Goal: Task Accomplishment & Management: Use online tool/utility

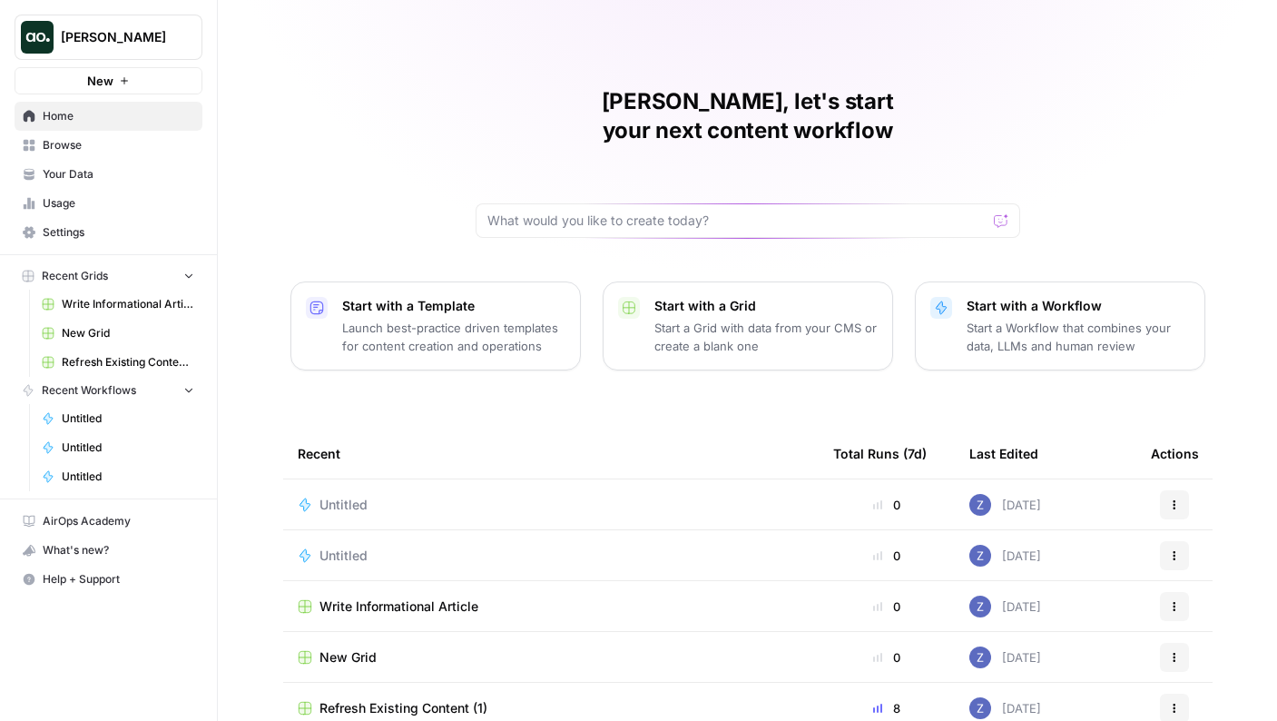
click at [124, 146] on span "Browse" at bounding box center [119, 145] width 152 height 16
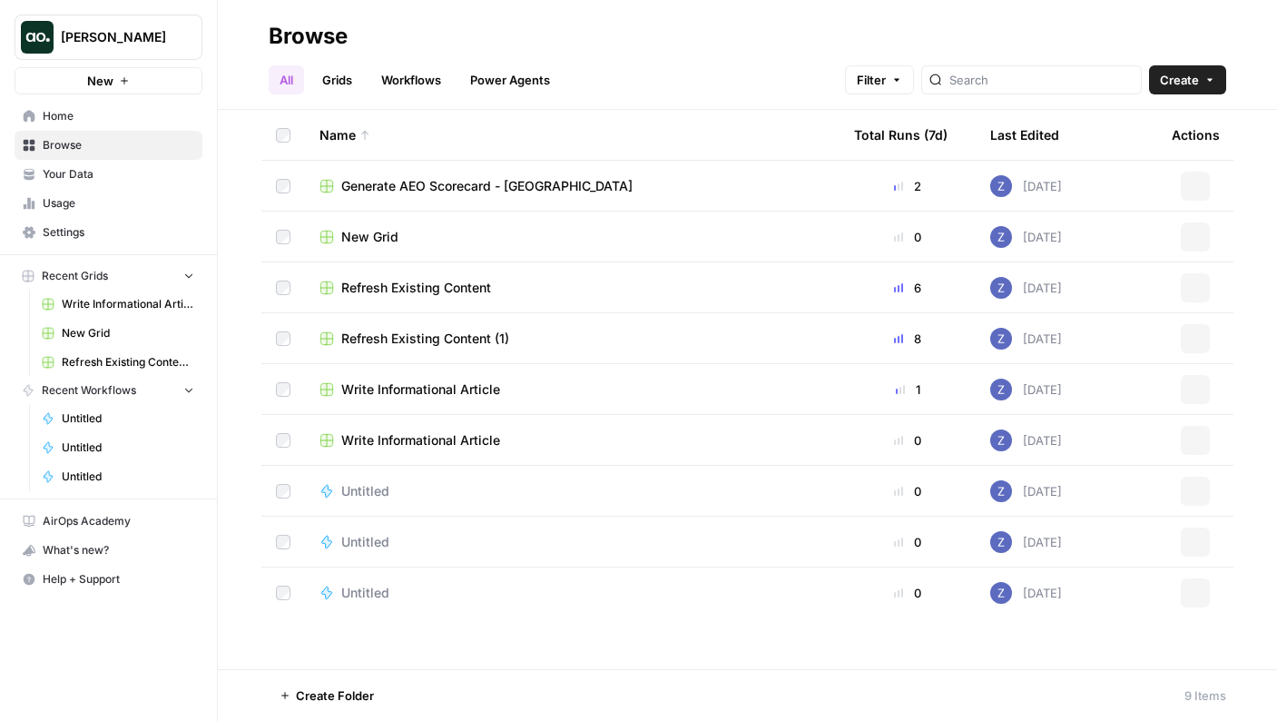
click at [113, 182] on span "Your Data" at bounding box center [119, 174] width 152 height 16
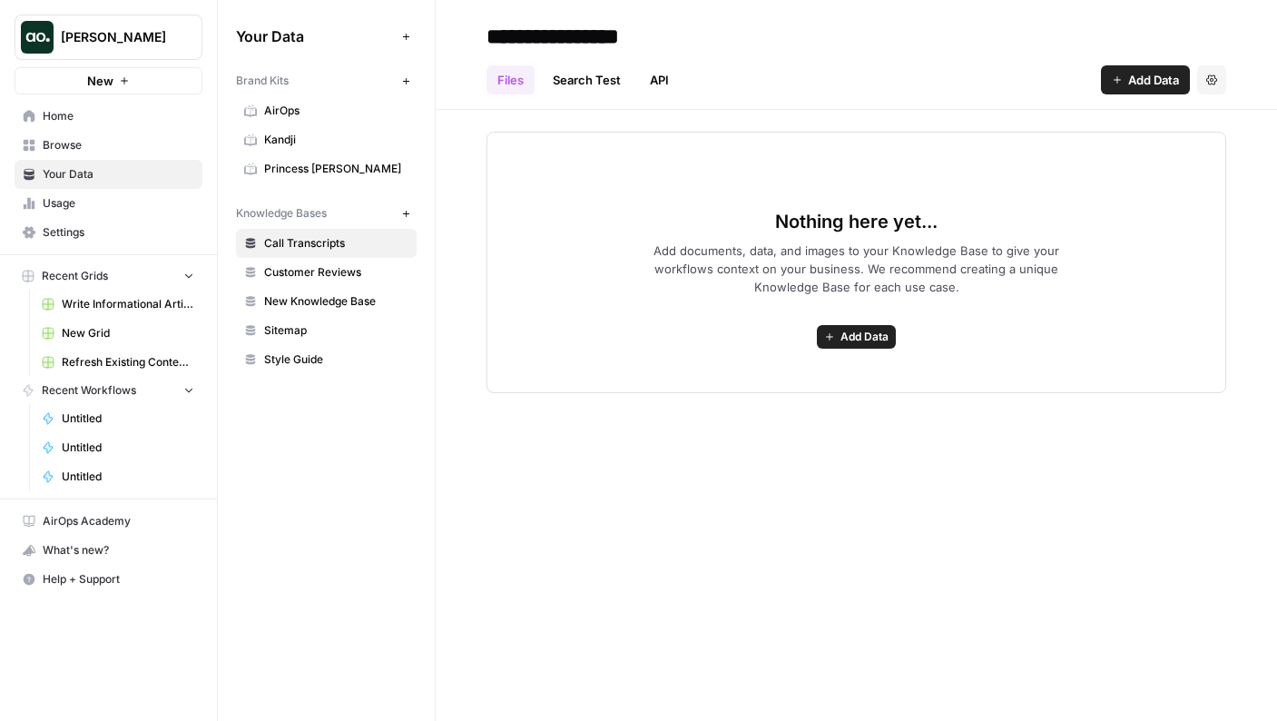
click at [410, 34] on icon "button" at bounding box center [406, 37] width 10 height 10
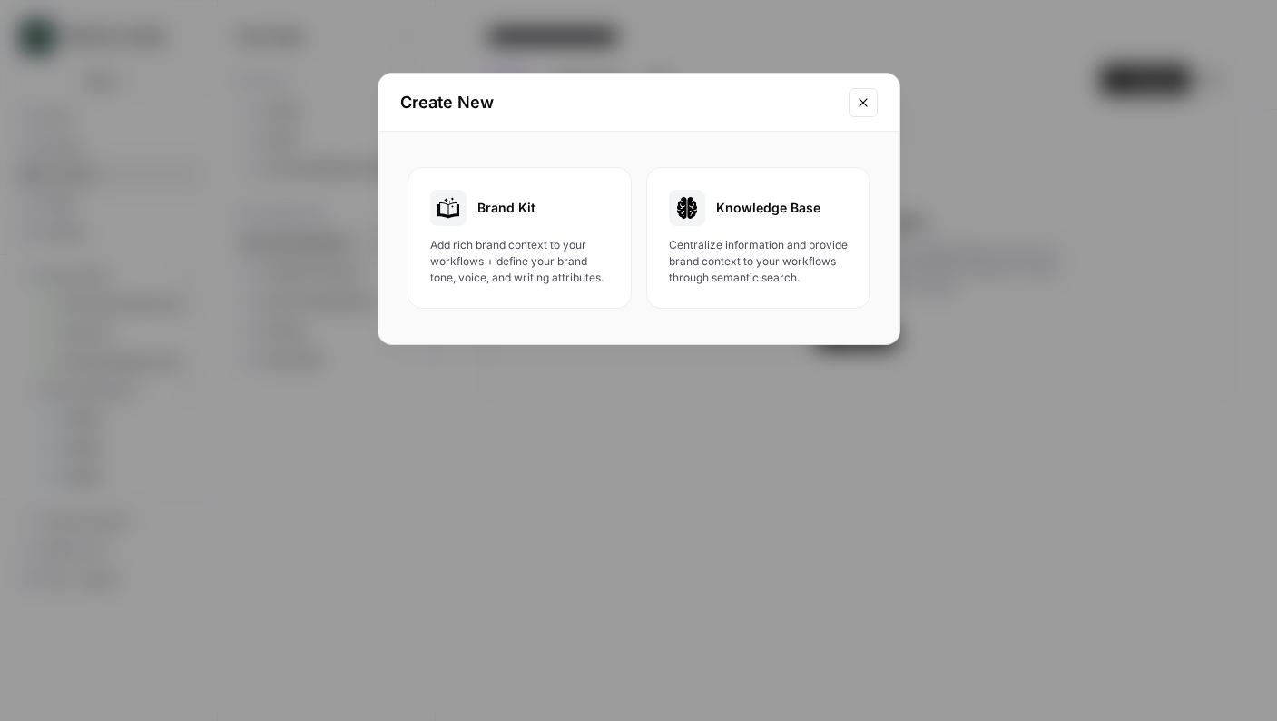
click at [311, 160] on div "Create New Brand Kit Add rich brand context to your workflows + define your bra…" at bounding box center [638, 360] width 1277 height 721
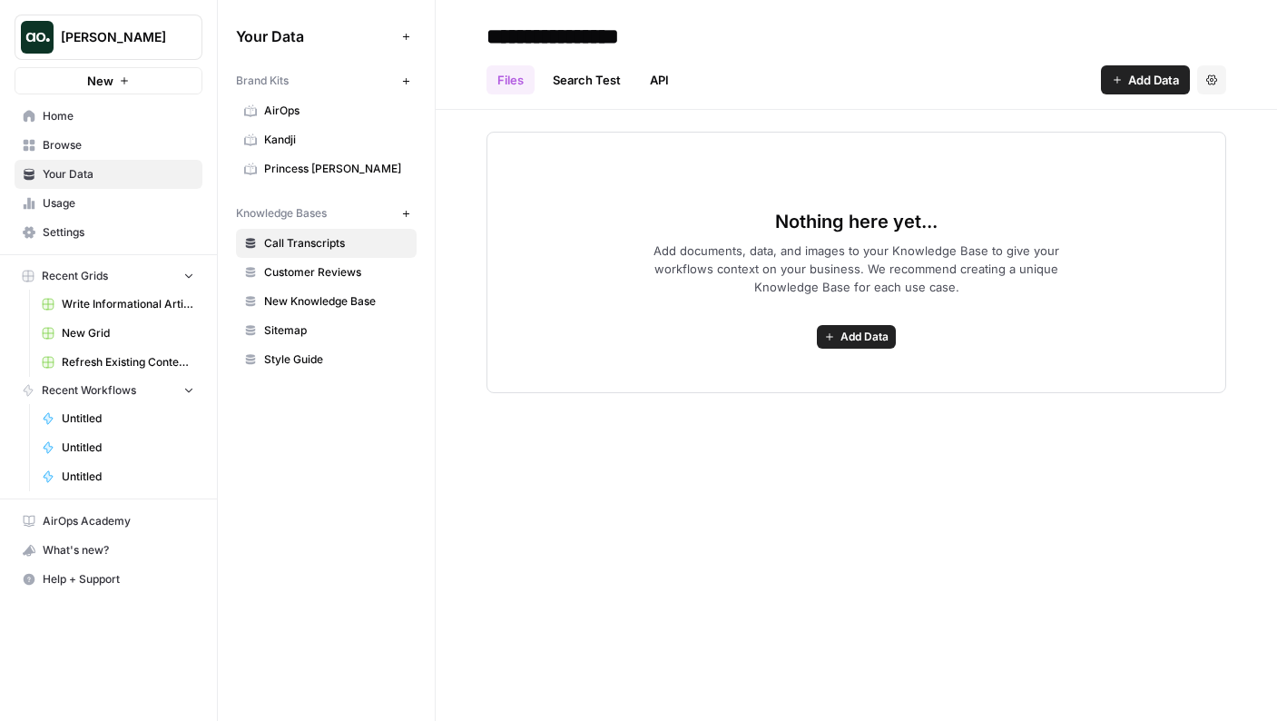
click at [350, 138] on span "Kandji" at bounding box center [336, 140] width 144 height 16
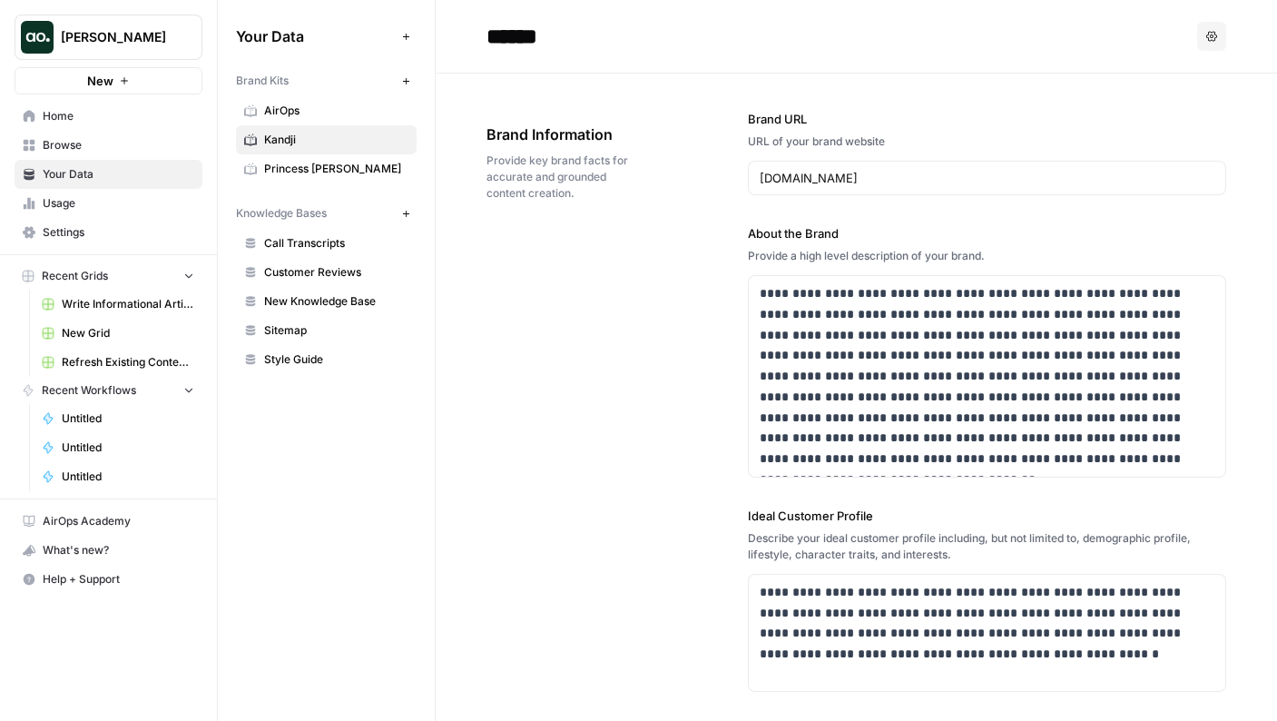
click at [1207, 37] on icon "button" at bounding box center [1212, 36] width 11 height 10
click at [1154, 117] on span "Delete" at bounding box center [1161, 120] width 58 height 18
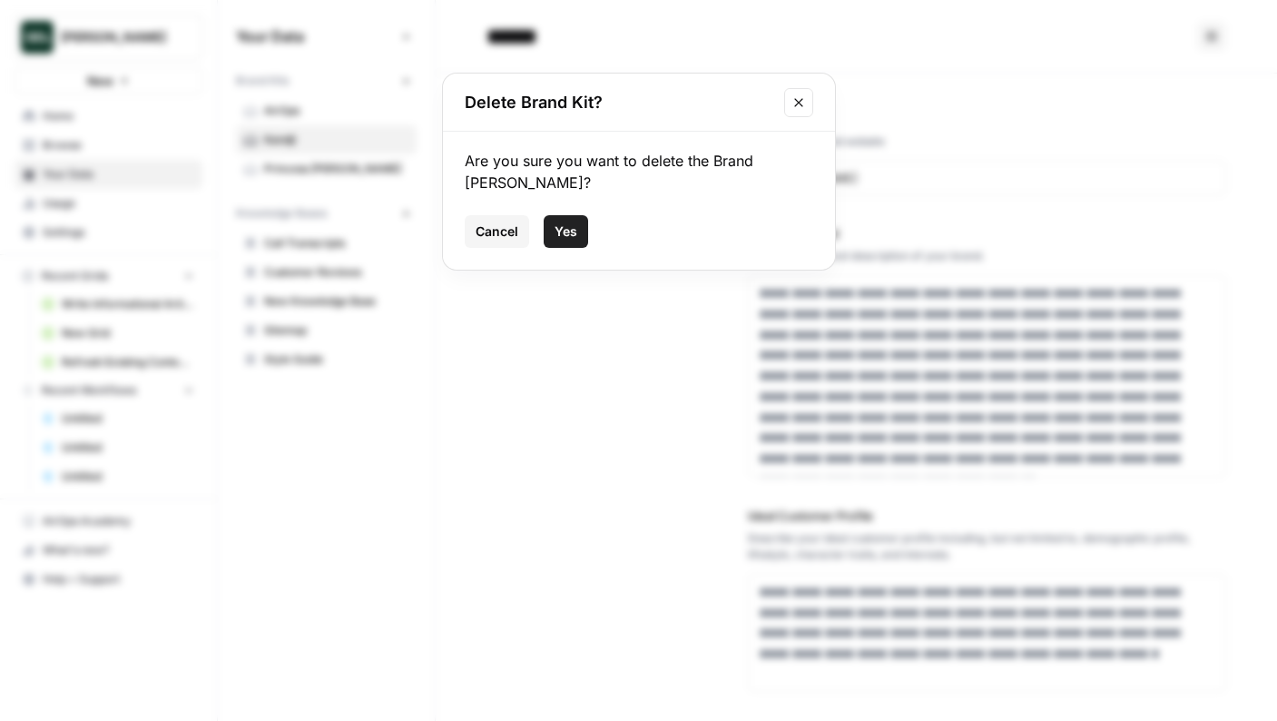
click at [590, 236] on div "Cancel Yes" at bounding box center [639, 231] width 349 height 33
click at [569, 234] on span "Yes" at bounding box center [566, 231] width 23 height 18
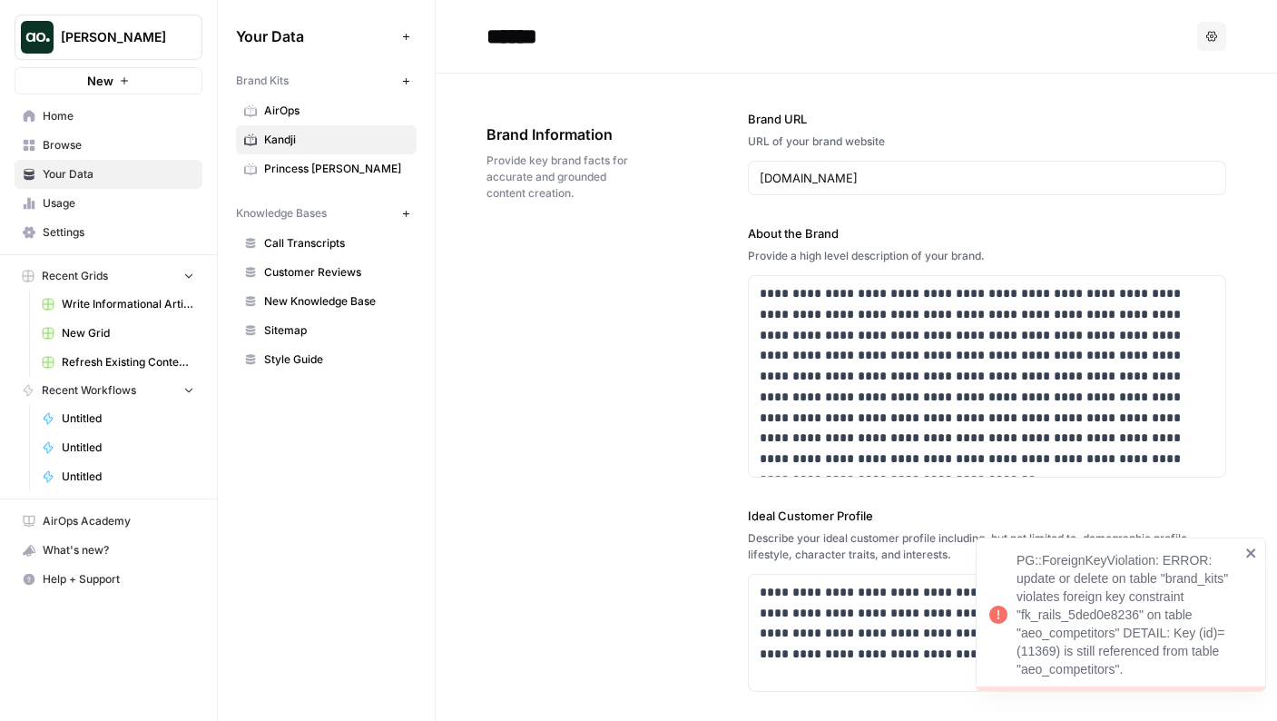
click at [91, 277] on span "Recent Grids" at bounding box center [75, 276] width 66 height 16
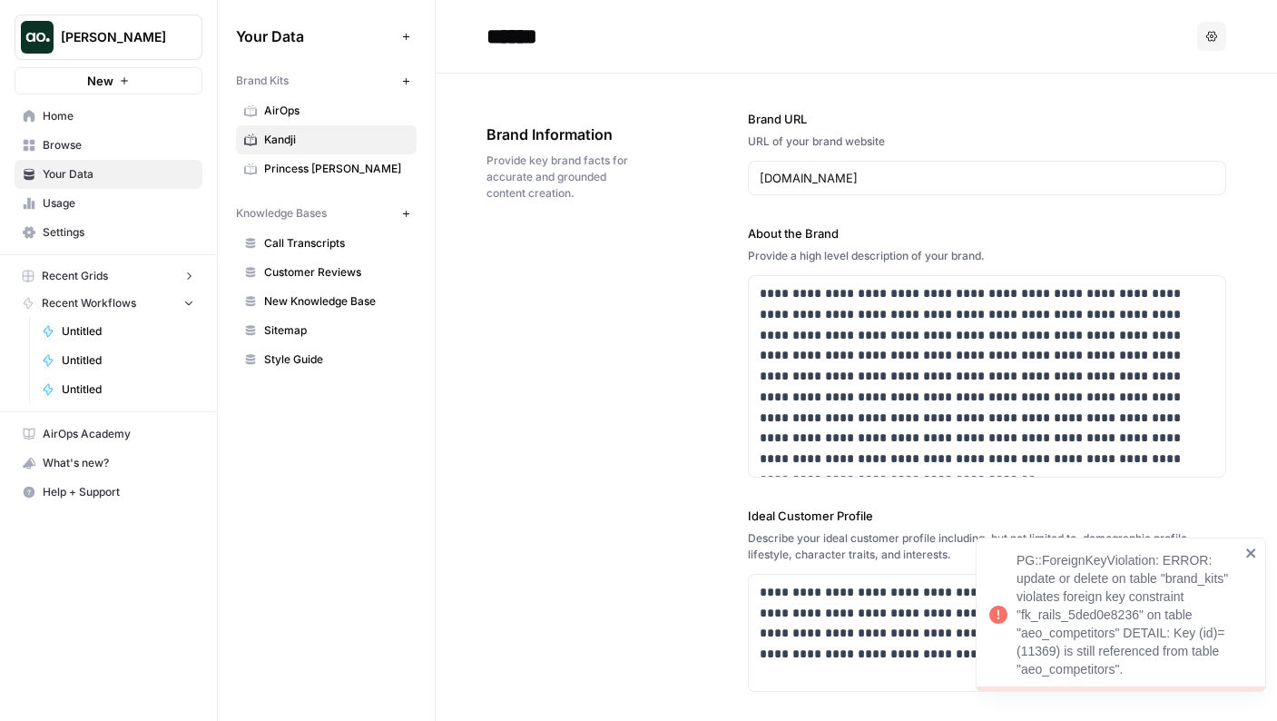
click at [71, 146] on span "Browse" at bounding box center [119, 145] width 152 height 16
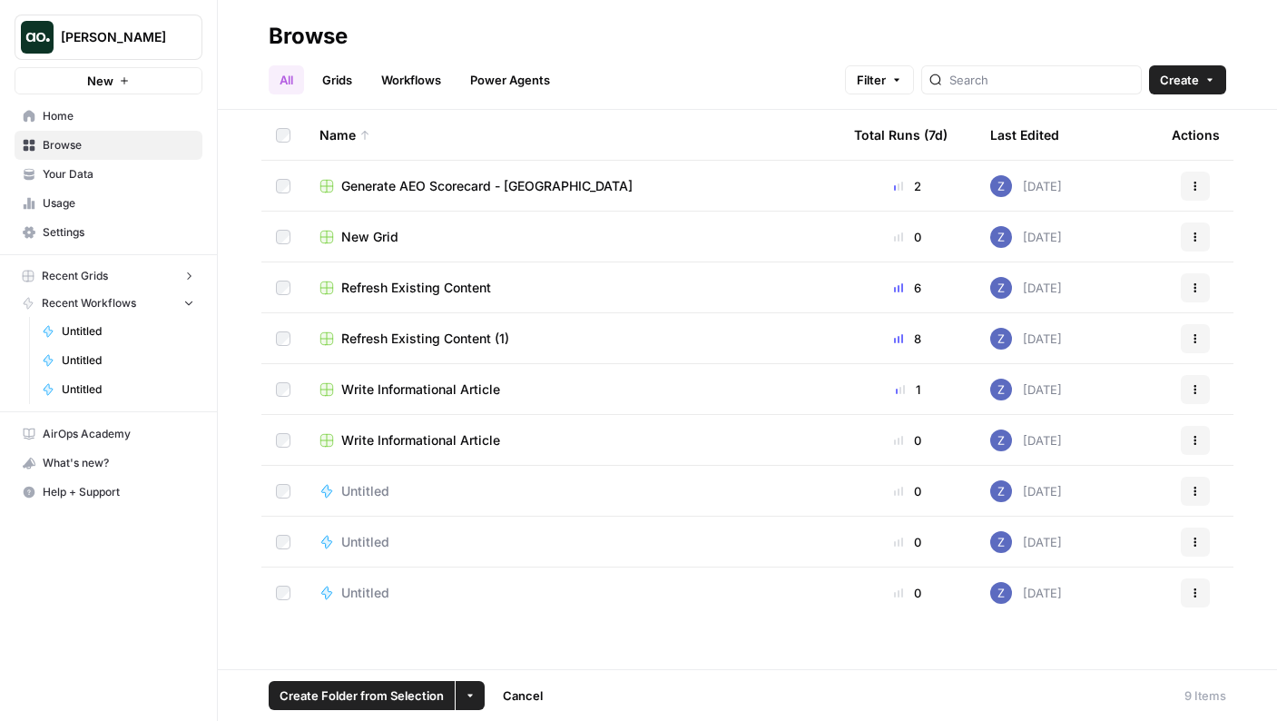
click at [1212, 85] on button "Create" at bounding box center [1187, 79] width 77 height 29
click at [468, 697] on icon "button" at bounding box center [470, 695] width 11 height 11
click at [513, 656] on span "Delete" at bounding box center [512, 653] width 45 height 18
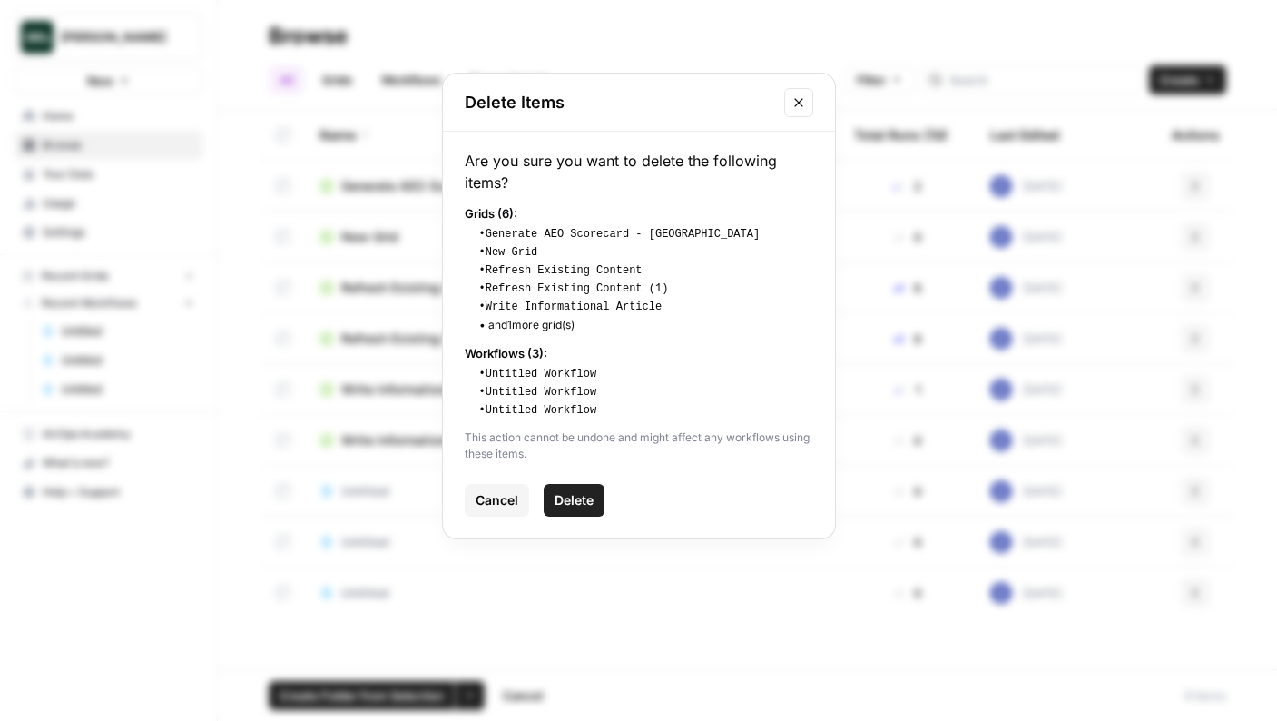
click at [580, 497] on span "Delete" at bounding box center [574, 500] width 39 height 18
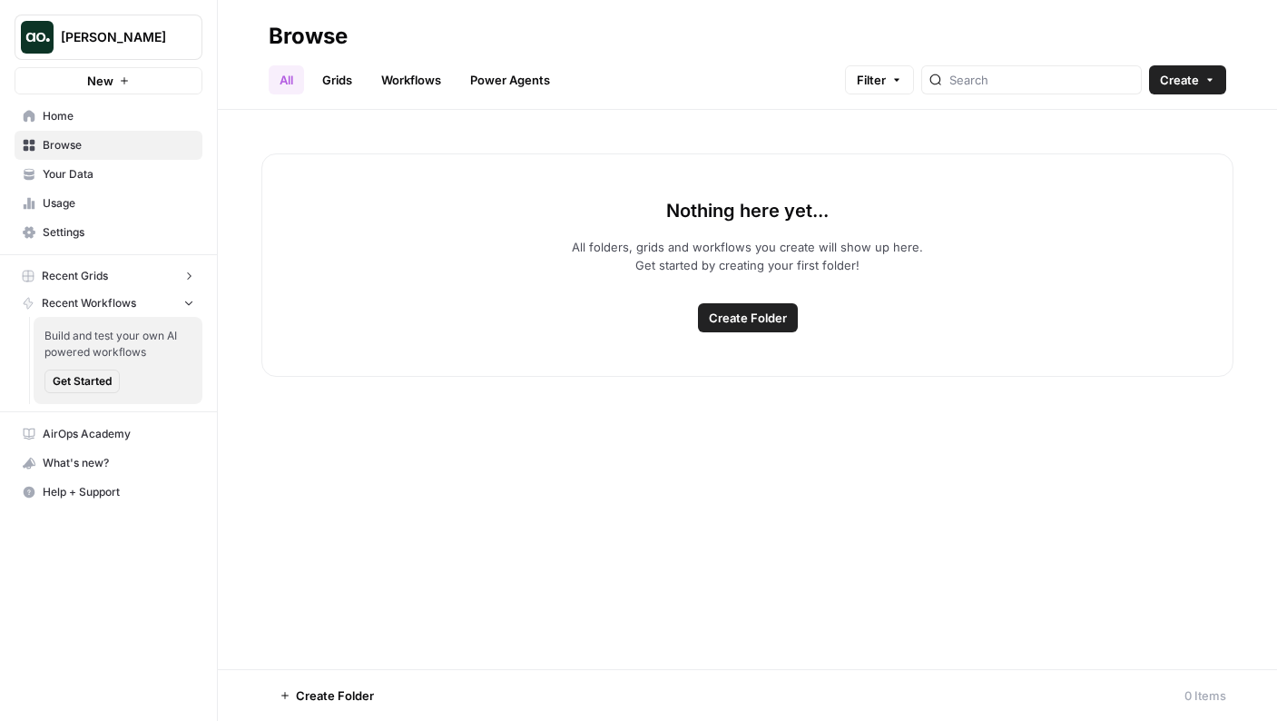
click at [348, 85] on link "Grids" at bounding box center [337, 79] width 52 height 29
click at [422, 81] on link "Workflows" at bounding box center [411, 79] width 82 height 29
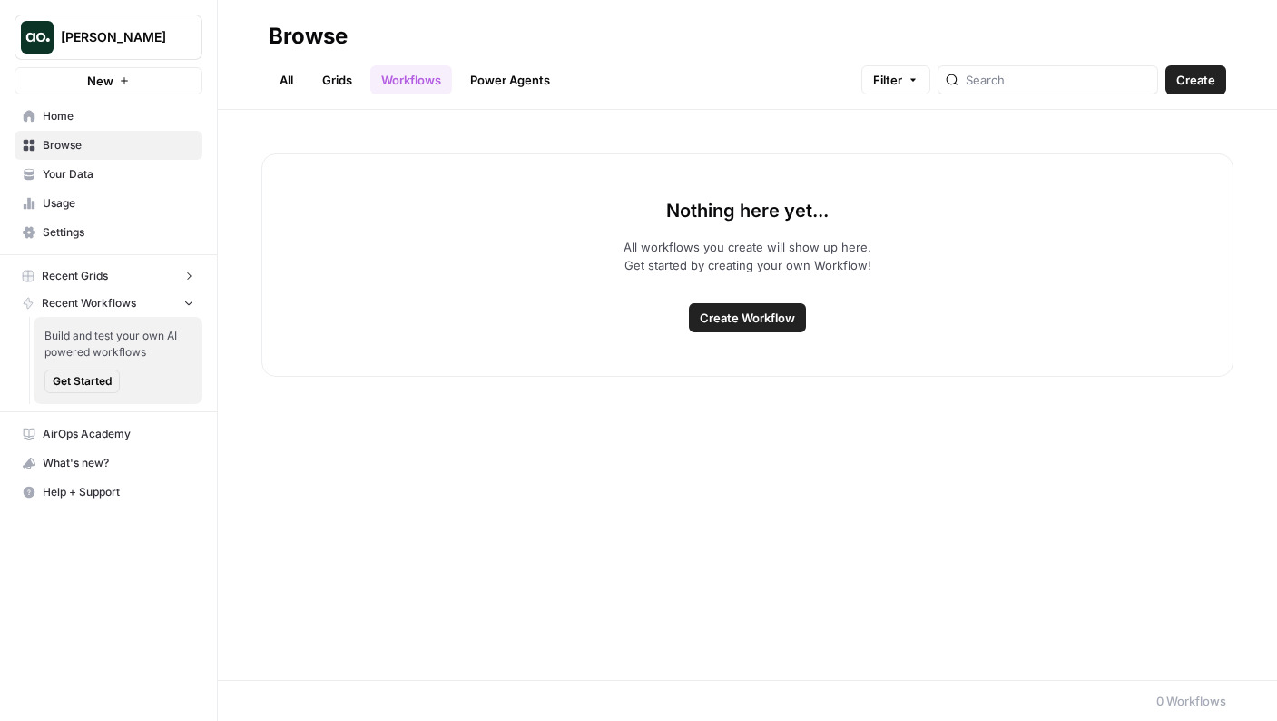
click at [498, 73] on link "Power Agents" at bounding box center [510, 79] width 102 height 29
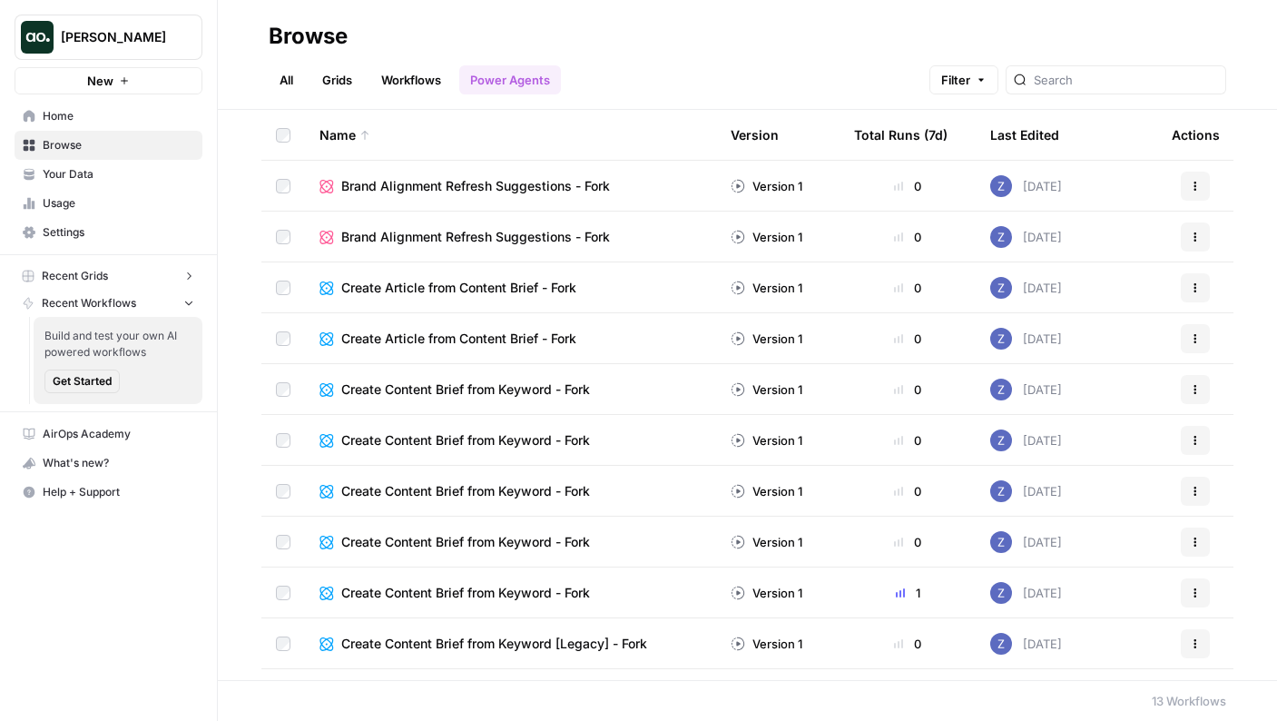
click at [408, 189] on span "Brand Alignment Refresh Suggestions - Fork" at bounding box center [475, 186] width 269 height 18
click at [476, 685] on button "More Options" at bounding box center [470, 695] width 29 height 29
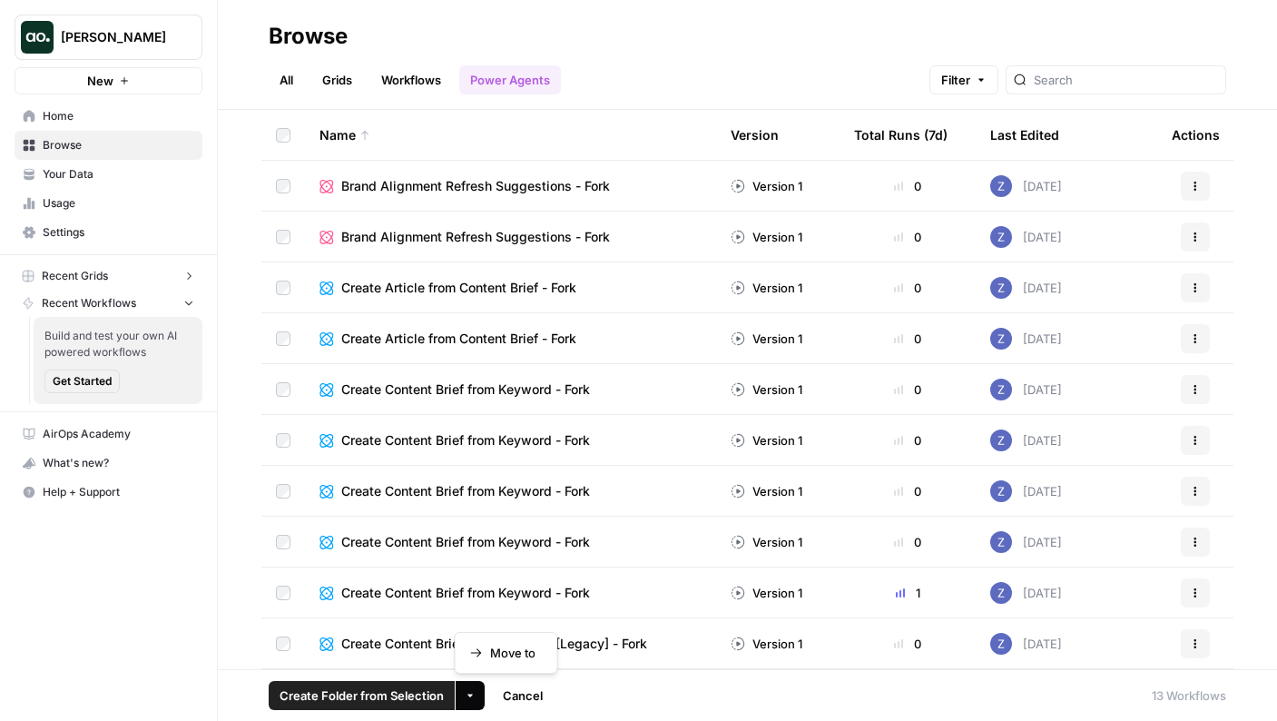
click at [472, 687] on button "More Options" at bounding box center [470, 695] width 29 height 29
click at [470, 695] on icon "button" at bounding box center [470, 695] width 11 height 11
click at [522, 696] on span "Cancel" at bounding box center [523, 695] width 40 height 18
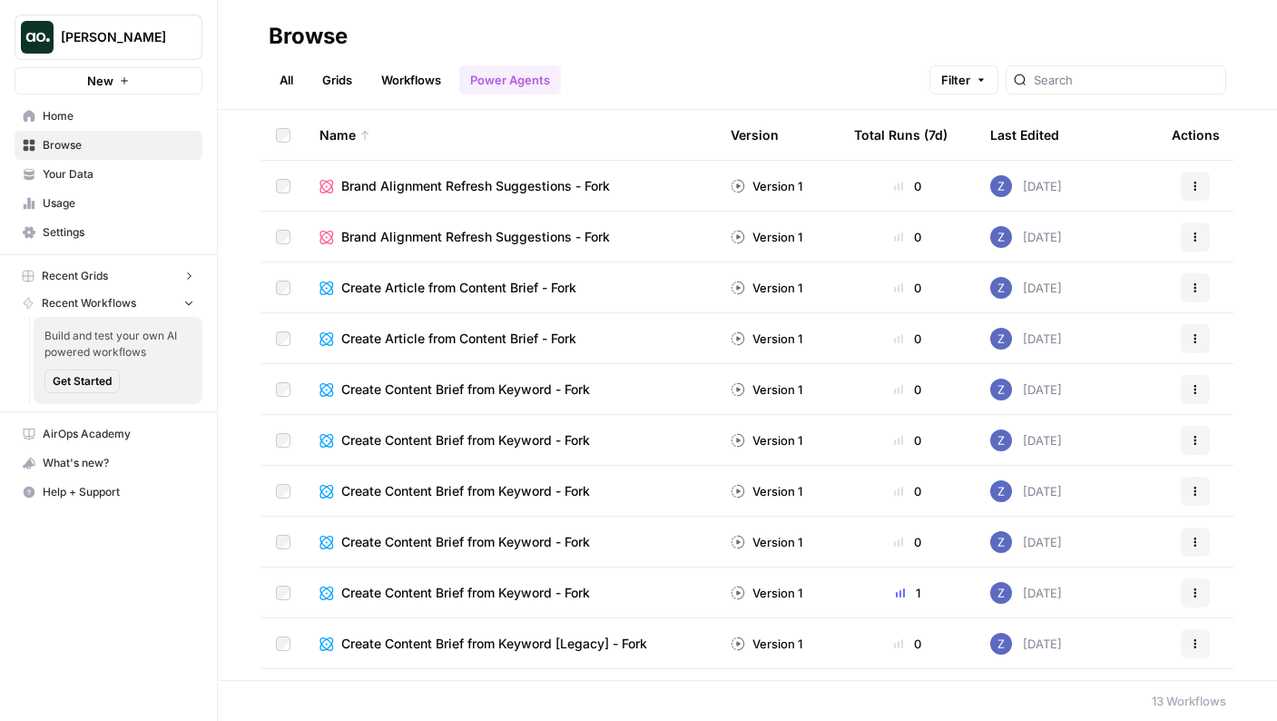
click at [366, 182] on span "Brand Alignment Refresh Suggestions - Fork" at bounding box center [475, 186] width 269 height 18
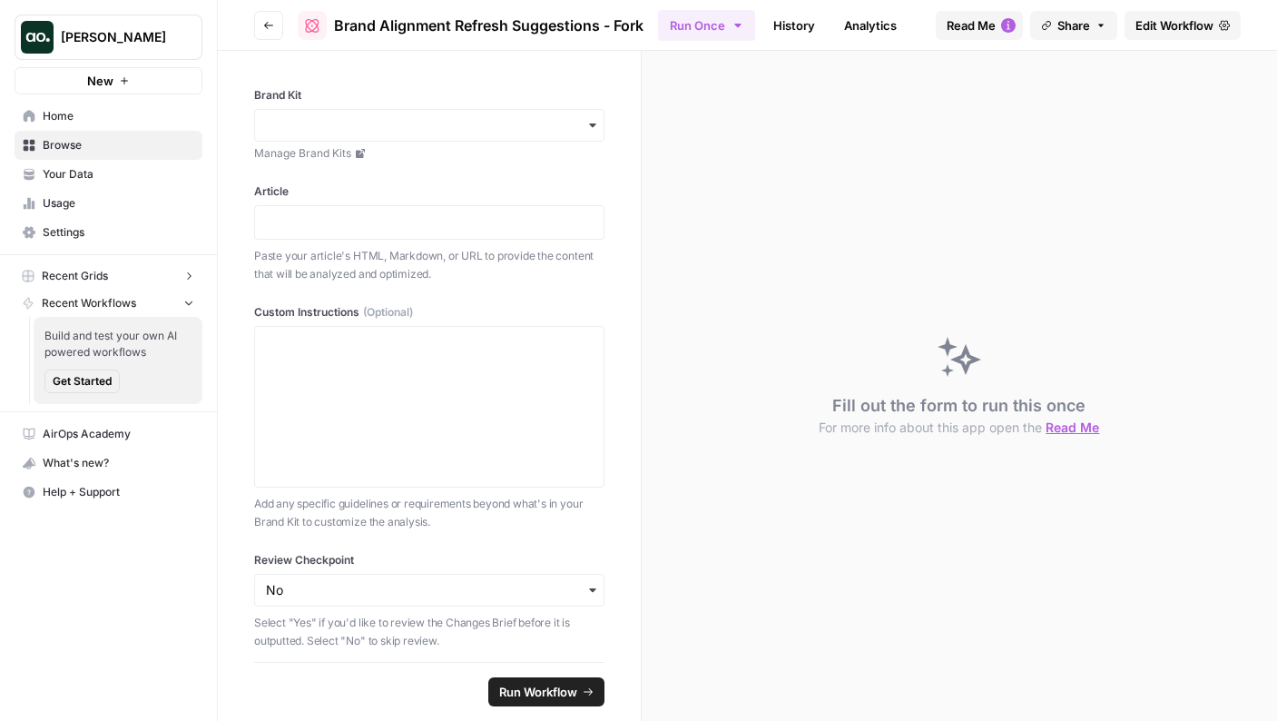
click at [264, 20] on icon "button" at bounding box center [268, 25] width 11 height 11
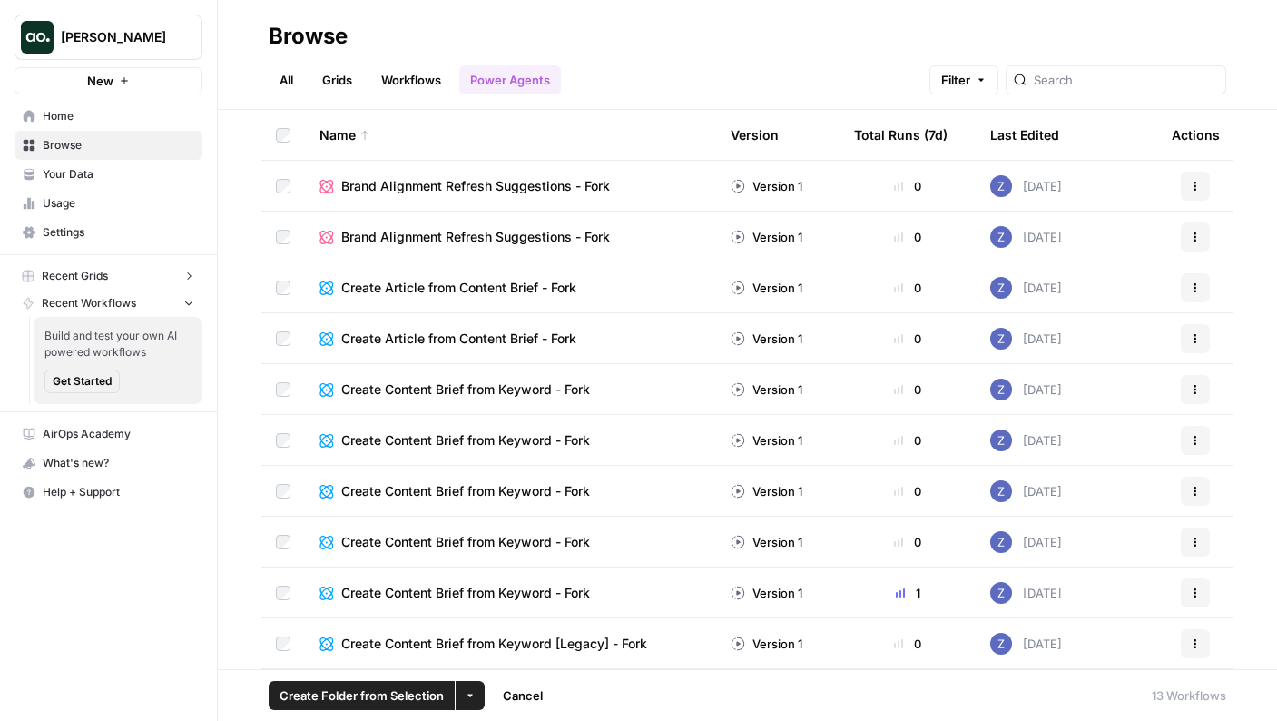
click at [475, 697] on button "More Options" at bounding box center [470, 695] width 29 height 29
click at [661, 32] on h2 "Browse" at bounding box center [748, 36] width 958 height 29
click at [433, 79] on link "Workflows" at bounding box center [411, 79] width 82 height 29
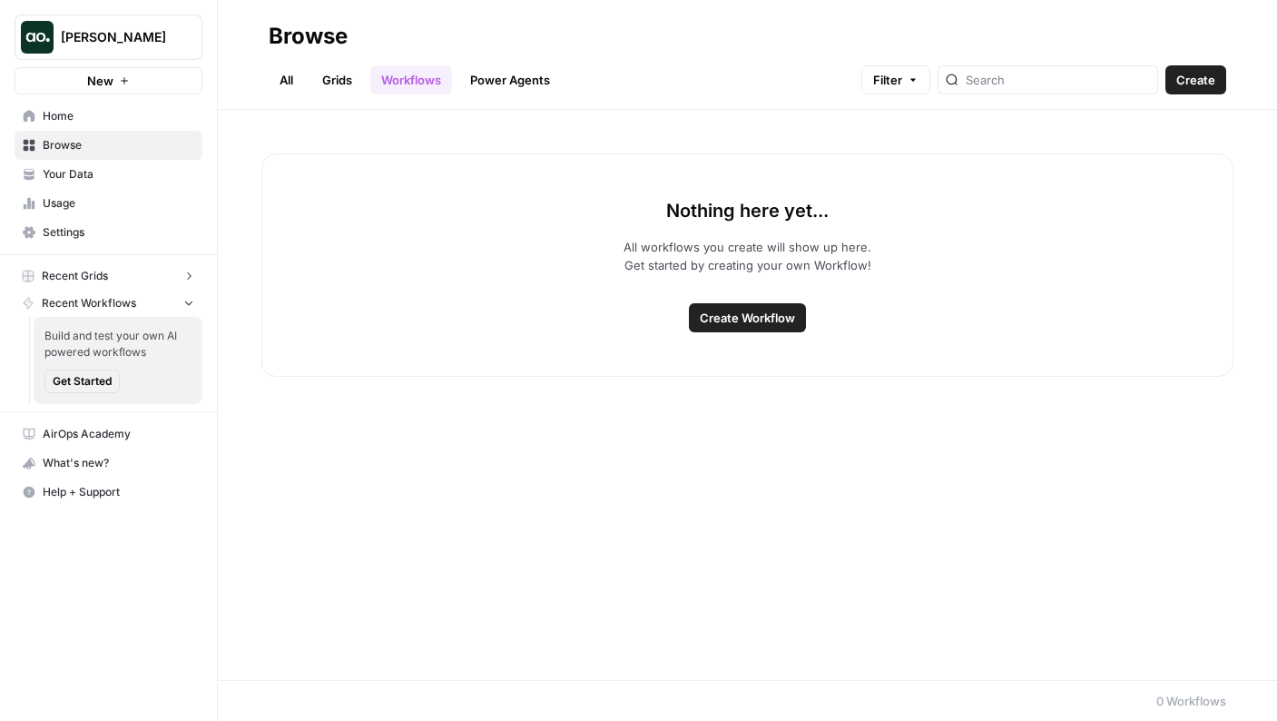
click at [326, 77] on link "Grids" at bounding box center [337, 79] width 52 height 29
click at [280, 77] on link "All" at bounding box center [286, 79] width 35 height 29
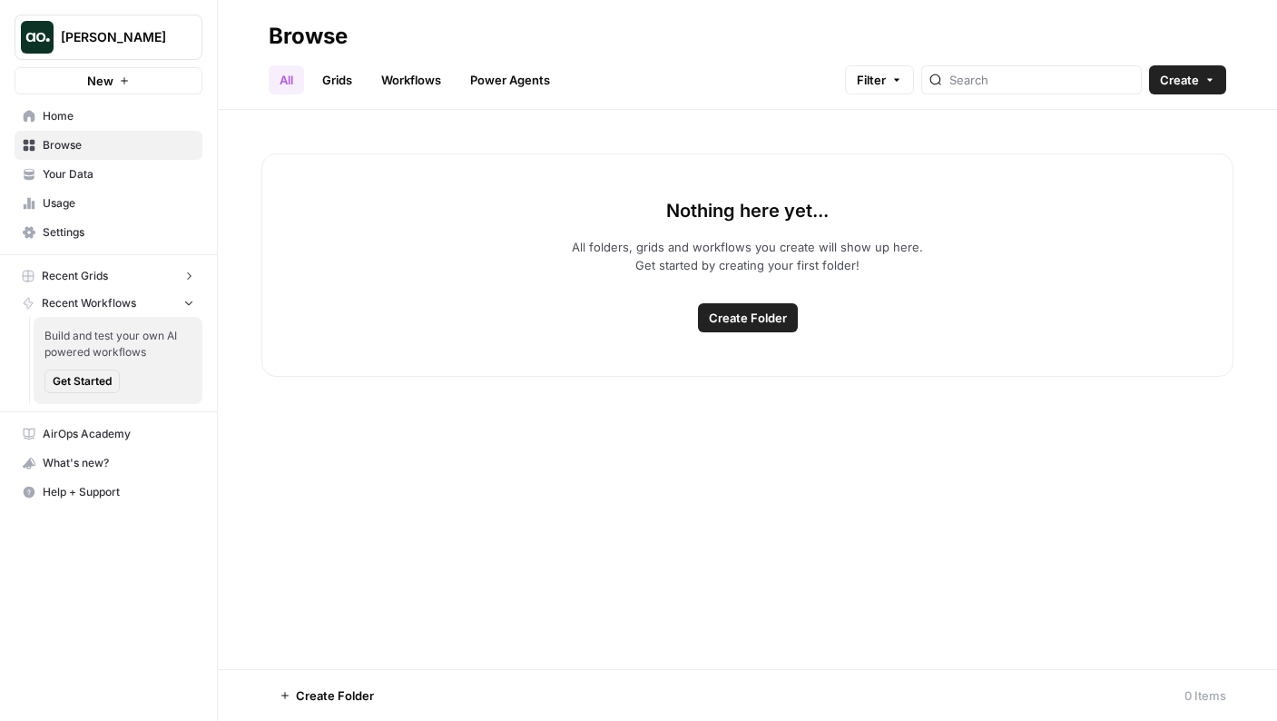
click at [104, 176] on span "Your Data" at bounding box center [119, 174] width 152 height 16
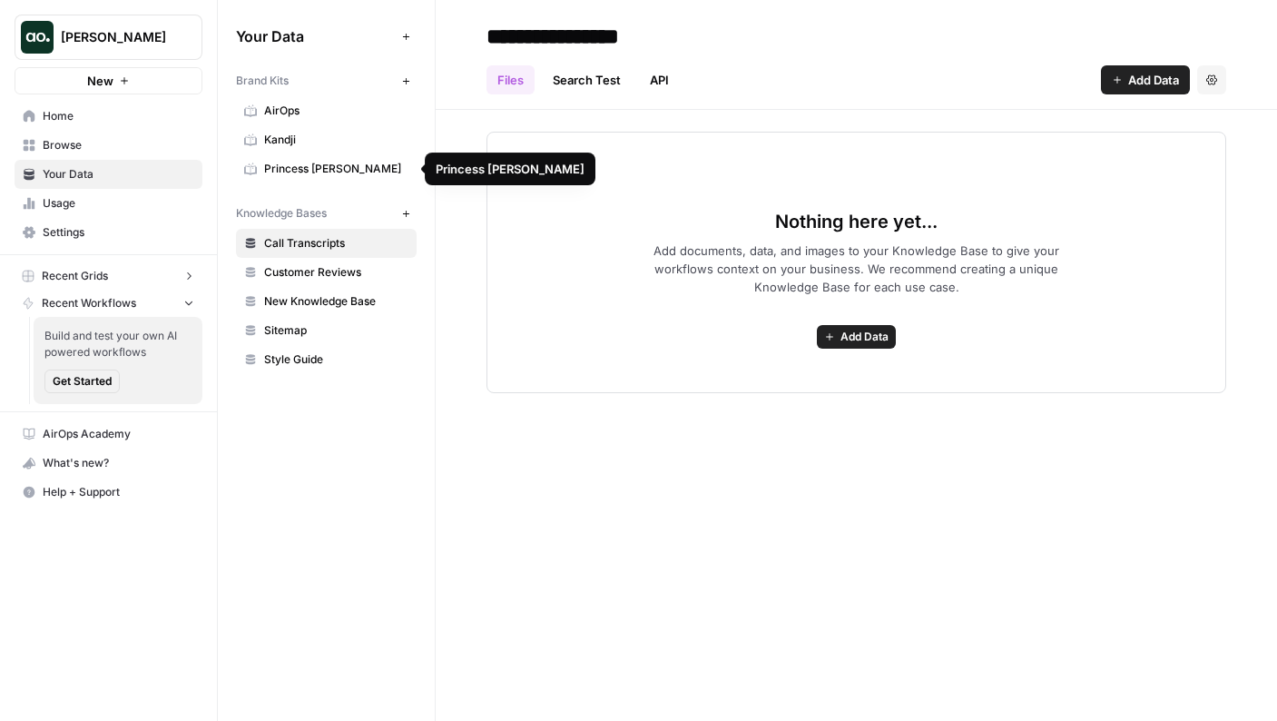
click at [380, 170] on span "Princess Polly" at bounding box center [336, 169] width 144 height 16
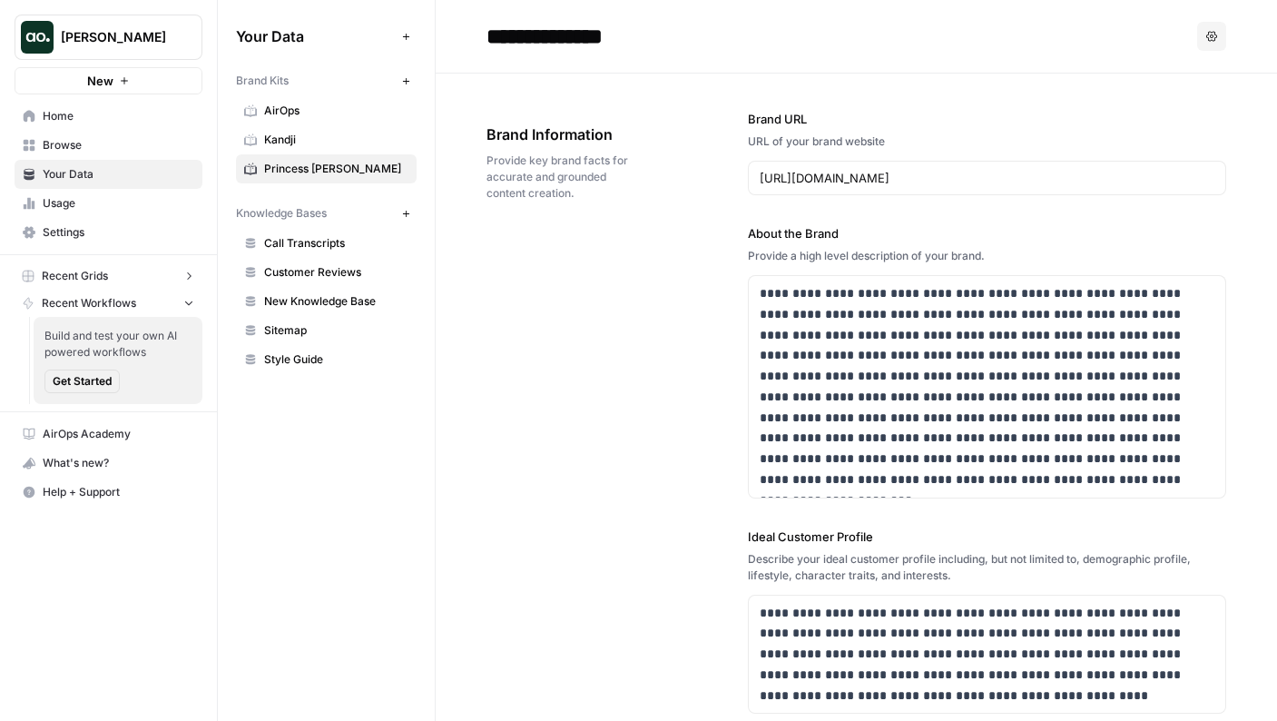
click at [1207, 37] on icon "button" at bounding box center [1212, 36] width 11 height 11
click at [1170, 125] on span "Delete" at bounding box center [1161, 120] width 58 height 18
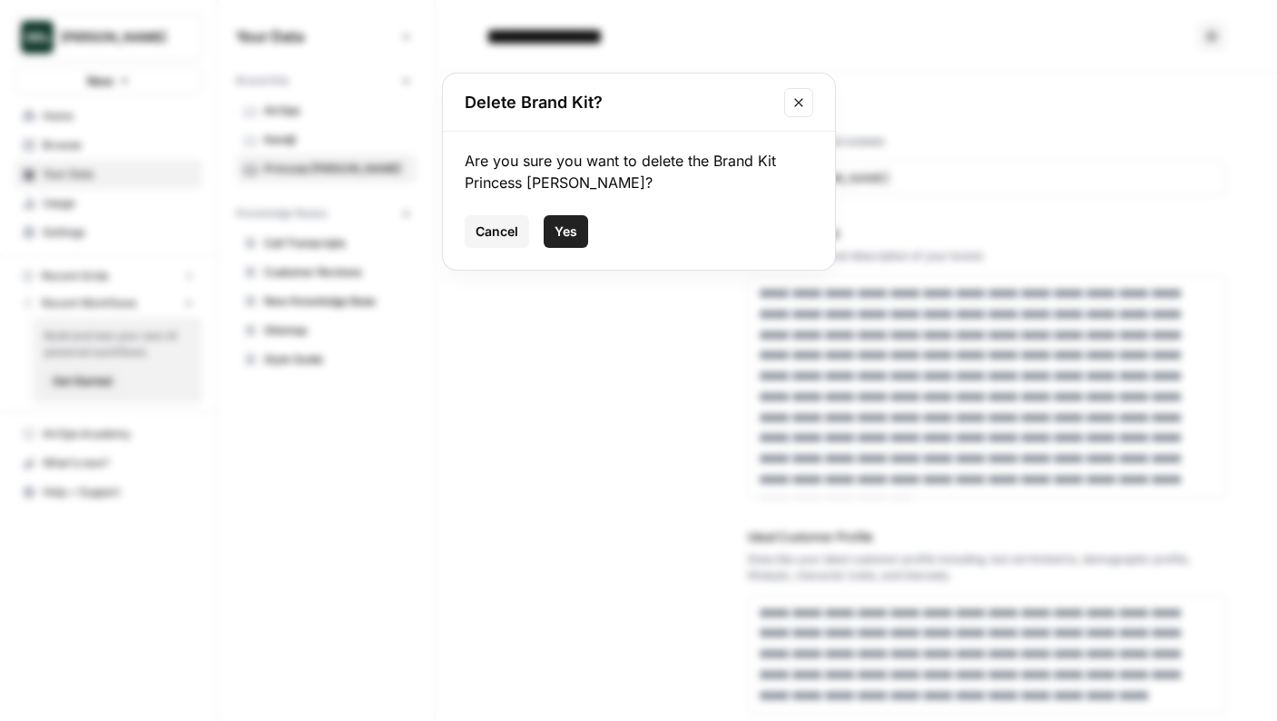
click at [577, 235] on button "Yes" at bounding box center [566, 231] width 44 height 33
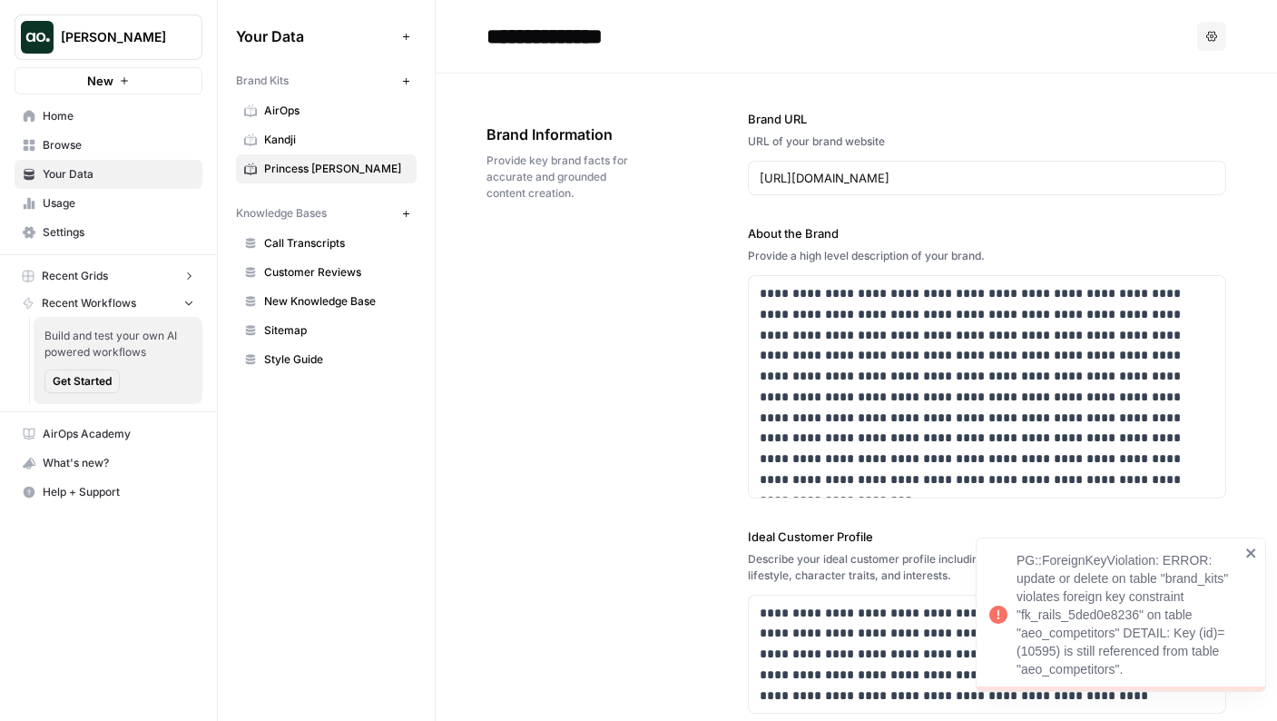
click at [526, 309] on div "**********" at bounding box center [857, 611] width 740 height 1075
click at [317, 130] on link "Kandji" at bounding box center [326, 139] width 181 height 29
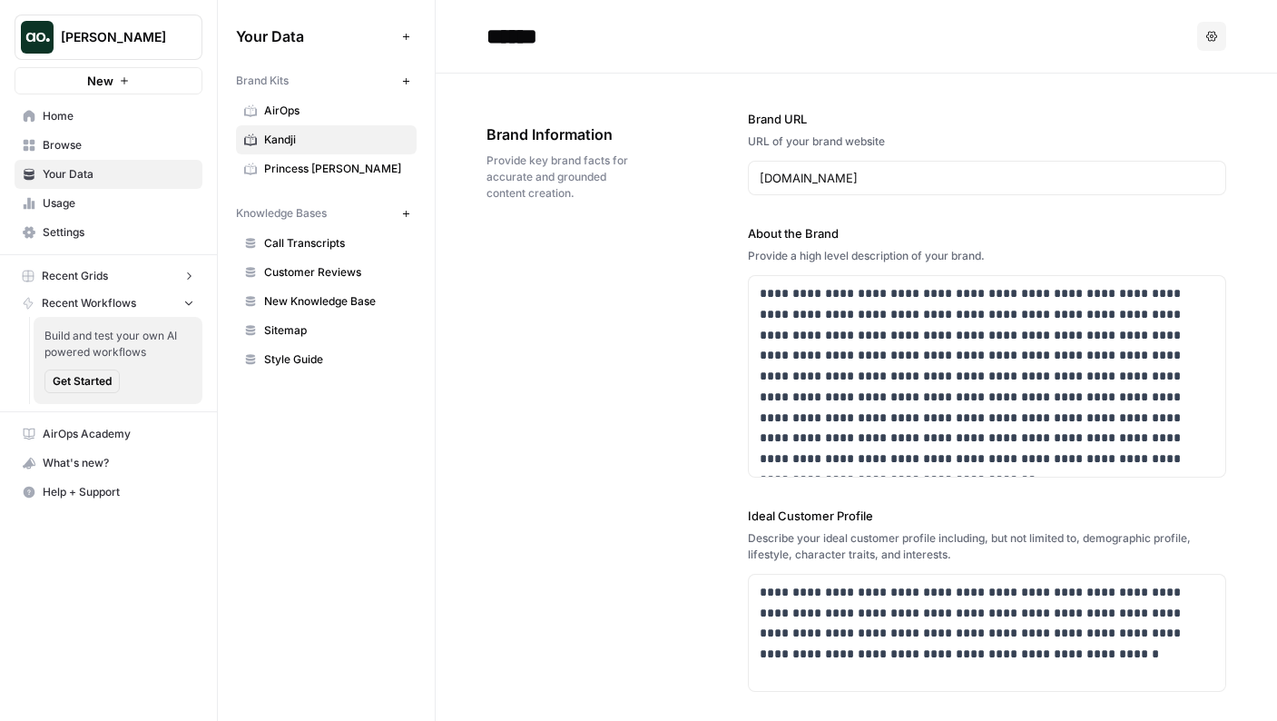
click at [409, 39] on icon "button" at bounding box center [406, 37] width 10 height 10
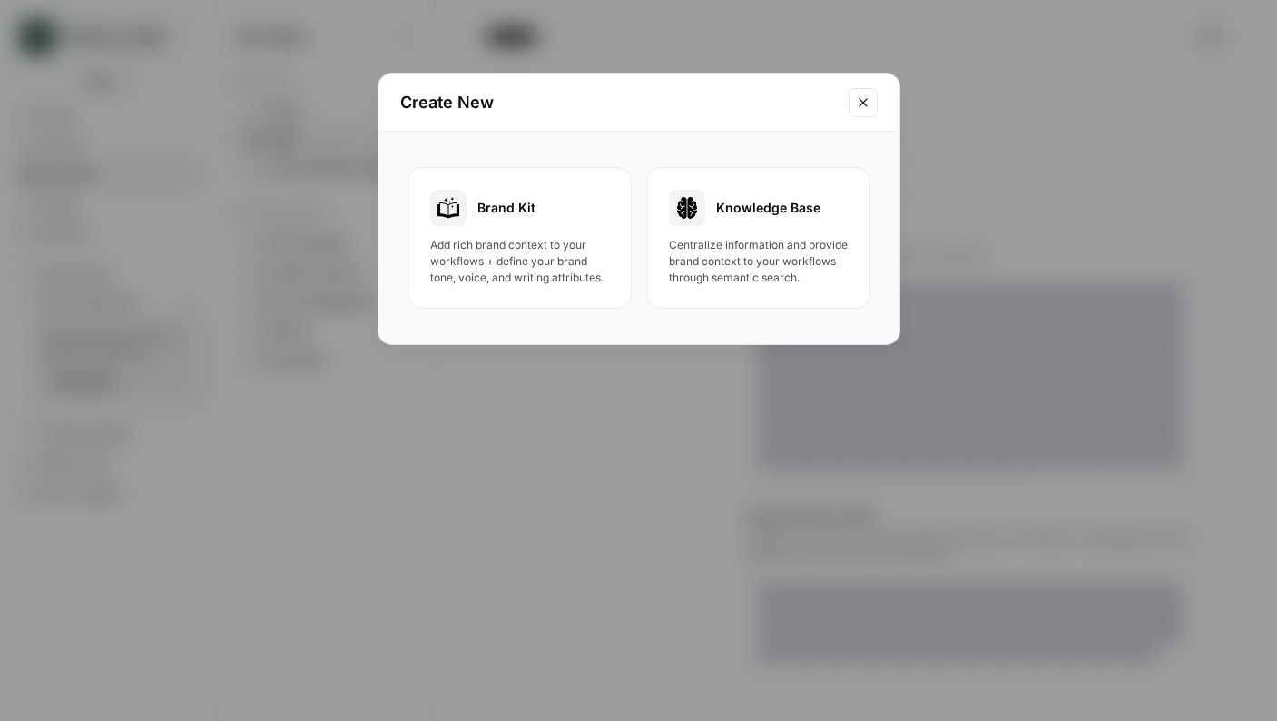
click at [350, 125] on div "Create New Brand Kit Add rich brand context to your workflows + define your bra…" at bounding box center [638, 360] width 1277 height 721
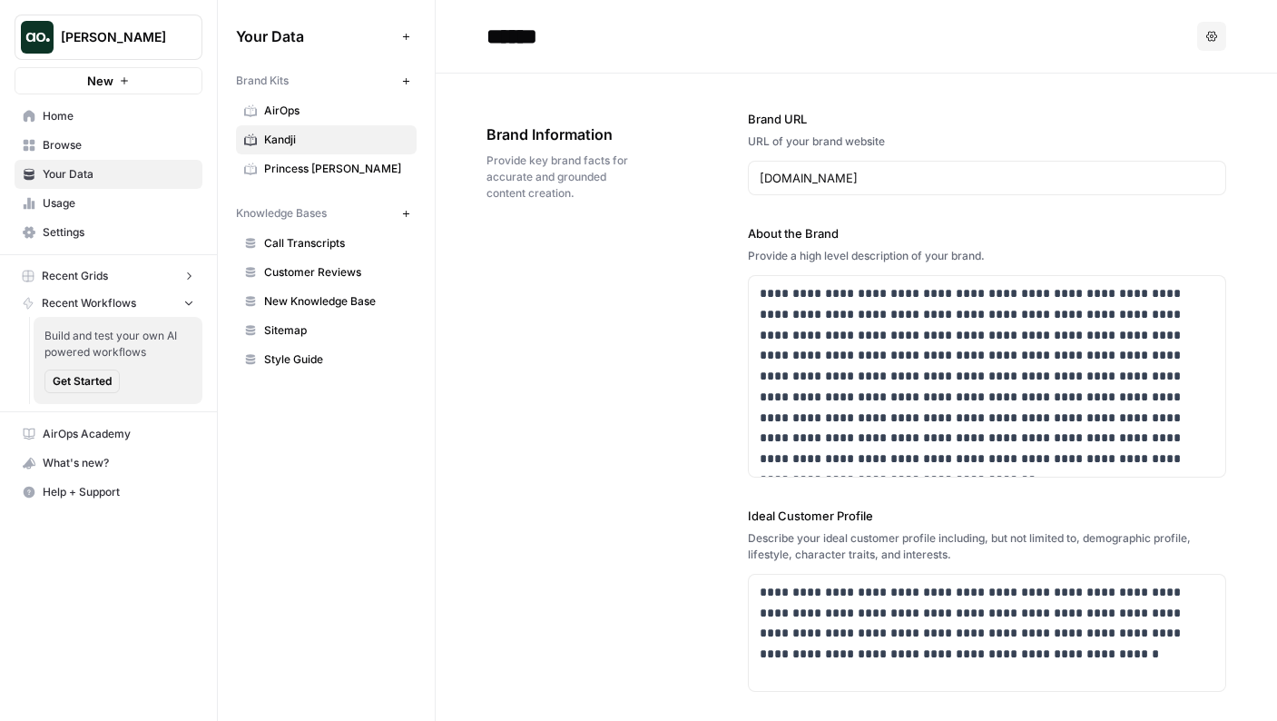
click at [406, 82] on icon "button" at bounding box center [406, 81] width 10 height 10
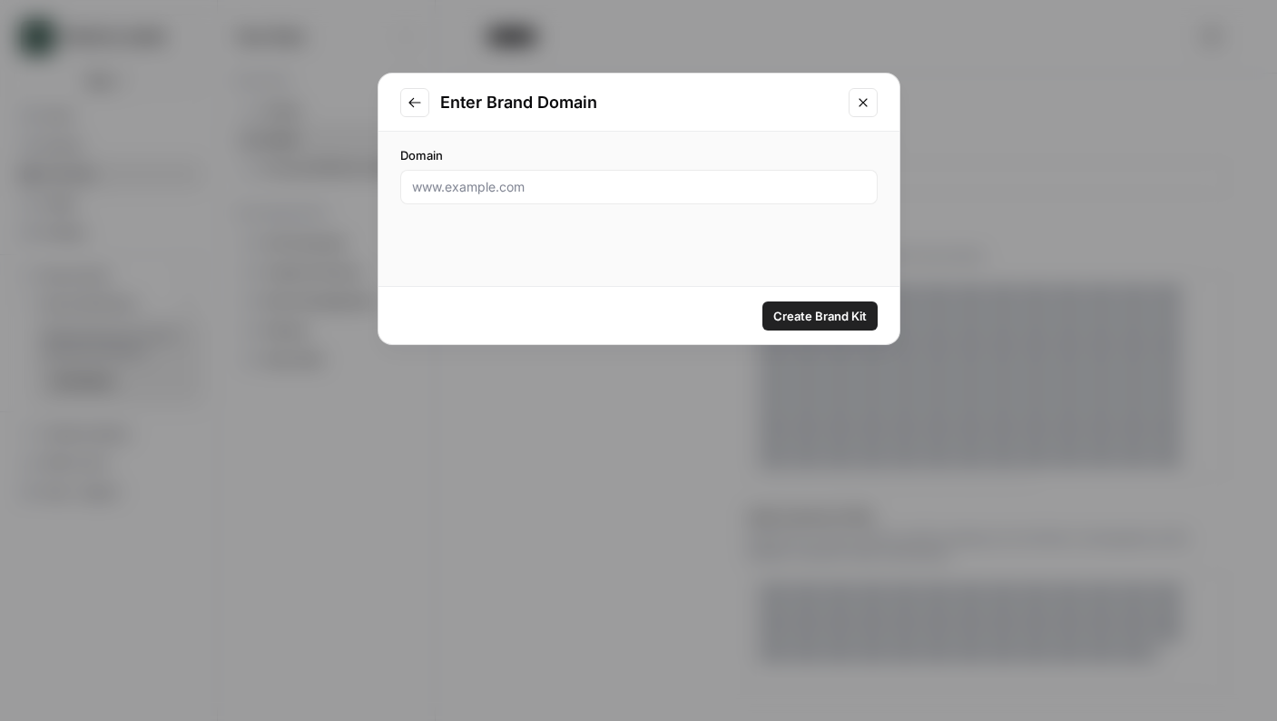
click at [340, 94] on div "Enter Brand Domain Domain Create Brand Kit" at bounding box center [638, 360] width 1277 height 721
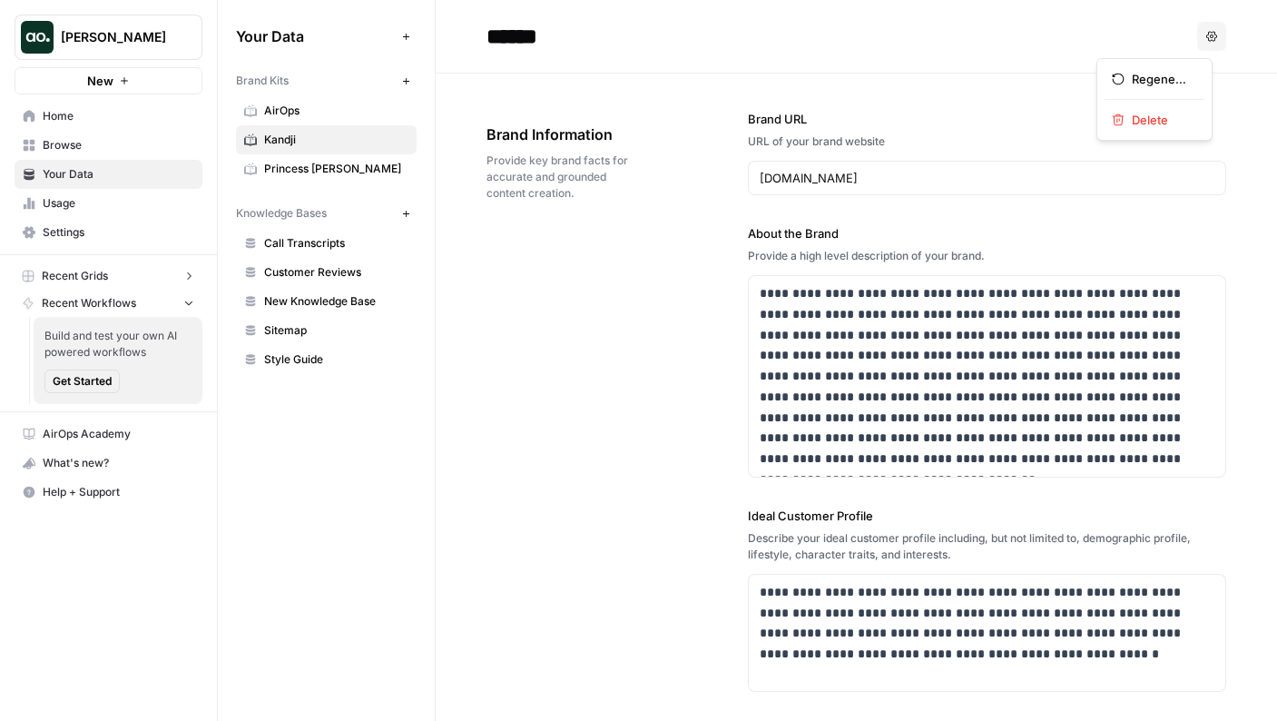
click at [1207, 39] on icon "button" at bounding box center [1212, 36] width 11 height 10
click at [341, 143] on span "Kandji" at bounding box center [336, 140] width 144 height 16
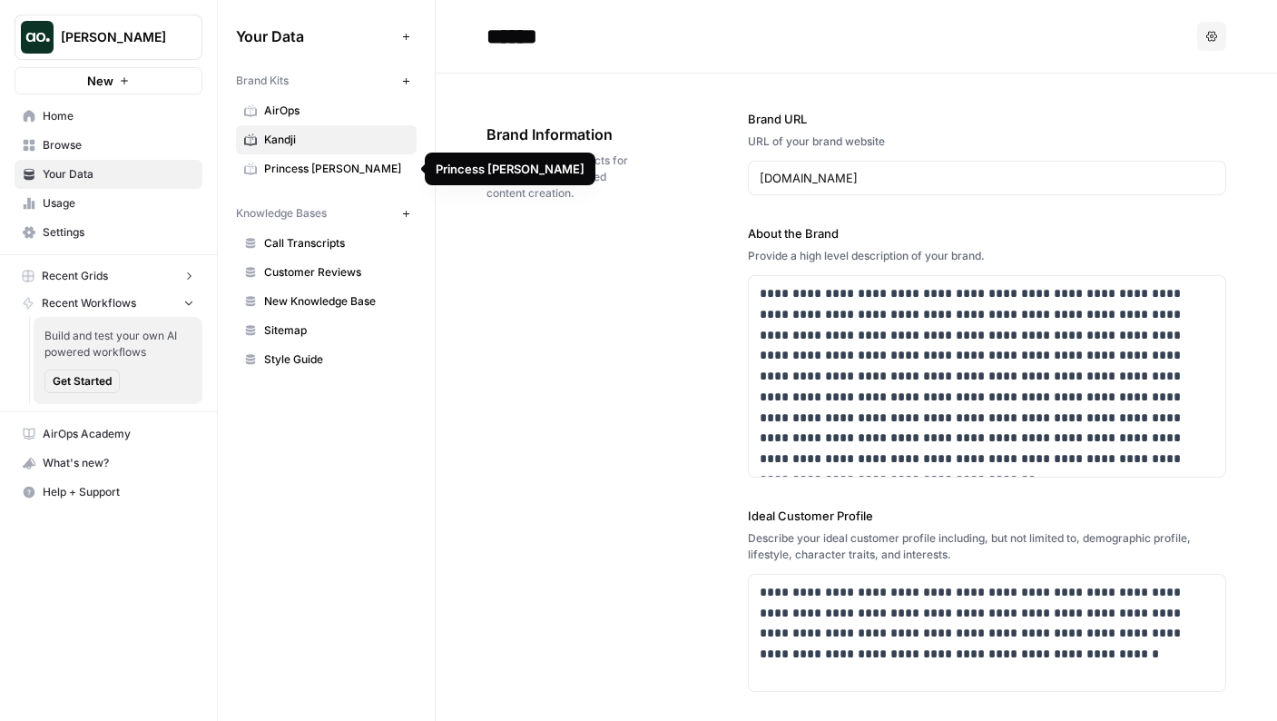
click at [340, 163] on span "Princess Polly" at bounding box center [336, 169] width 144 height 16
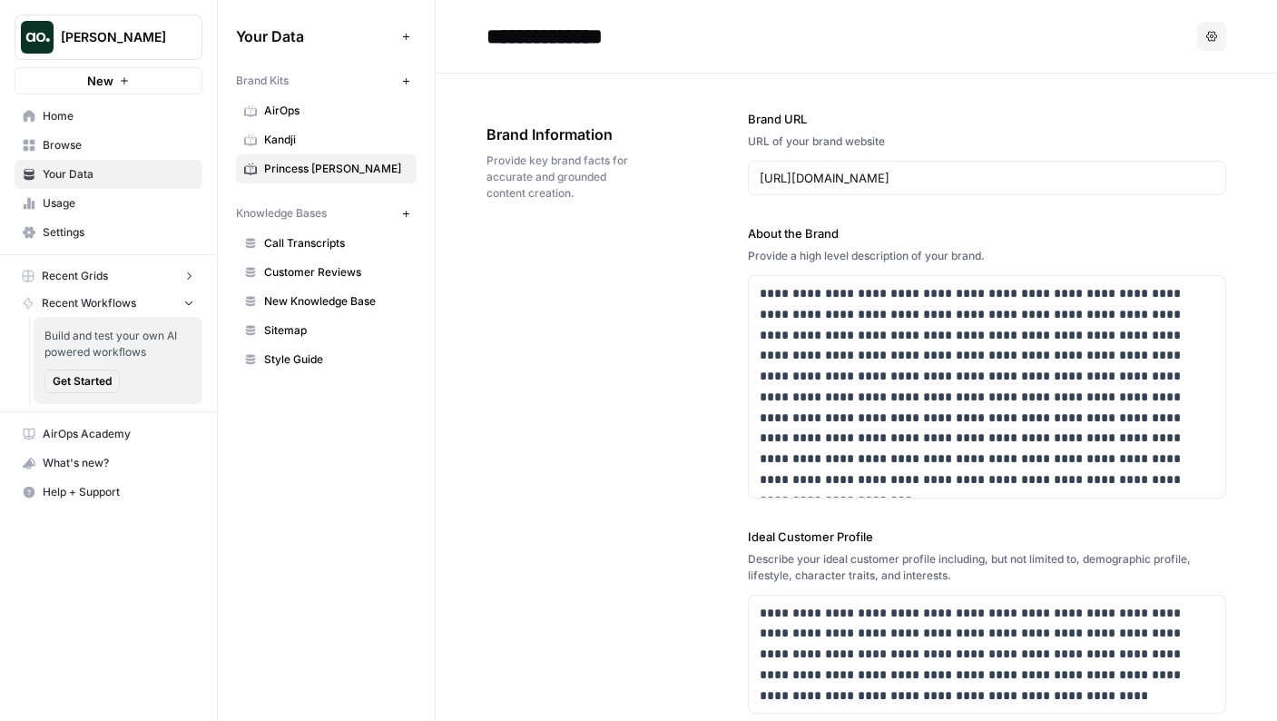
click at [106, 274] on span "Recent Grids" at bounding box center [75, 276] width 66 height 16
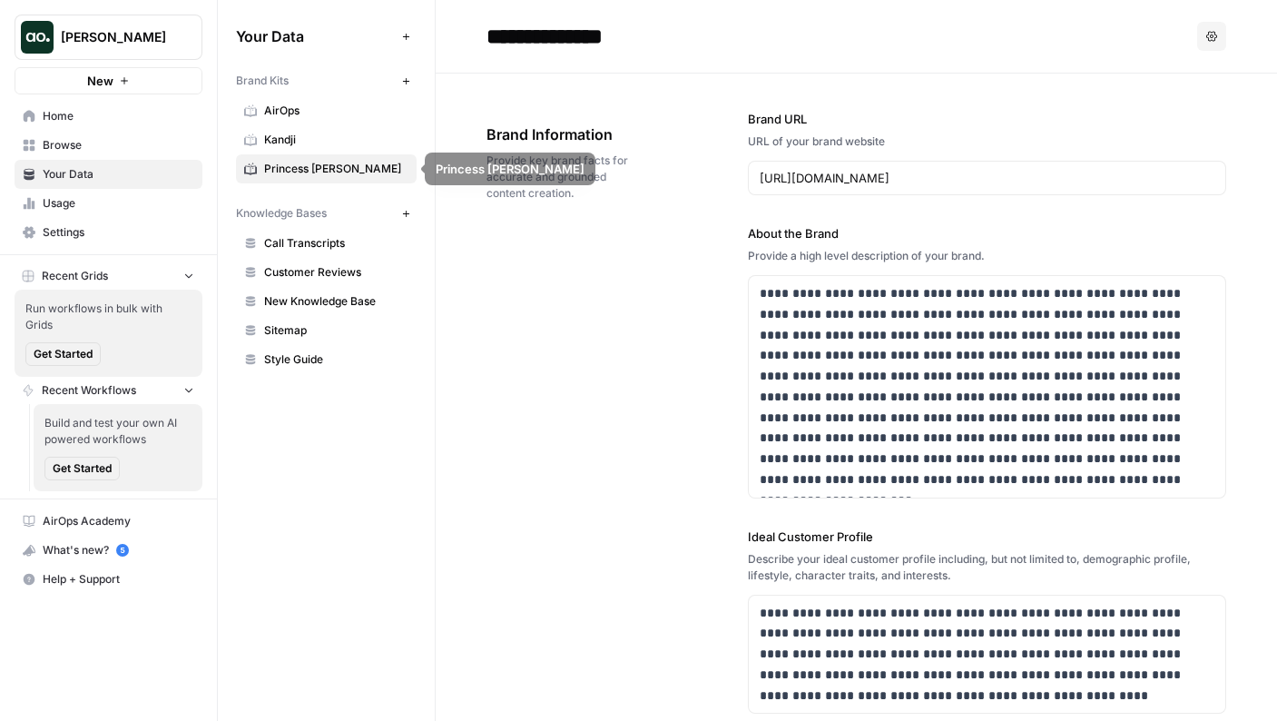
click at [389, 166] on span "Princess [PERSON_NAME]" at bounding box center [336, 169] width 144 height 16
click at [317, 165] on span "Princess [PERSON_NAME]" at bounding box center [336, 169] width 144 height 16
click at [592, 22] on input "**********" at bounding box center [624, 36] width 291 height 36
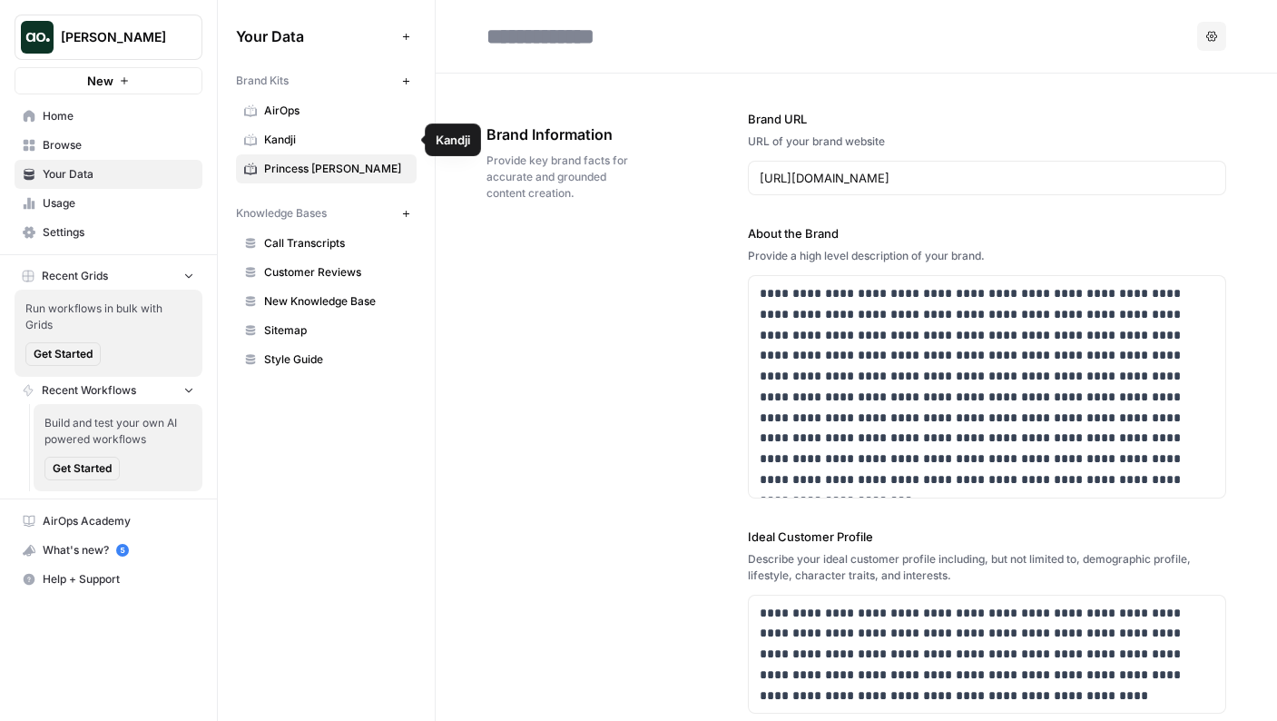
click at [365, 137] on span "Kandji" at bounding box center [336, 140] width 144 height 16
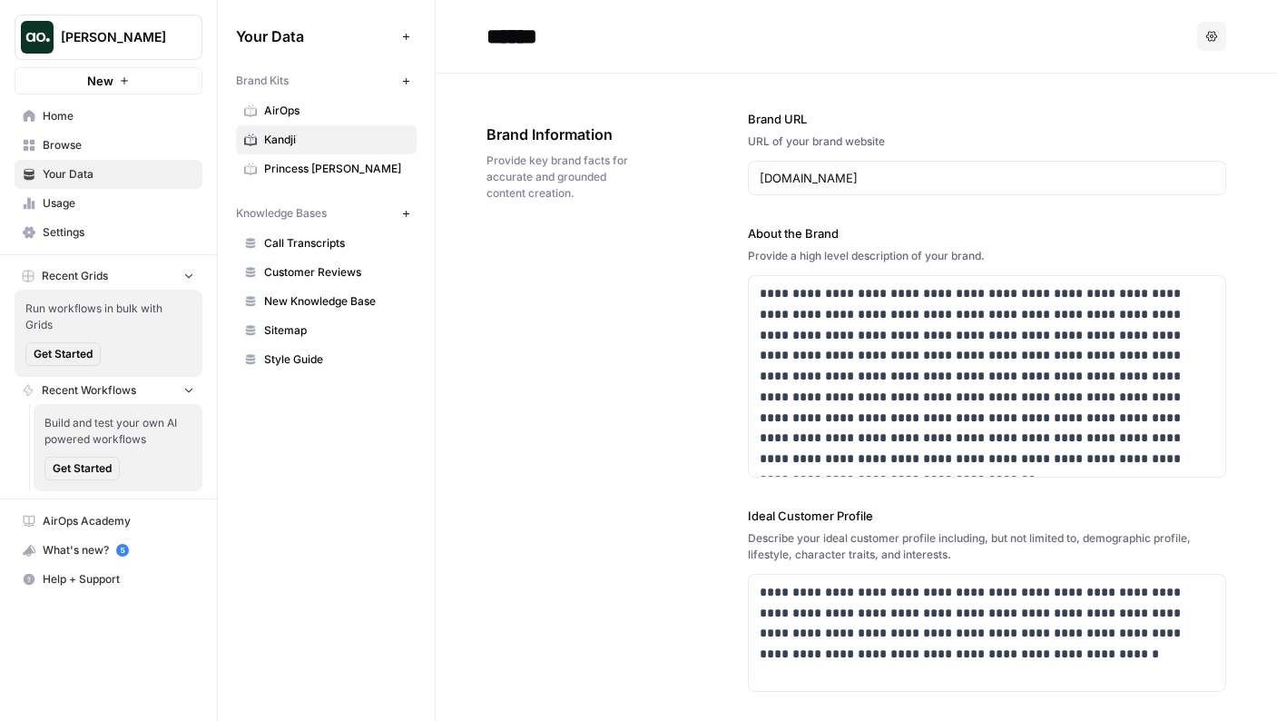
click at [357, 138] on span "Kandji" at bounding box center [336, 140] width 144 height 16
click at [344, 162] on span "Princess [PERSON_NAME]" at bounding box center [336, 169] width 144 height 16
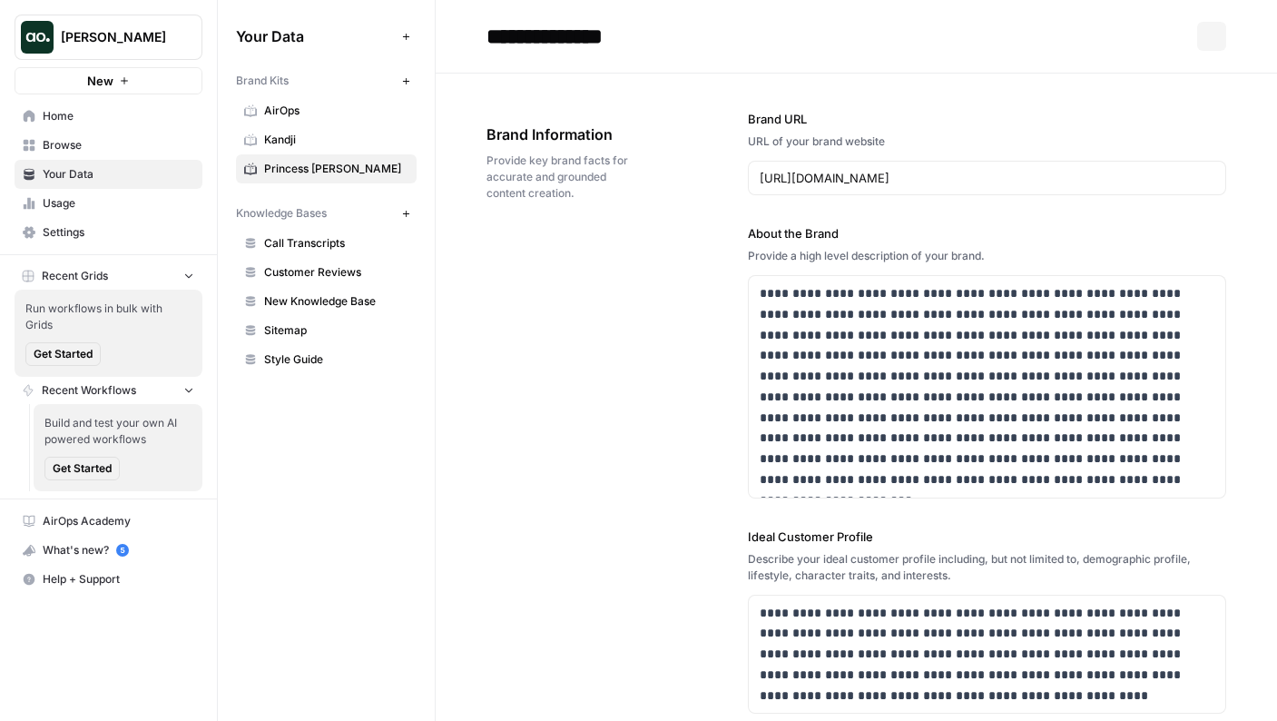
click at [340, 163] on span "Princess [PERSON_NAME]" at bounding box center [336, 169] width 144 height 16
click at [520, 35] on input "**********" at bounding box center [624, 36] width 291 height 36
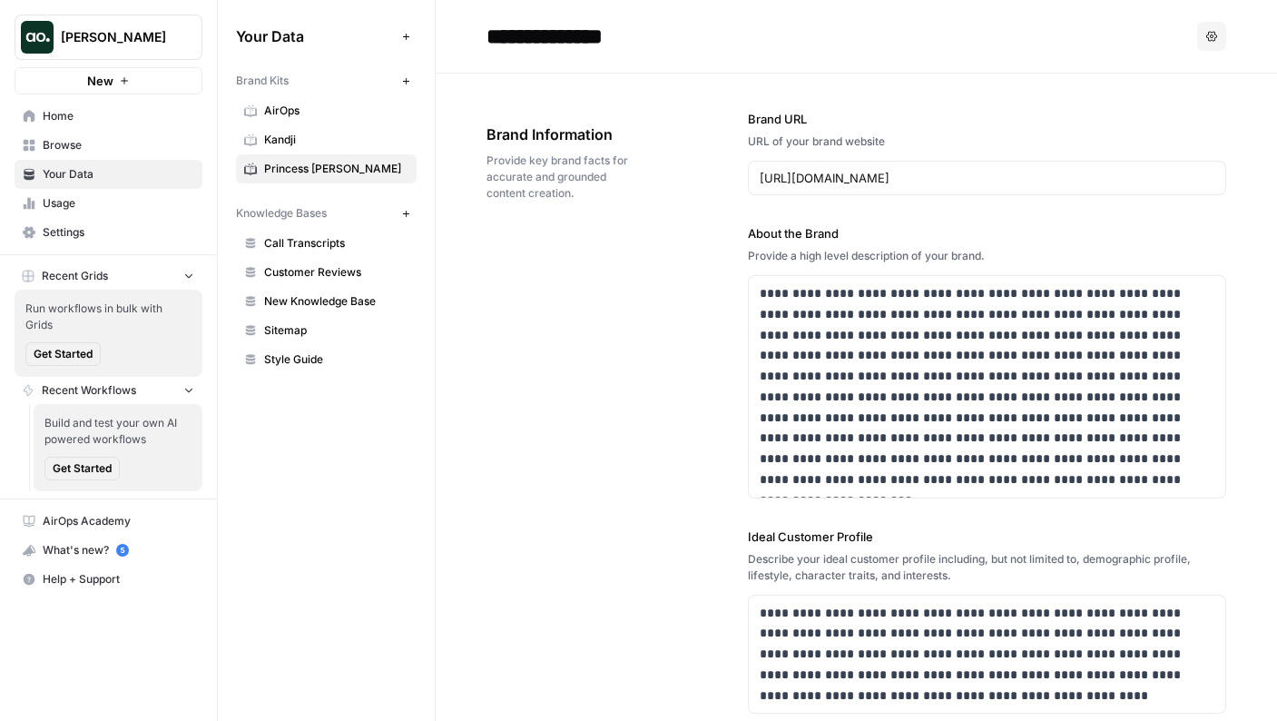
click at [520, 35] on input "**********" at bounding box center [624, 36] width 291 height 36
click at [615, 35] on input "**********" at bounding box center [624, 36] width 291 height 36
drag, startPoint x: 636, startPoint y: 37, endPoint x: 429, endPoint y: 36, distance: 207.0
click at [429, 36] on div "**********" at bounding box center [748, 360] width 1060 height 721
click at [586, 31] on input at bounding box center [624, 36] width 291 height 36
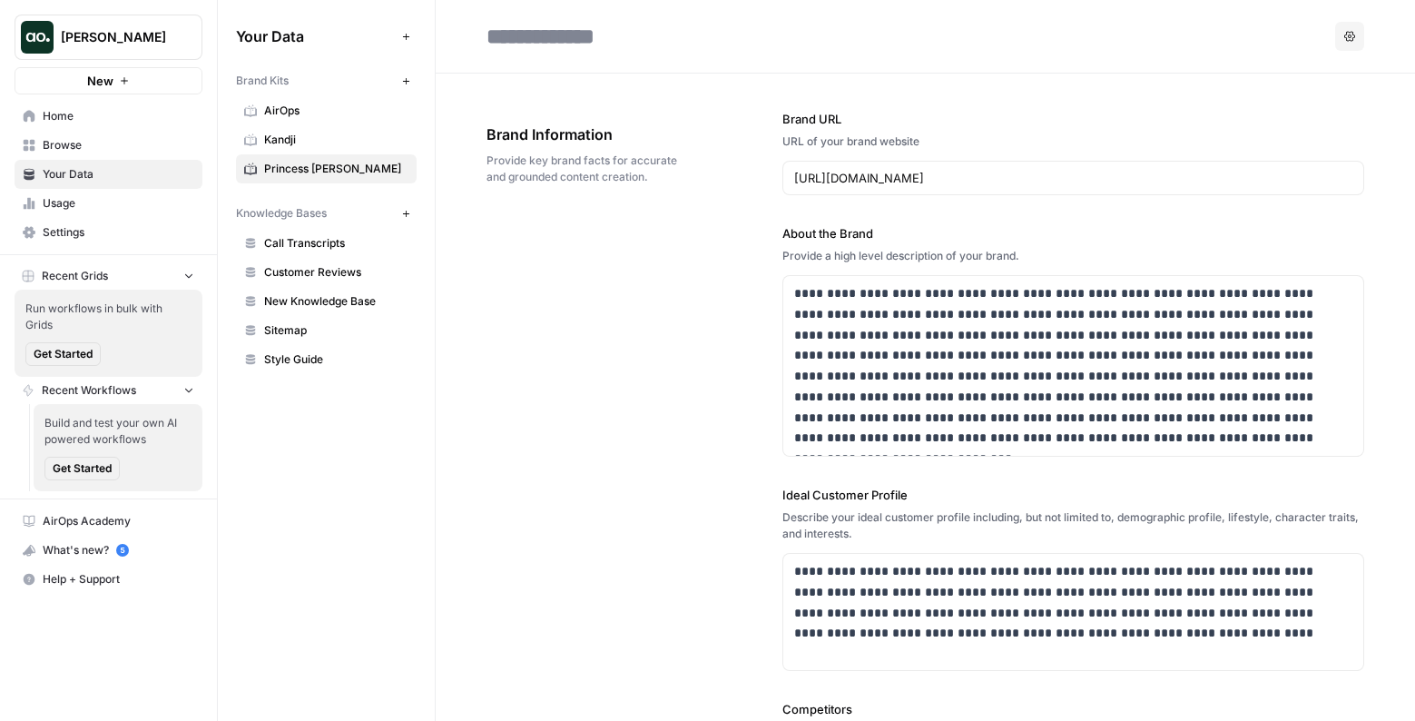
click at [133, 136] on link "Browse" at bounding box center [109, 145] width 188 height 29
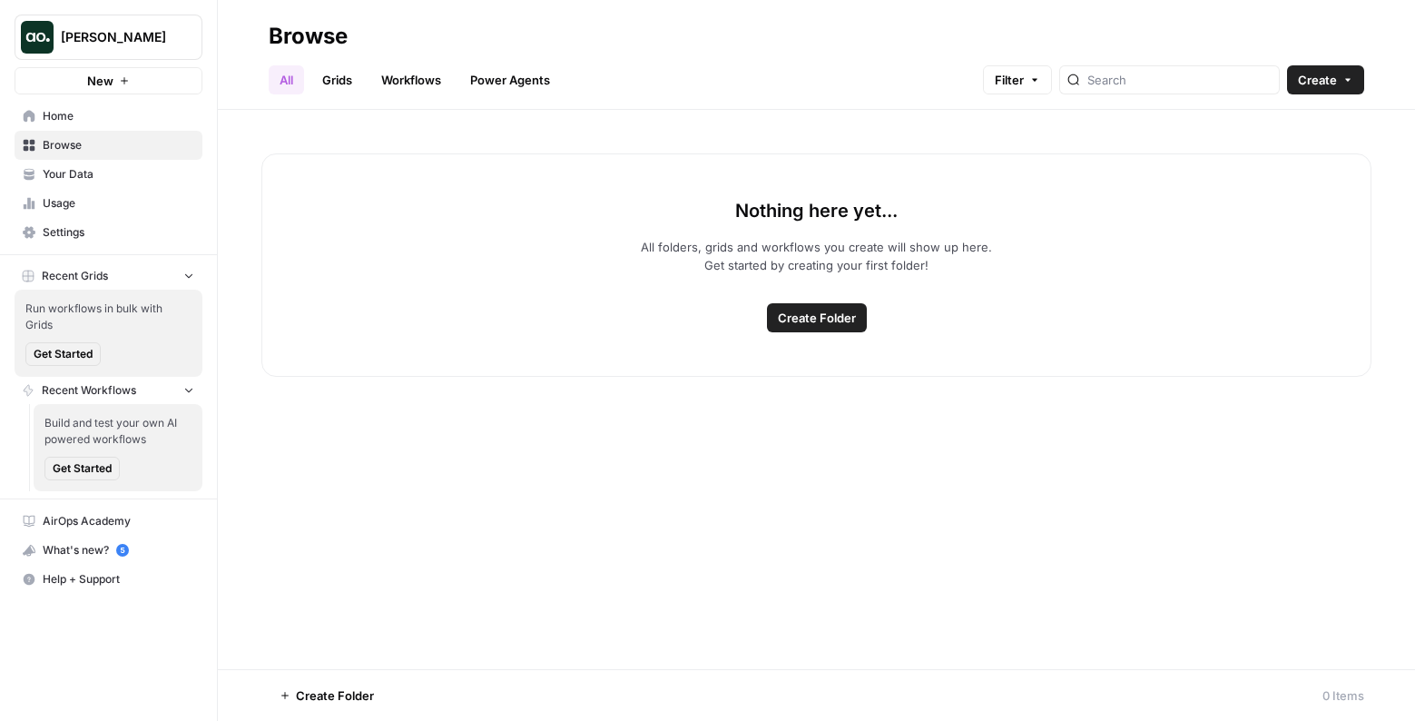
click at [127, 70] on button "New" at bounding box center [109, 80] width 188 height 27
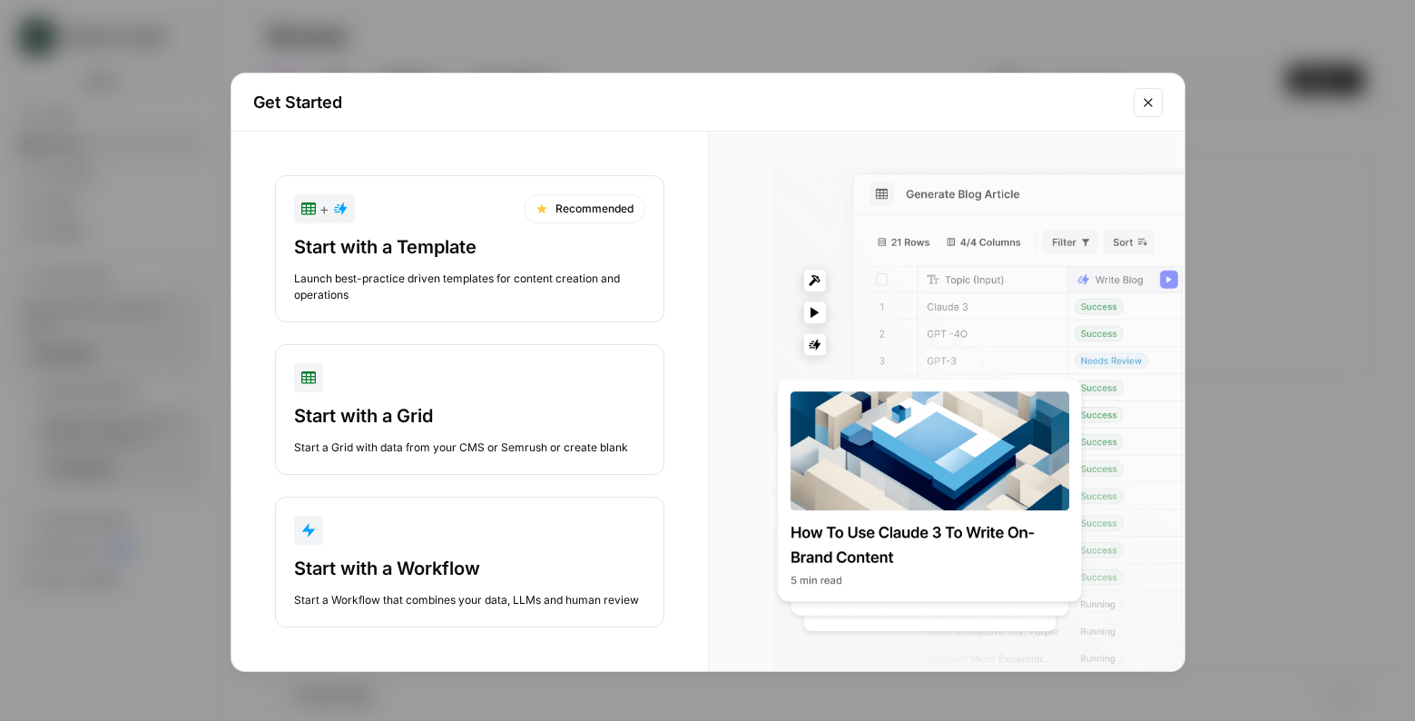
click at [136, 317] on div "Get Started + Recommended Start with a Template Launch best-practice driven tem…" at bounding box center [707, 360] width 1415 height 721
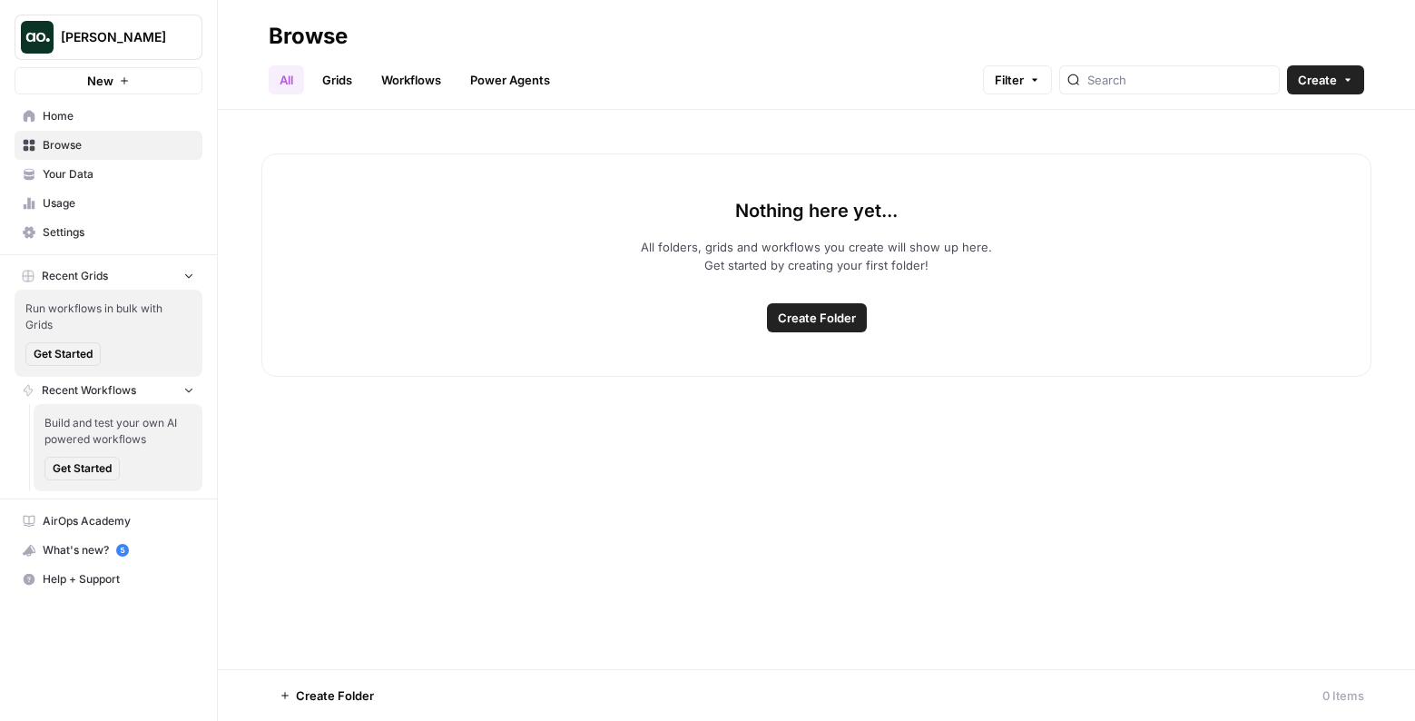
click at [138, 110] on span "Home" at bounding box center [119, 116] width 152 height 16
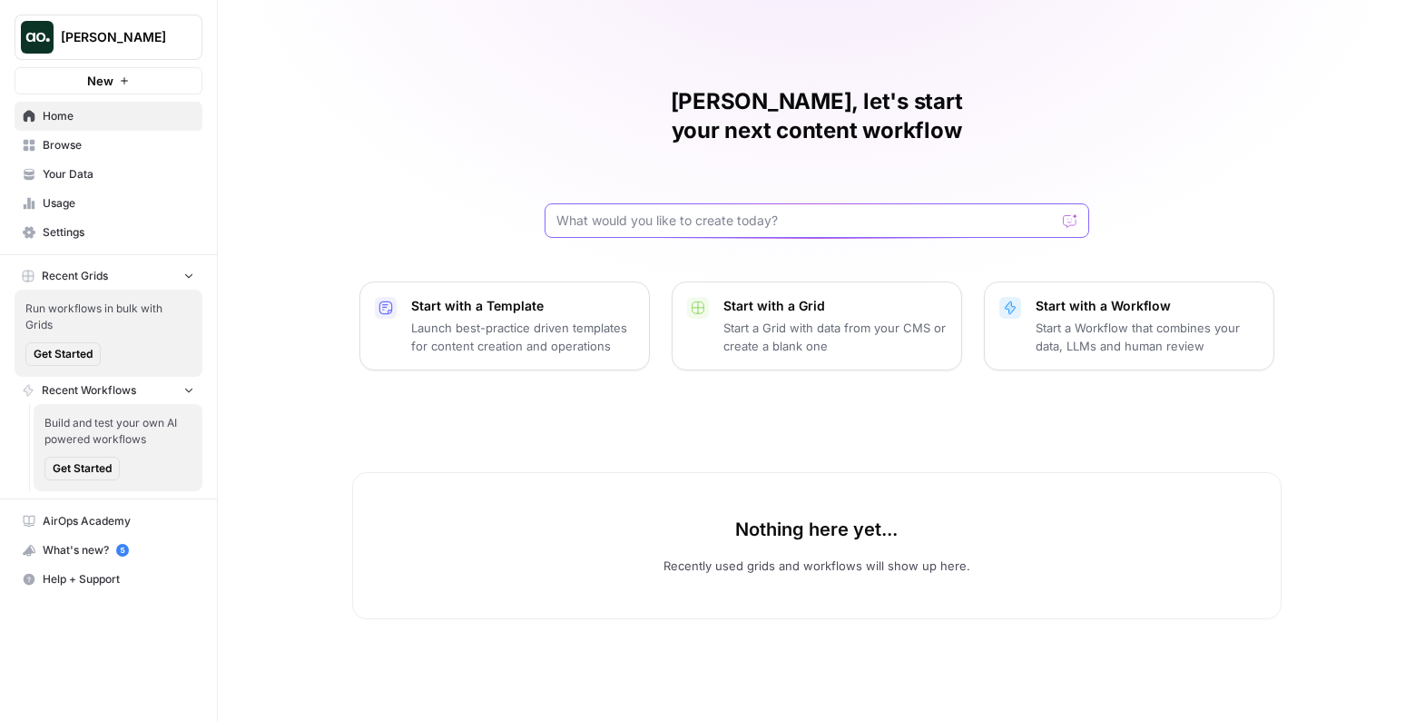
click at [631, 212] on input "text" at bounding box center [806, 221] width 499 height 18
type input "can you create a workflow that takes a brand kit as an input and finds trending…"
click button "Send" at bounding box center [1072, 221] width 24 height 24
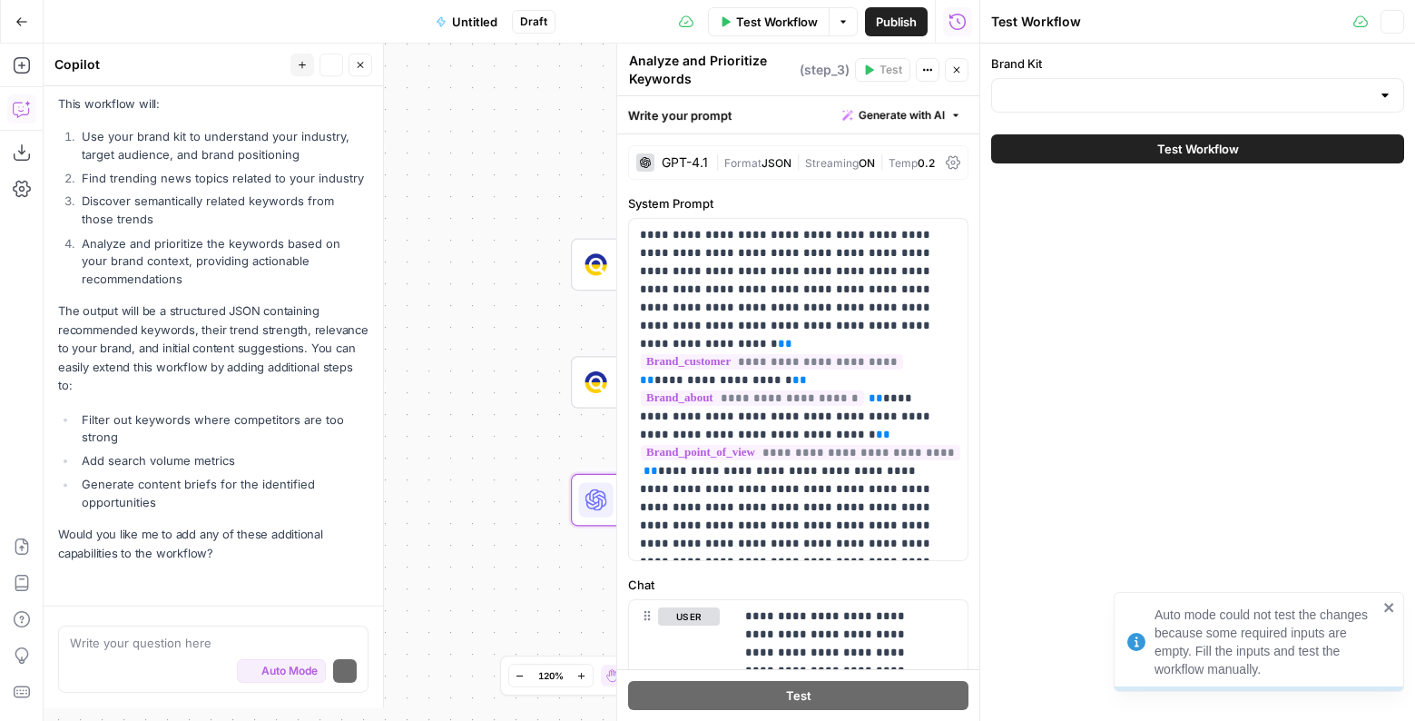
scroll to position [1119, 0]
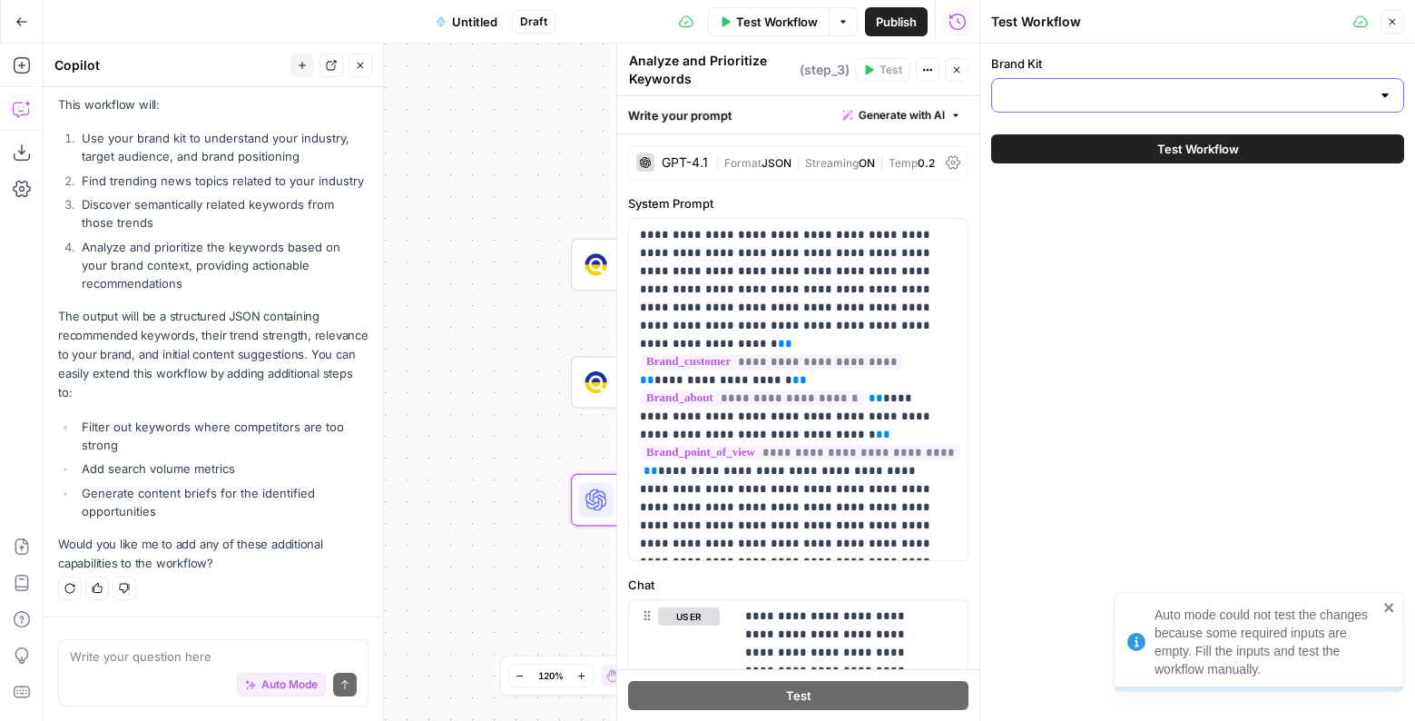
click at [1122, 95] on input "Brand Kit" at bounding box center [1187, 95] width 368 height 18
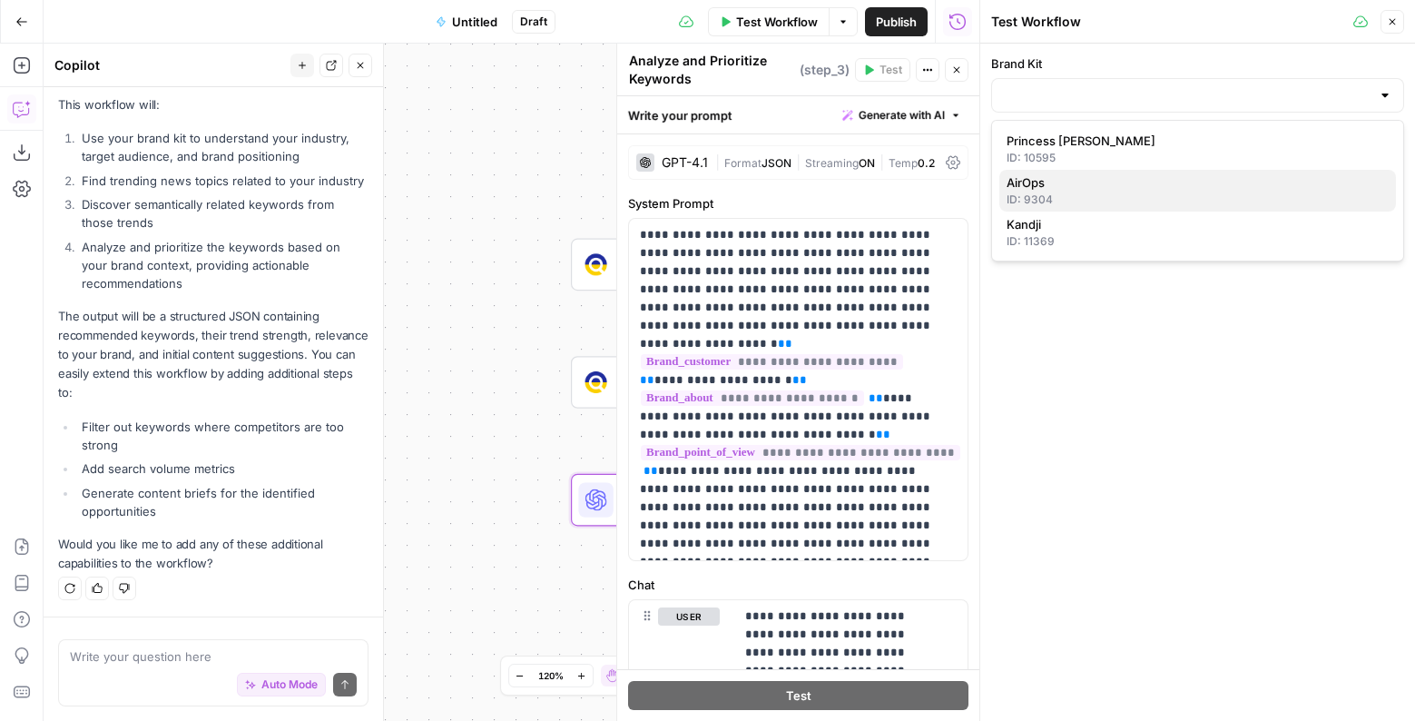
click at [1050, 184] on span "AirOps" at bounding box center [1194, 182] width 375 height 18
type input "AirOps"
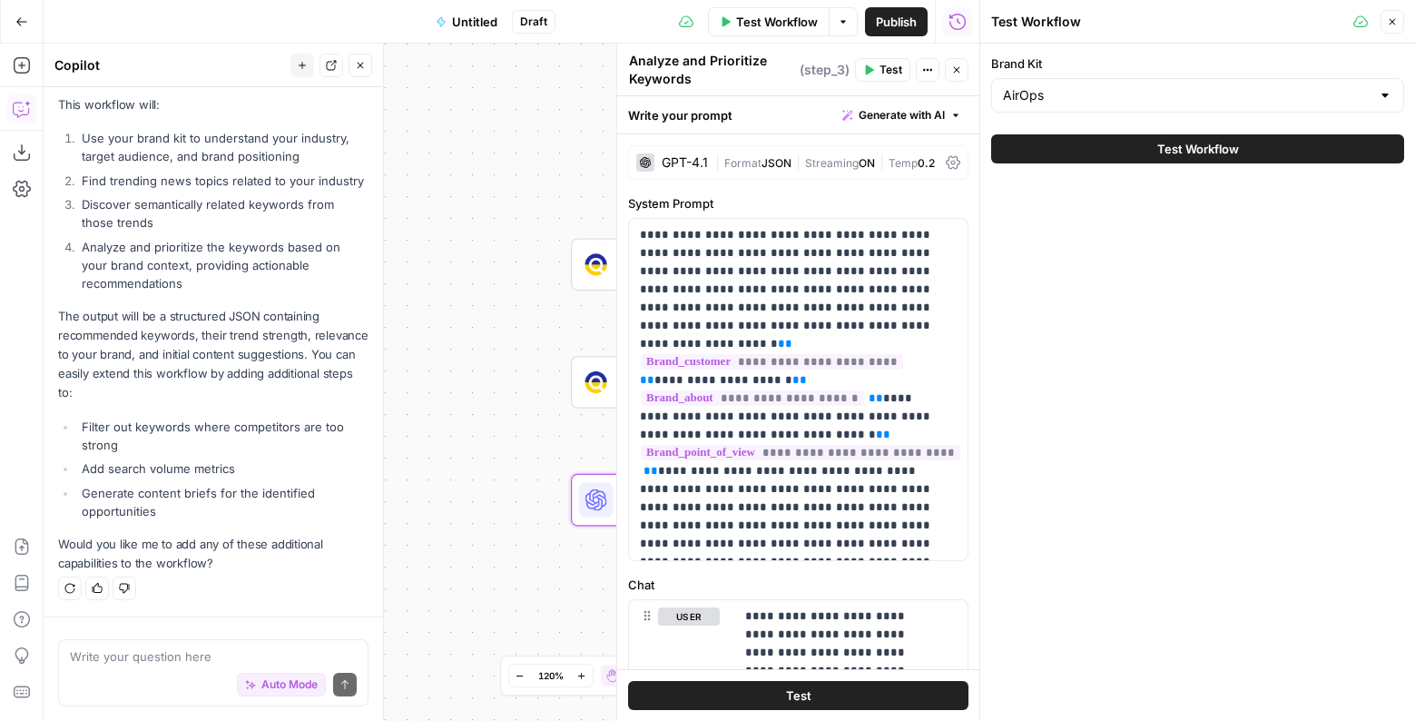
click at [1143, 153] on button "Test Workflow" at bounding box center [1197, 148] width 413 height 29
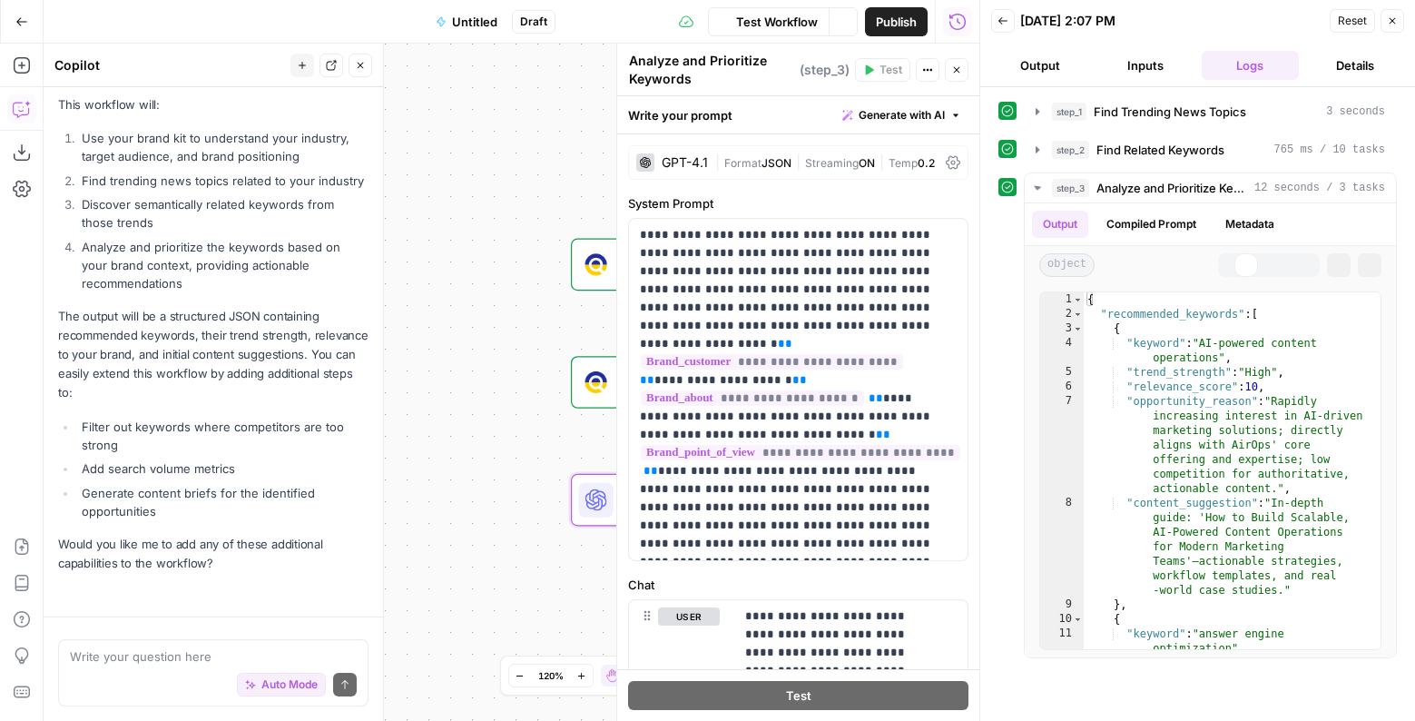
scroll to position [1119, 0]
click at [113, 665] on div "Auto Mode Send" at bounding box center [213, 685] width 287 height 40
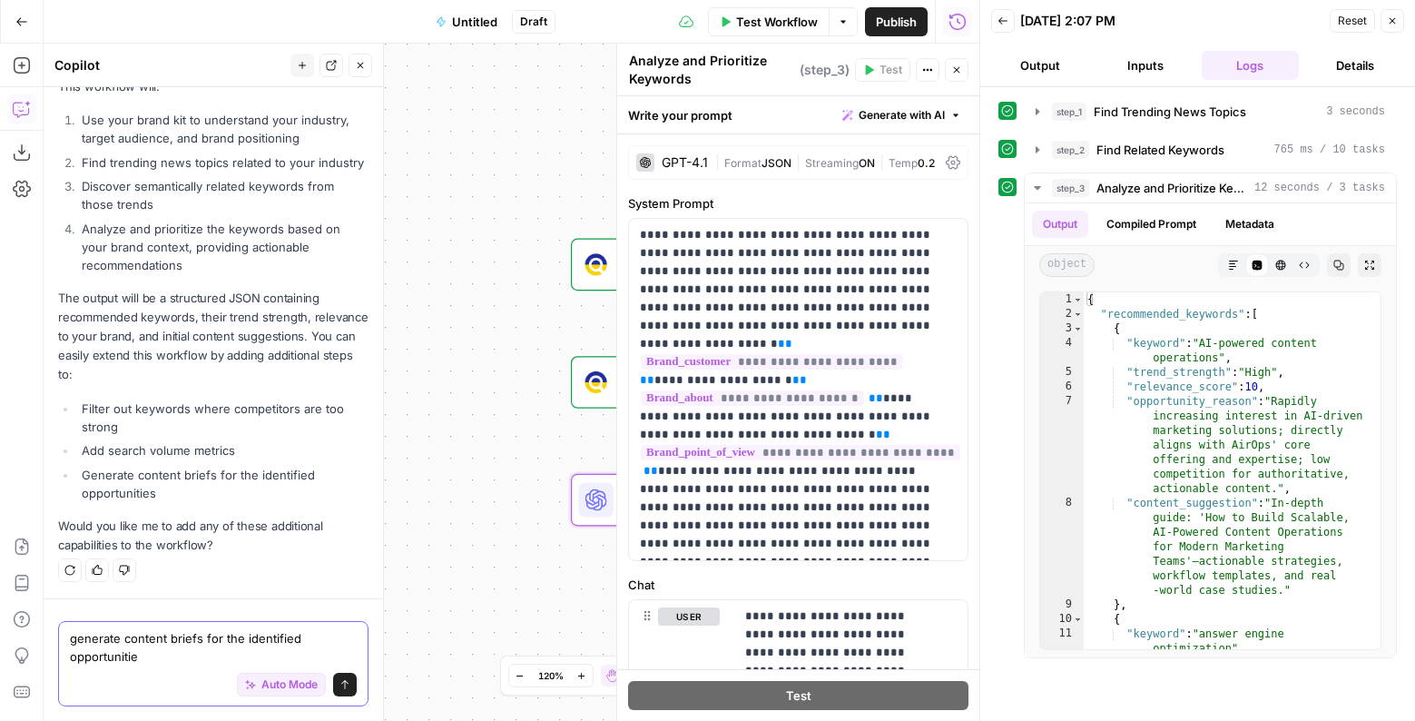
type textarea "generate content briefs for the identified opportunities"
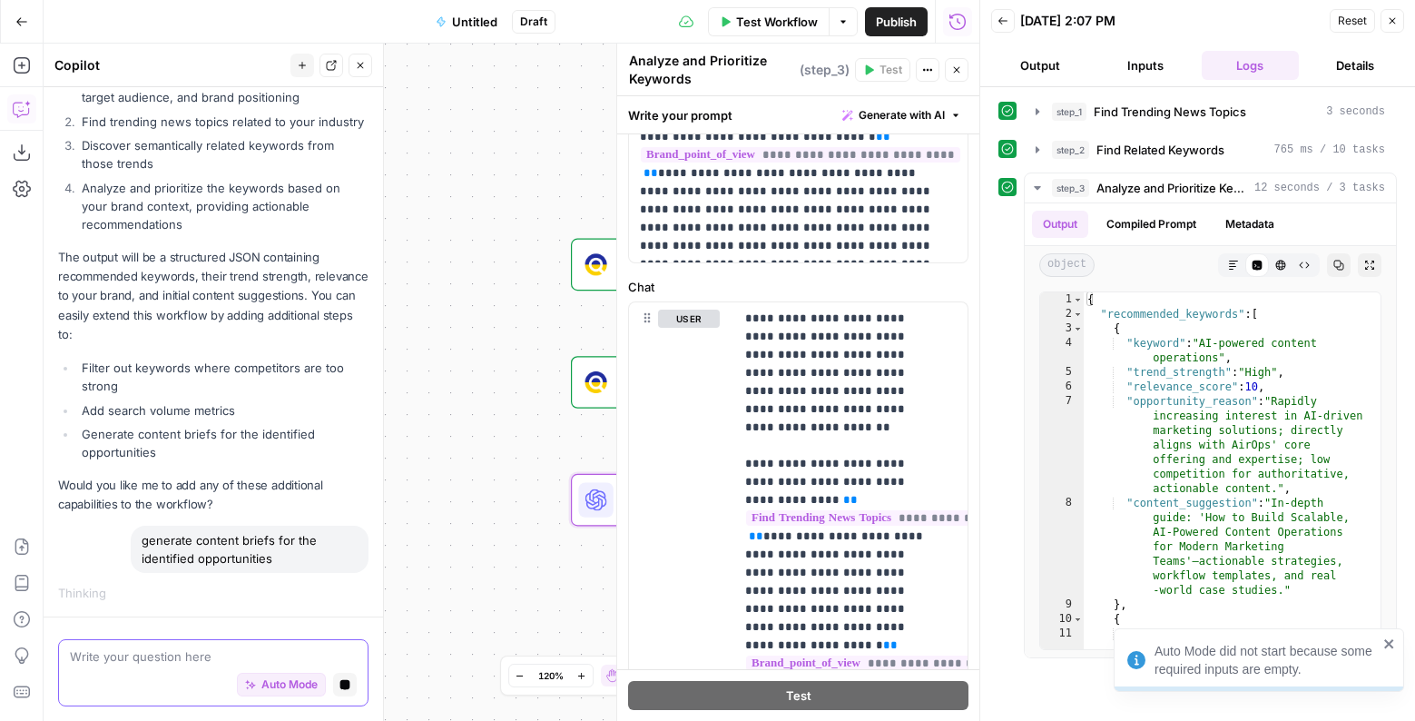
scroll to position [0, 0]
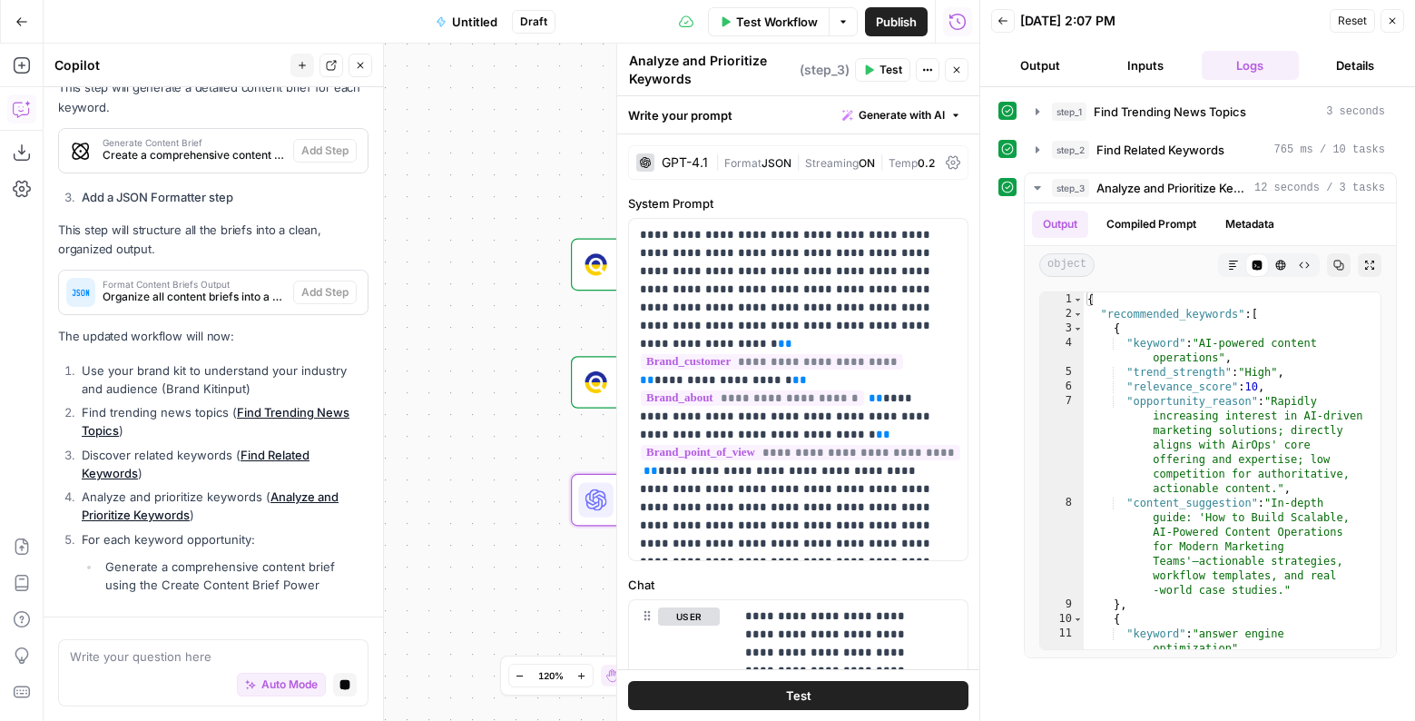
click at [1277, 24] on button "Close" at bounding box center [1393, 21] width 24 height 24
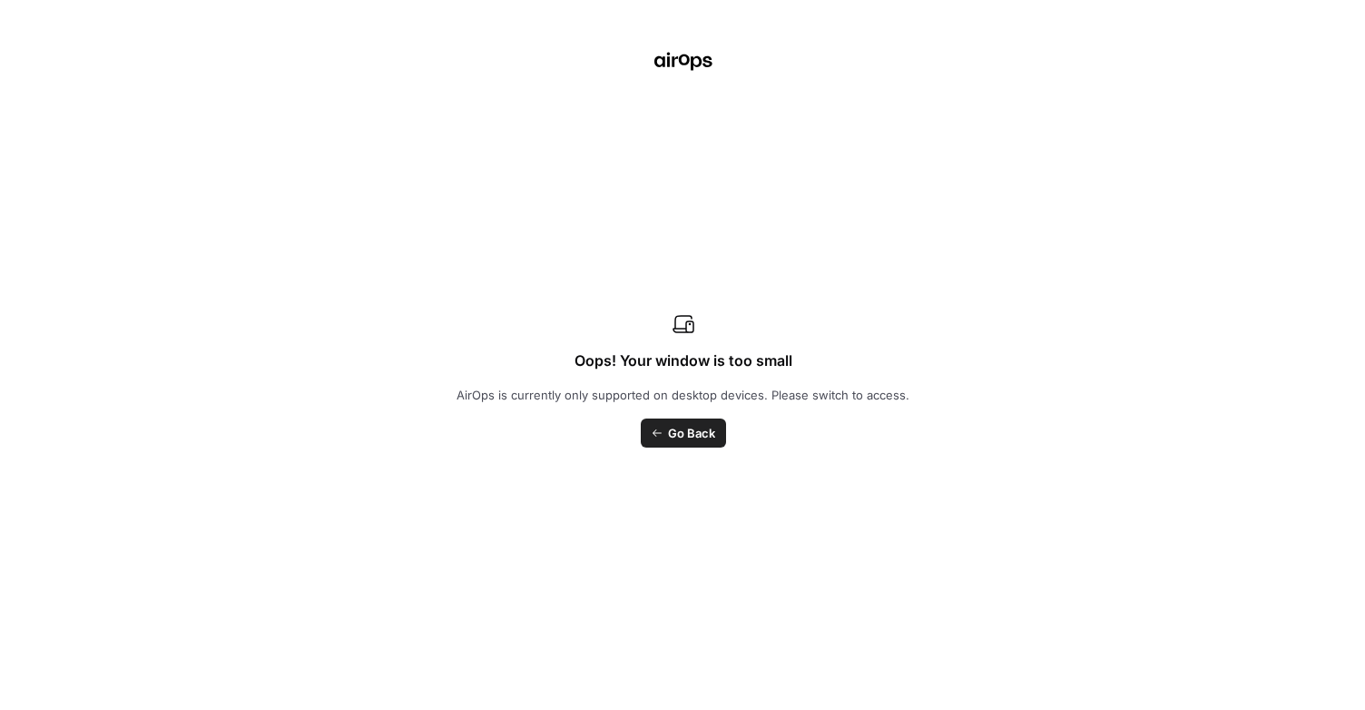
scroll to position [2371, 0]
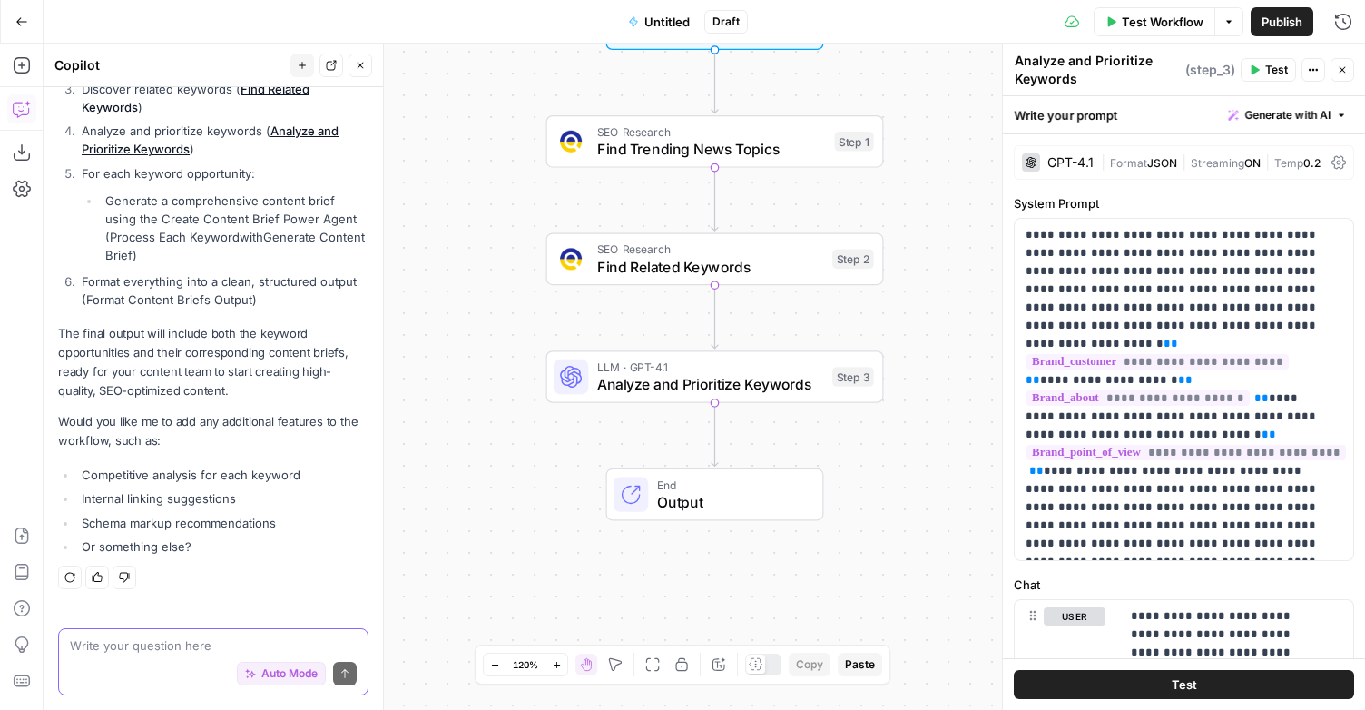
click at [132, 642] on textarea at bounding box center [213, 645] width 287 height 18
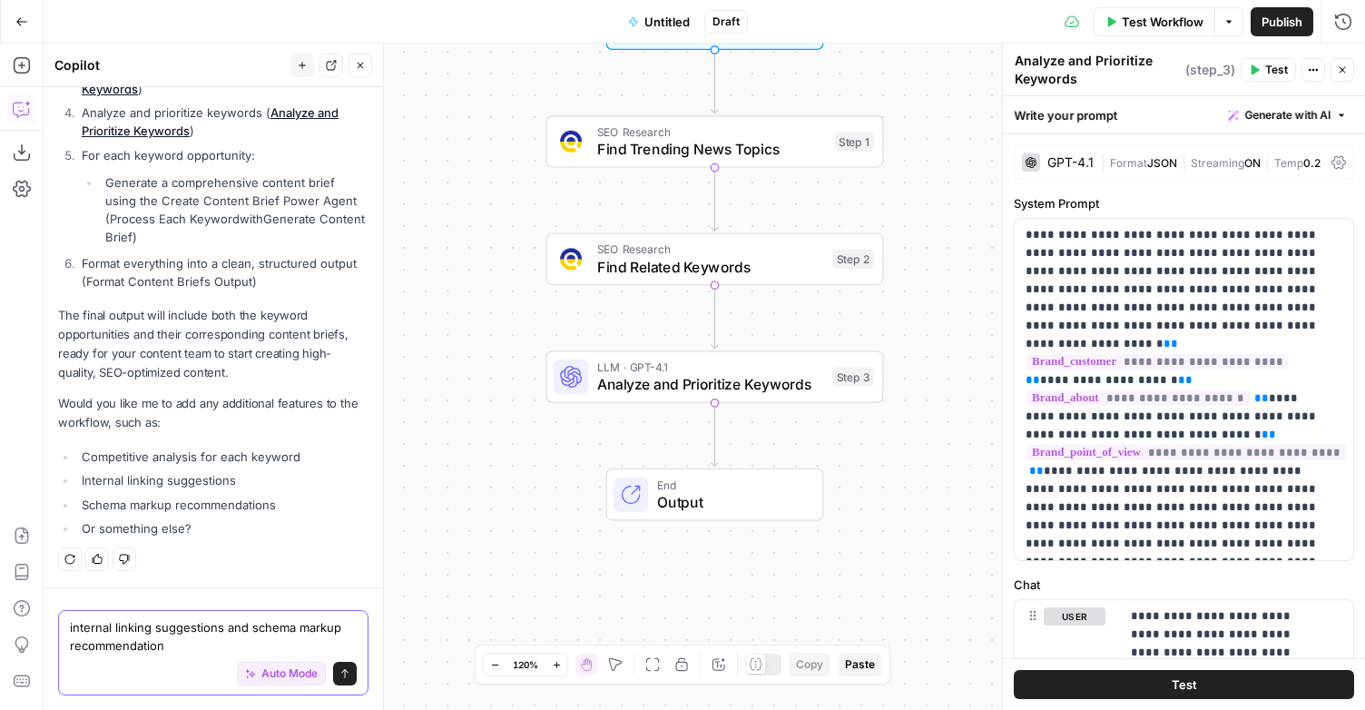
type textarea "internal linking suggestions and schema markup recommendations"
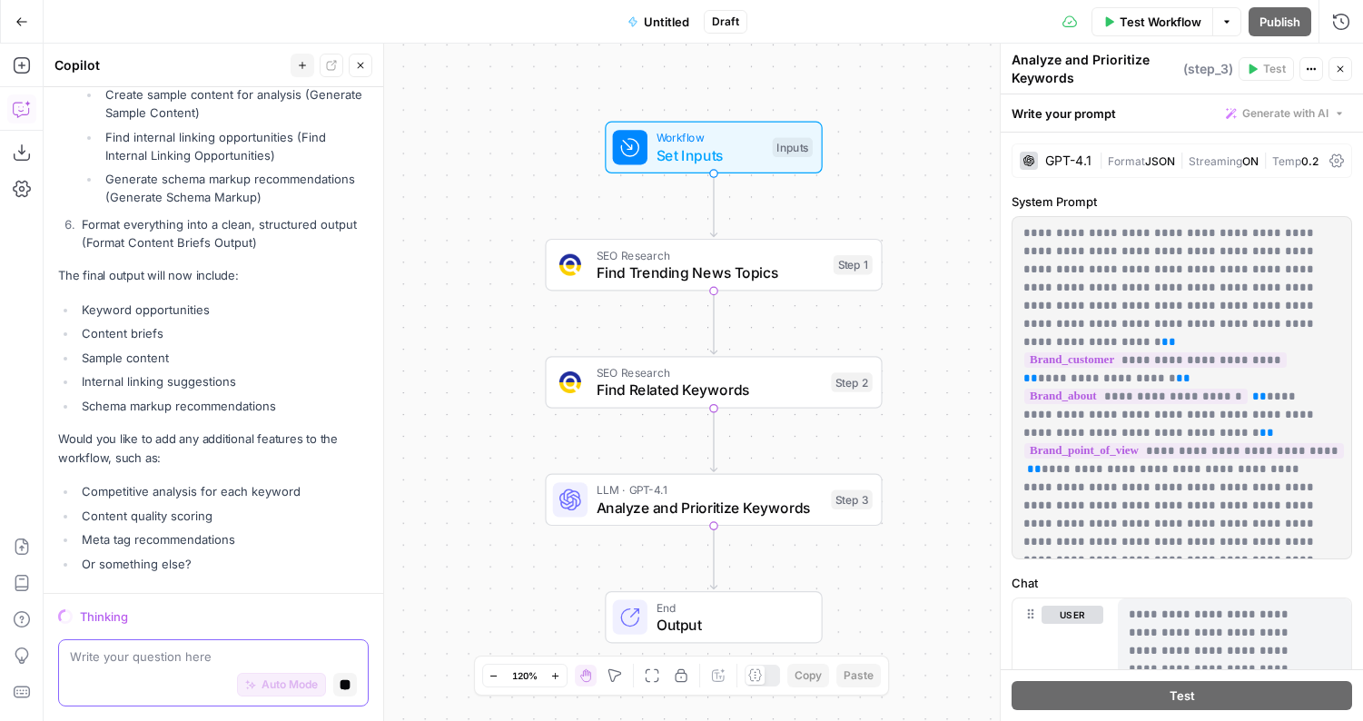
scroll to position [4202, 0]
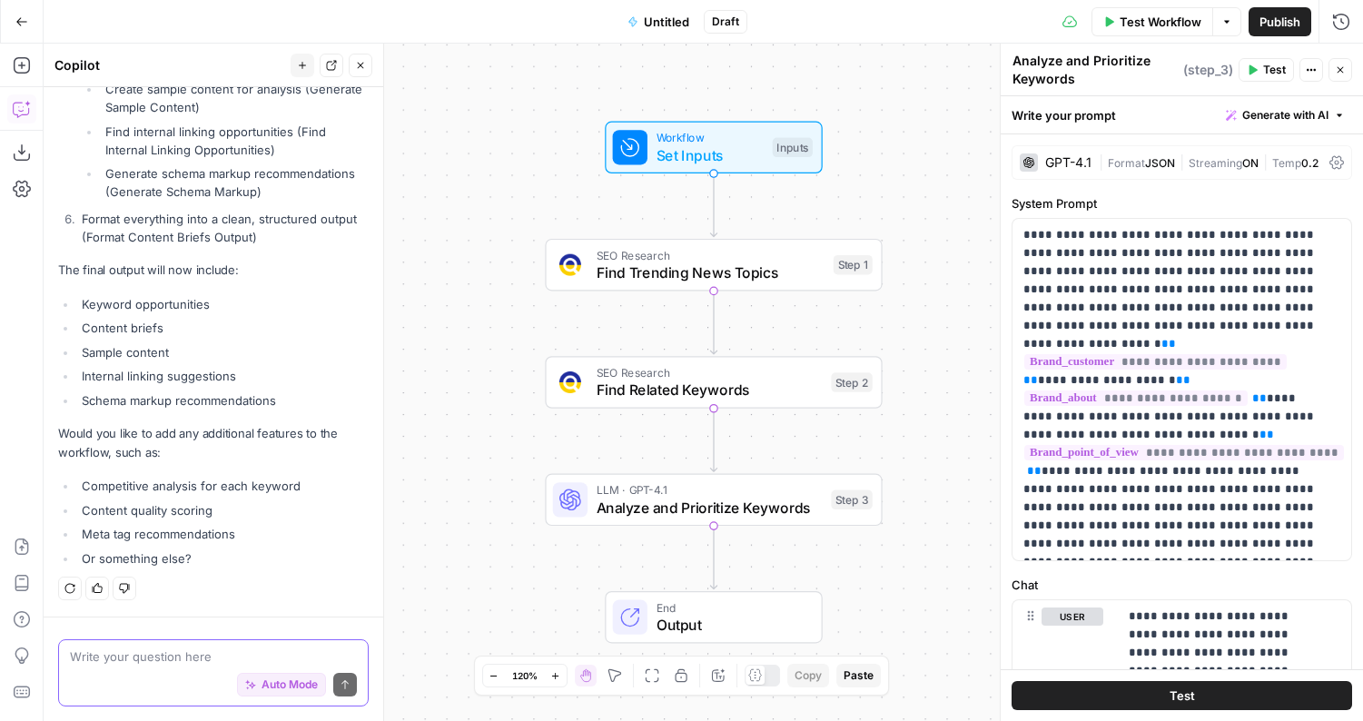
click at [151, 659] on textarea at bounding box center [213, 656] width 287 height 18
type textarea "no"
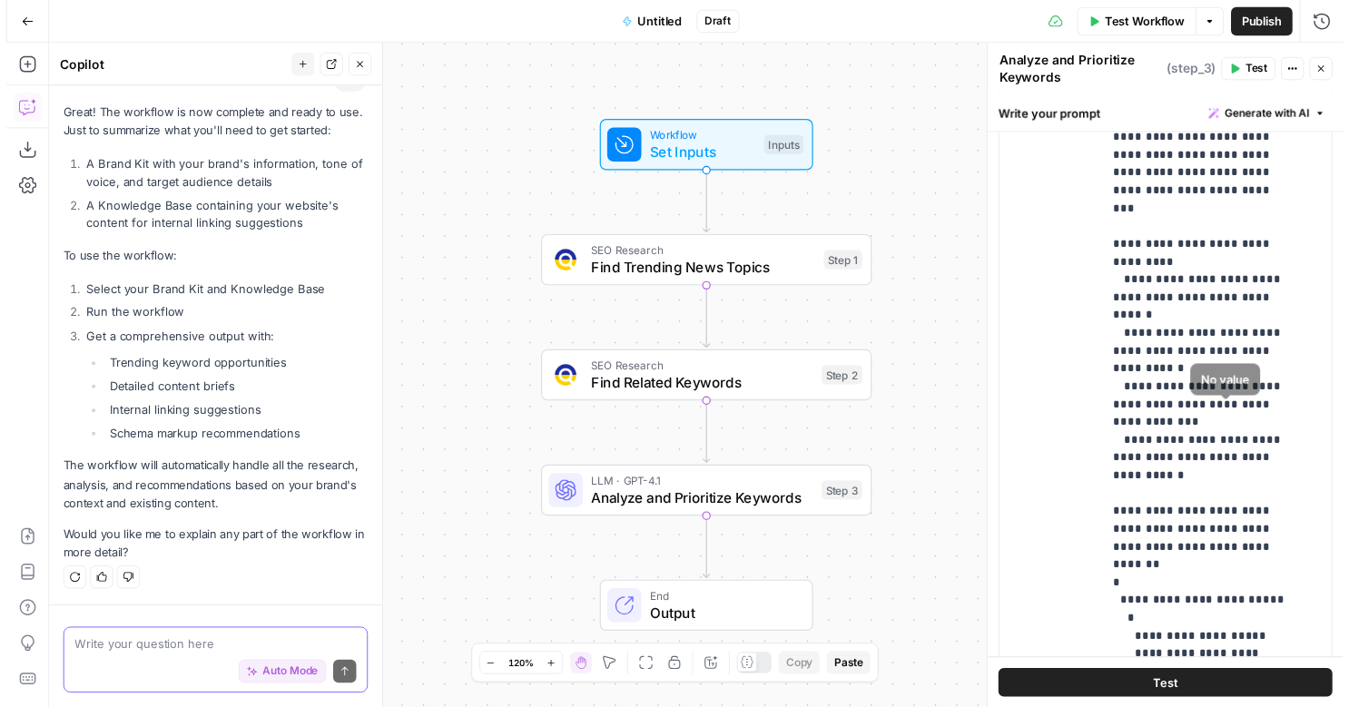
scroll to position [1286, 0]
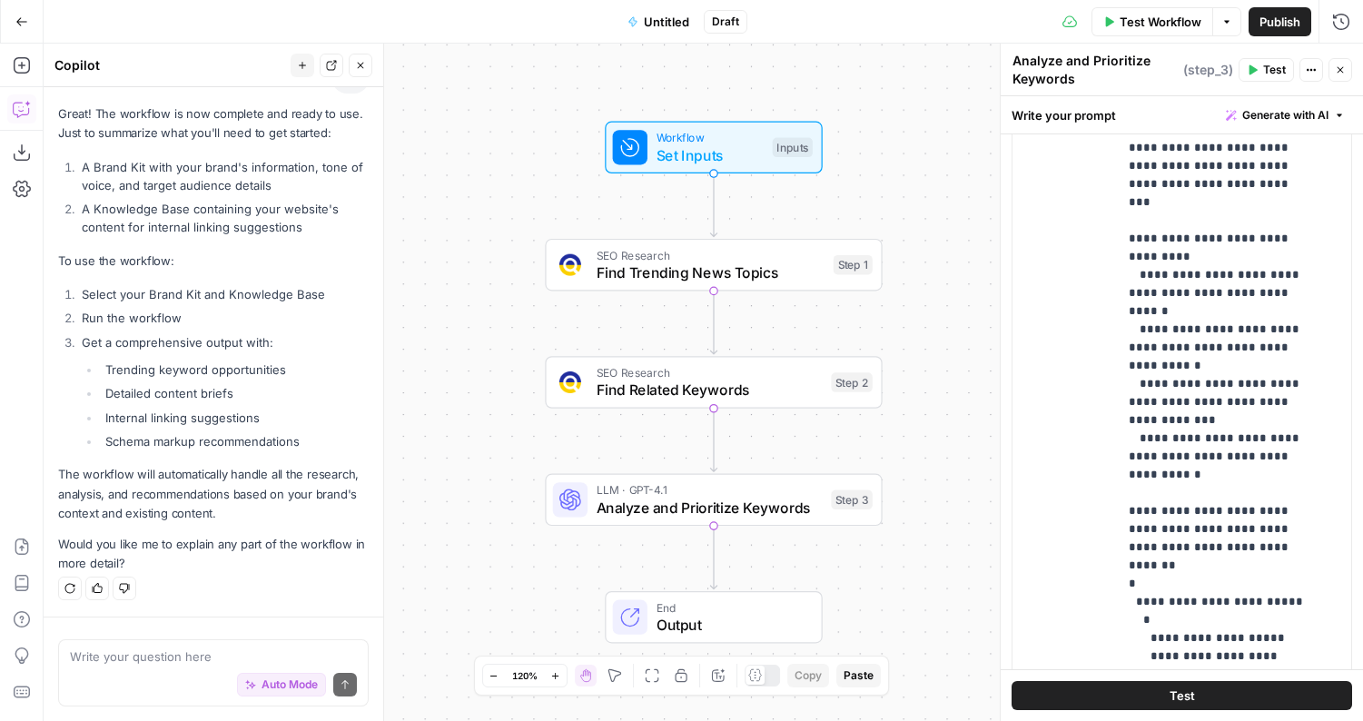
click at [1129, 697] on button "Test" at bounding box center [1181, 695] width 340 height 29
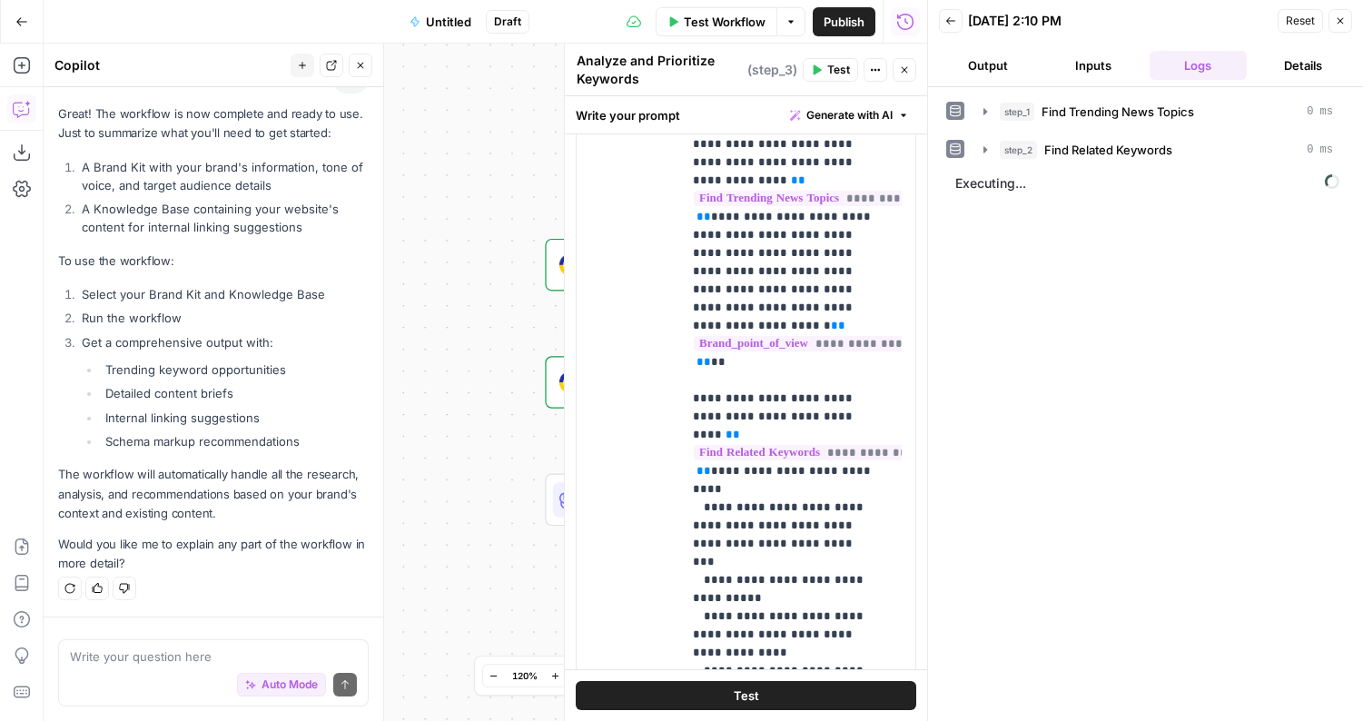
click at [1097, 75] on button "Inputs" at bounding box center [1093, 65] width 98 height 29
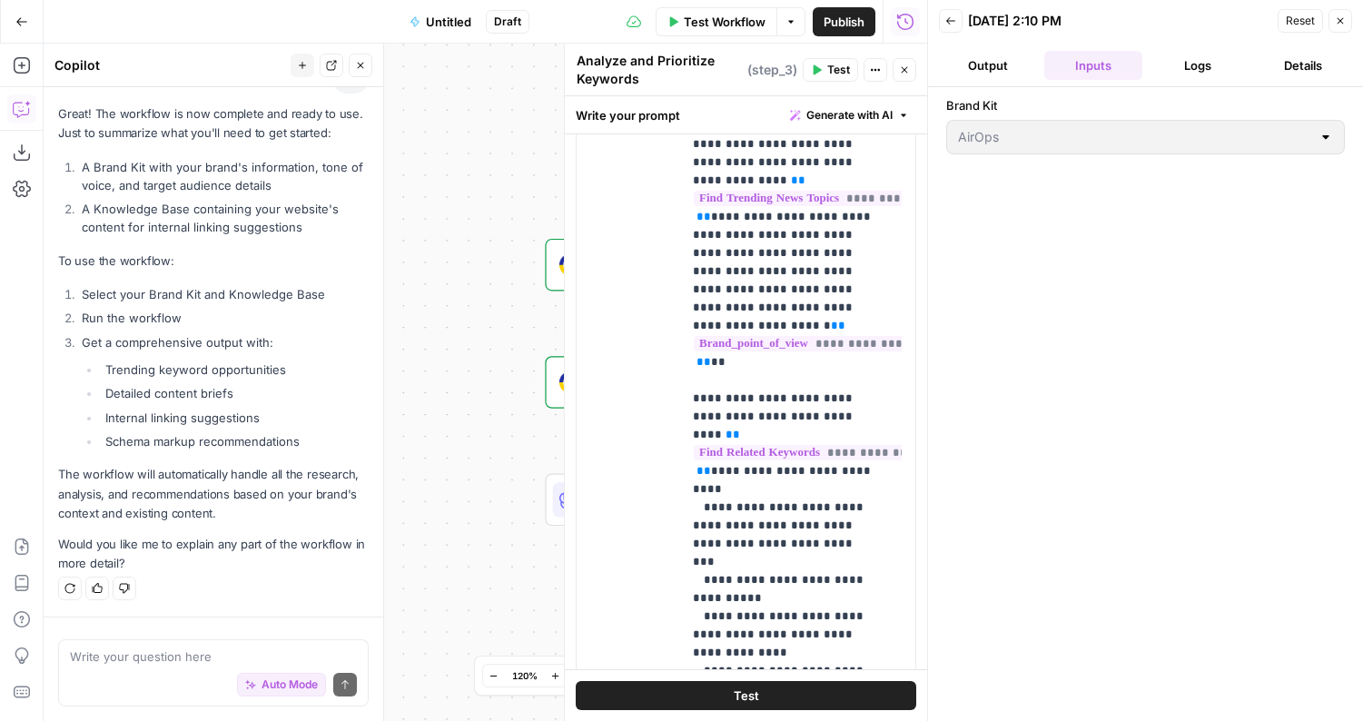
click at [1180, 69] on button "Logs" at bounding box center [1198, 65] width 98 height 29
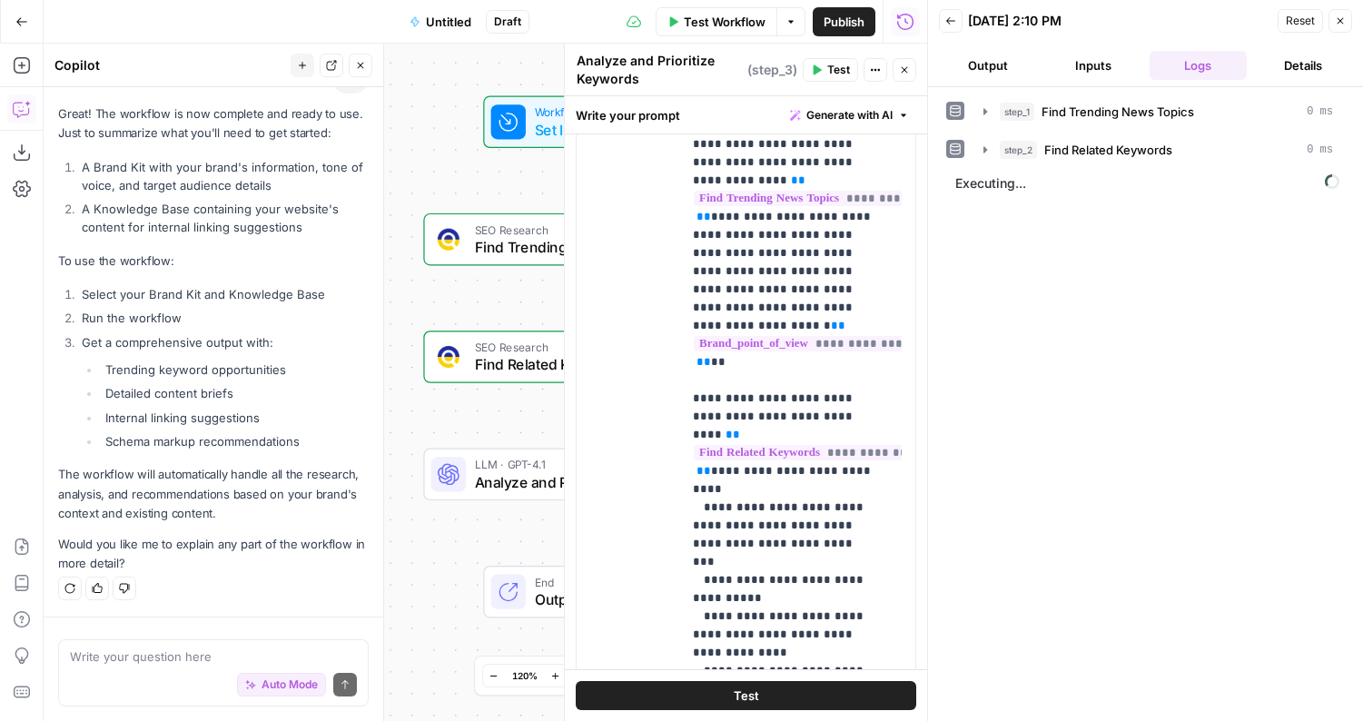
drag, startPoint x: 513, startPoint y: 374, endPoint x: 356, endPoint y: 319, distance: 166.5
click at [356, 319] on body "Zoe Jessup New Home Browse Your Data Usage Settings Recent Grids Run workflows …" at bounding box center [681, 360] width 1363 height 721
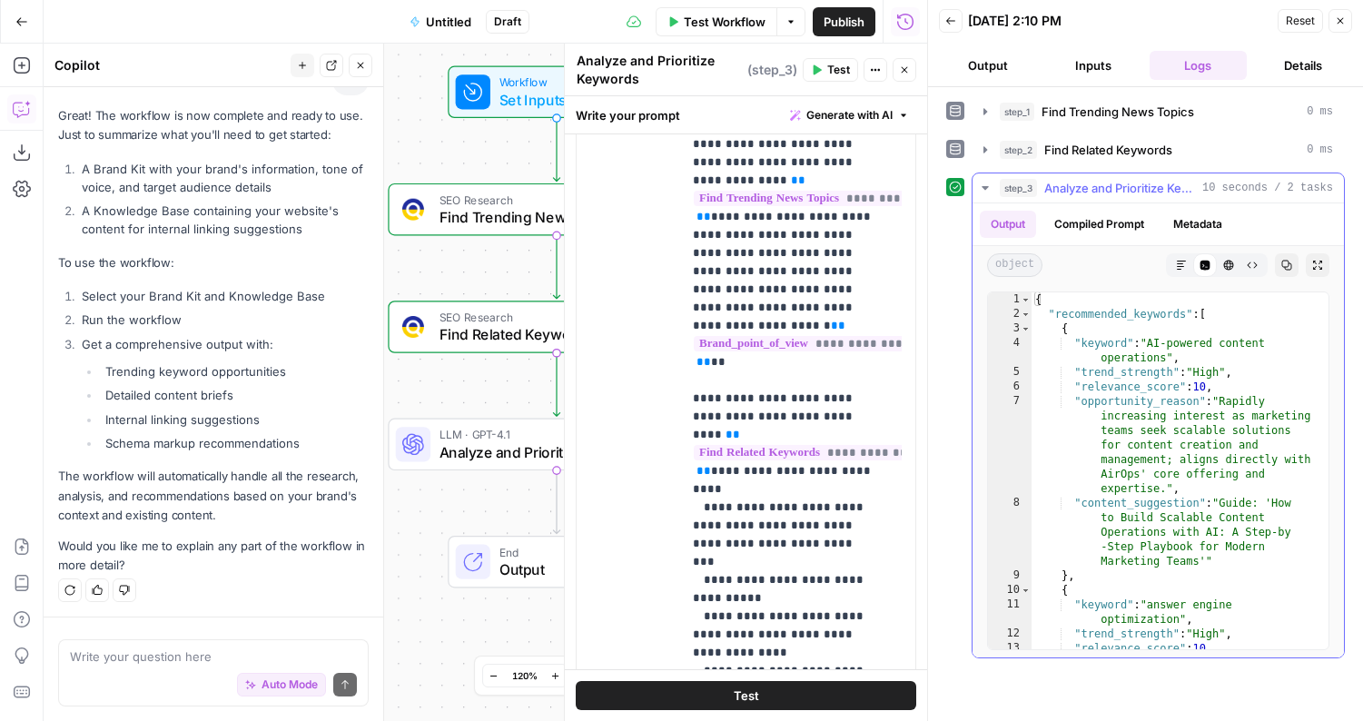
click at [1178, 265] on icon "button" at bounding box center [1181, 265] width 11 height 11
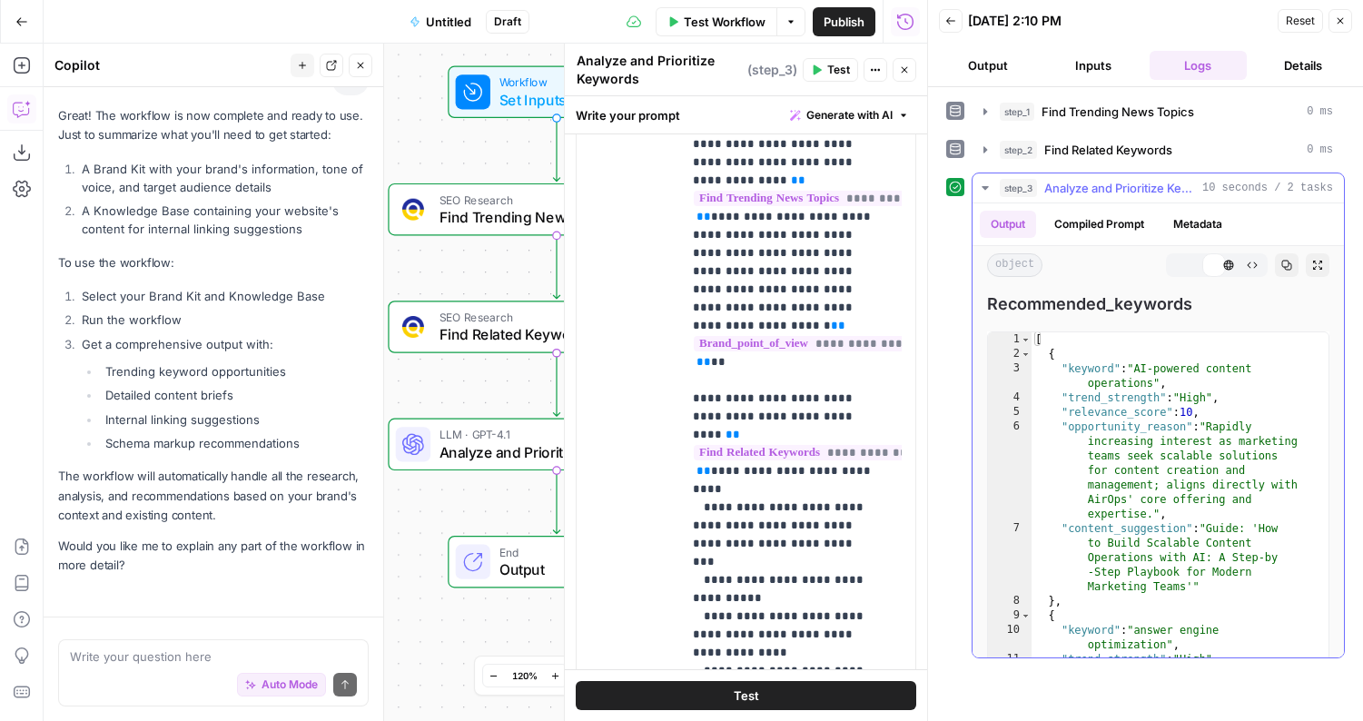
scroll to position [4721, 0]
click at [1176, 265] on icon at bounding box center [1181, 265] width 11 height 11
click at [236, 643] on div "Write your question here Auto Mode Send" at bounding box center [213, 672] width 311 height 67
type textarea "can you make the output a markdown"
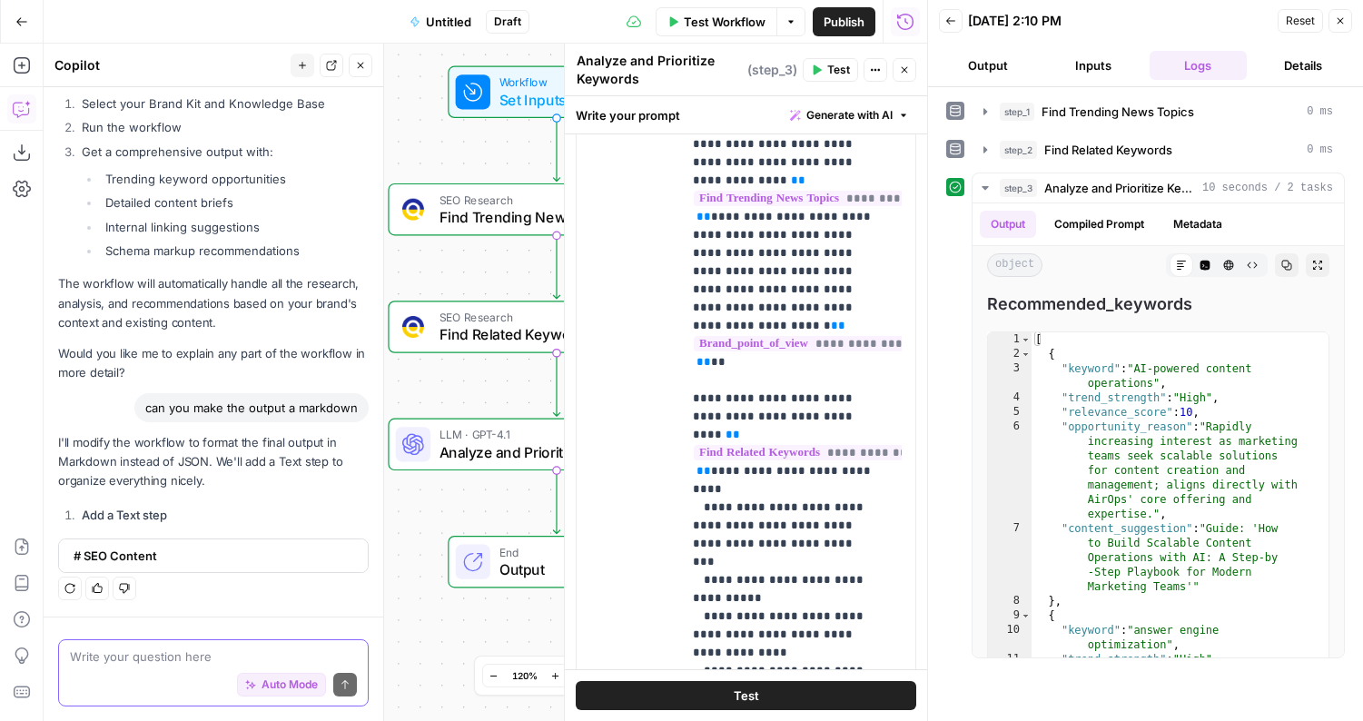
scroll to position [4930, 0]
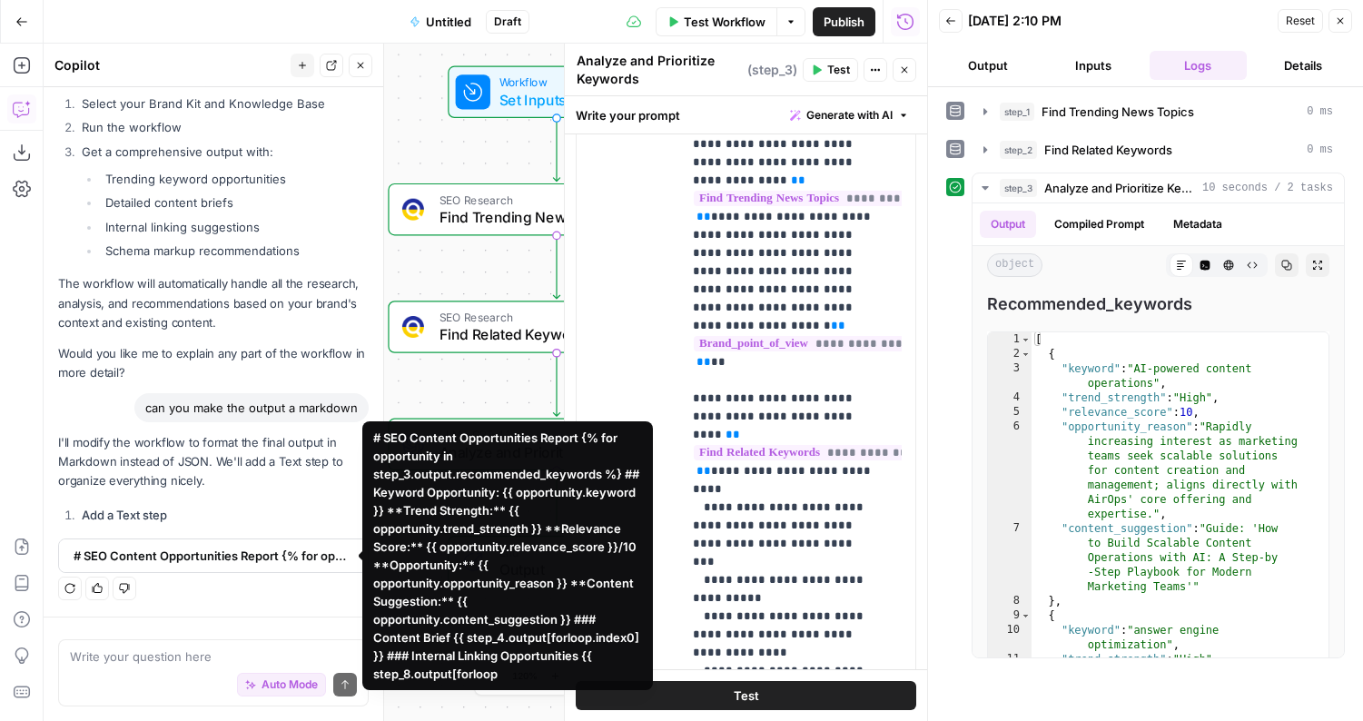
click at [227, 547] on span "# SEO Content Opportunities Report {% for opportunity in step_3.output.recommen…" at bounding box center [212, 556] width 276 height 18
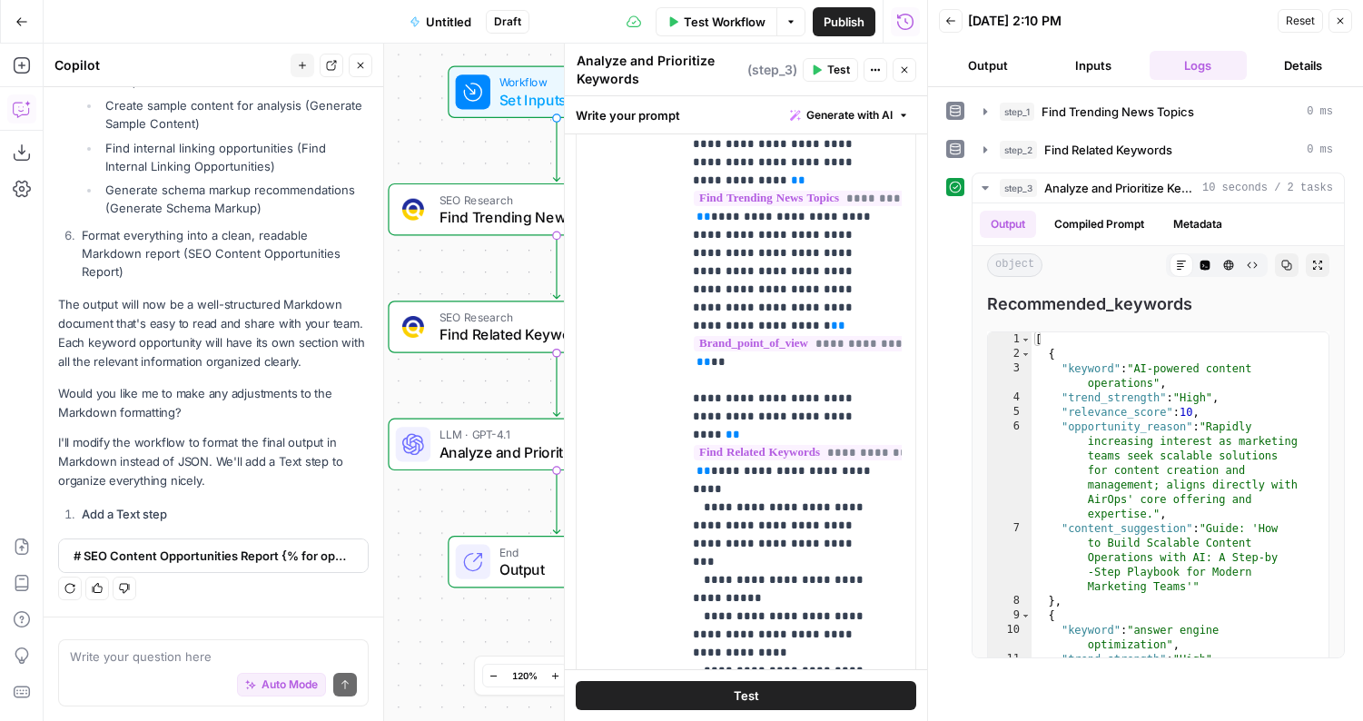
scroll to position [5834, 0]
click at [157, 652] on textarea at bounding box center [213, 656] width 287 height 18
type textarea "no"
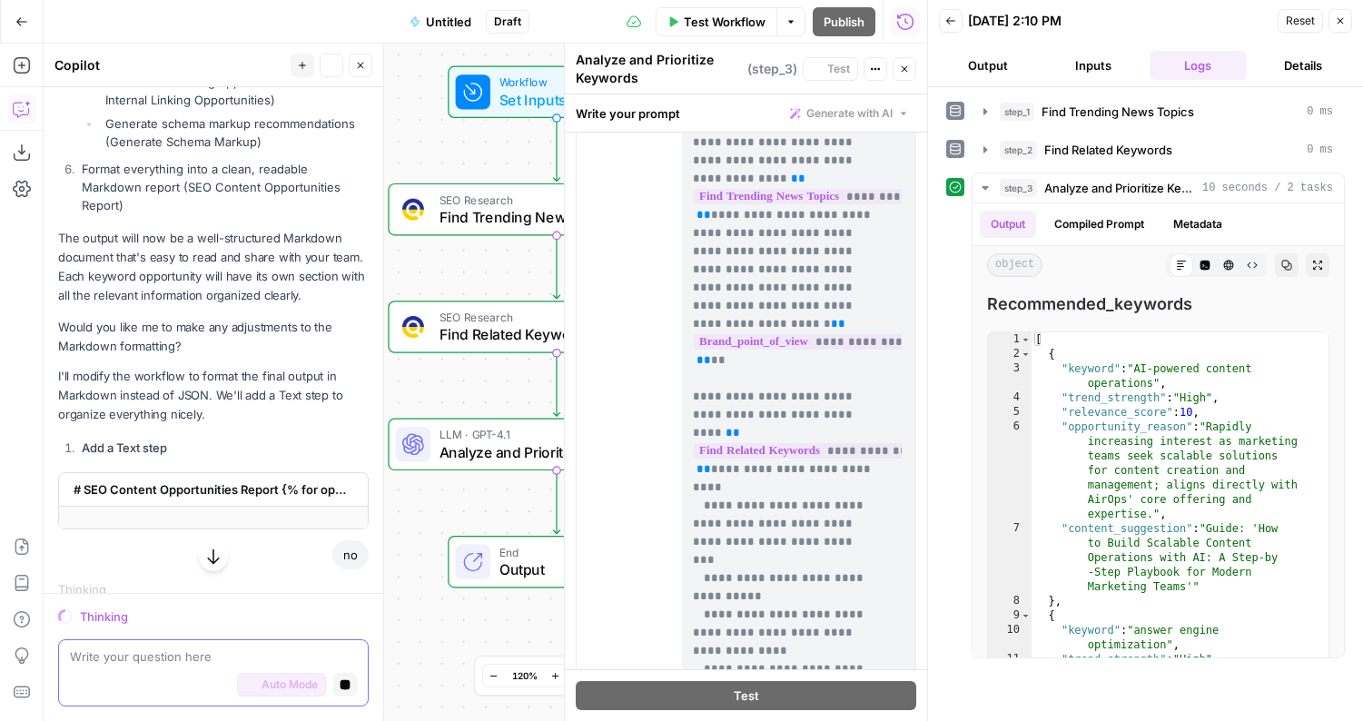
scroll to position [5885, 0]
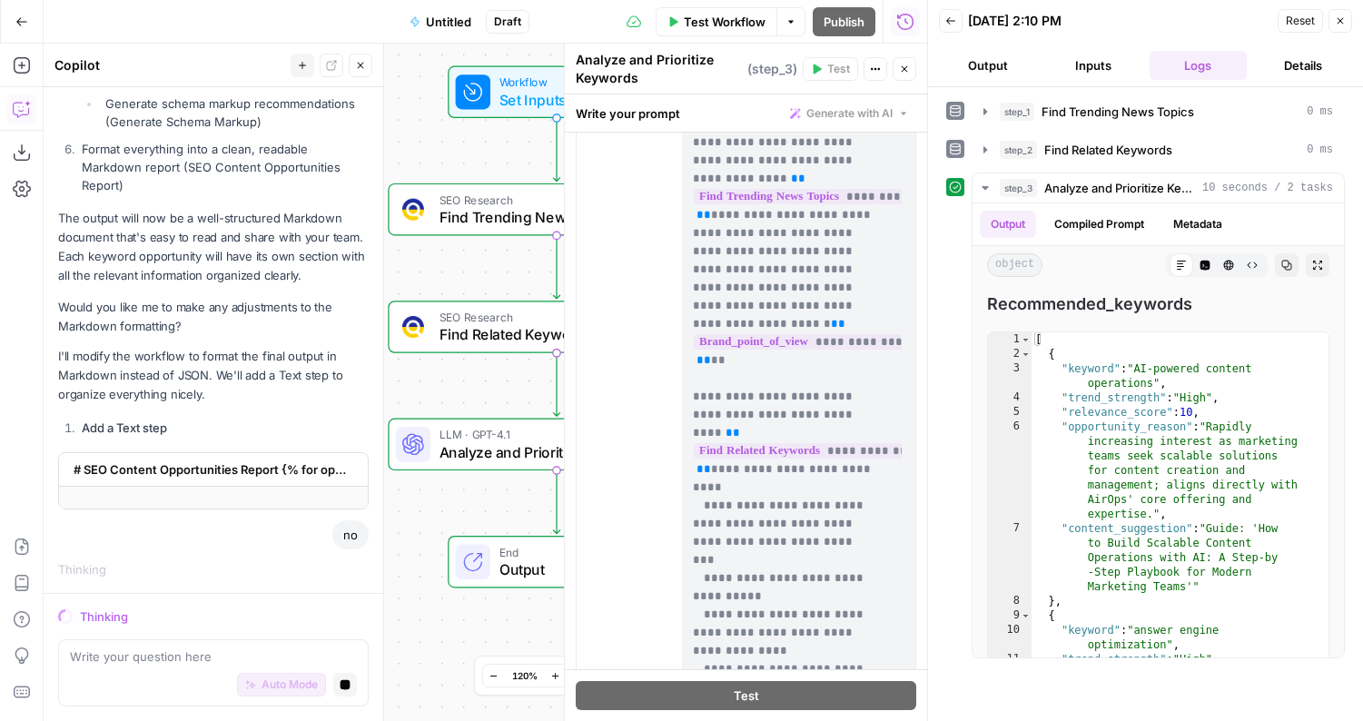
click at [1277, 24] on icon "button" at bounding box center [1340, 20] width 11 height 11
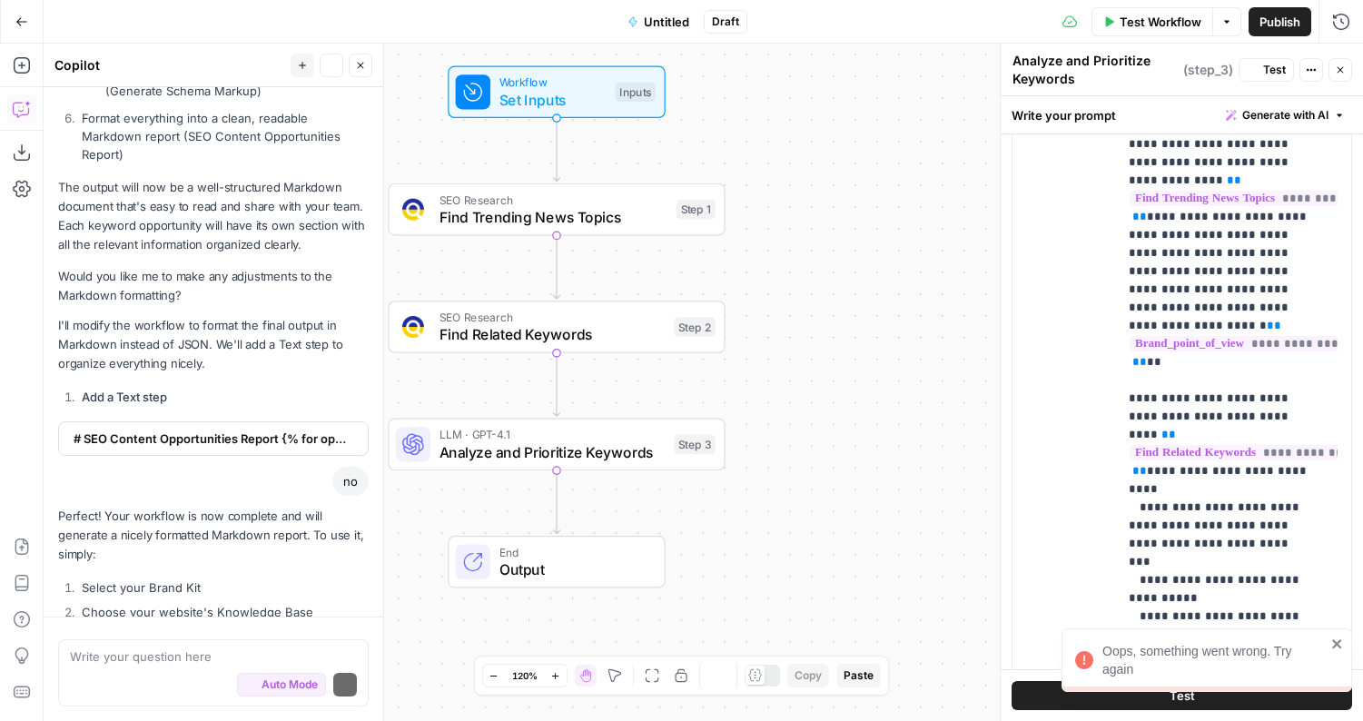
scroll to position [6192, 0]
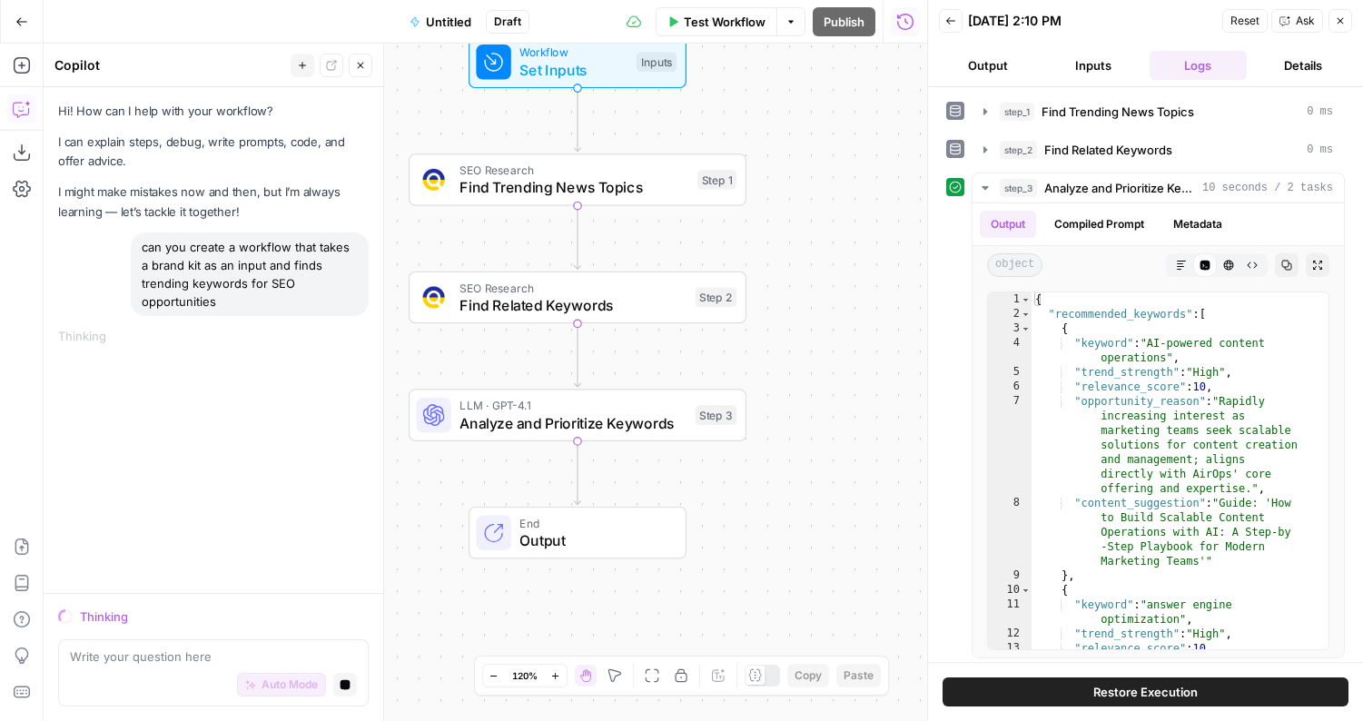
drag, startPoint x: 741, startPoint y: 350, endPoint x: 840, endPoint y: 272, distance: 126.1
click at [840, 272] on div "Workflow Set Inputs Inputs SEO Research Find Trending News Topics Step 1 SEO Re…" at bounding box center [485, 382] width 883 height 677
click at [982, 687] on button "Restore Execution" at bounding box center [1145, 691] width 406 height 29
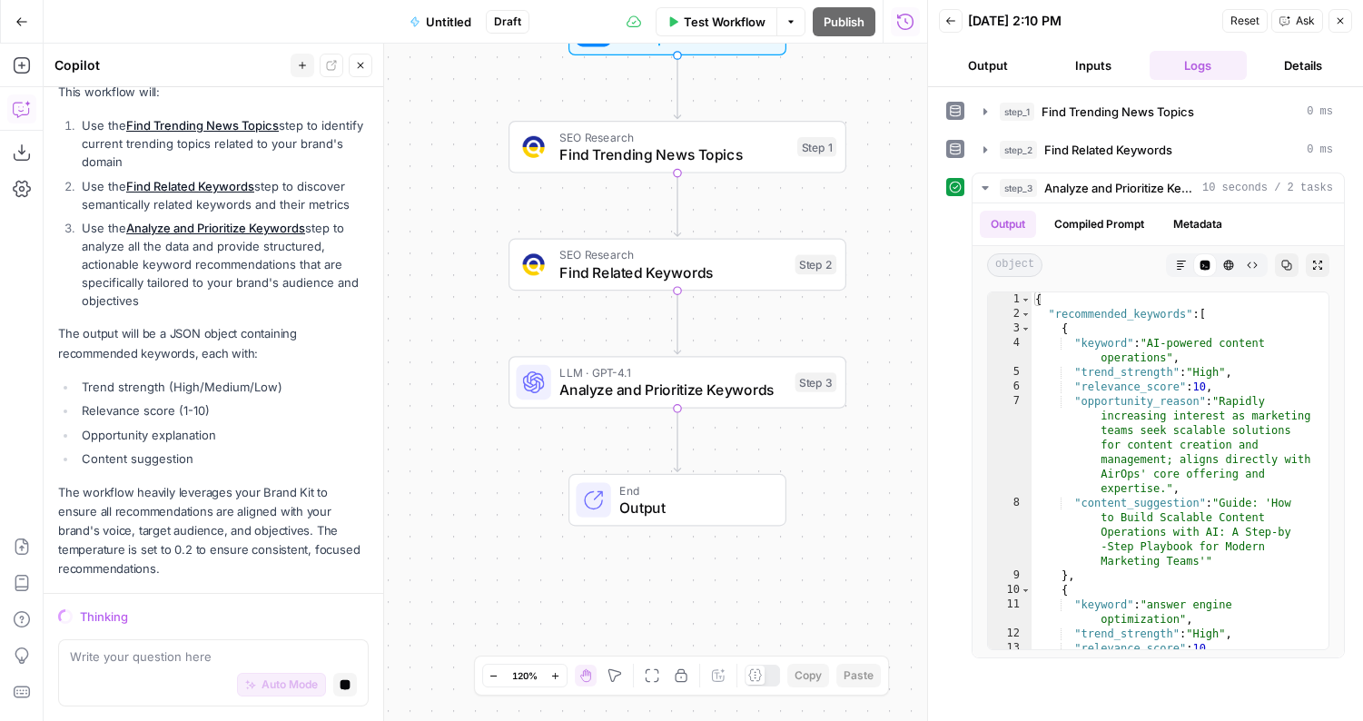
scroll to position [1255, 0]
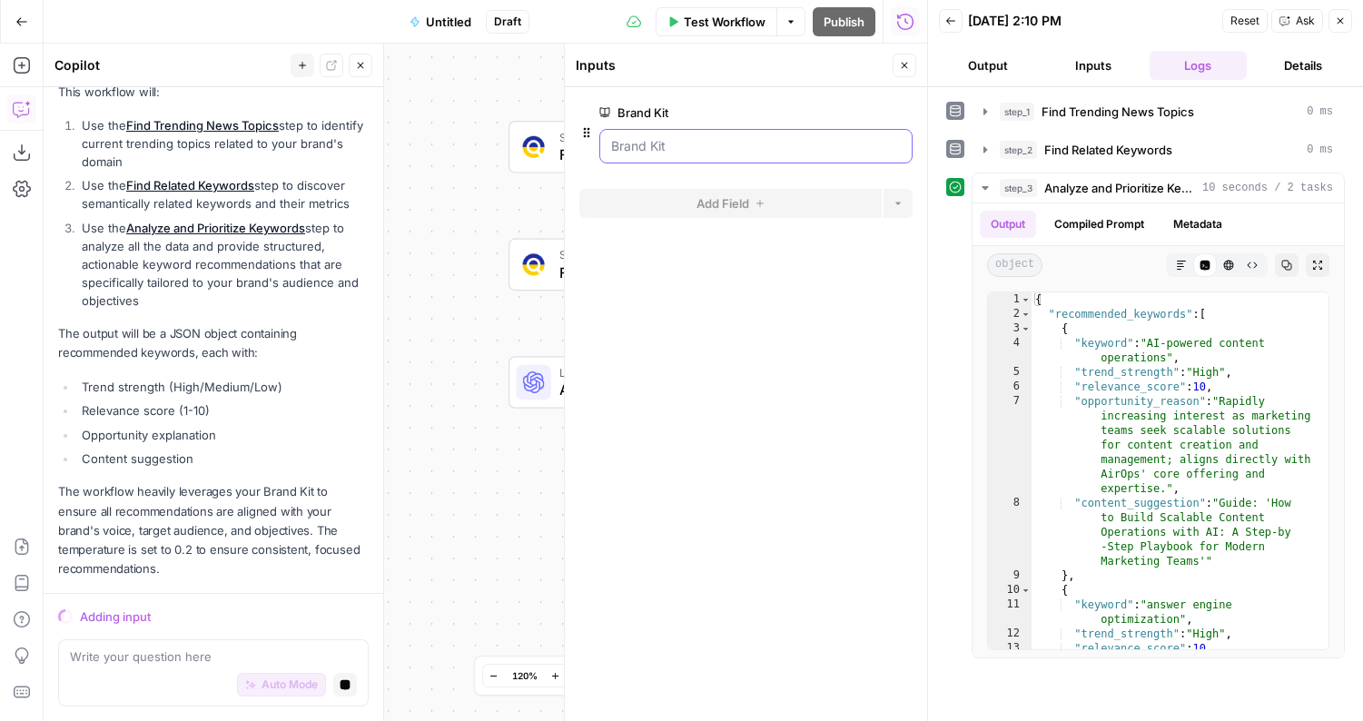
click at [685, 147] on Kit "Brand Kit" at bounding box center [756, 146] width 290 height 18
click at [742, 159] on div at bounding box center [755, 146] width 313 height 35
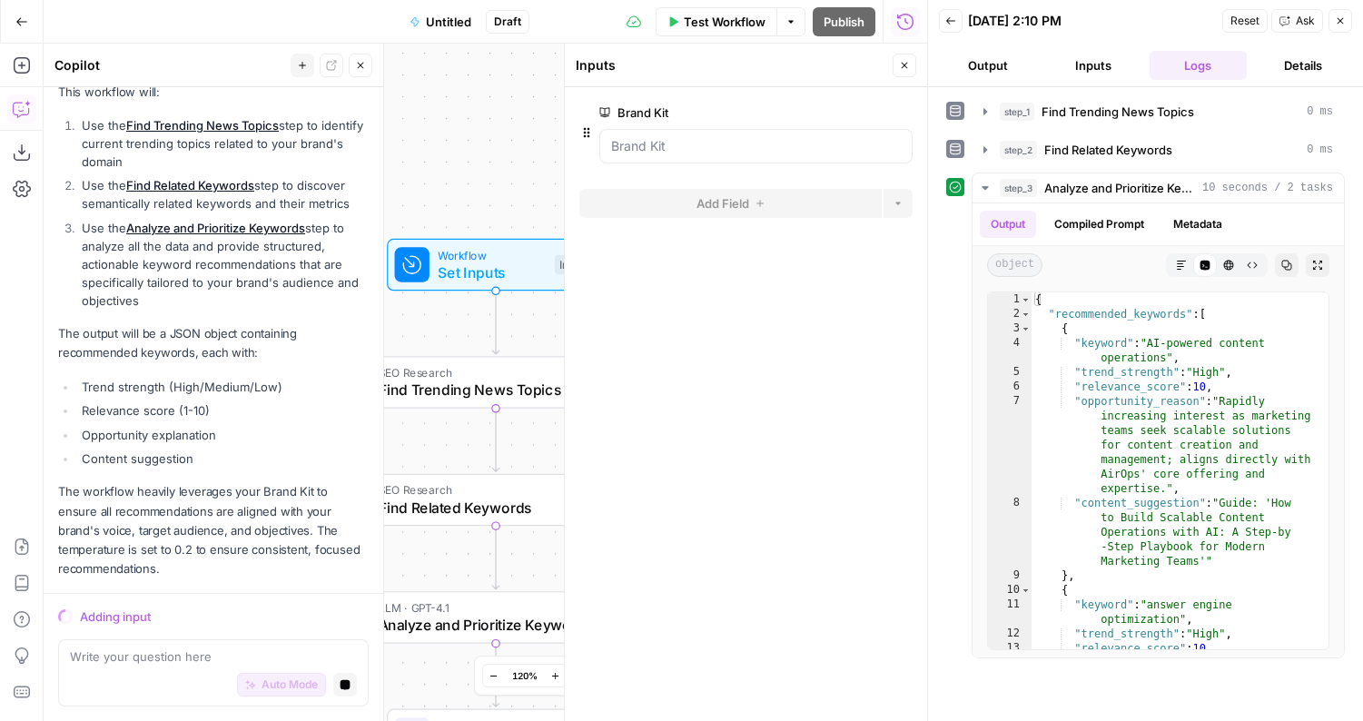
click at [21, 31] on button "Go Back" at bounding box center [21, 21] width 33 height 33
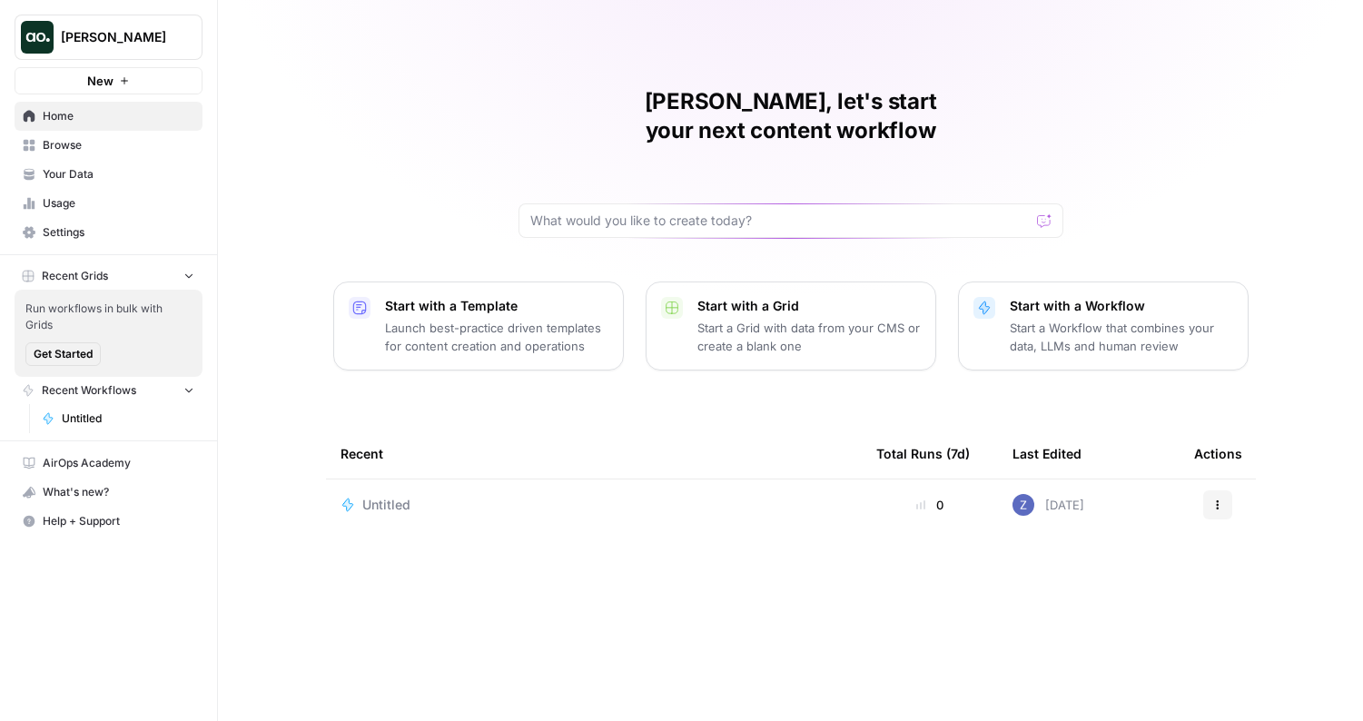
click at [111, 143] on span "Browse" at bounding box center [119, 145] width 152 height 16
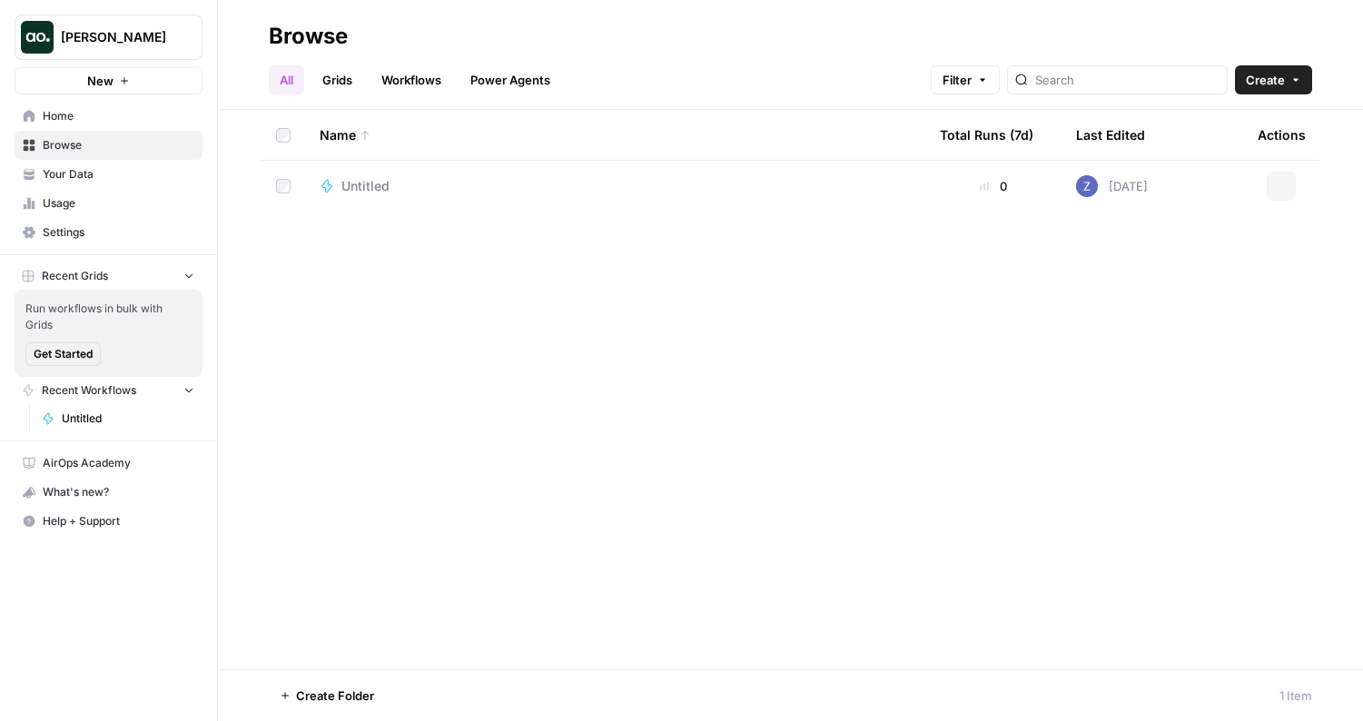
click at [111, 168] on span "Your Data" at bounding box center [119, 174] width 152 height 16
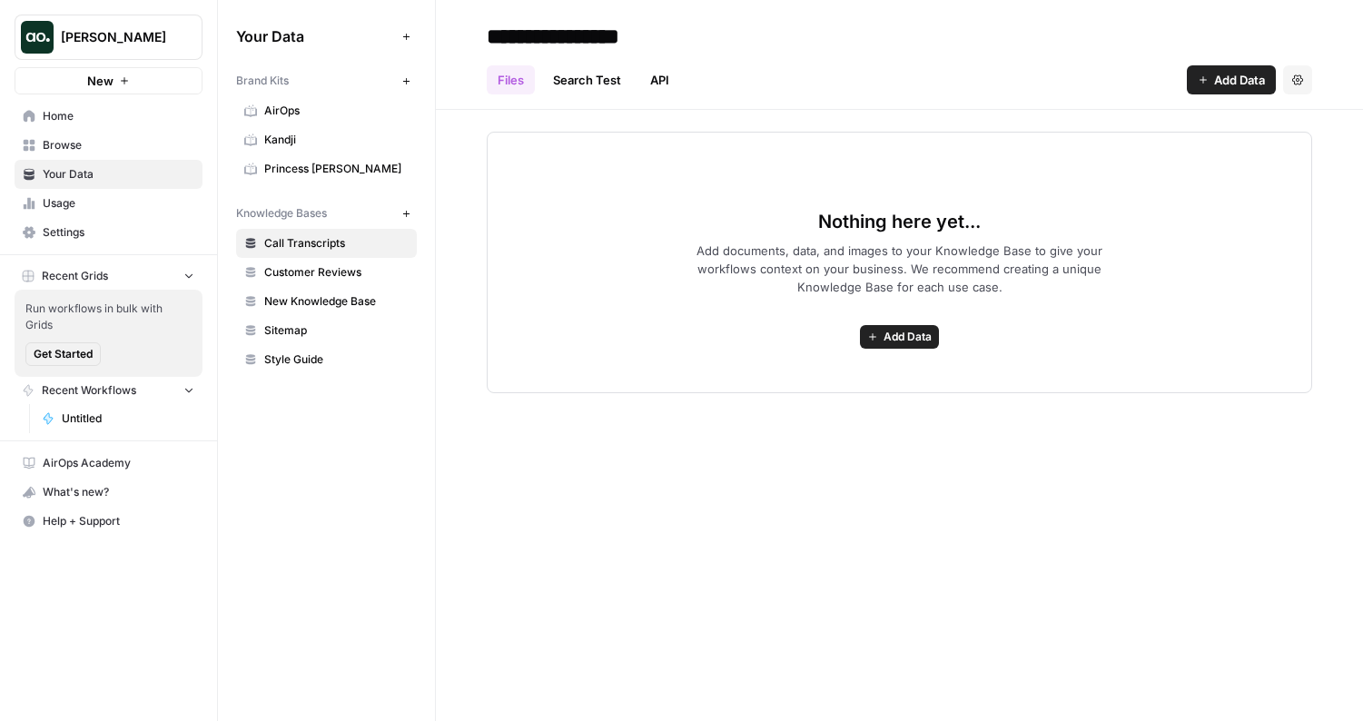
click at [409, 84] on icon "button" at bounding box center [406, 81] width 10 height 10
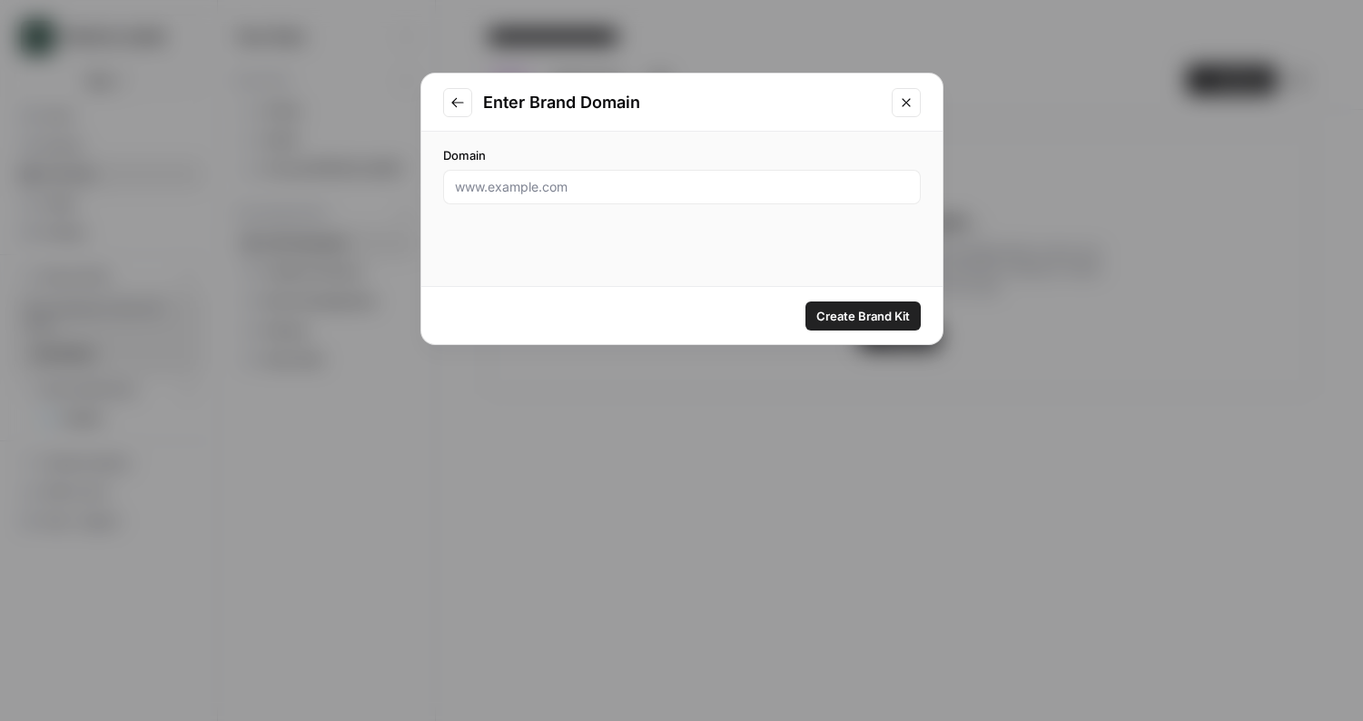
click at [636, 197] on div at bounding box center [682, 187] width 478 height 35
paste input "bubble.io"
type input "bubble.io"
click at [861, 318] on span "Create Brand Kit" at bounding box center [863, 316] width 94 height 18
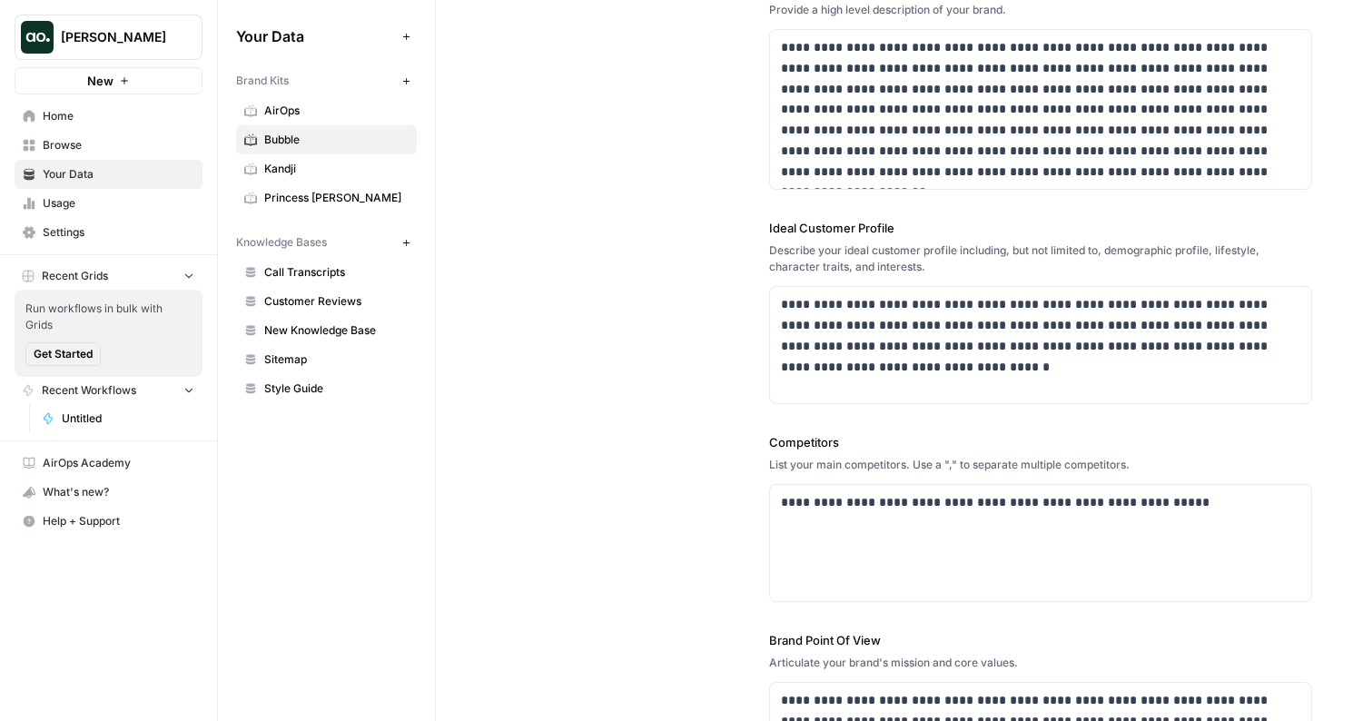
scroll to position [353, 0]
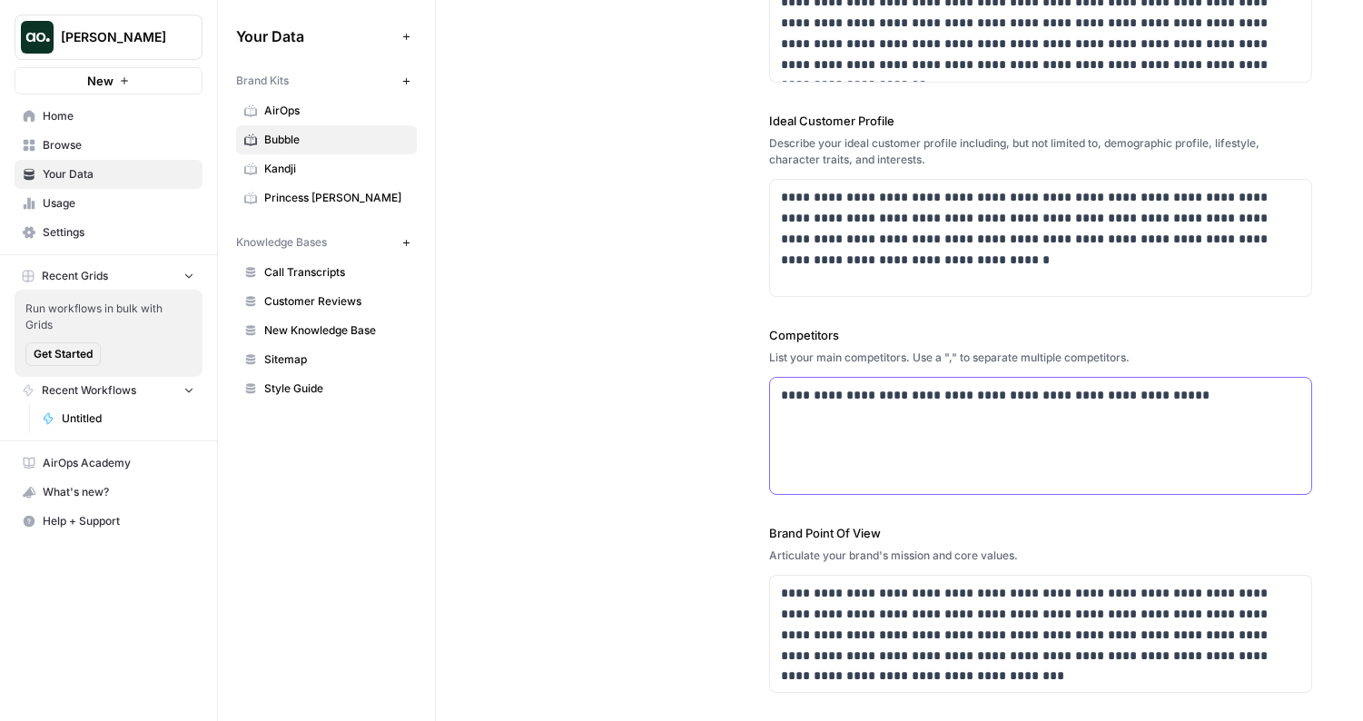
click at [1188, 392] on p "**********" at bounding box center [1035, 395] width 509 height 21
click at [1204, 397] on p "**********" at bounding box center [1035, 395] width 509 height 21
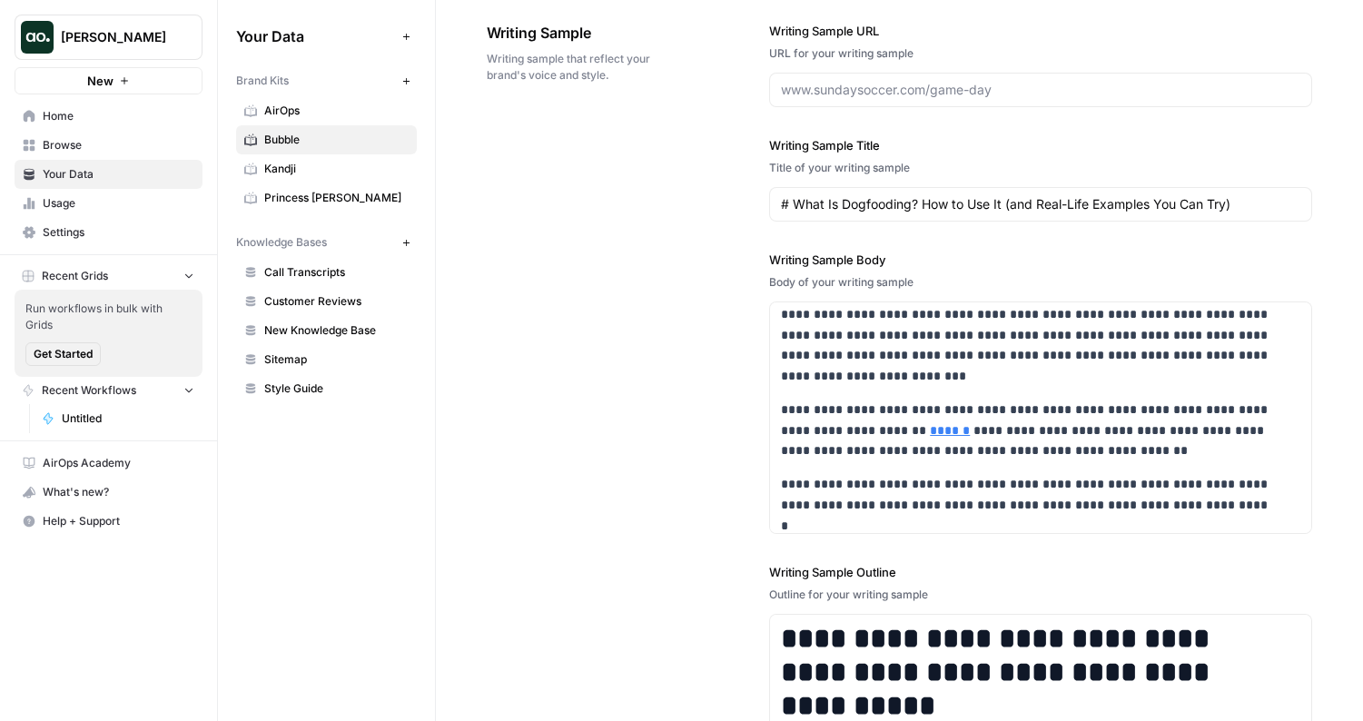
scroll to position [2092, 0]
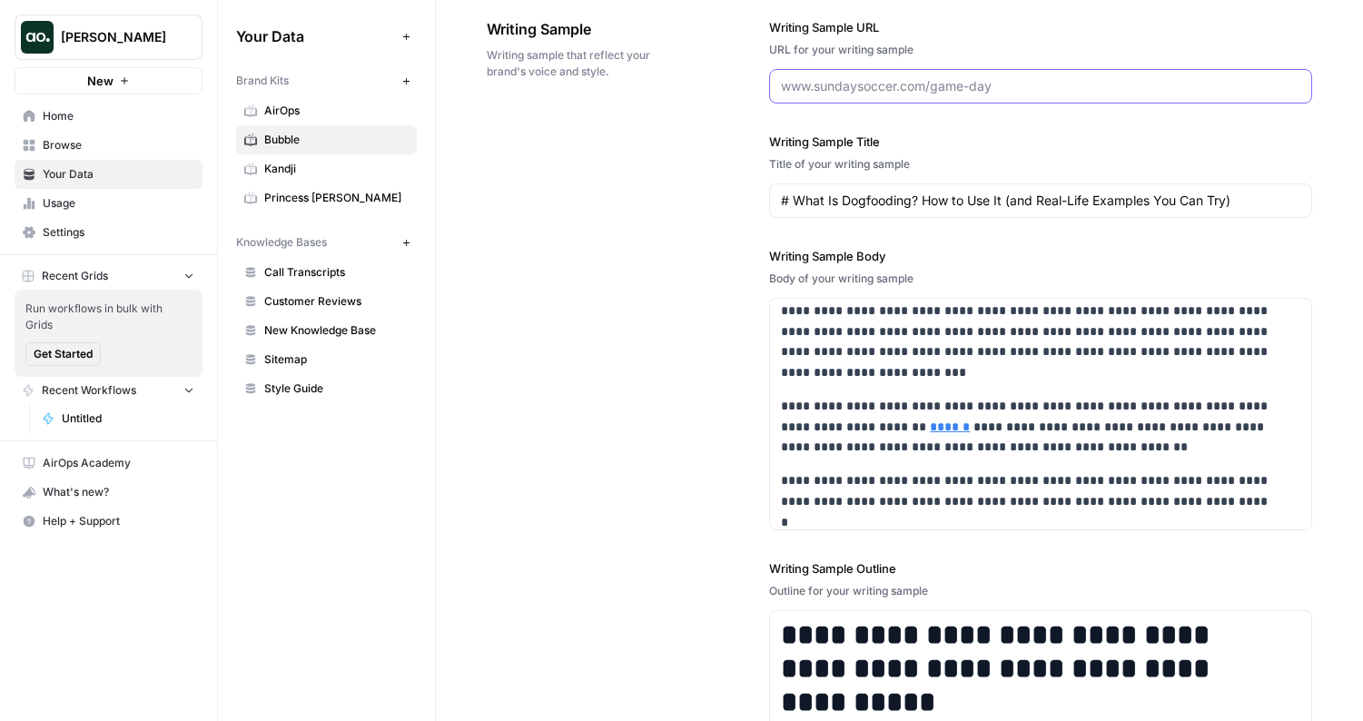
click at [924, 84] on input "Writing Sample URL" at bounding box center [1040, 86] width 519 height 18
click at [727, 136] on div "**********" at bounding box center [899, 431] width 825 height 898
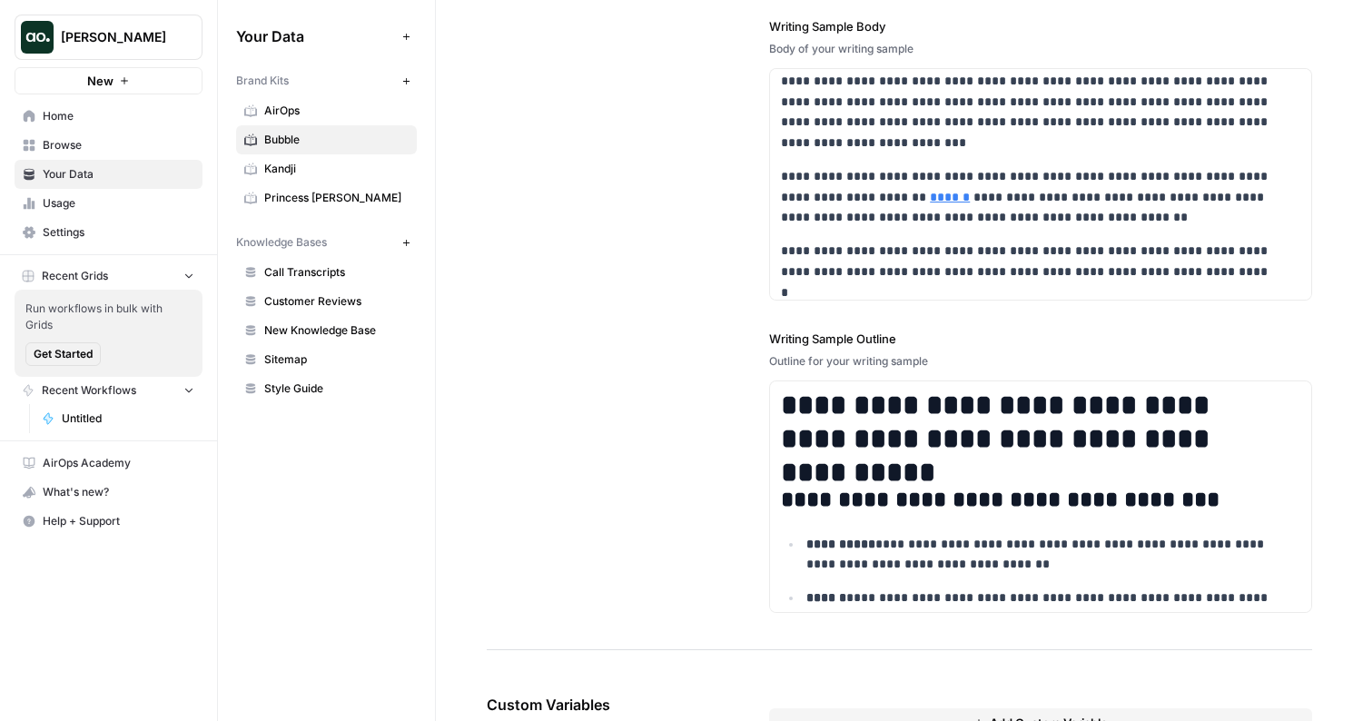
scroll to position [2409, 0]
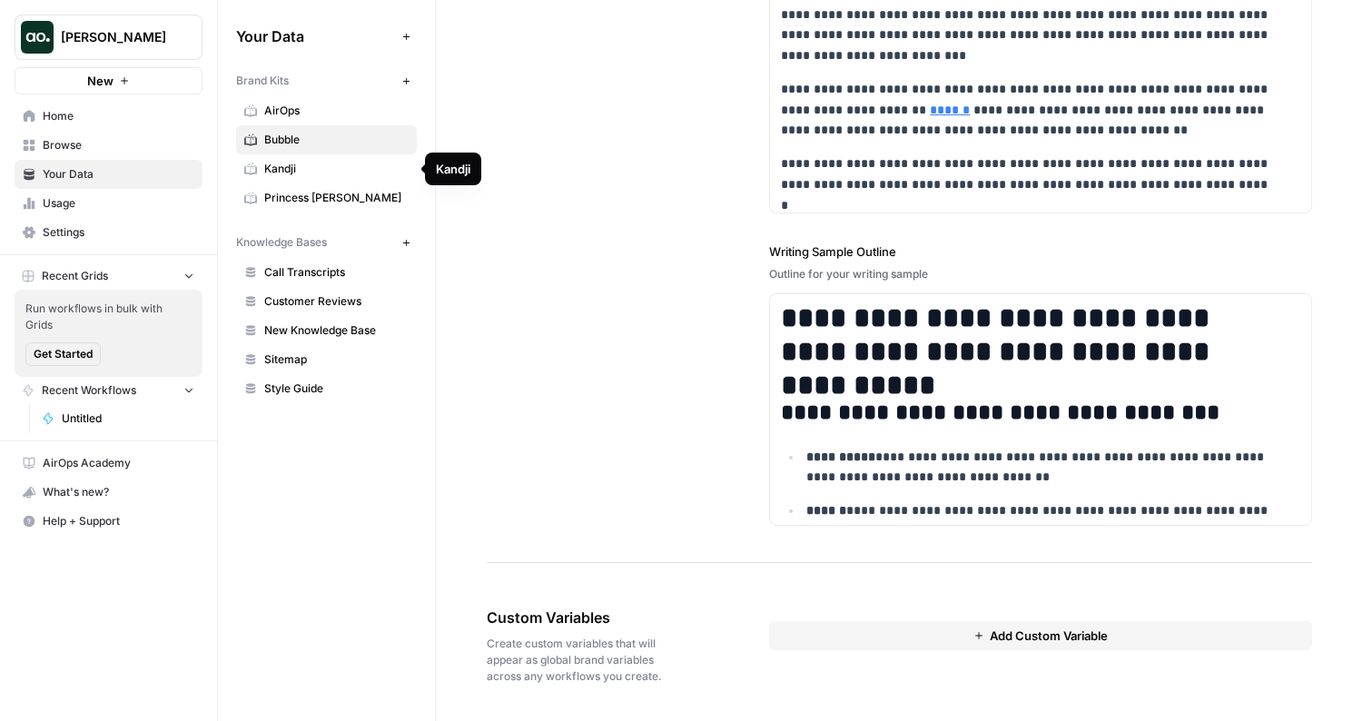
click at [361, 168] on span "Kandji" at bounding box center [336, 169] width 144 height 16
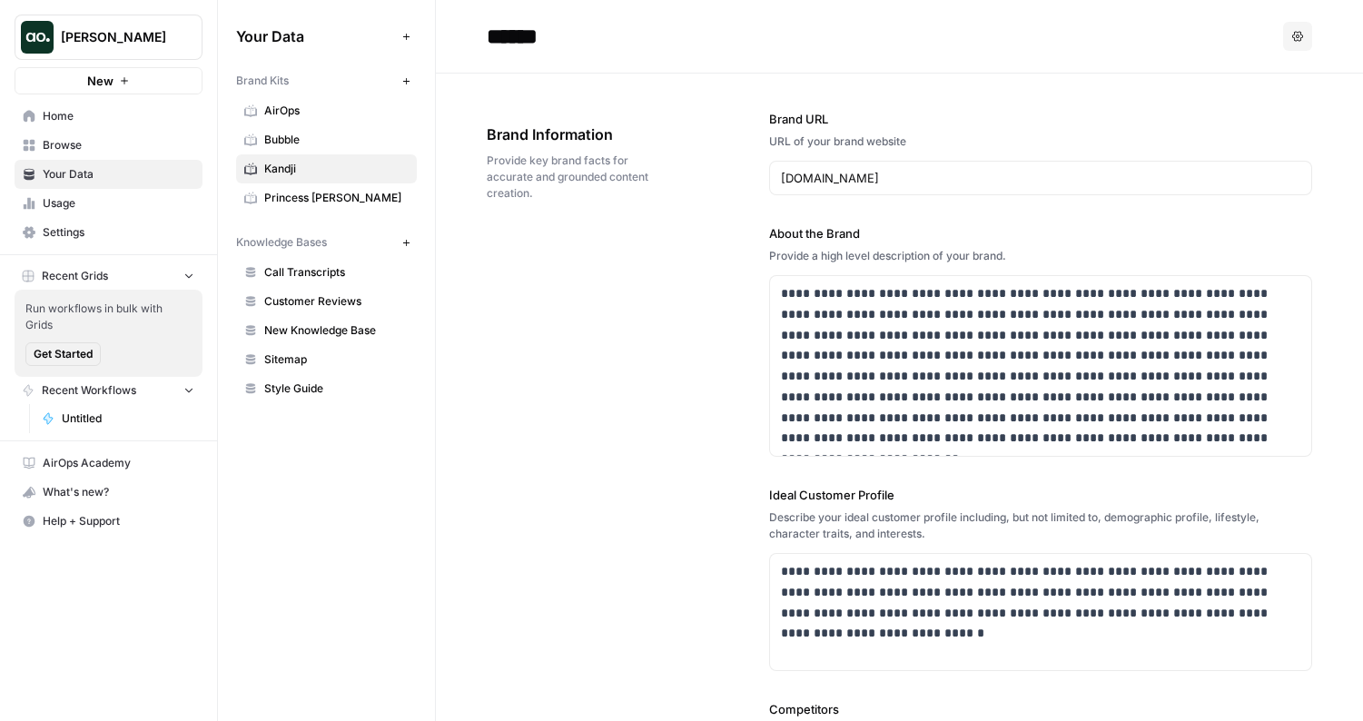
click at [551, 35] on input "******" at bounding box center [624, 36] width 291 height 36
drag, startPoint x: 564, startPoint y: 38, endPoint x: 488, endPoint y: 38, distance: 76.3
click at [487, 39] on input "******" at bounding box center [624, 36] width 291 height 36
type input "**********"
click at [341, 192] on span "Princess Polly" at bounding box center [336, 198] width 144 height 16
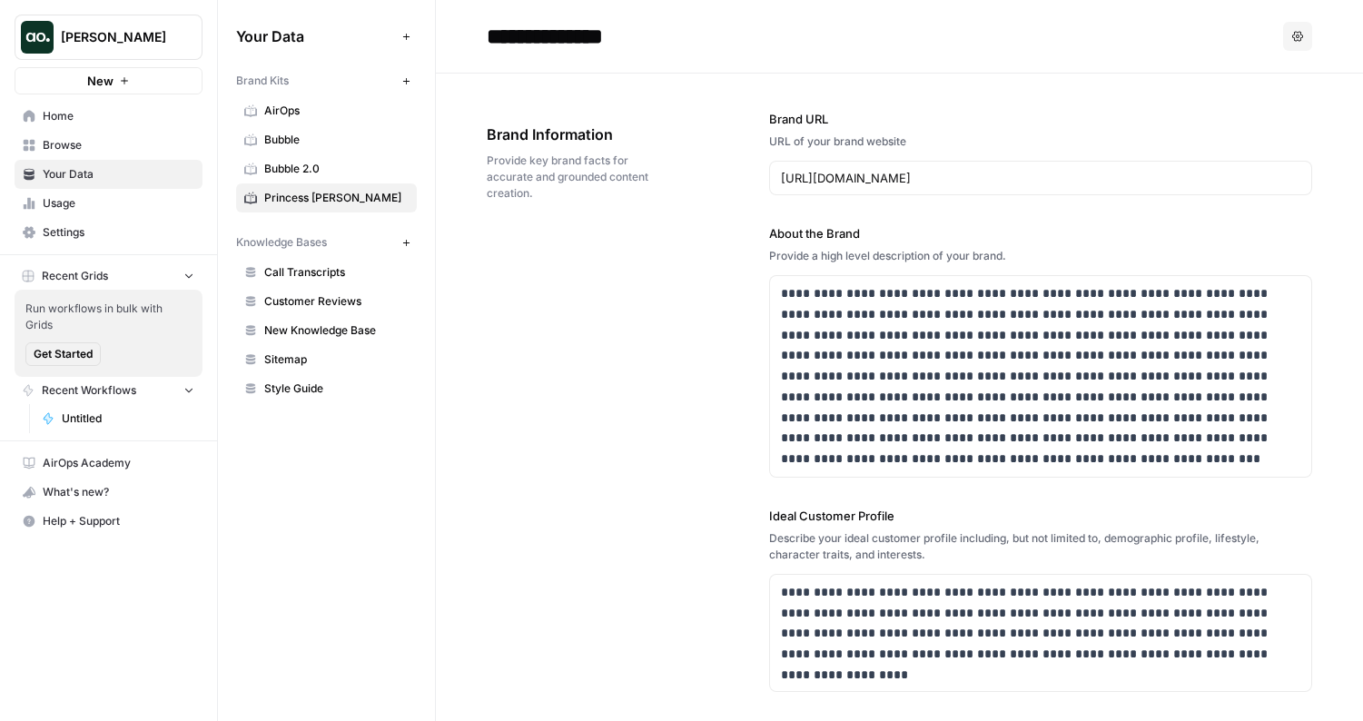
click at [552, 42] on input "**********" at bounding box center [624, 36] width 291 height 36
type input "**********"
click at [531, 239] on div "**********" at bounding box center [899, 600] width 825 height 1053
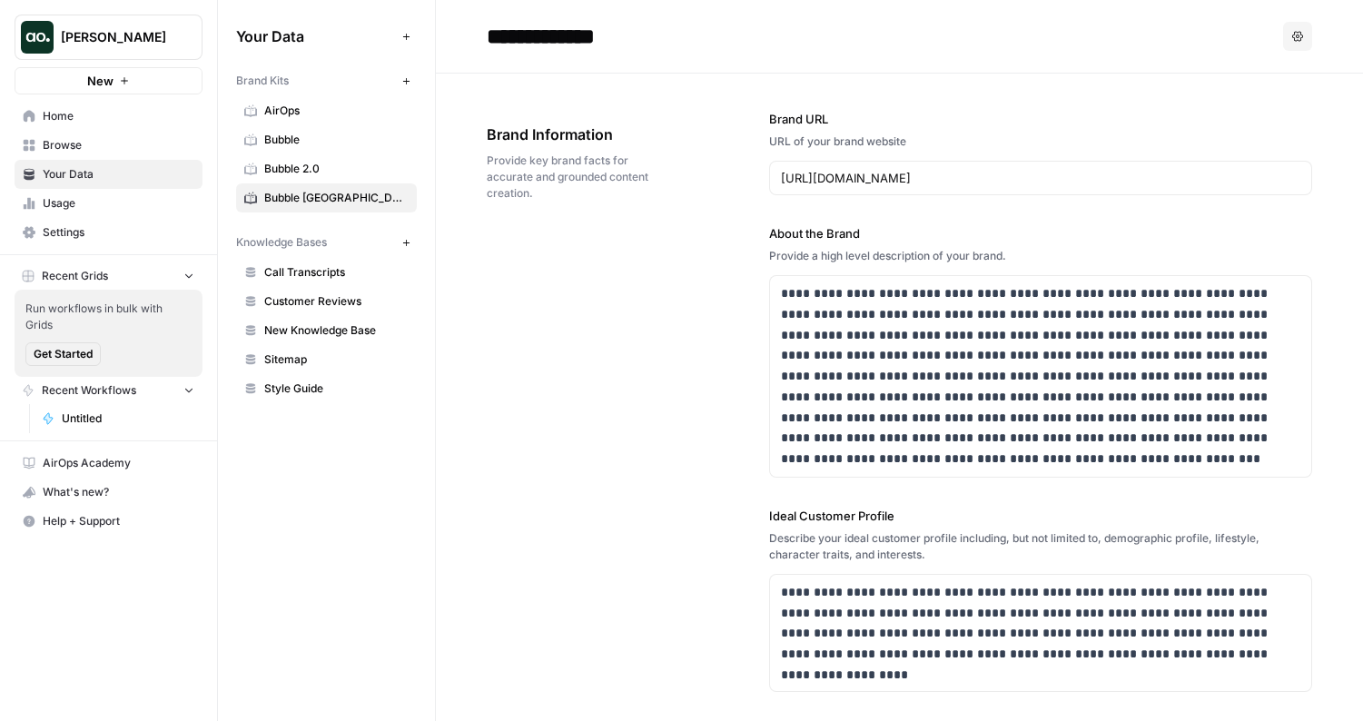
click at [357, 106] on span "AirOps" at bounding box center [336, 111] width 144 height 16
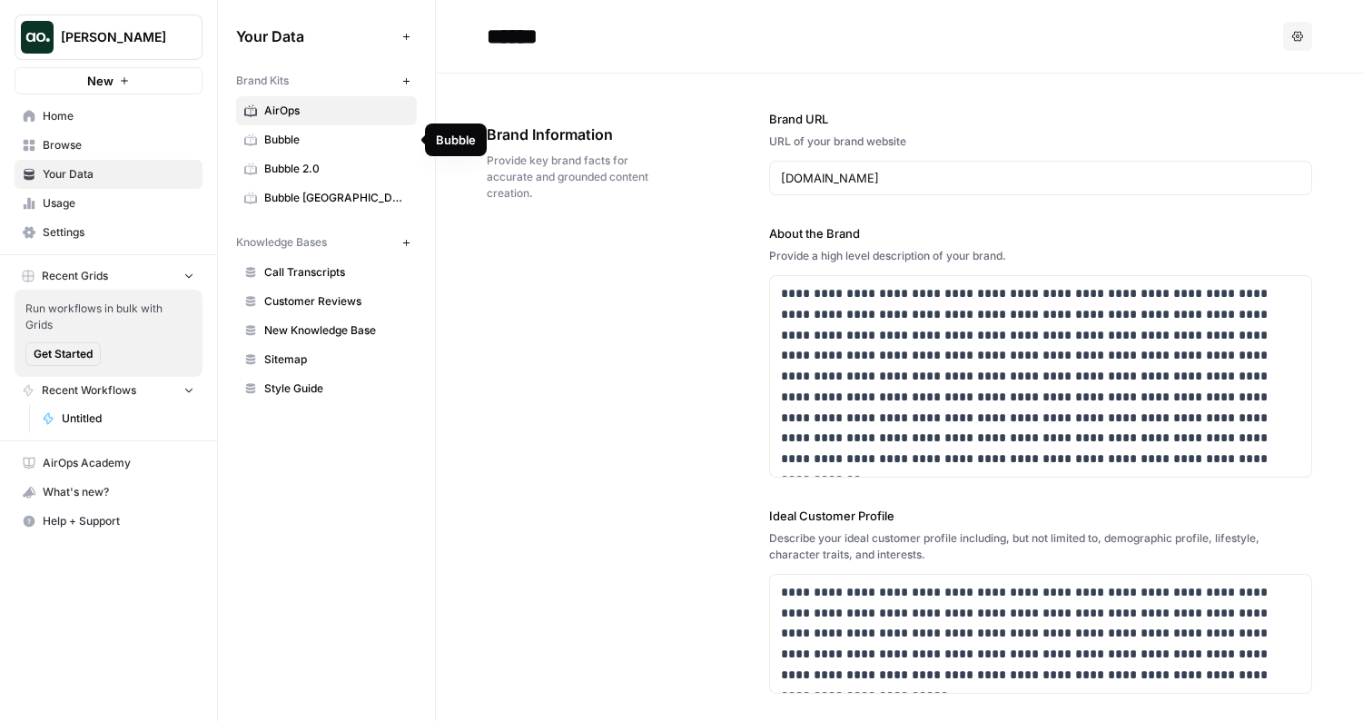
click at [347, 164] on span "Bubble 2.0" at bounding box center [336, 169] width 144 height 16
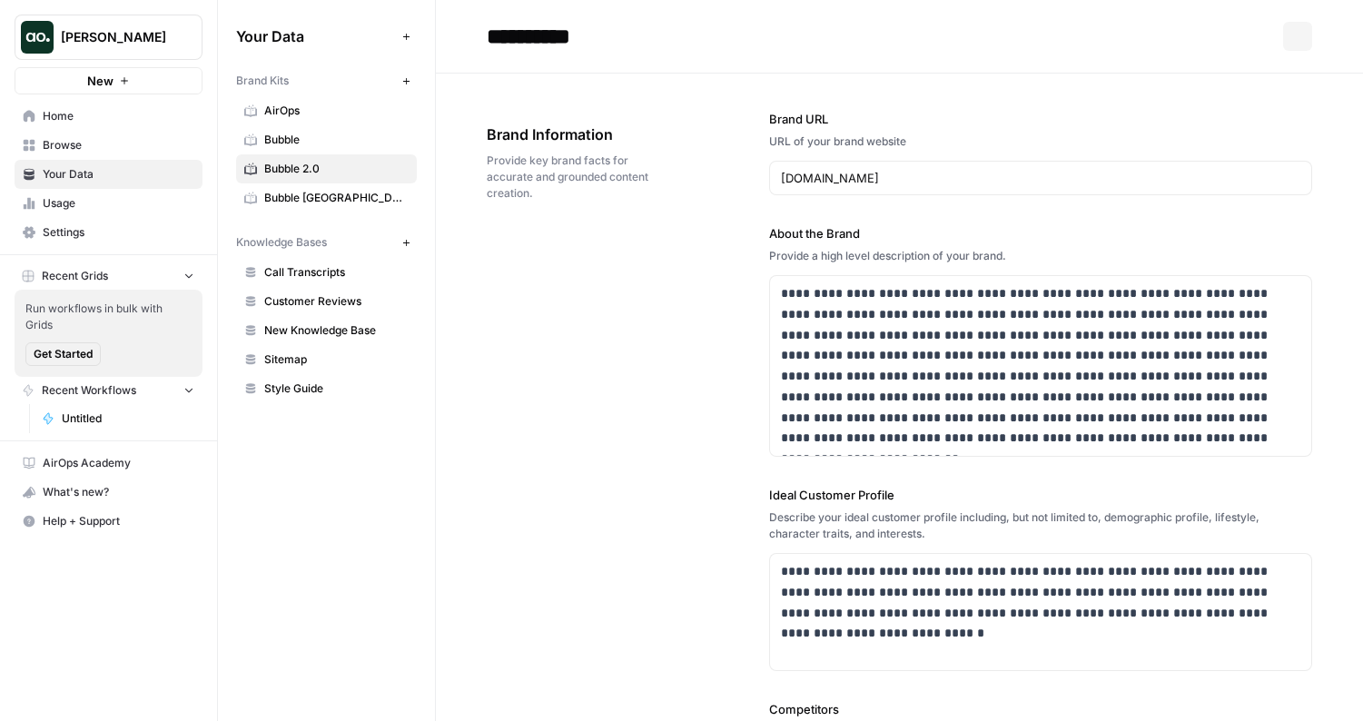
click at [340, 203] on span "Bubble [GEOGRAPHIC_DATA]" at bounding box center [336, 198] width 144 height 16
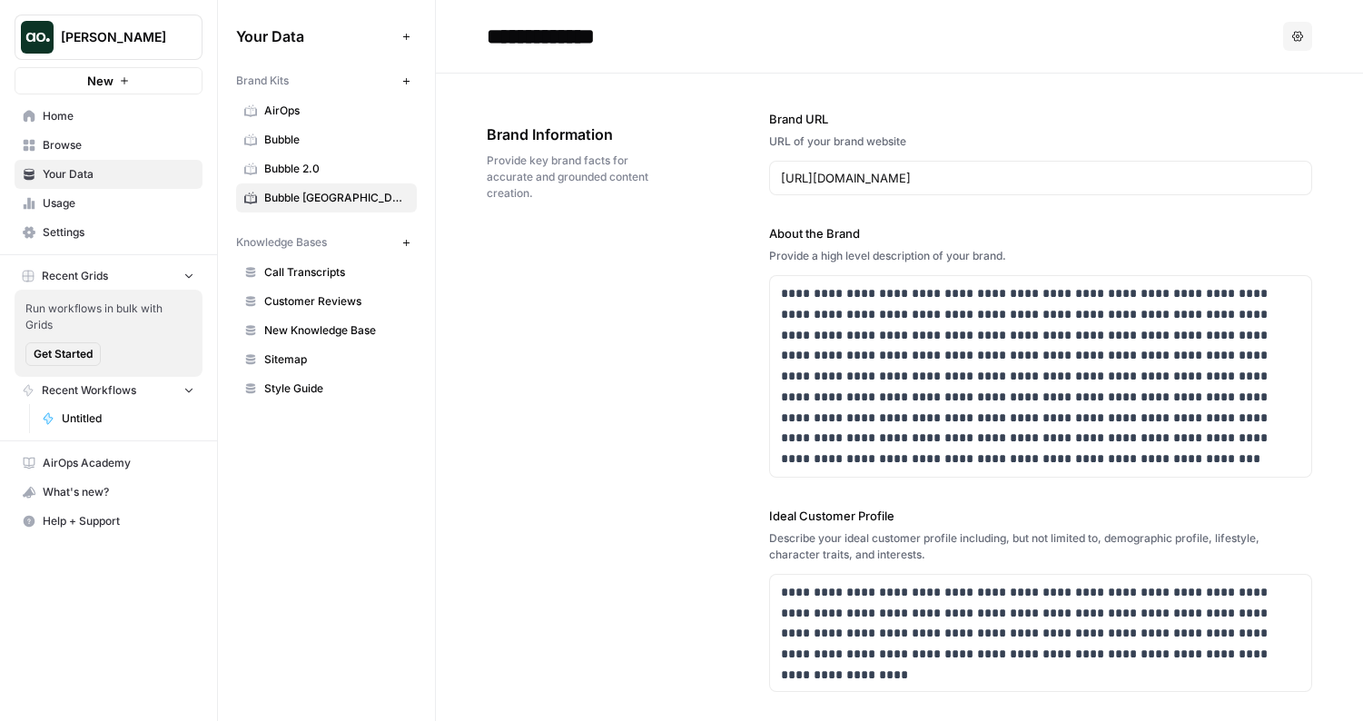
click at [346, 143] on span "Bubble" at bounding box center [336, 140] width 144 height 16
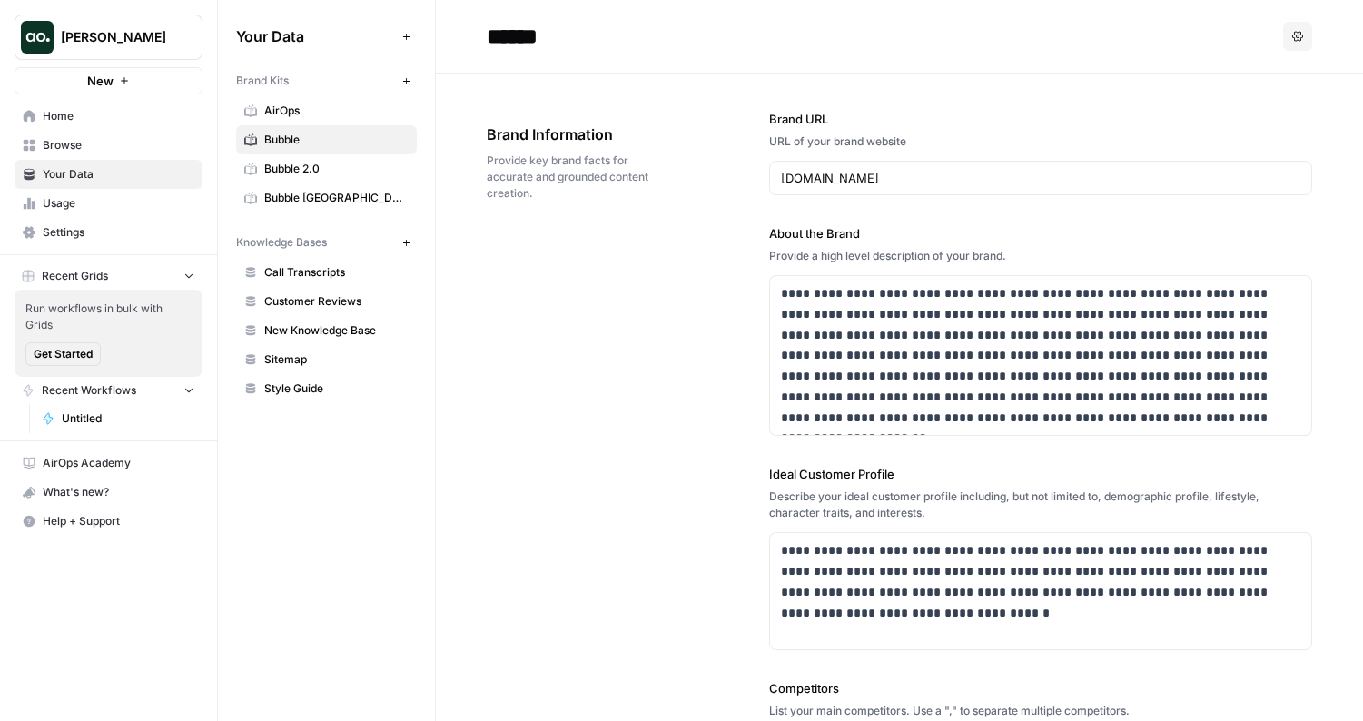
click at [360, 186] on link "Bubble [GEOGRAPHIC_DATA]" at bounding box center [326, 197] width 181 height 29
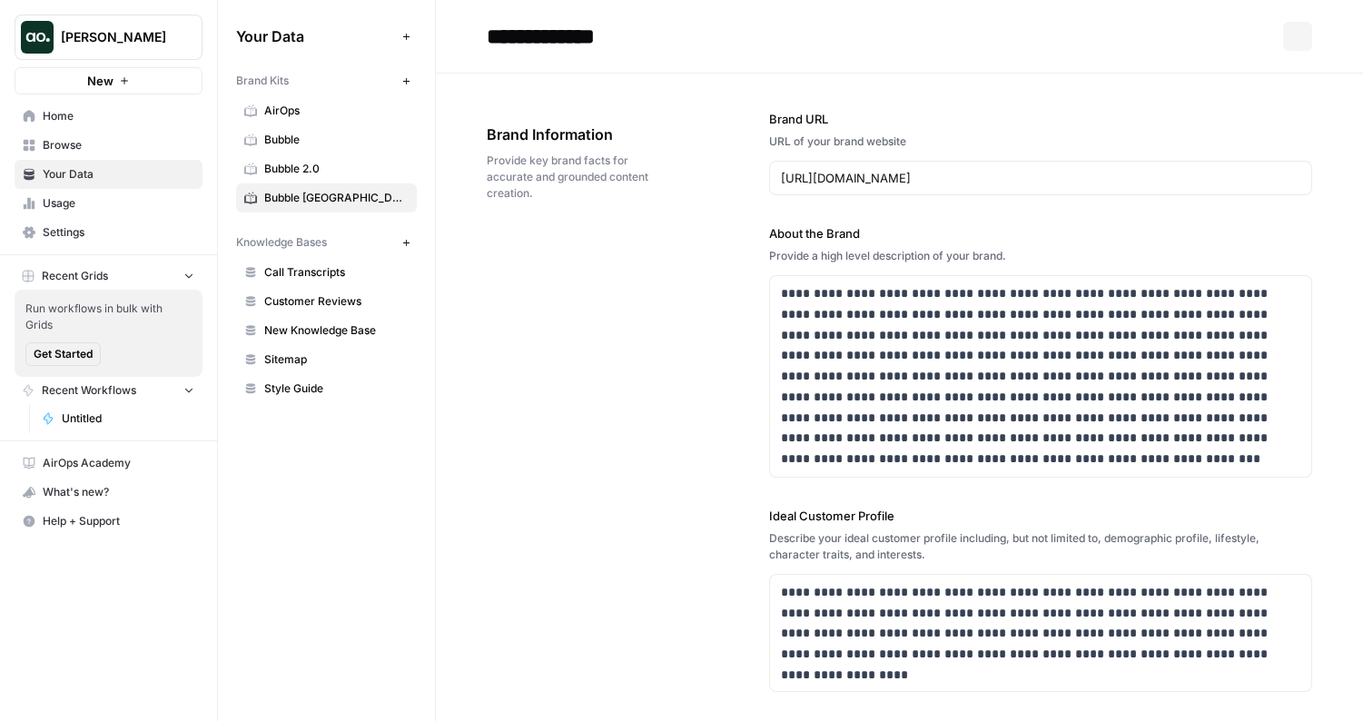
click at [360, 169] on span "Bubble 2.0" at bounding box center [336, 169] width 144 height 16
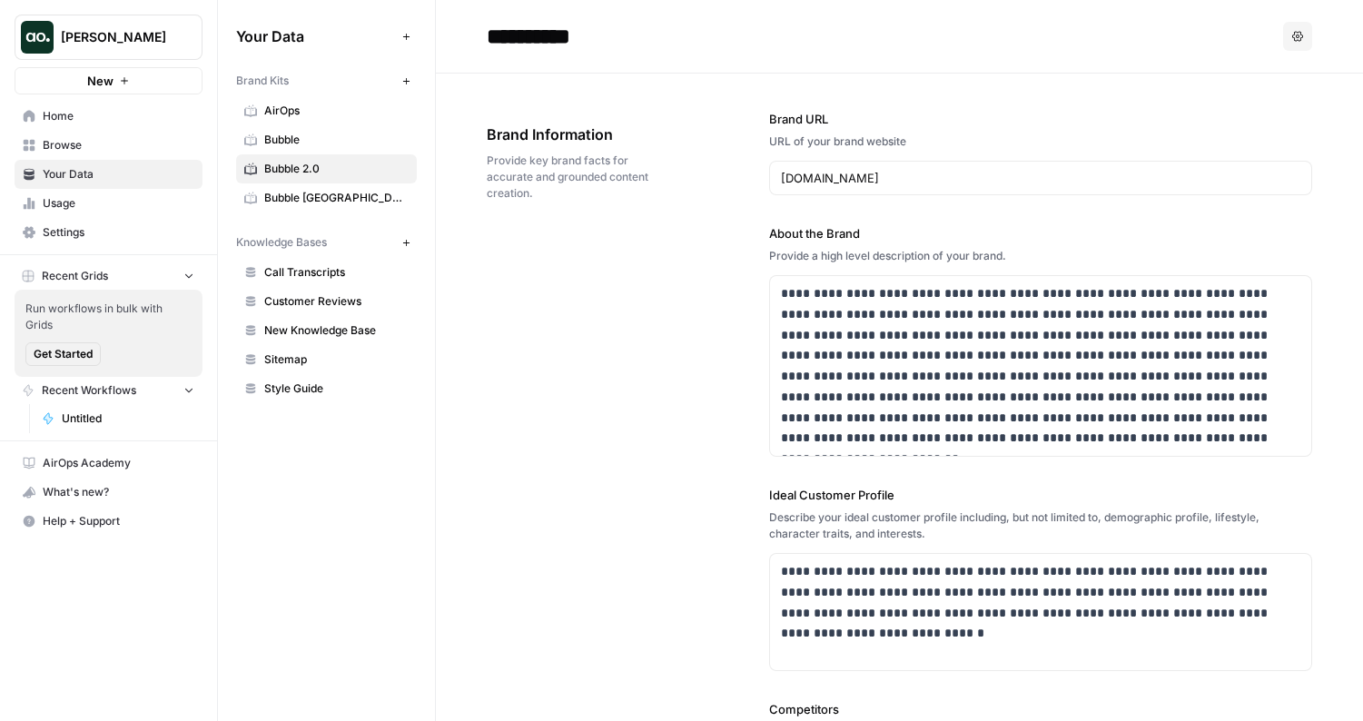
click at [380, 136] on span "Bubble" at bounding box center [336, 140] width 144 height 16
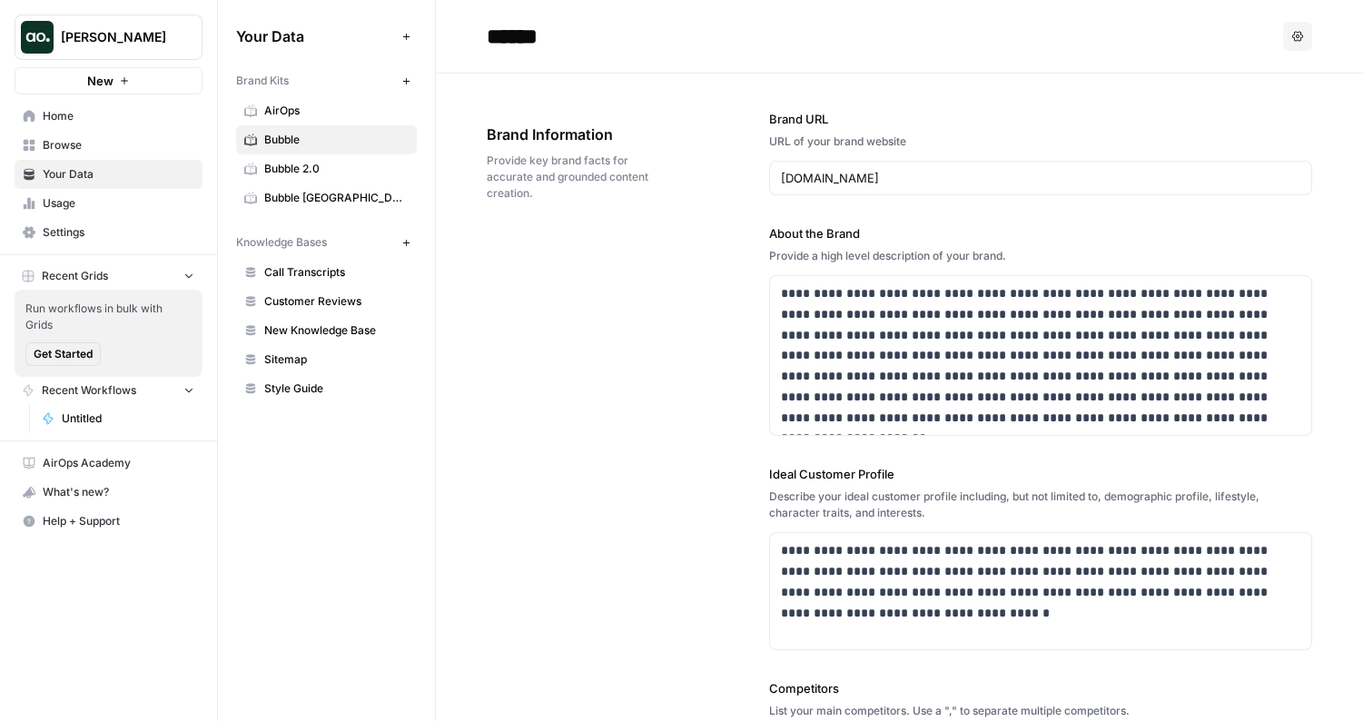
click at [78, 143] on span "Browse" at bounding box center [119, 145] width 152 height 16
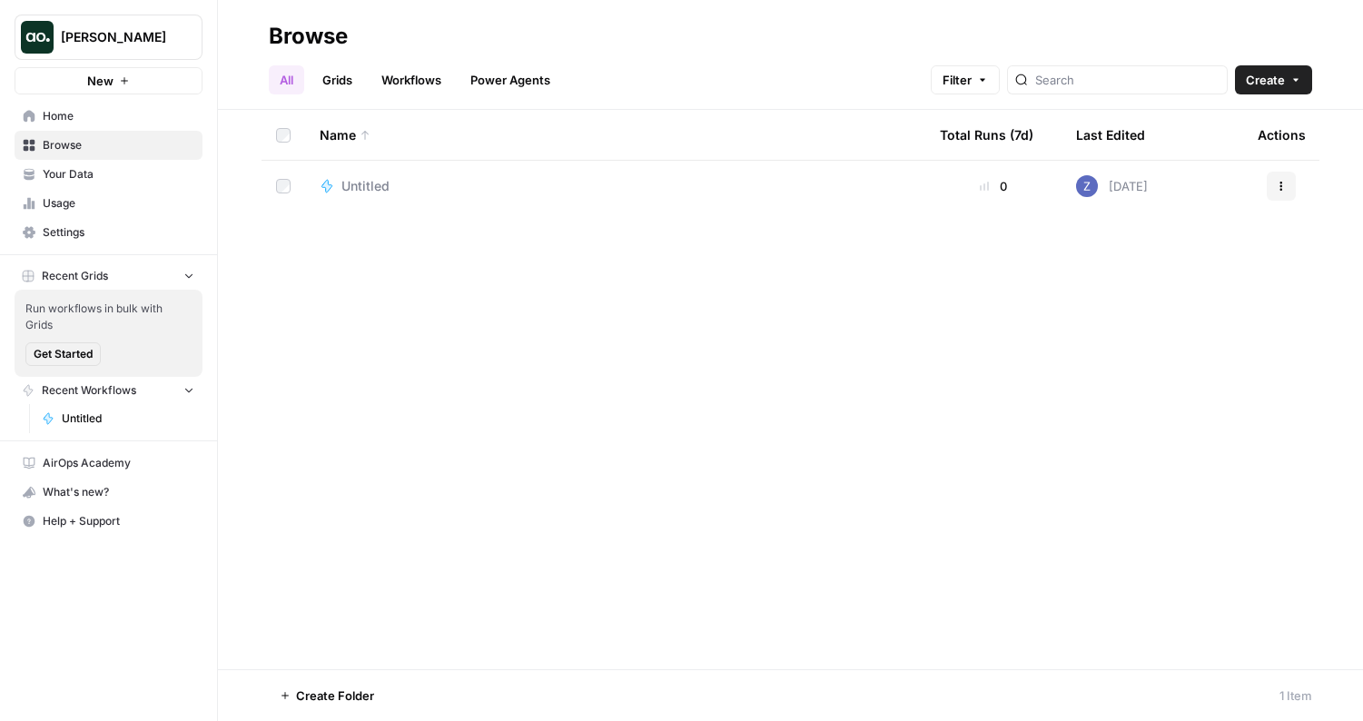
click at [337, 180] on div "Untitled" at bounding box center [615, 186] width 591 height 18
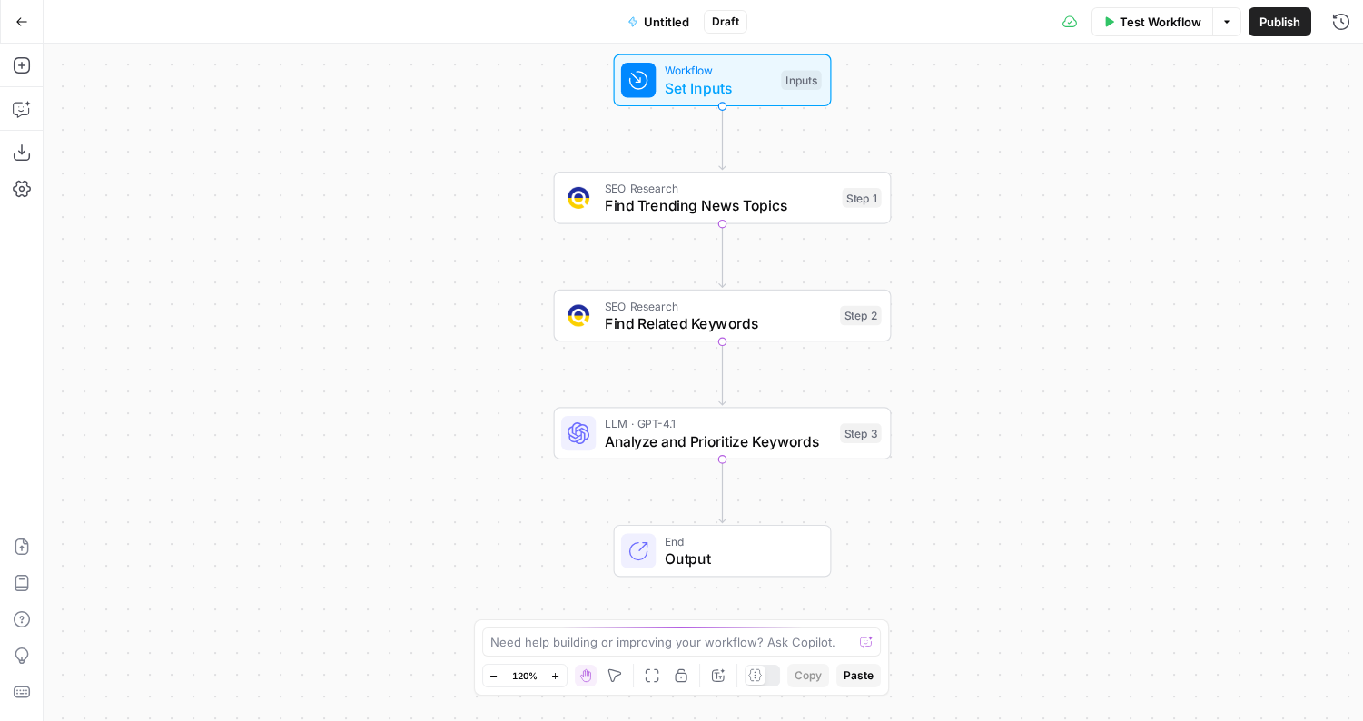
click at [1143, 40] on div "Test Workflow Options Publish Run History" at bounding box center [1055, 21] width 616 height 43
click at [1143, 27] on span "Test Workflow" at bounding box center [1160, 22] width 82 height 18
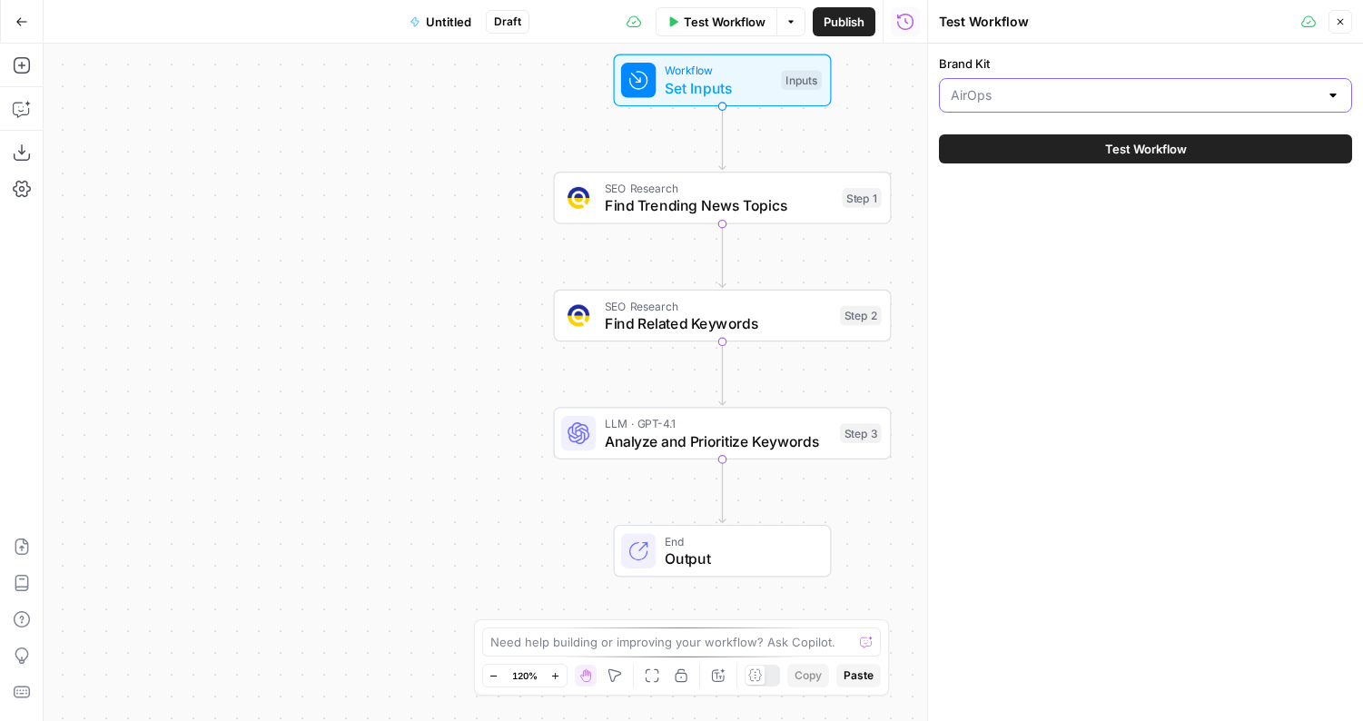
click at [1087, 99] on input "Brand Kit" at bounding box center [1135, 95] width 368 height 18
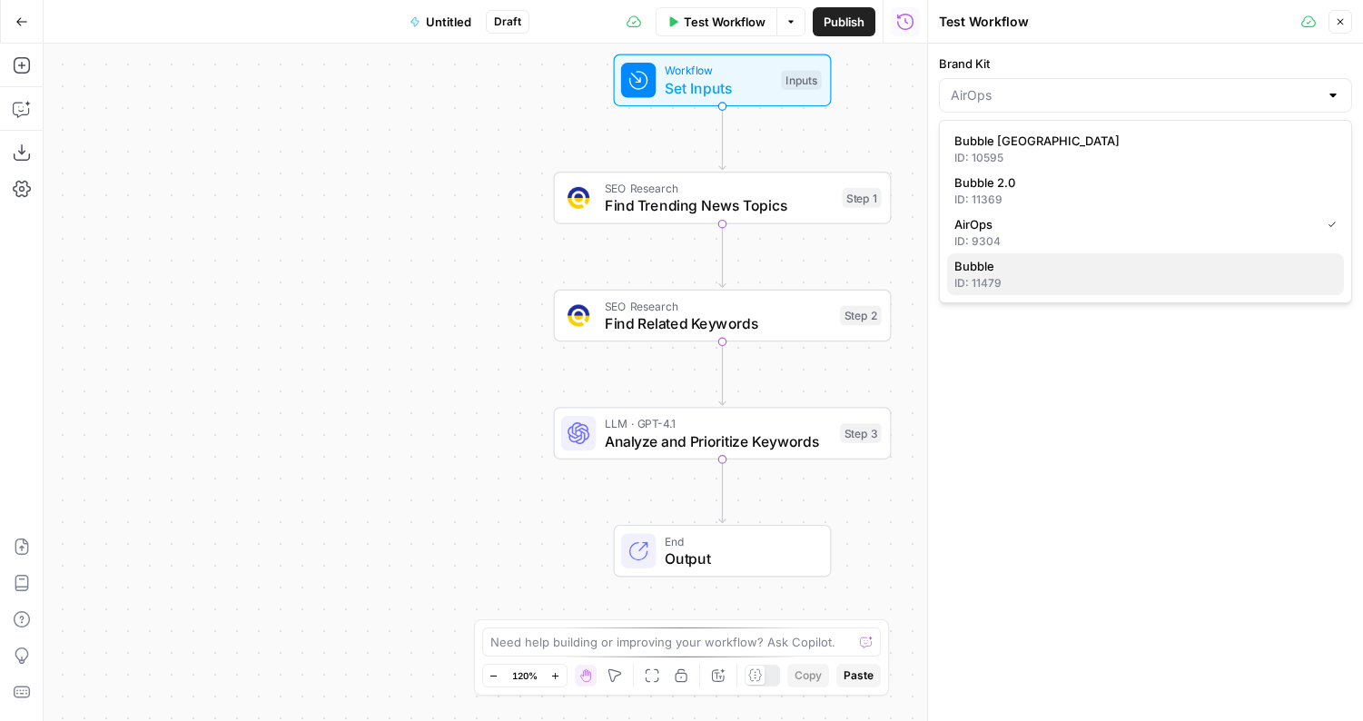
click at [1024, 271] on span "Bubble" at bounding box center [1141, 266] width 375 height 18
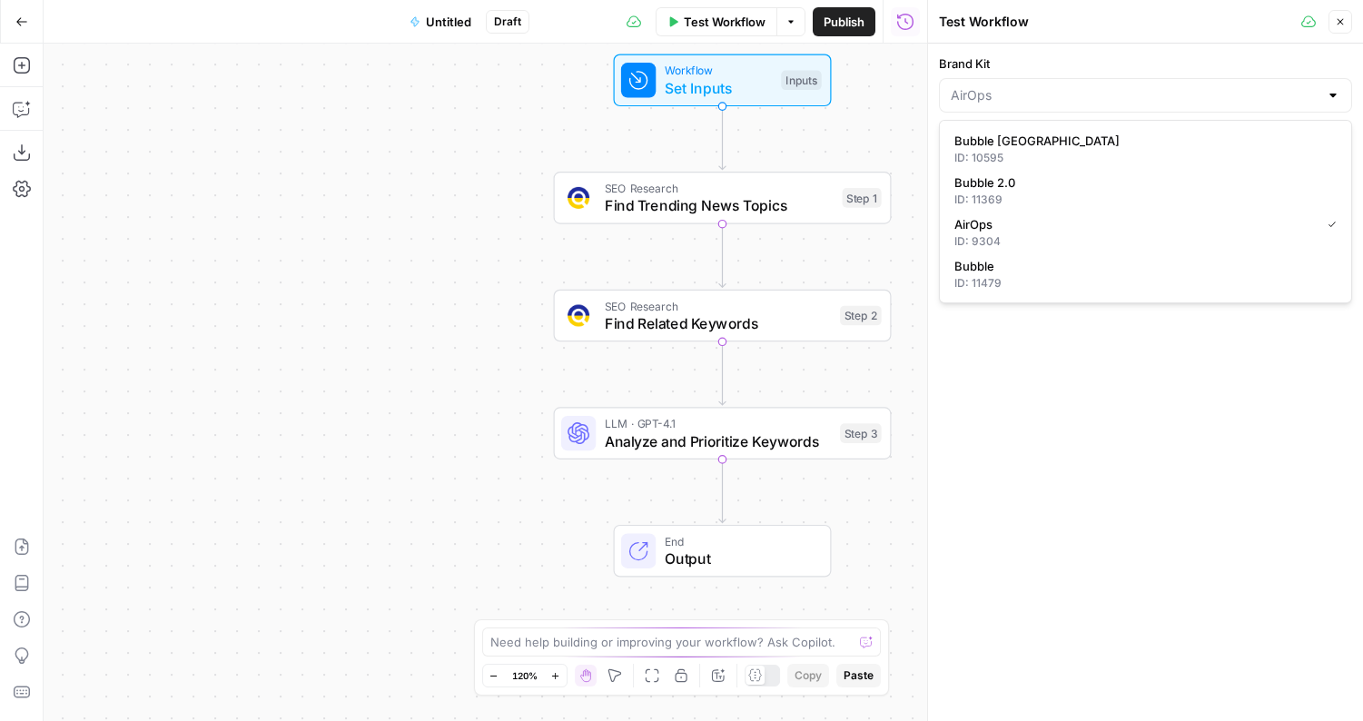
type input "Bubble"
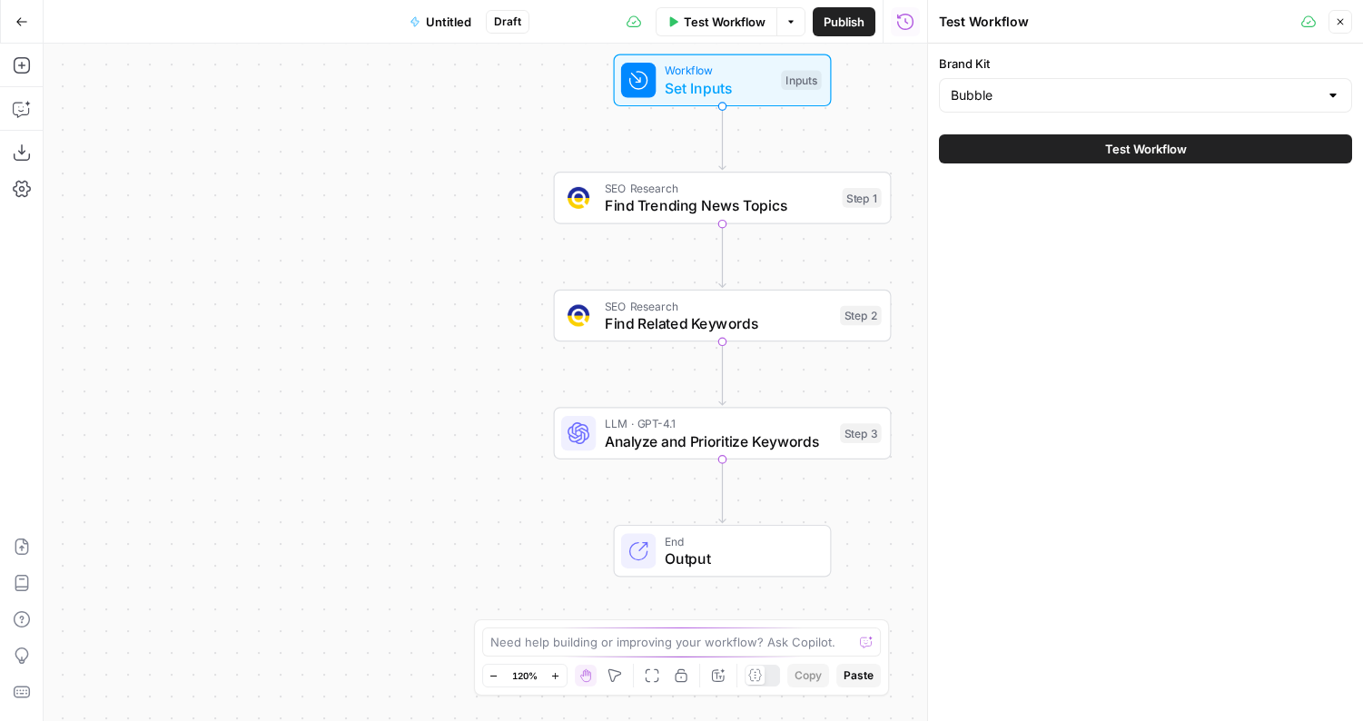
click at [1074, 153] on button "Test Workflow" at bounding box center [1145, 148] width 413 height 29
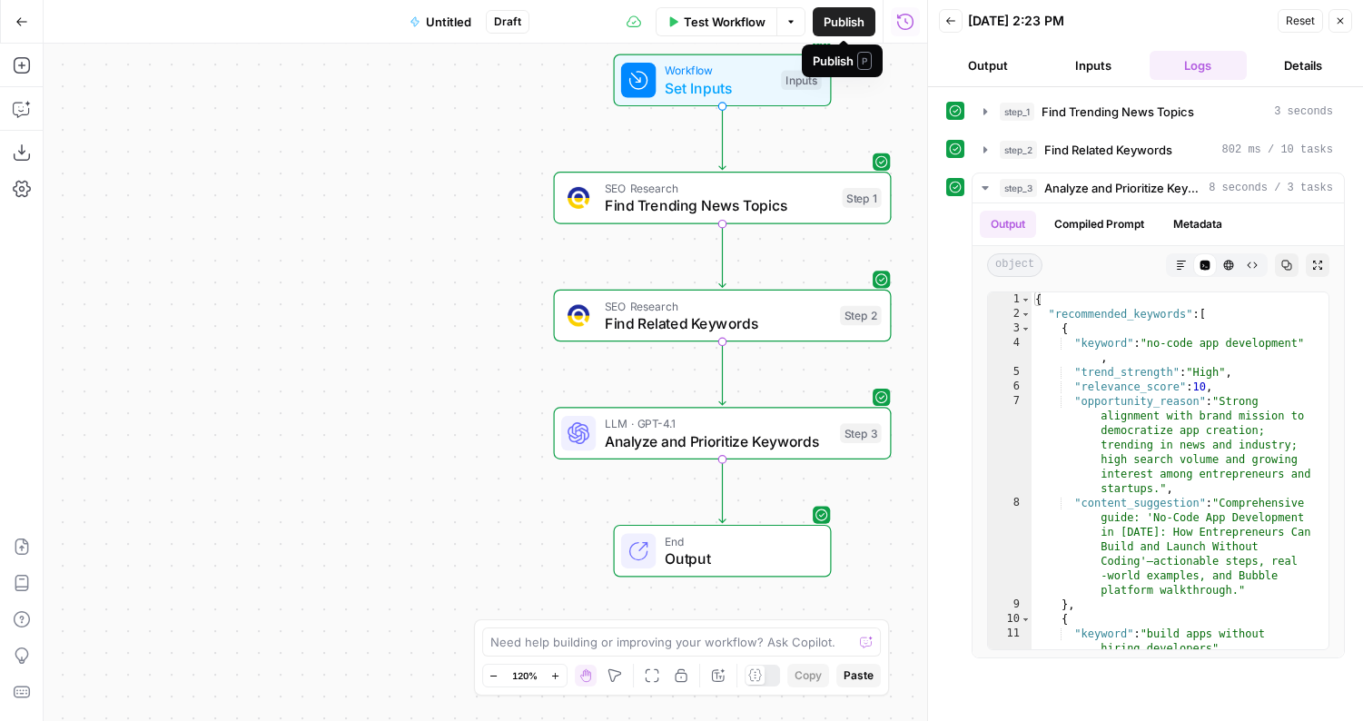
click at [863, 26] on span "Publish" at bounding box center [843, 22] width 41 height 18
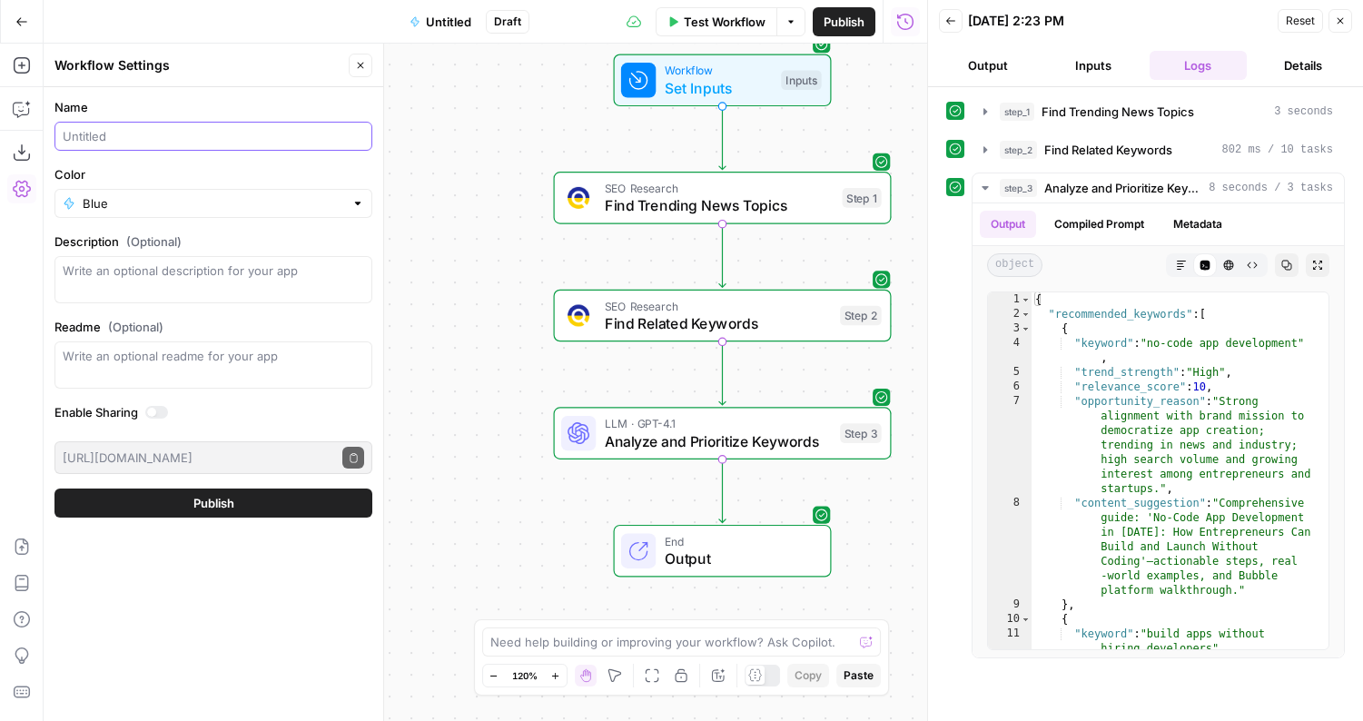
click at [264, 138] on input "Name" at bounding box center [213, 136] width 301 height 18
click at [62, 136] on div "SEO Keywords" at bounding box center [213, 136] width 318 height 29
click at [66, 135] on input "SEO Keywords" at bounding box center [213, 136] width 301 height 18
type input "Trending SEO Keywords"
click at [208, 499] on span "Publish" at bounding box center [213, 503] width 41 height 18
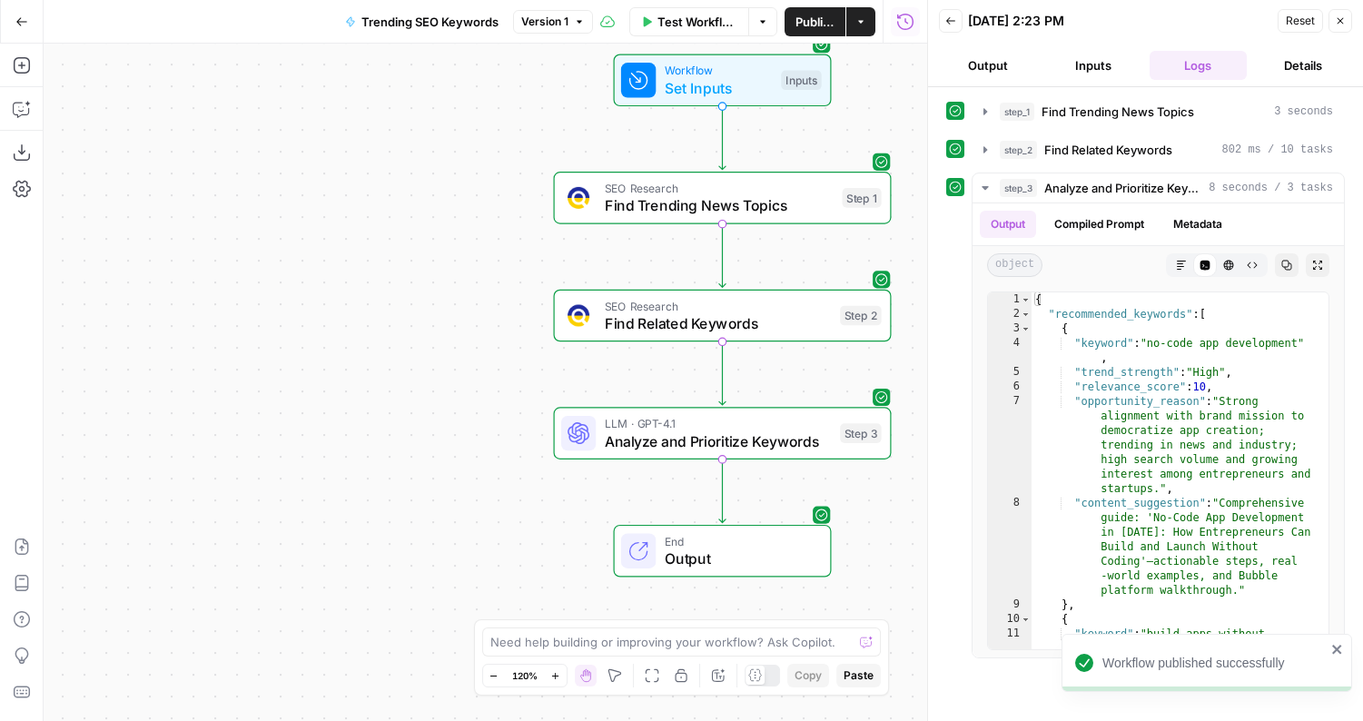
click at [867, 33] on button "Actions" at bounding box center [860, 21] width 29 height 29
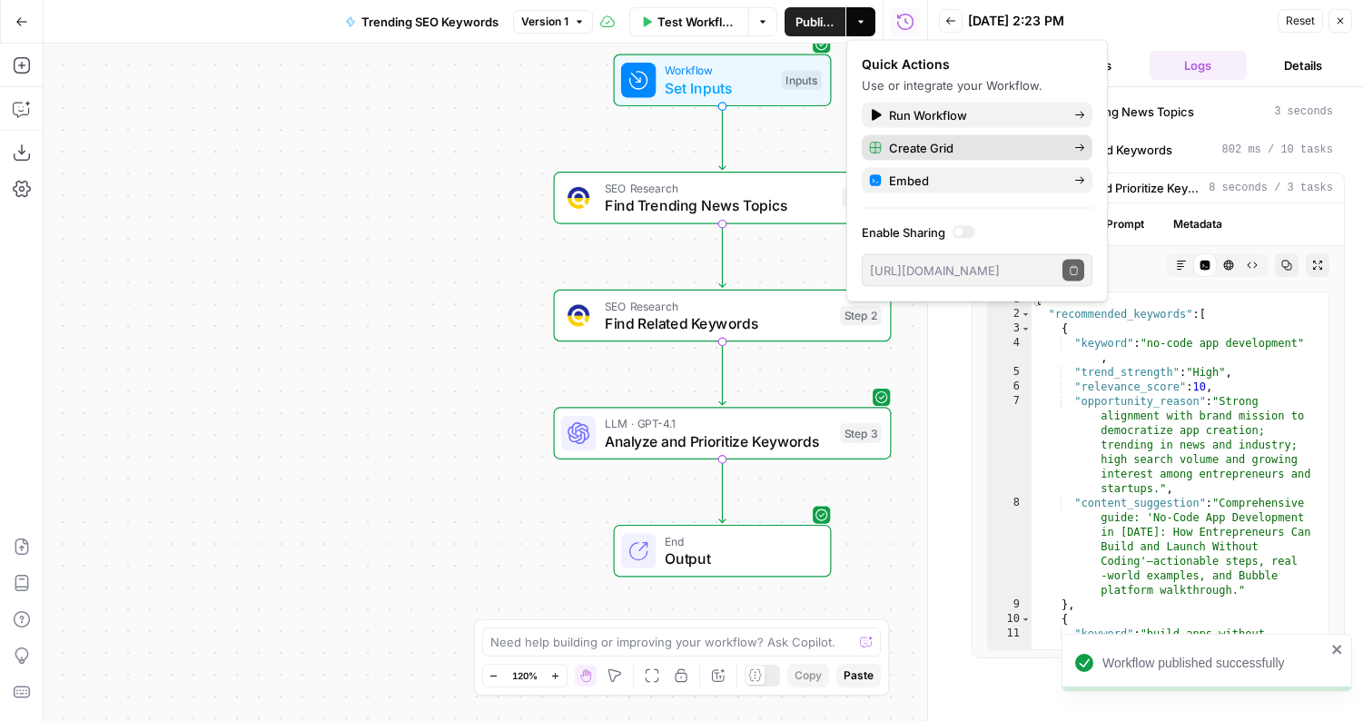
click at [904, 151] on span "Create Grid" at bounding box center [974, 148] width 171 height 18
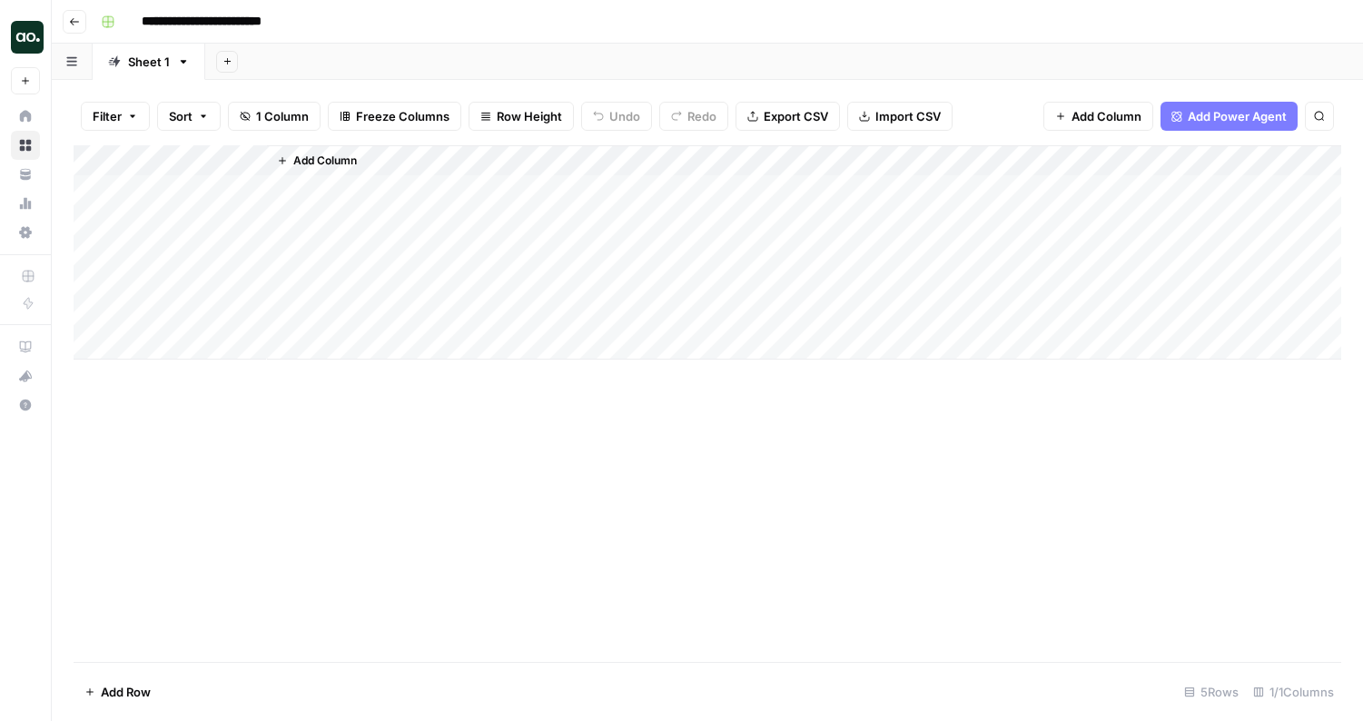
click at [187, 189] on div "Add Column" at bounding box center [707, 252] width 1267 height 214
click at [230, 158] on div "Add Column" at bounding box center [707, 252] width 1267 height 214
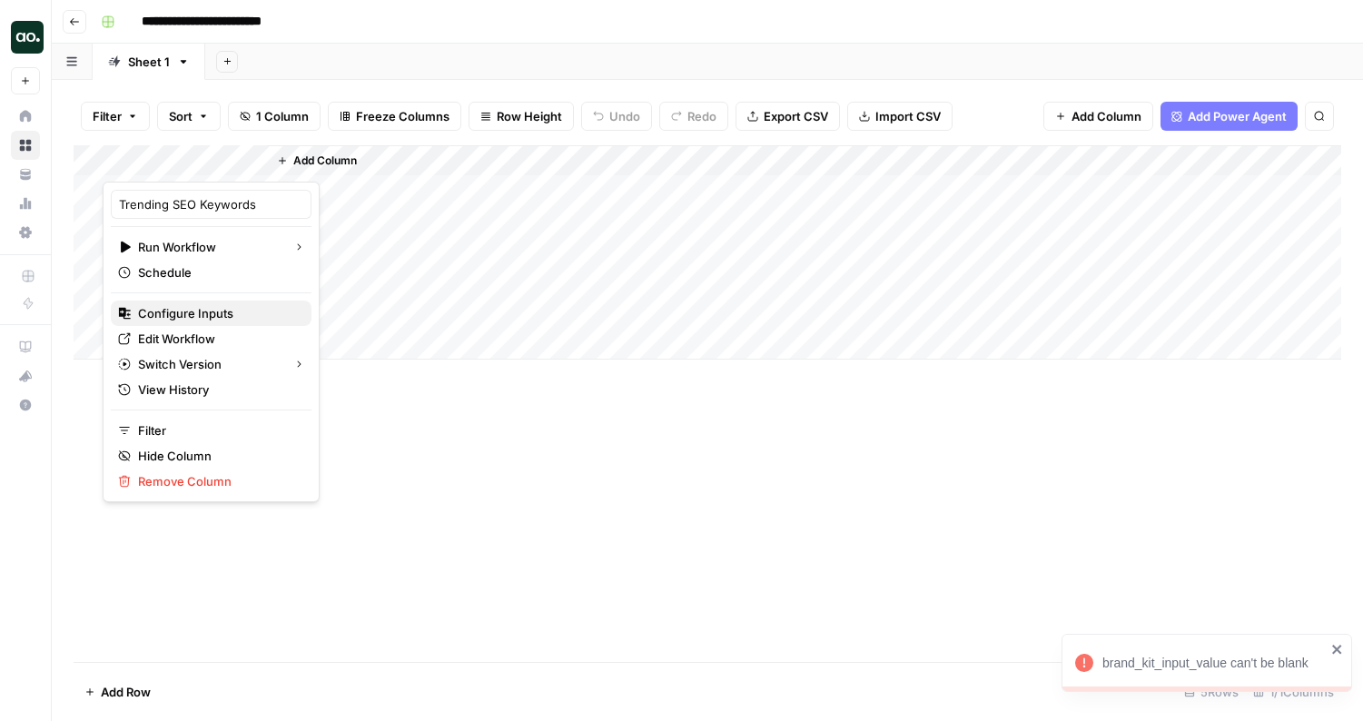
click at [202, 316] on span "Configure Inputs" at bounding box center [217, 313] width 159 height 18
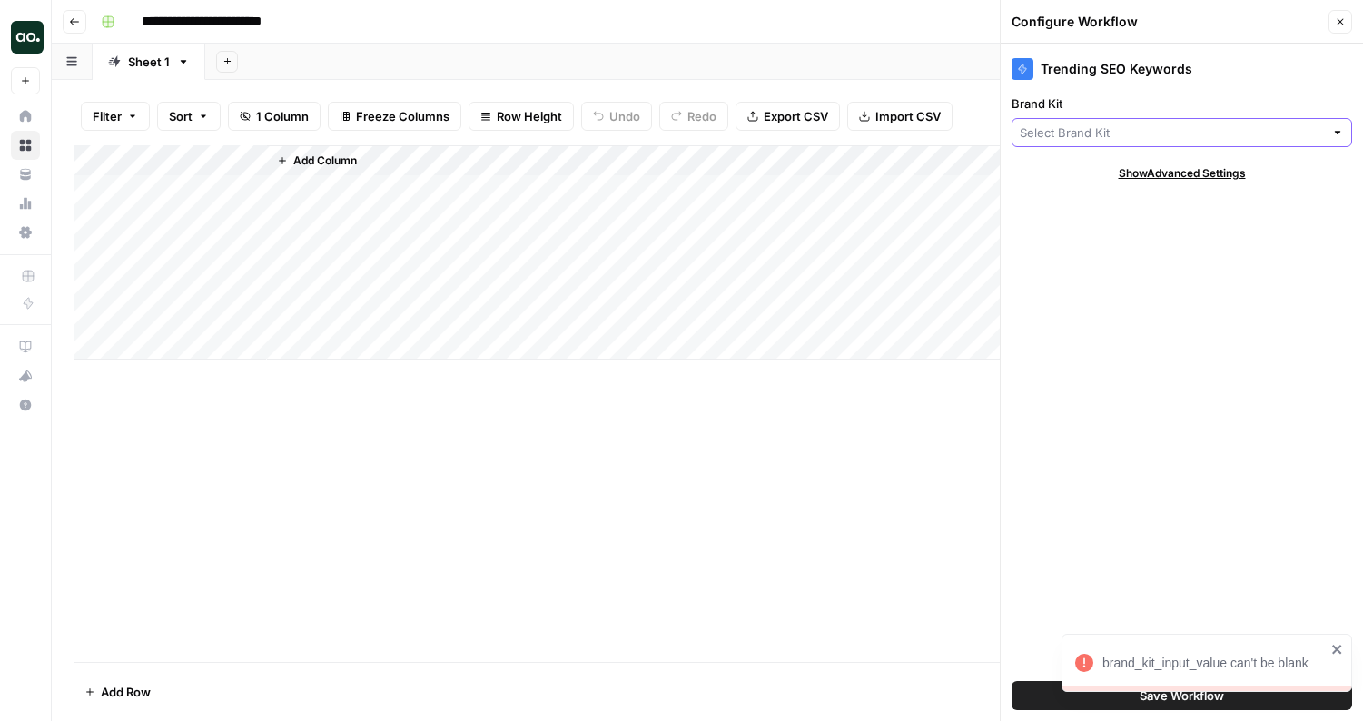
click at [1118, 124] on input "Brand Kit" at bounding box center [1172, 132] width 304 height 18
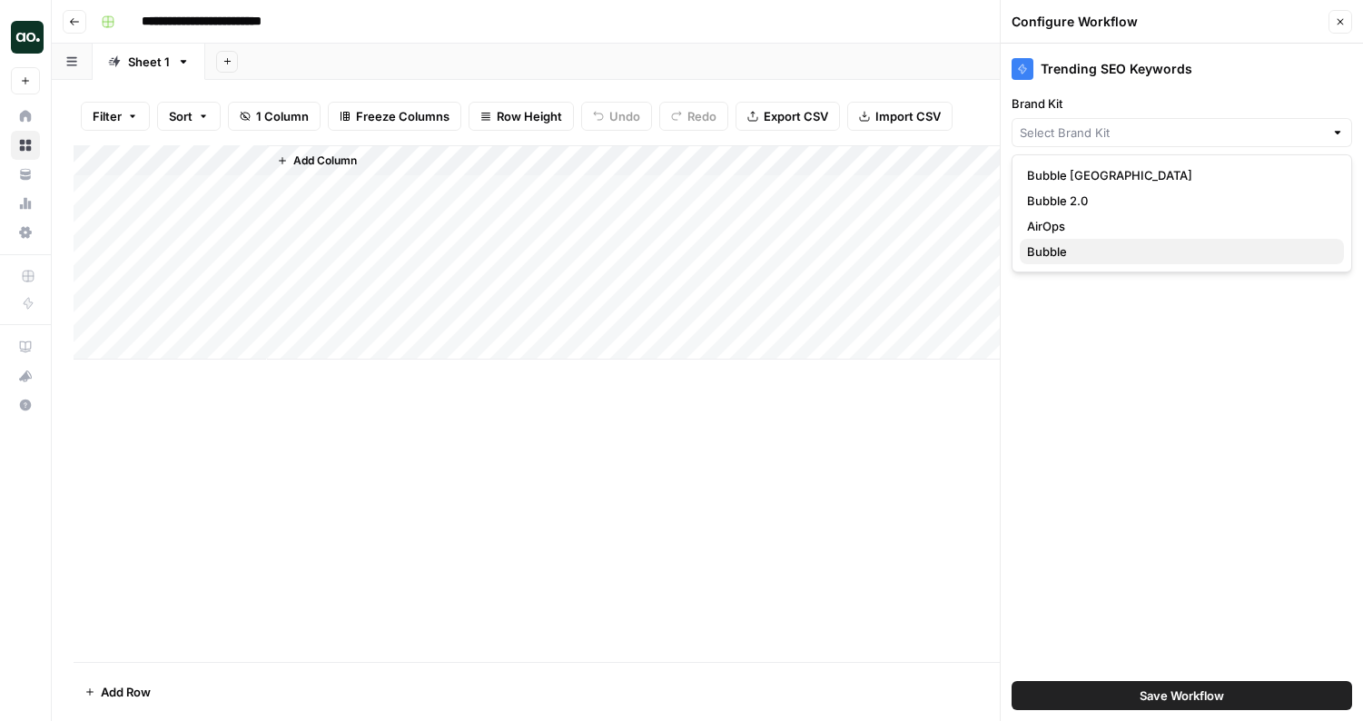
click at [1075, 249] on span "Bubble" at bounding box center [1178, 251] width 302 height 18
type input "Bubble"
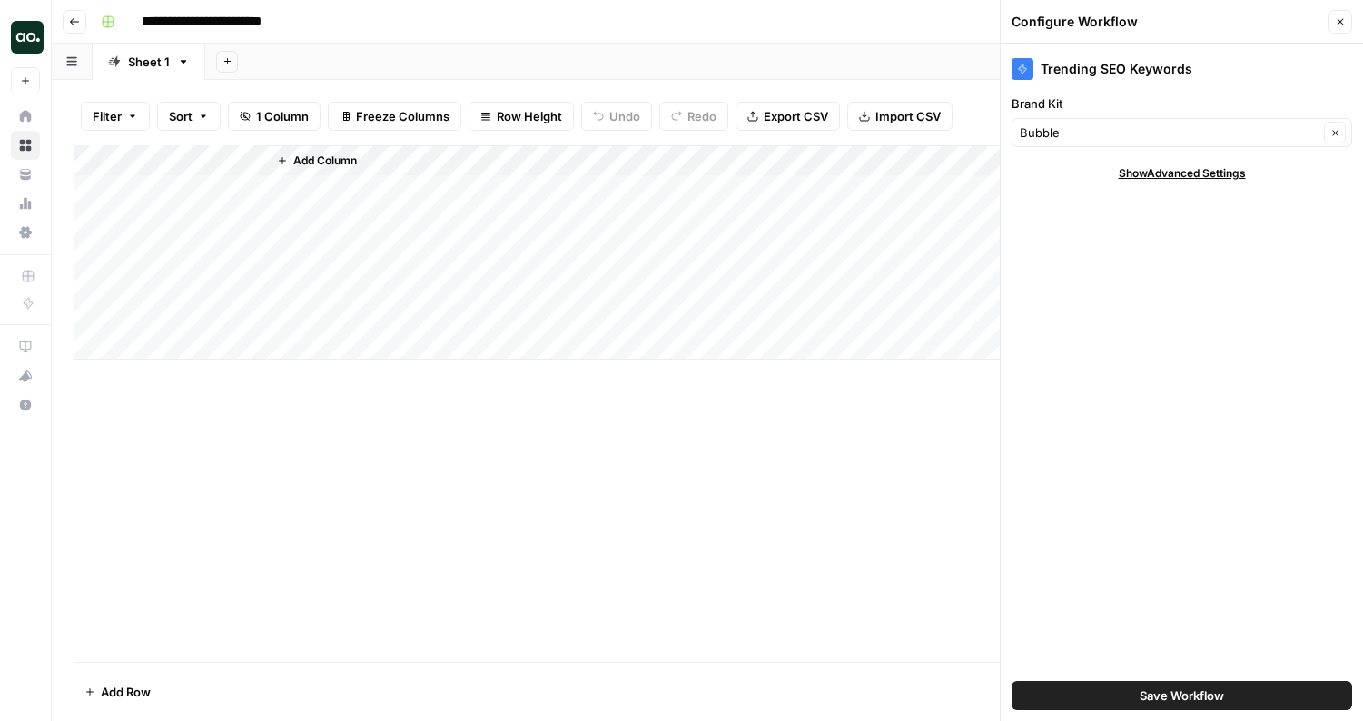
click at [1085, 695] on button "Save Workflow" at bounding box center [1181, 695] width 340 height 29
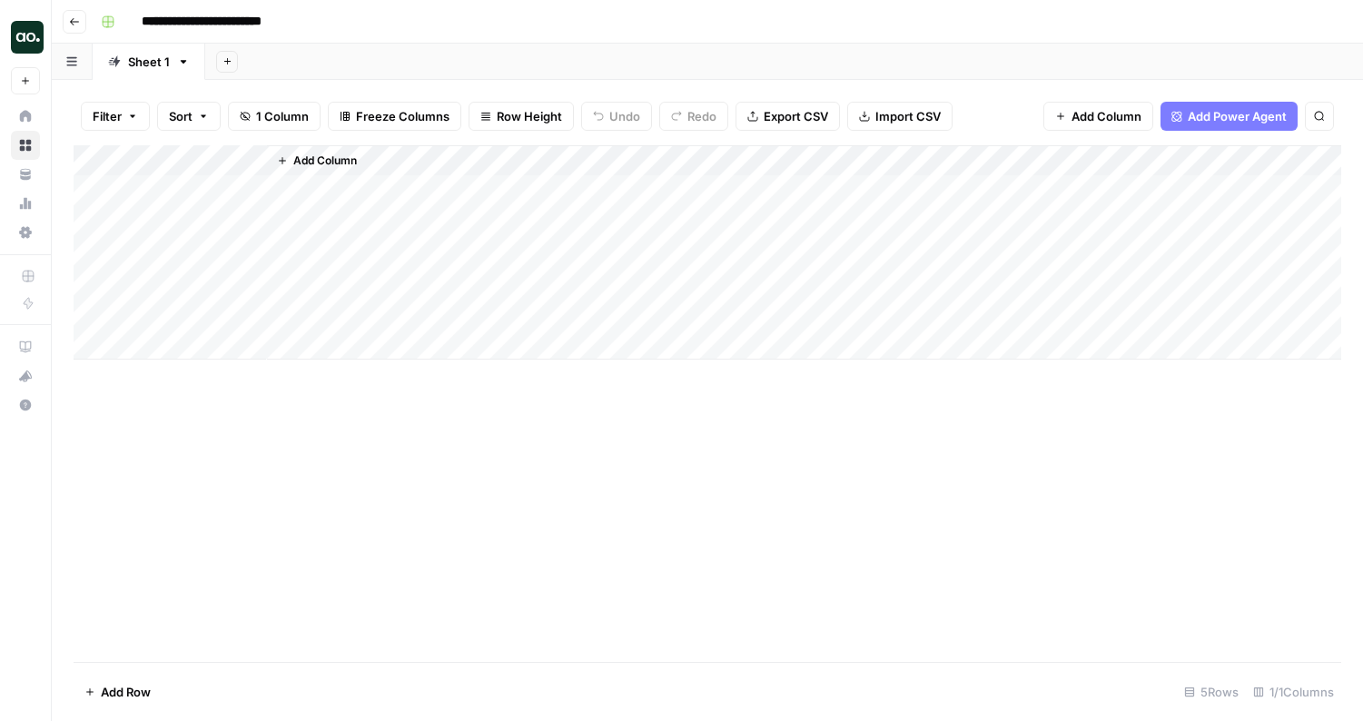
click at [186, 188] on div "Add Column" at bounding box center [707, 252] width 1267 height 214
click at [378, 197] on div "Add Column" at bounding box center [707, 252] width 1267 height 214
click at [415, 187] on div "Add Column" at bounding box center [707, 252] width 1267 height 214
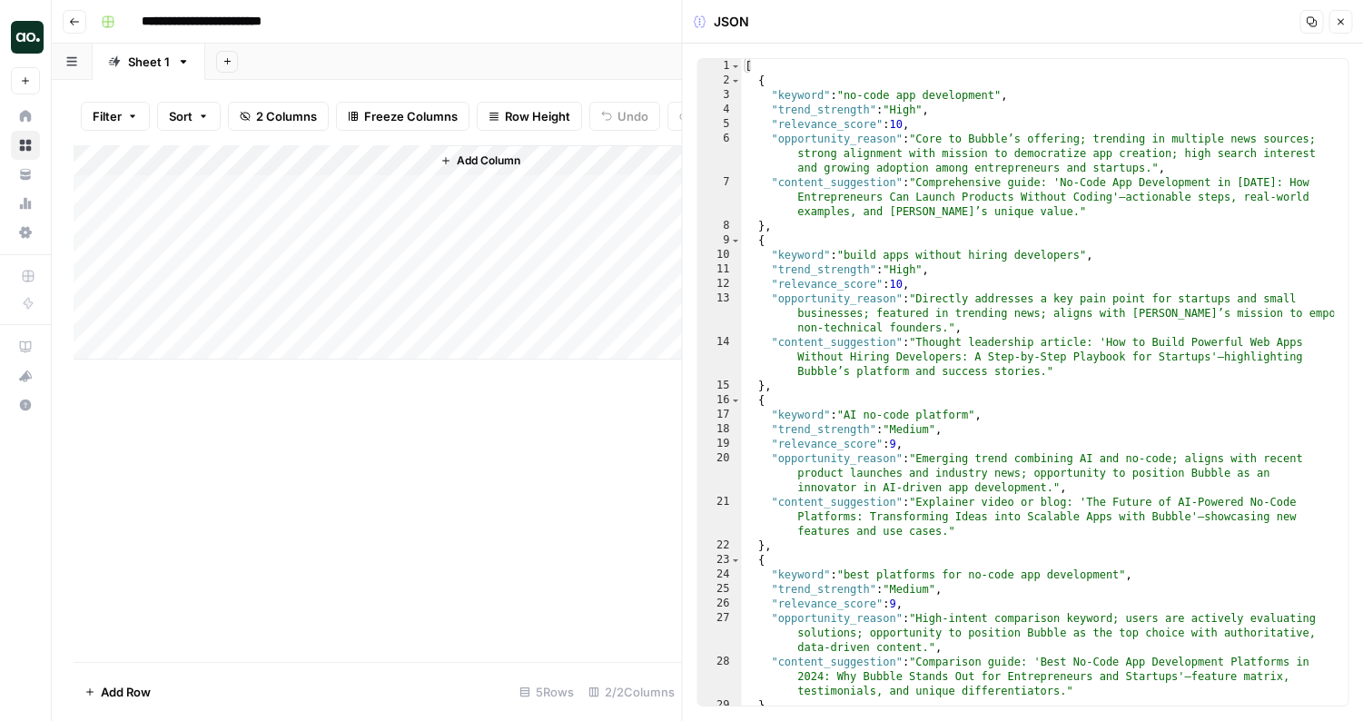
click at [413, 174] on div "Add Column" at bounding box center [378, 252] width 608 height 214
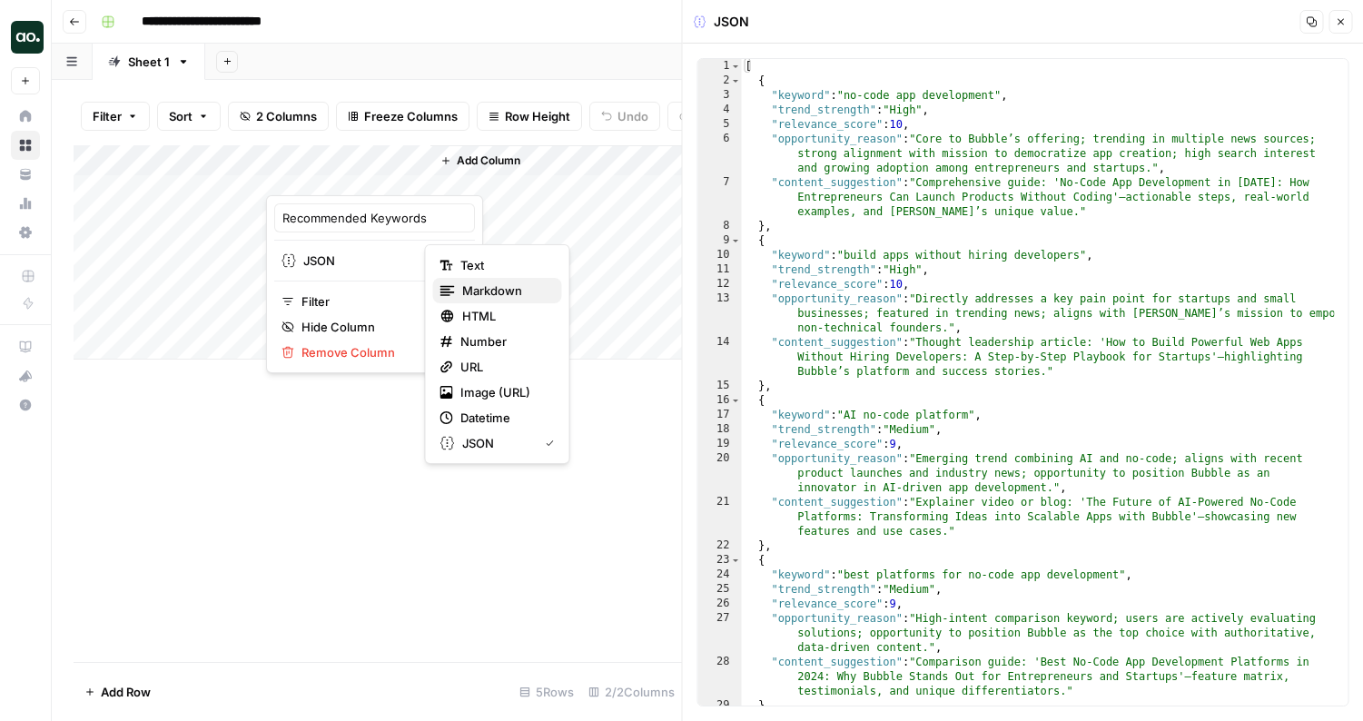
click at [481, 291] on span "Markdown" at bounding box center [504, 290] width 85 height 18
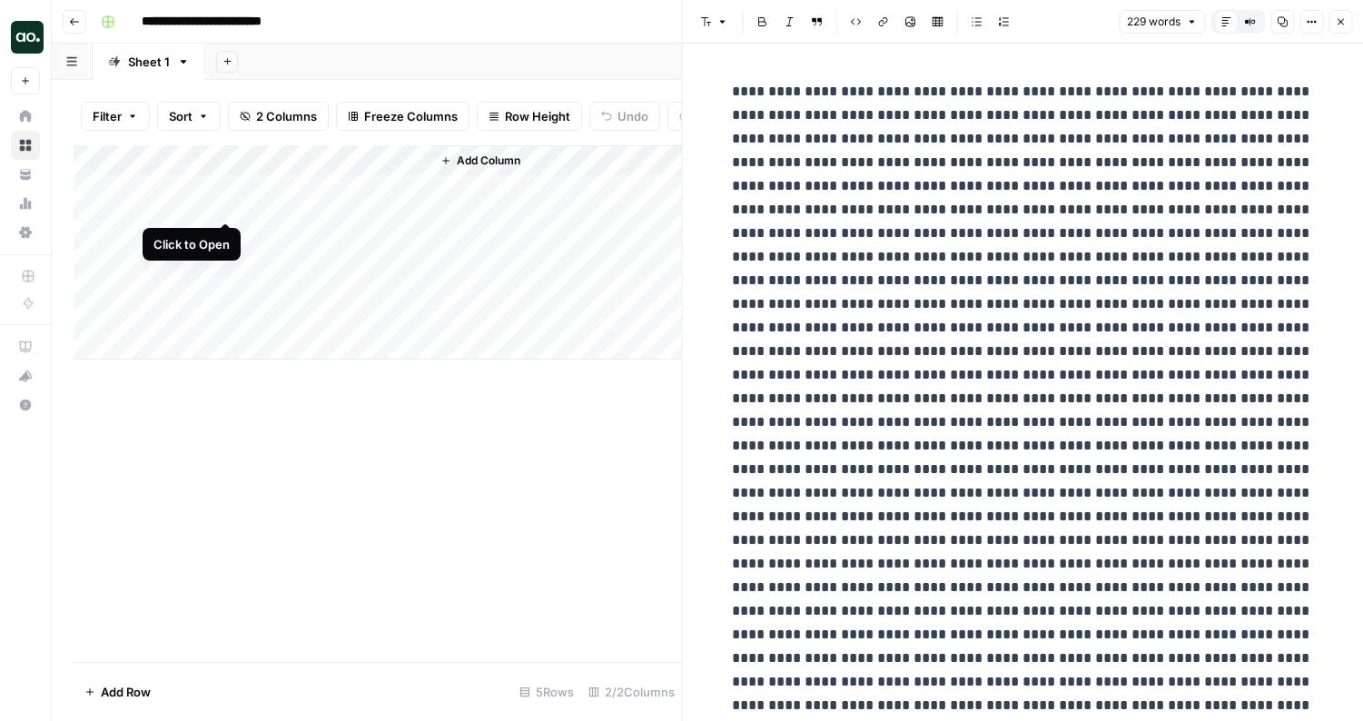
click at [225, 202] on div "Add Column" at bounding box center [378, 252] width 608 height 214
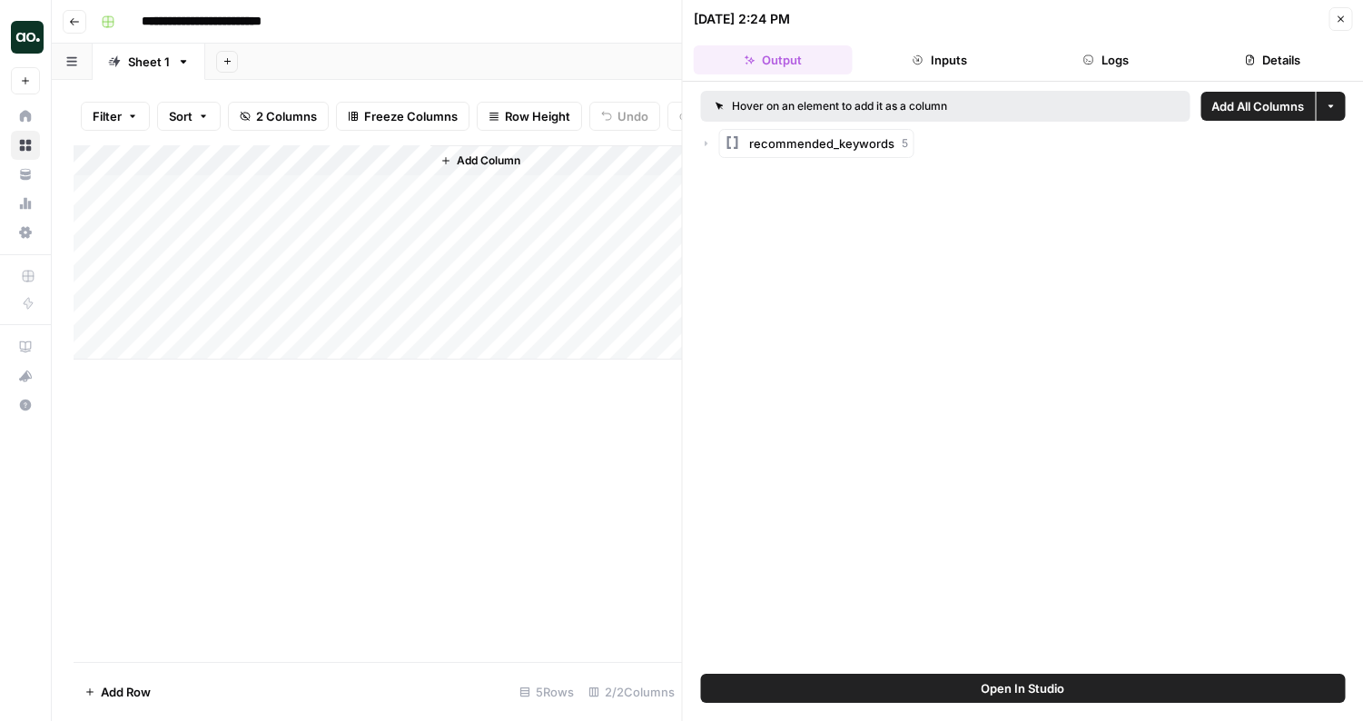
click at [227, 171] on div "Add Column" at bounding box center [378, 252] width 608 height 214
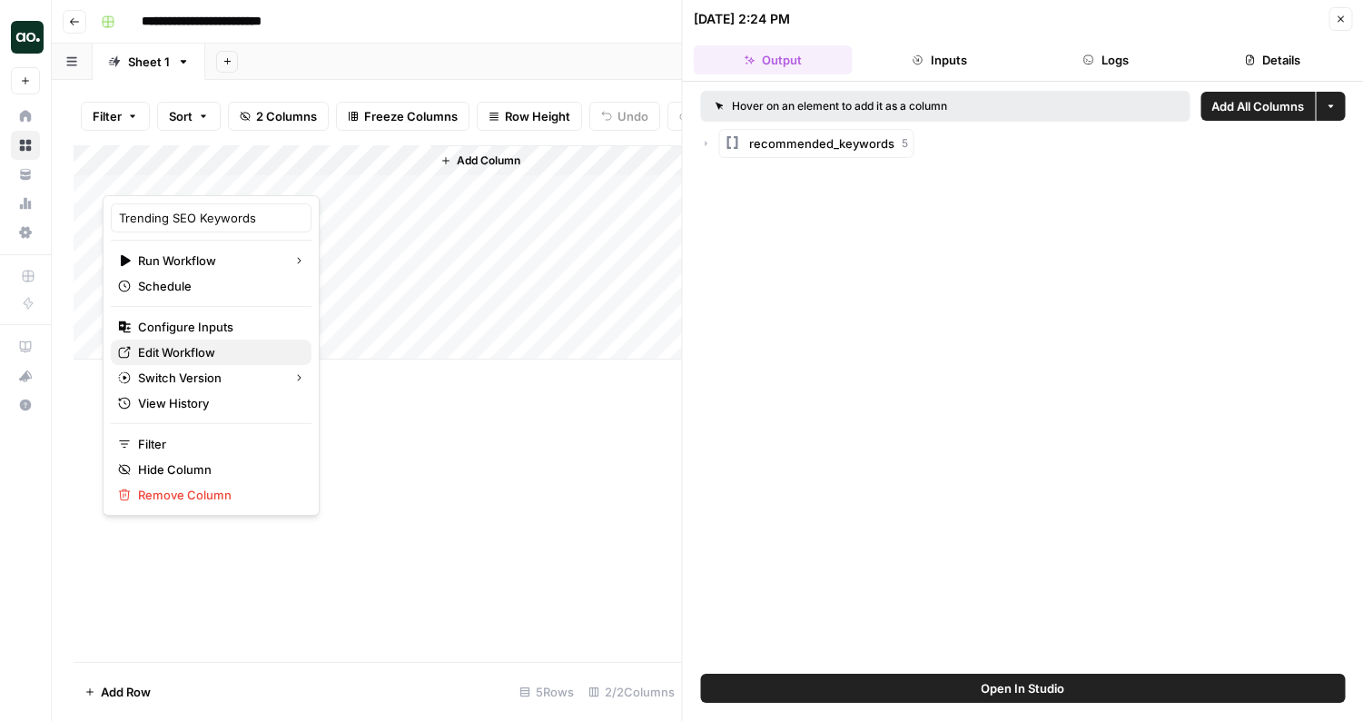
click at [193, 353] on span "Edit Workflow" at bounding box center [217, 352] width 159 height 18
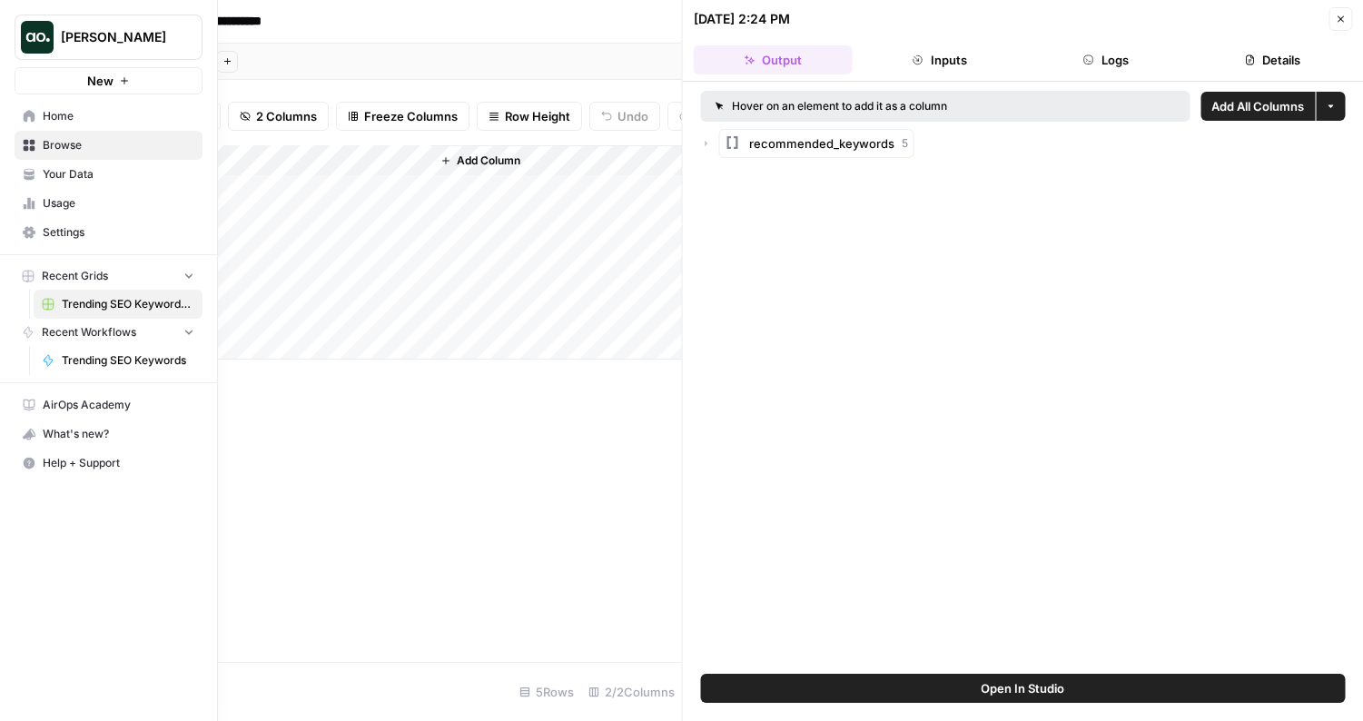
click at [22, 108] on link "Home" at bounding box center [109, 116] width 188 height 29
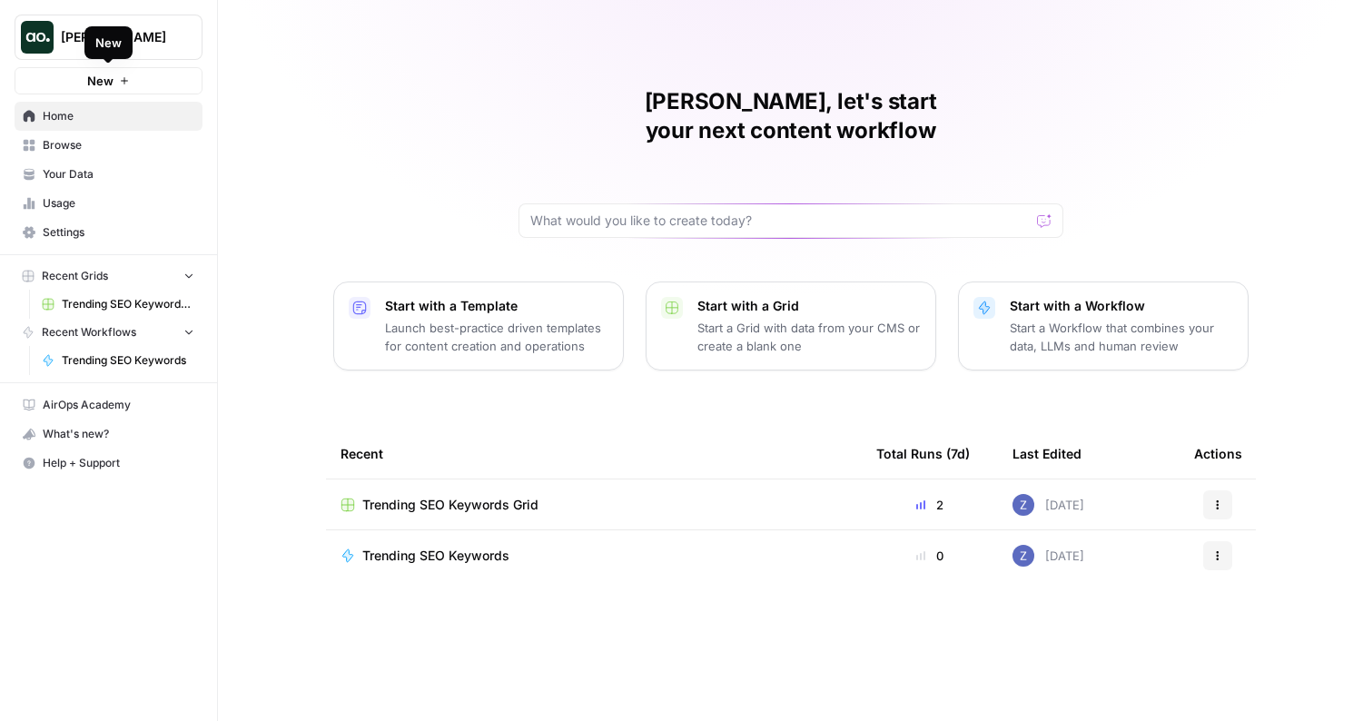
click at [126, 79] on icon "button" at bounding box center [124, 80] width 11 height 11
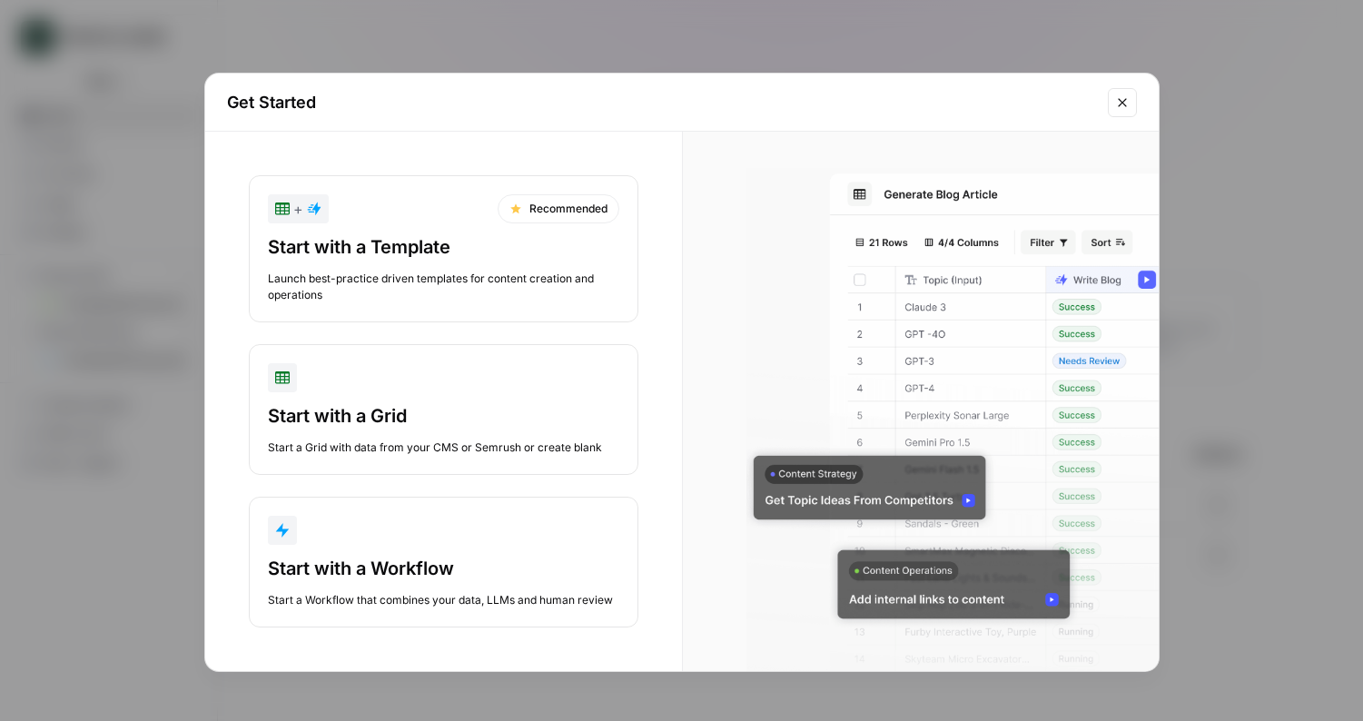
click at [405, 279] on div "Launch best-practice driven templates for content creation and operations" at bounding box center [443, 287] width 351 height 33
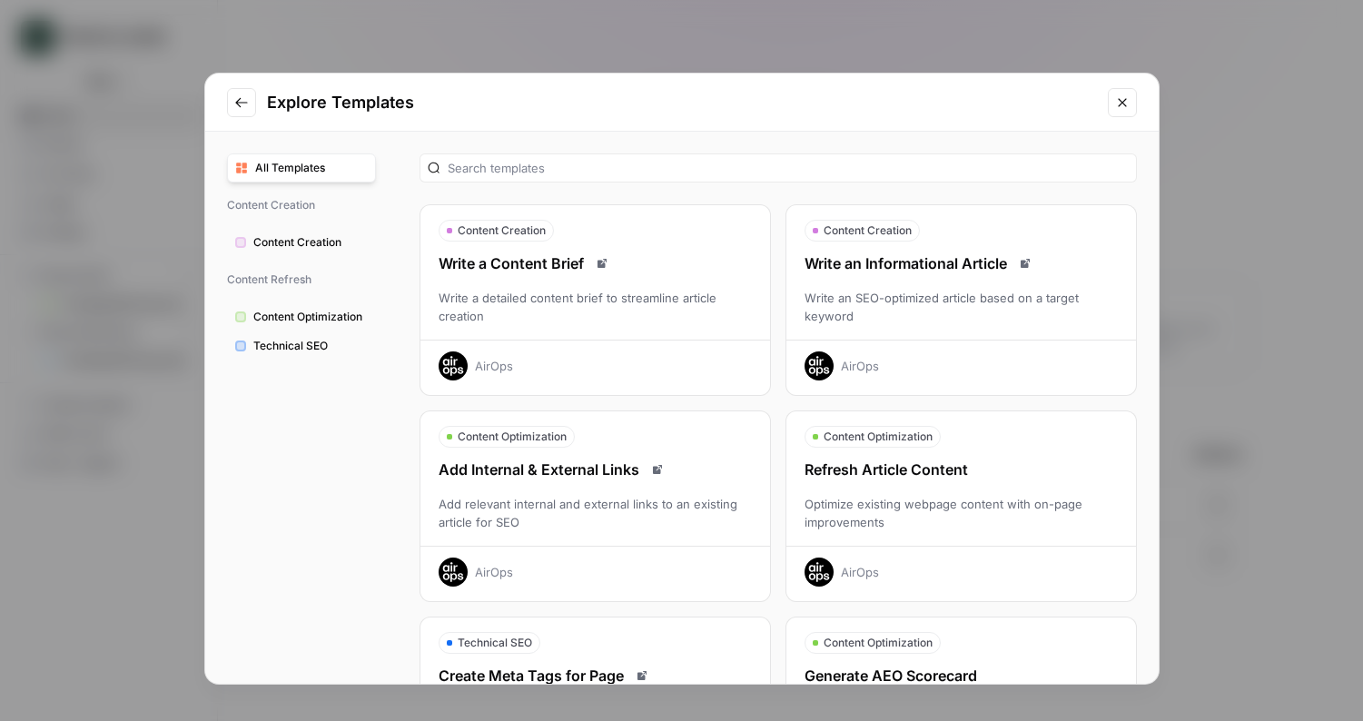
click at [320, 242] on span "Content Creation" at bounding box center [310, 242] width 114 height 16
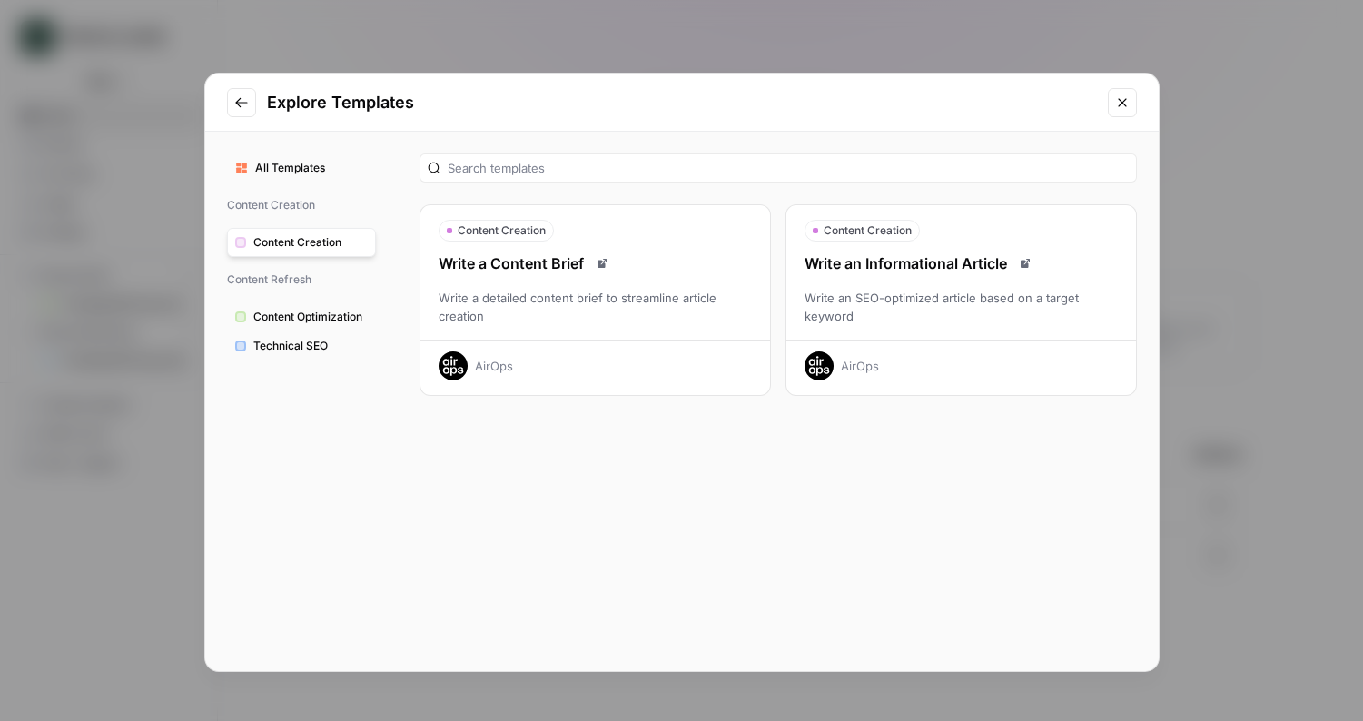
click at [286, 342] on span "Technical SEO" at bounding box center [310, 346] width 114 height 16
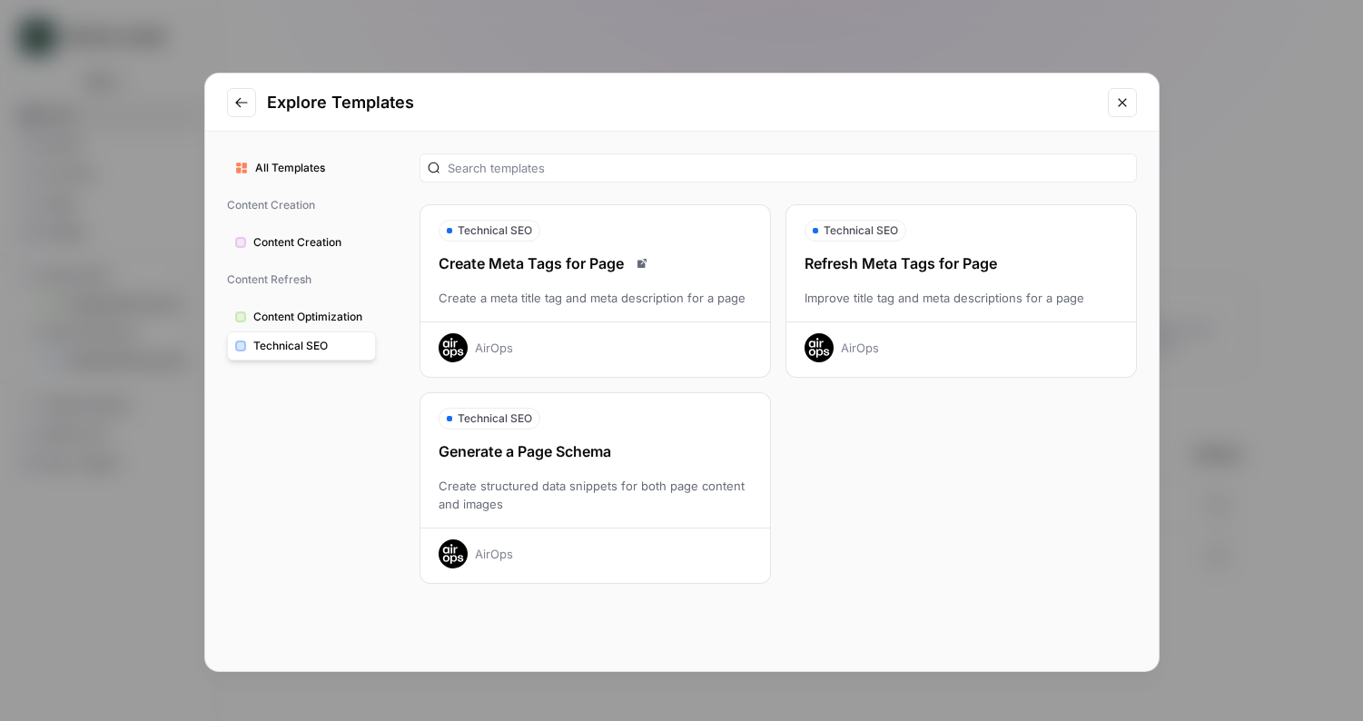
click at [310, 316] on span "Content Optimization" at bounding box center [310, 317] width 114 height 16
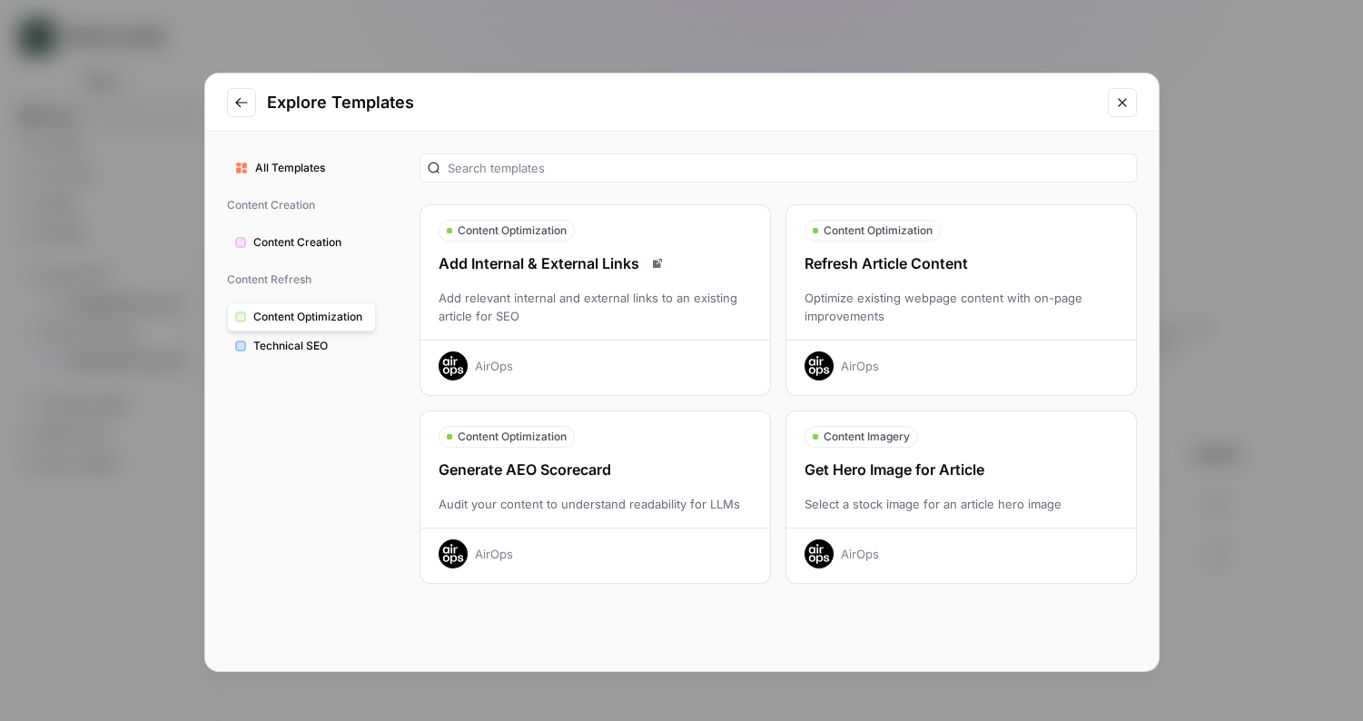
click at [348, 241] on span "Content Creation" at bounding box center [310, 242] width 114 height 16
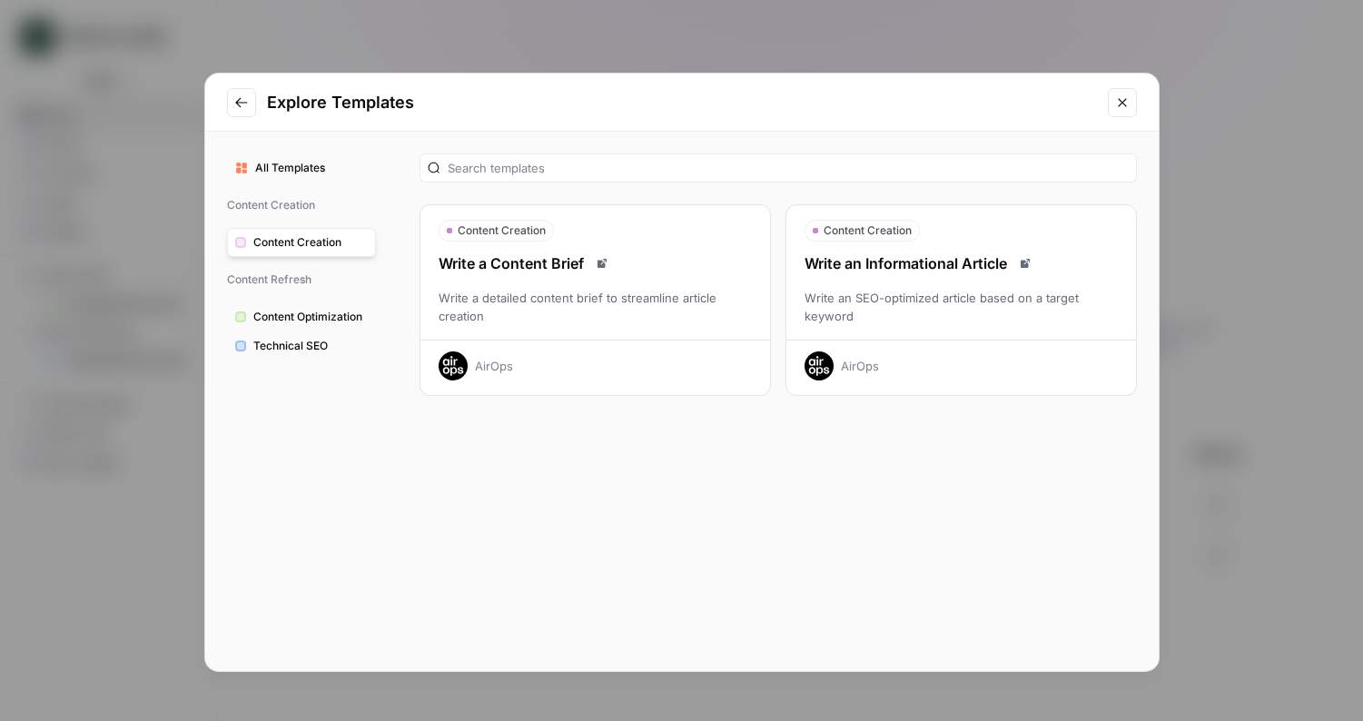
click at [364, 168] on span "All Templates" at bounding box center [311, 168] width 113 height 16
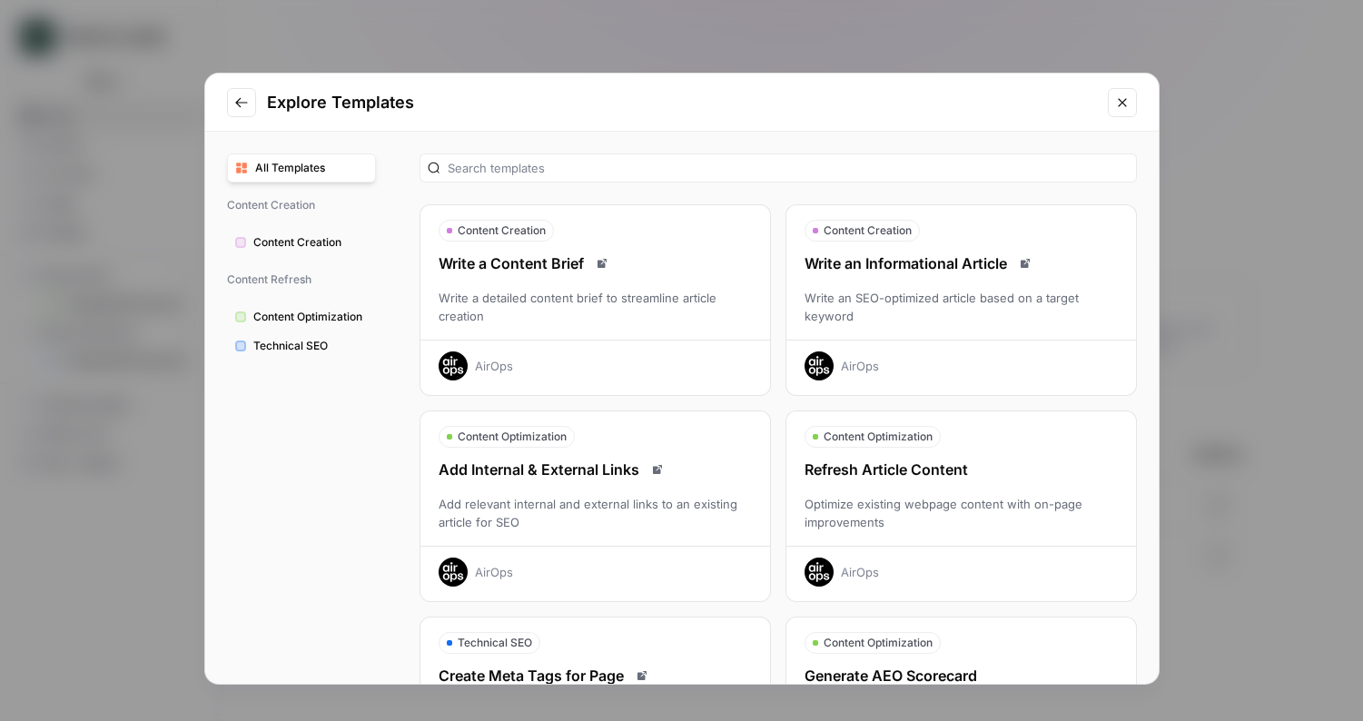
click at [238, 113] on button "Go to previous step" at bounding box center [241, 102] width 29 height 29
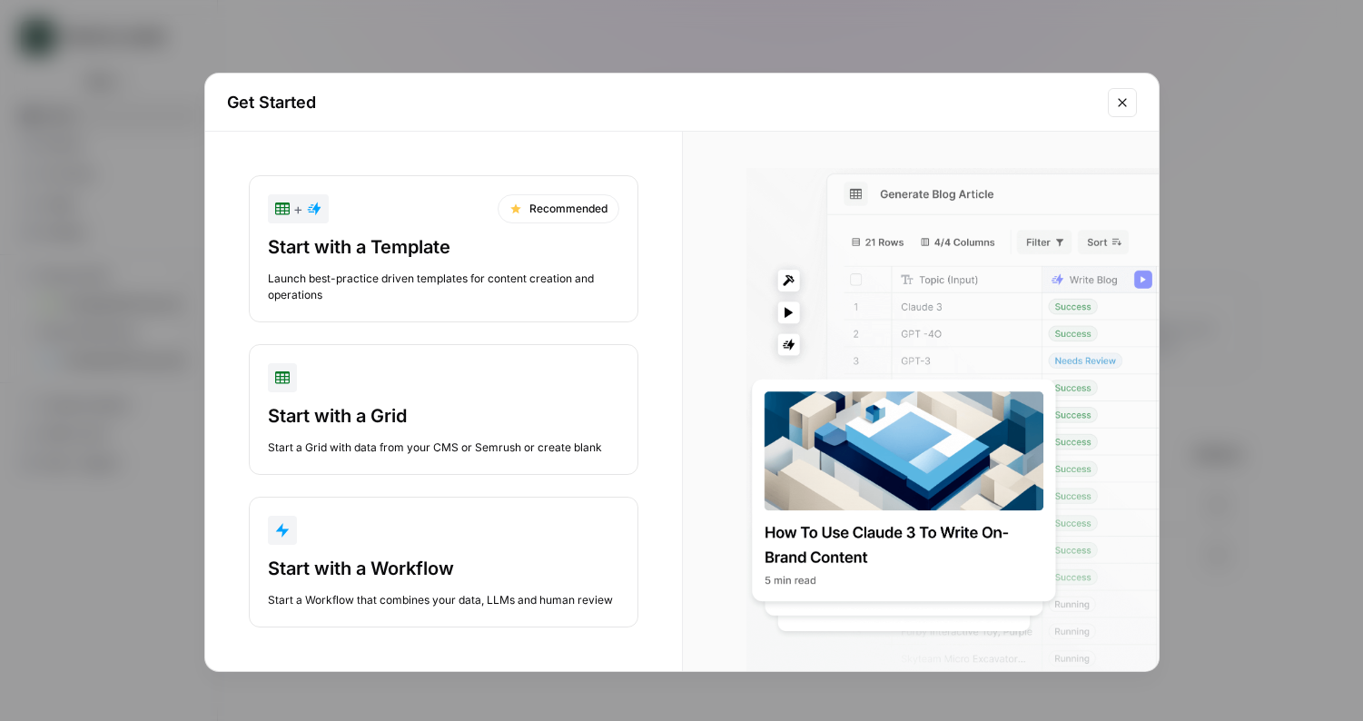
click at [458, 45] on div "Get Started + Recommended Start with a Template Launch best-practice driven tem…" at bounding box center [681, 360] width 1363 height 721
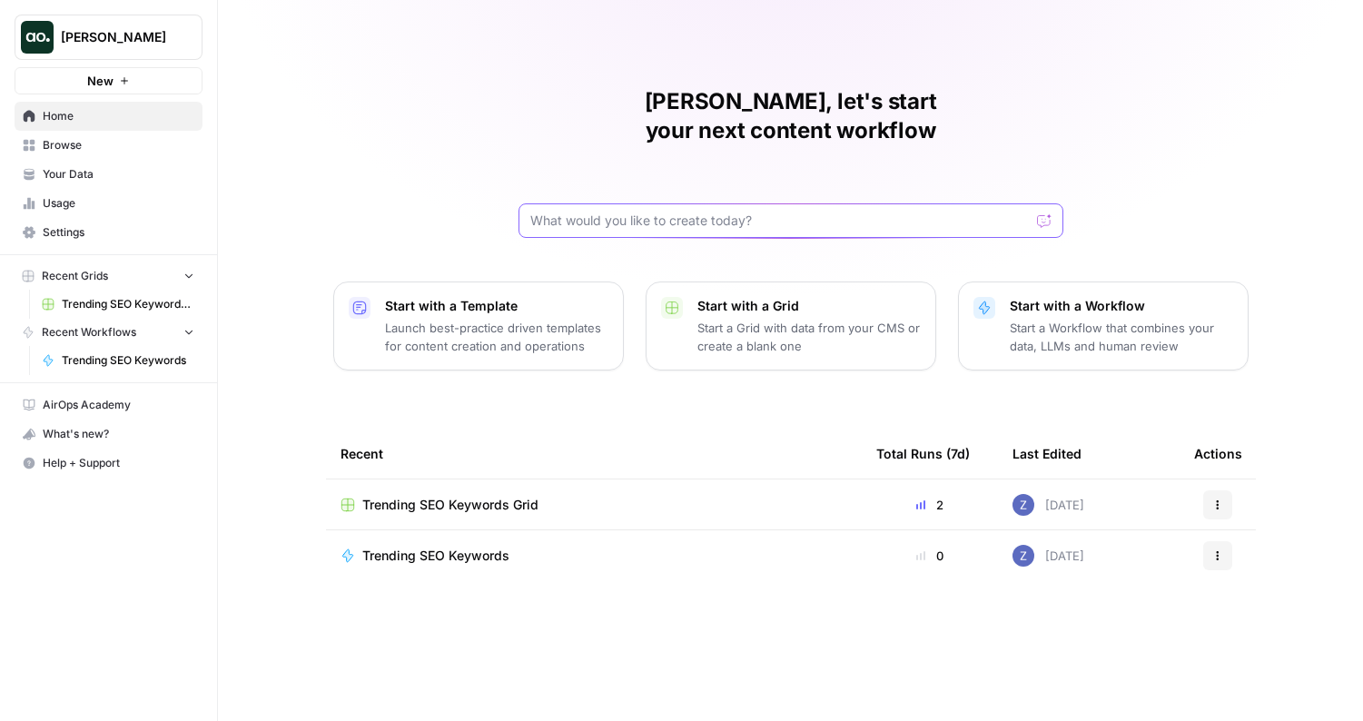
click at [566, 212] on input "text" at bounding box center [779, 221] width 499 height 18
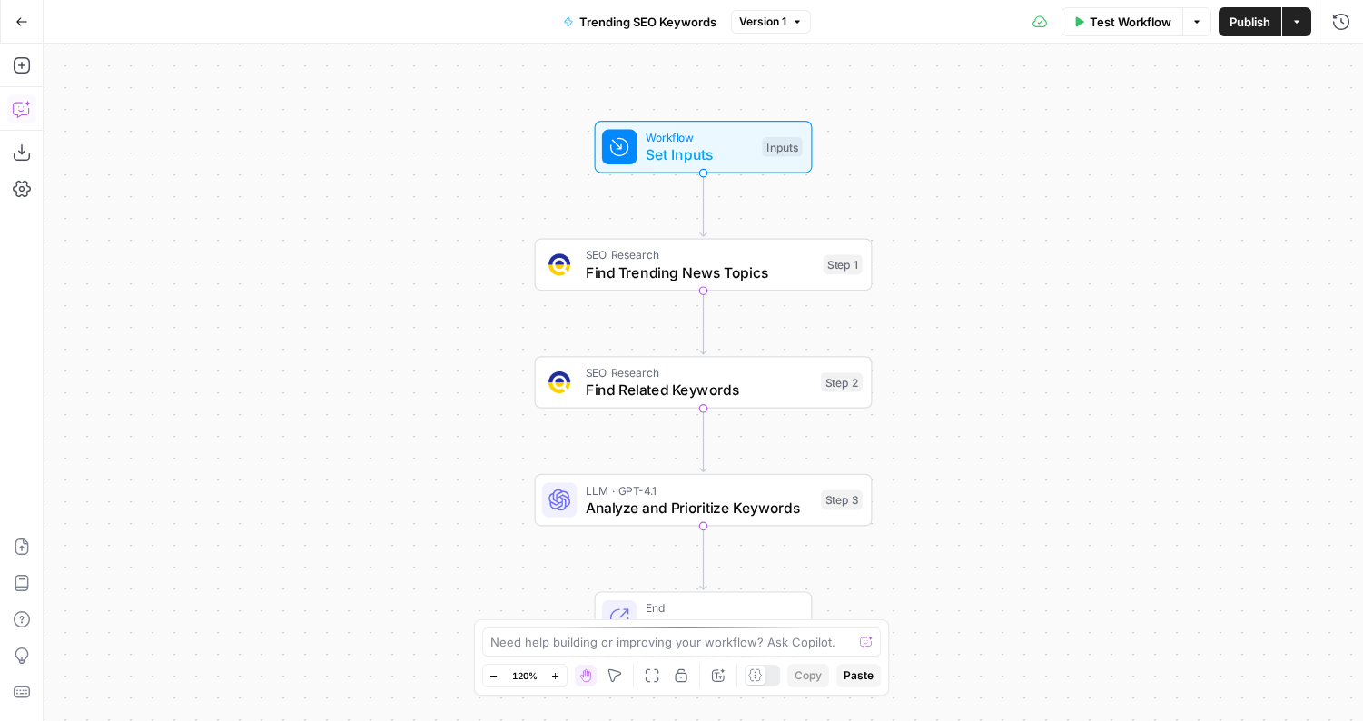
click at [23, 112] on icon "button" at bounding box center [22, 109] width 18 height 18
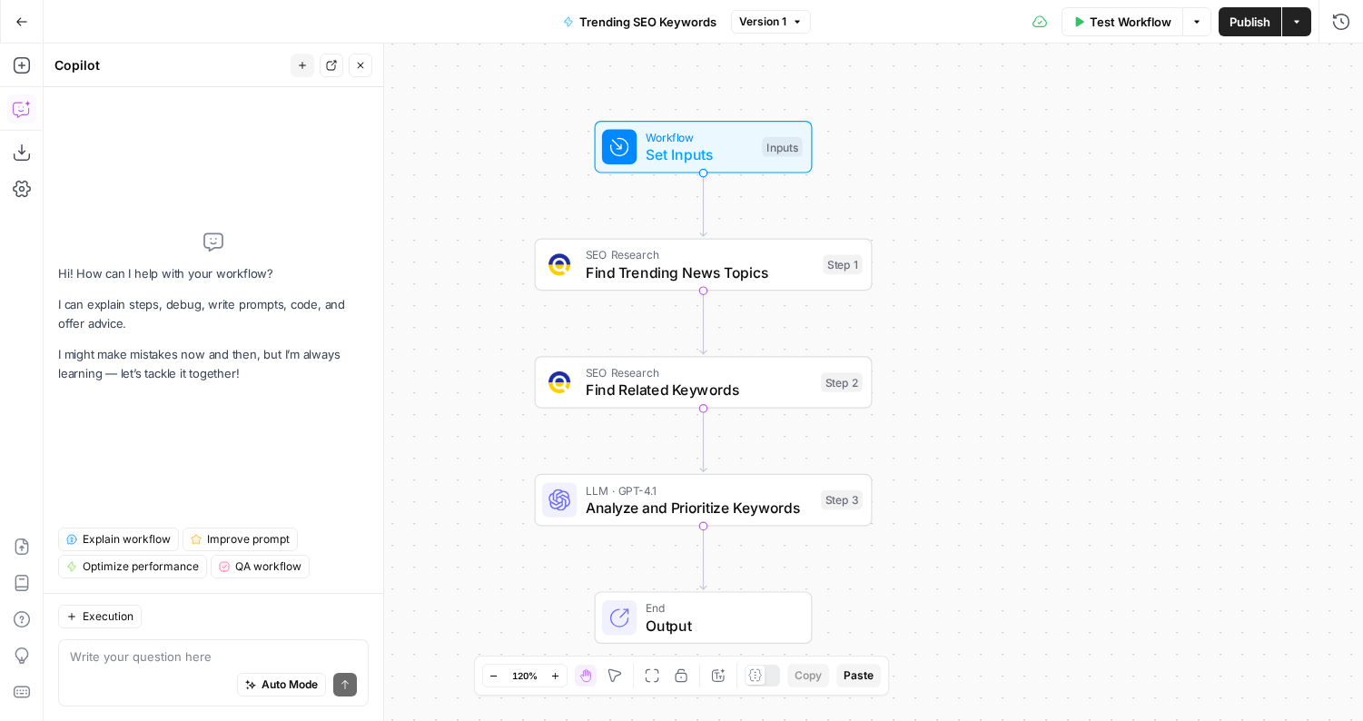
click at [121, 656] on textarea at bounding box center [213, 656] width 287 height 18
type textarea "for the output can you make the keywords bulleted"
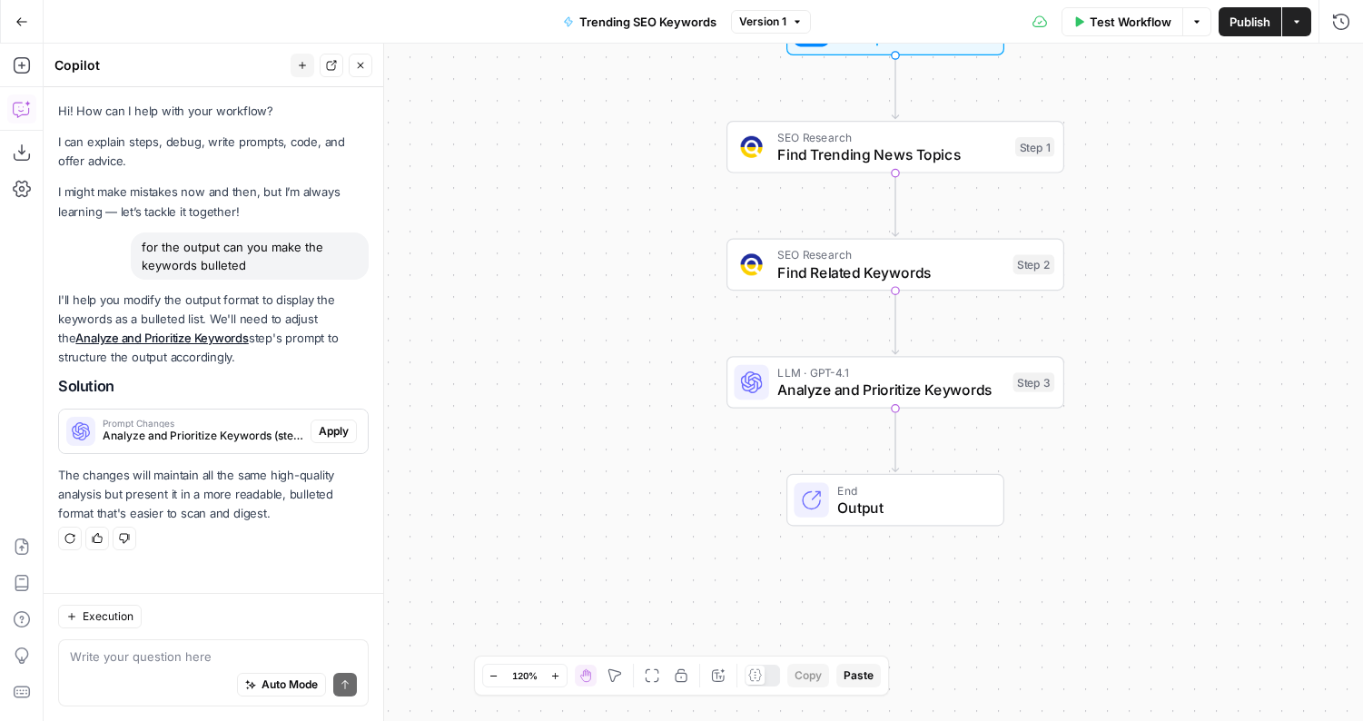
click at [1148, 25] on span "Test Workflow" at bounding box center [1130, 22] width 82 height 18
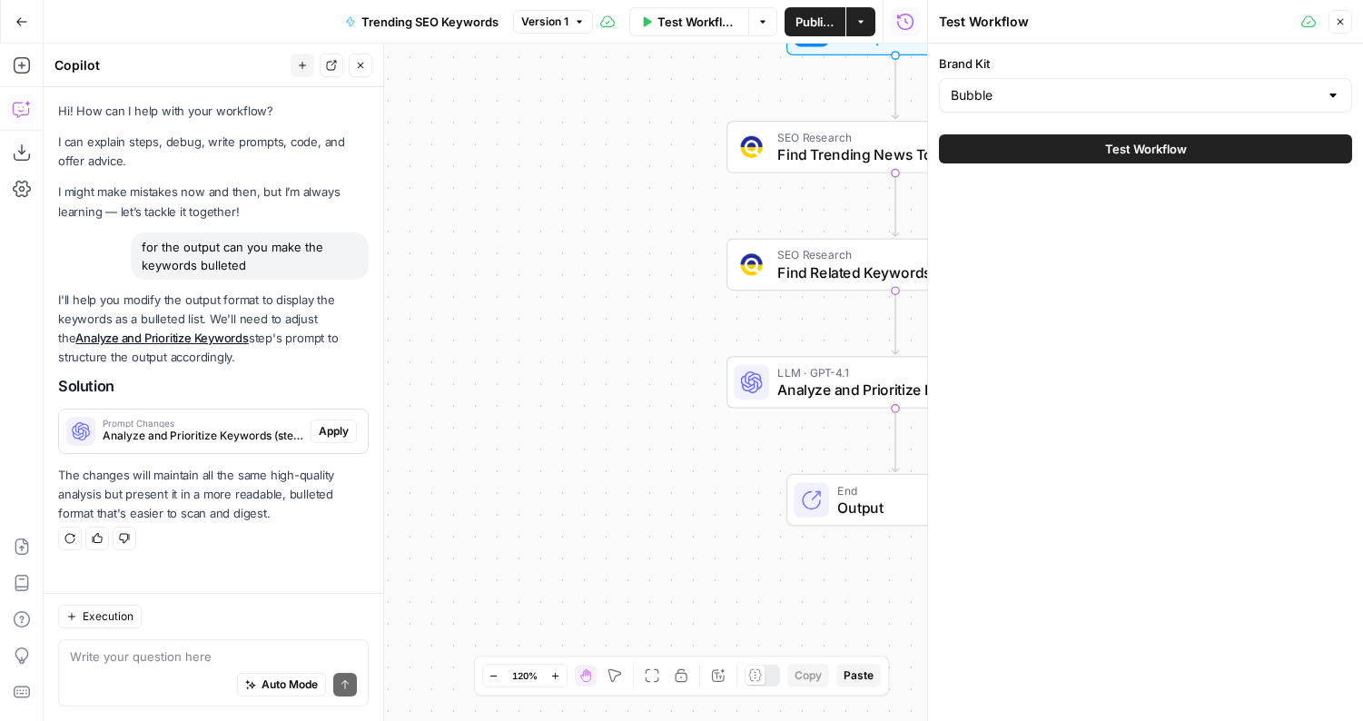
click at [1098, 148] on button "Test Workflow" at bounding box center [1145, 148] width 413 height 29
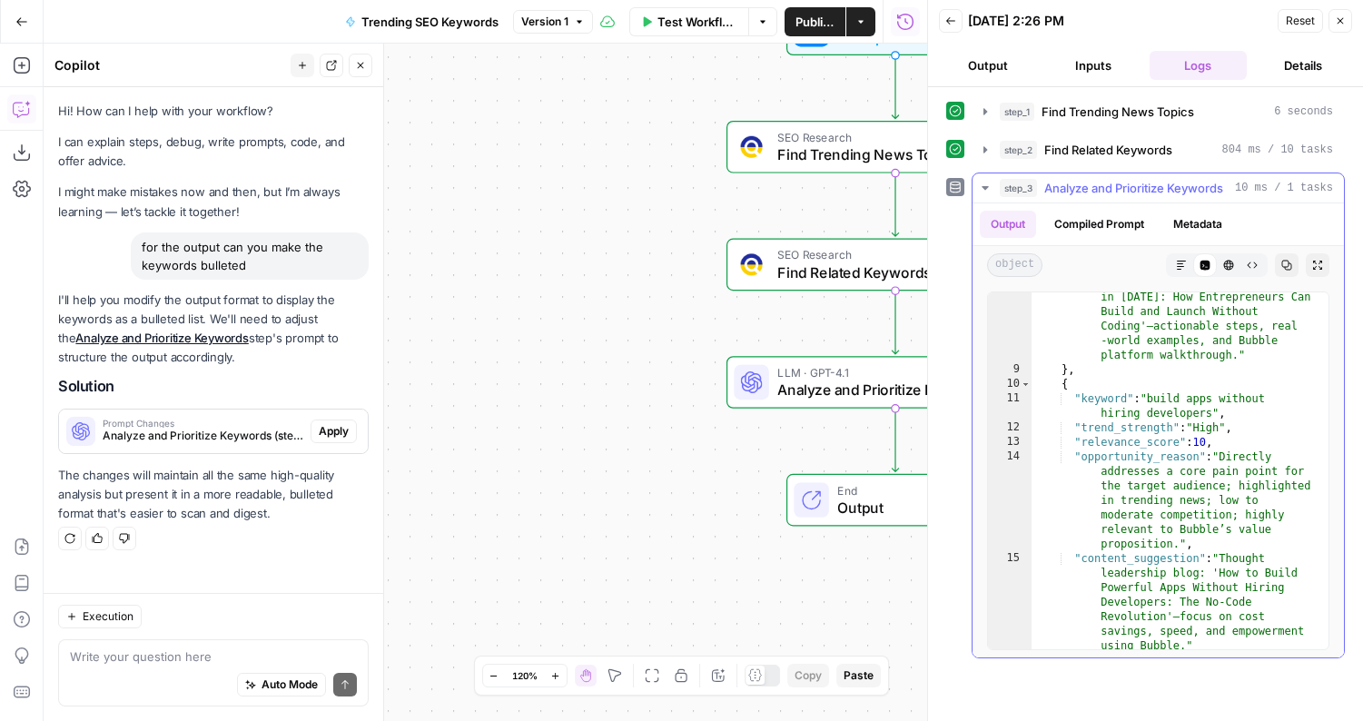
scroll to position [242, 0]
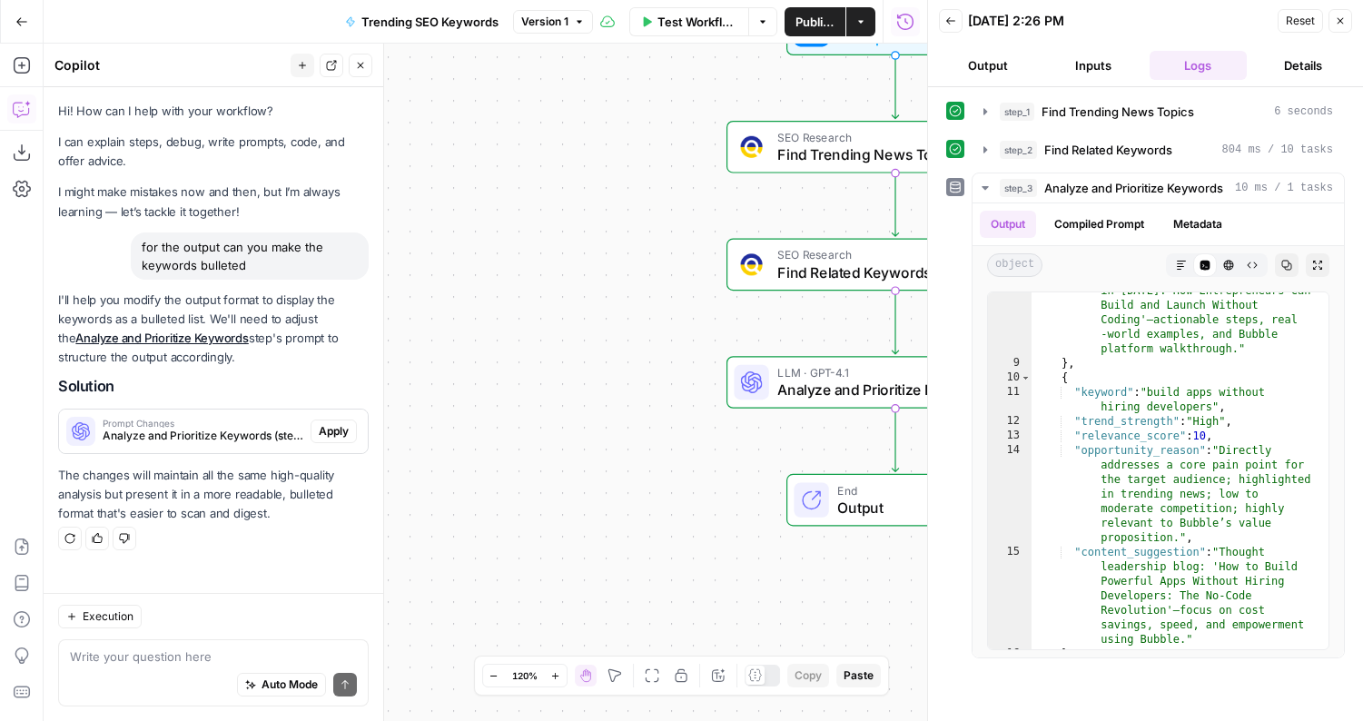
click at [860, 24] on icon "button" at bounding box center [860, 21] width 11 height 11
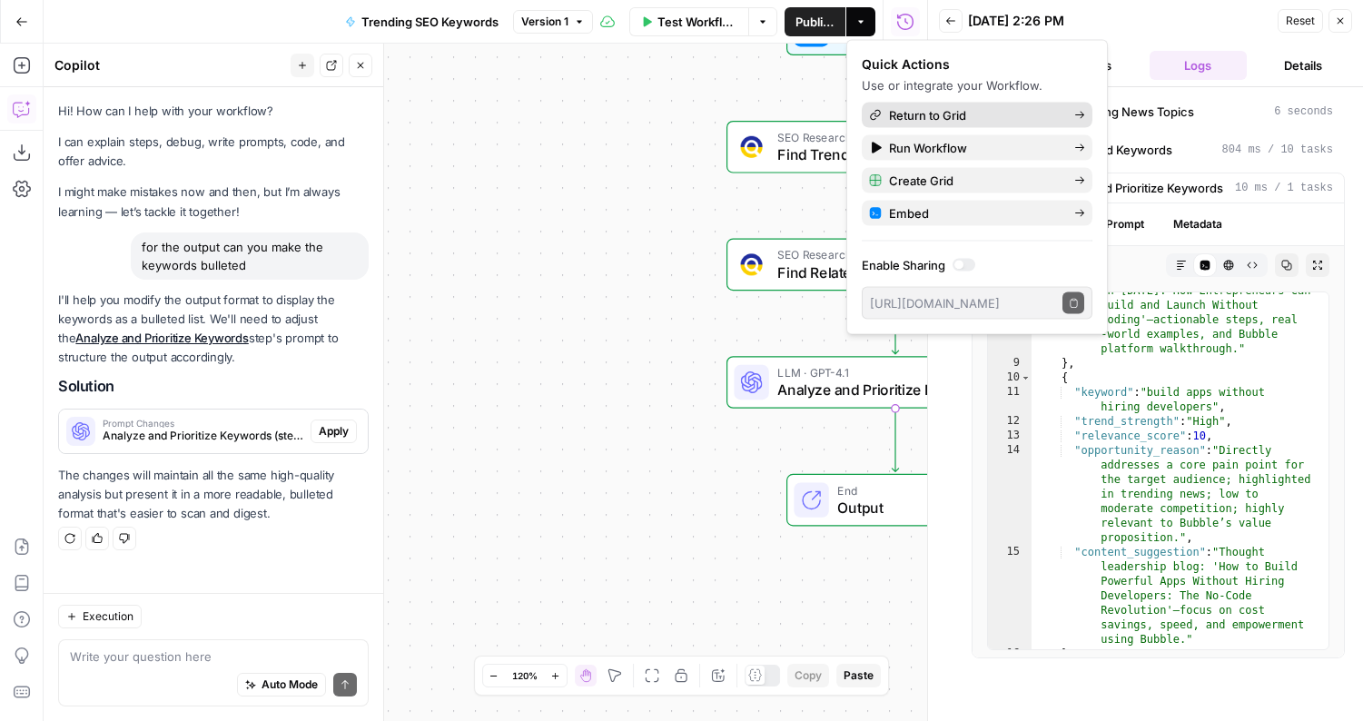
click at [950, 119] on span "Return to Grid" at bounding box center [974, 115] width 171 height 18
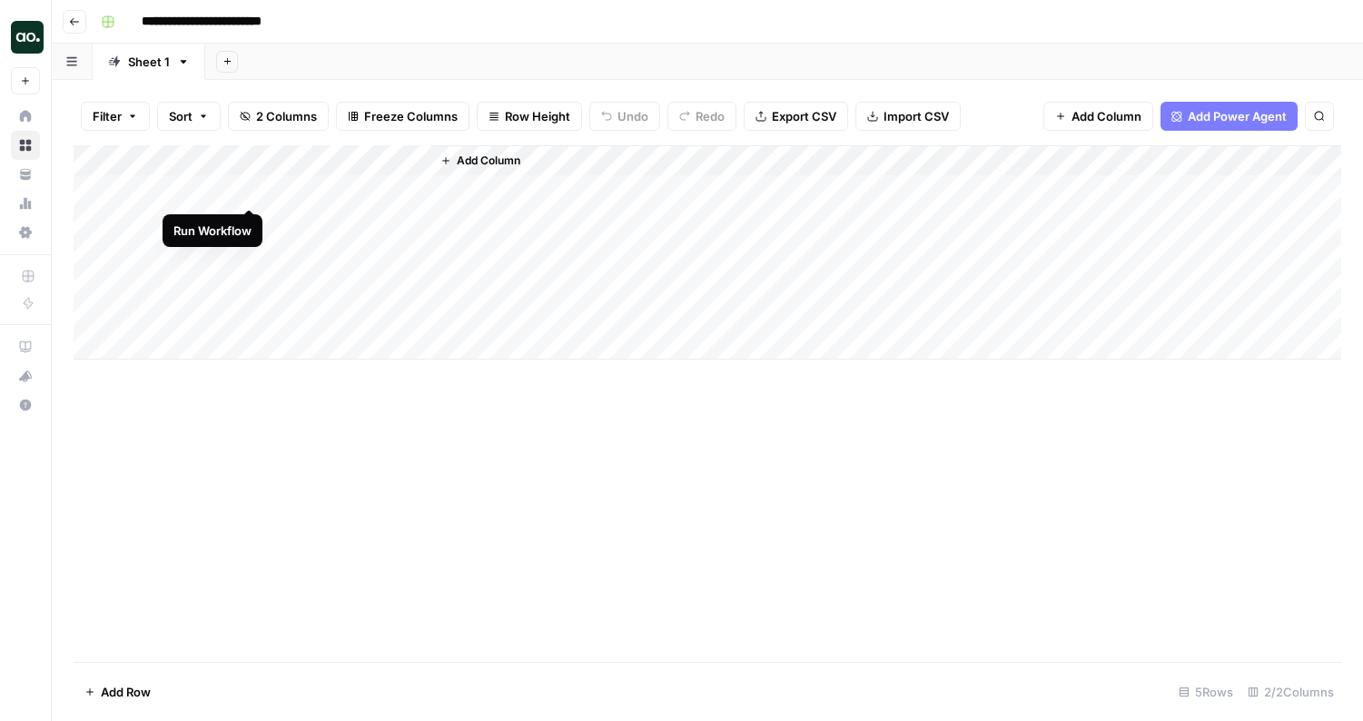
click at [251, 189] on div "Add Column" at bounding box center [707, 252] width 1267 height 214
click at [395, 306] on div "Add Column" at bounding box center [707, 252] width 1267 height 214
click at [411, 190] on div "Add Column" at bounding box center [707, 252] width 1267 height 214
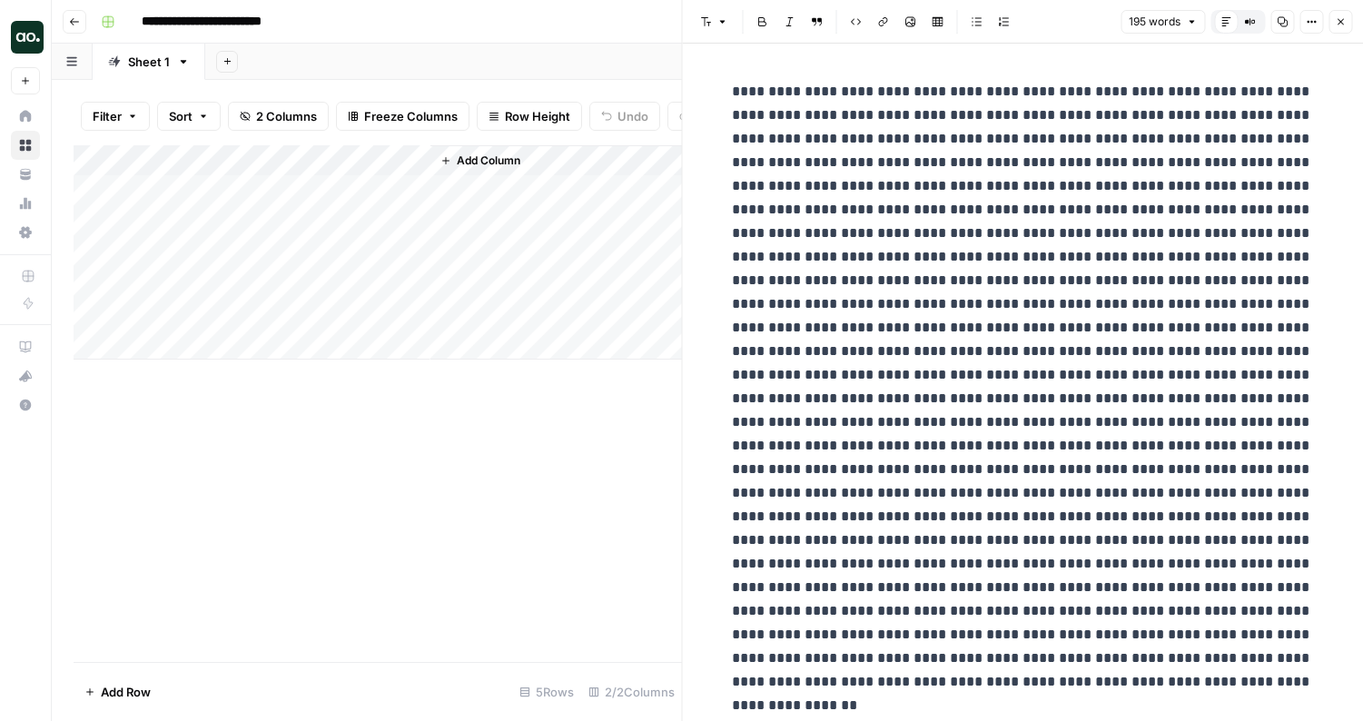
click at [229, 172] on div "Add Column" at bounding box center [378, 252] width 608 height 214
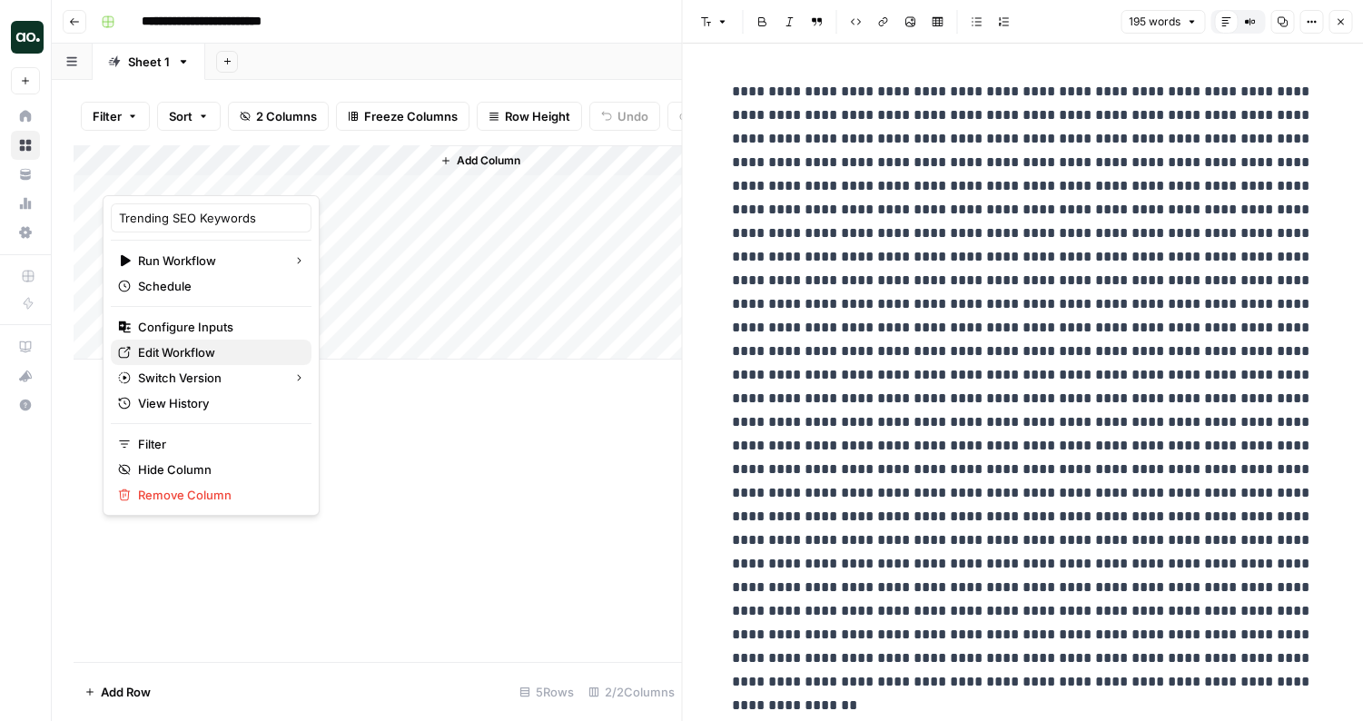
click at [211, 350] on span "Edit Workflow" at bounding box center [217, 352] width 159 height 18
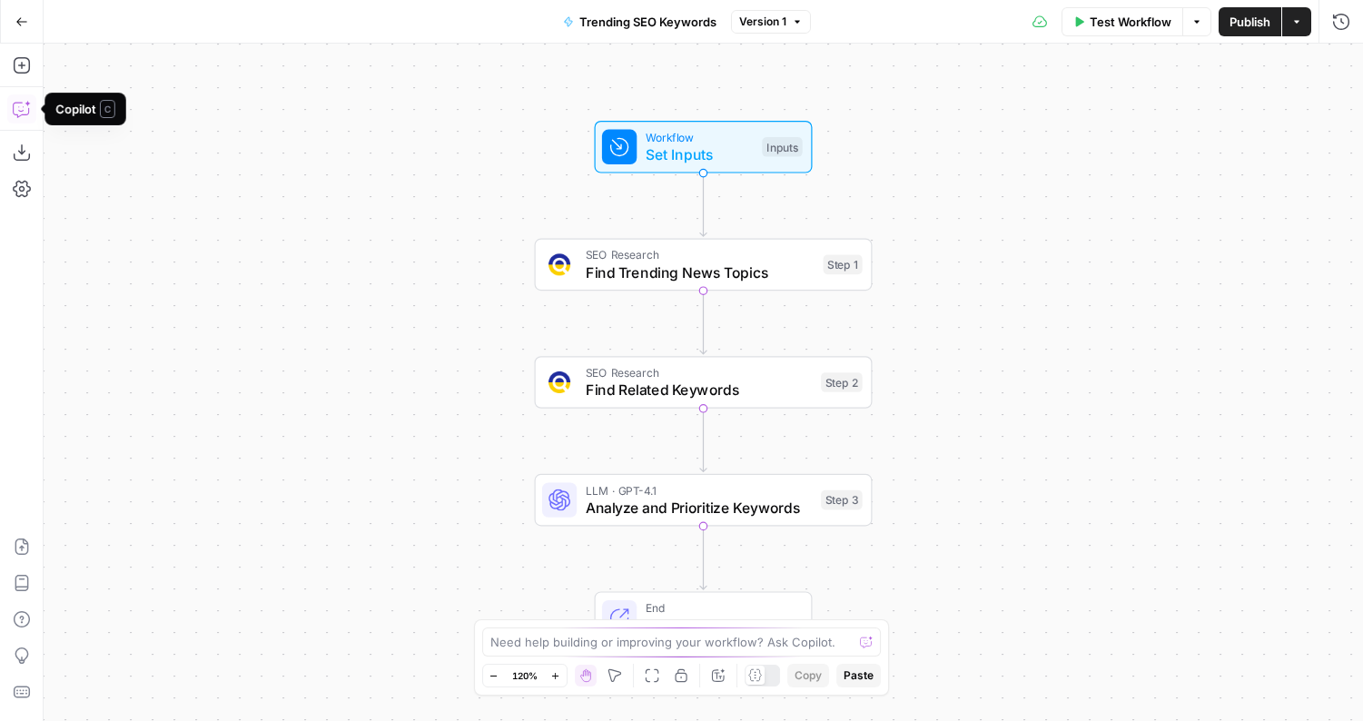
click at [26, 110] on icon "button" at bounding box center [22, 109] width 18 height 18
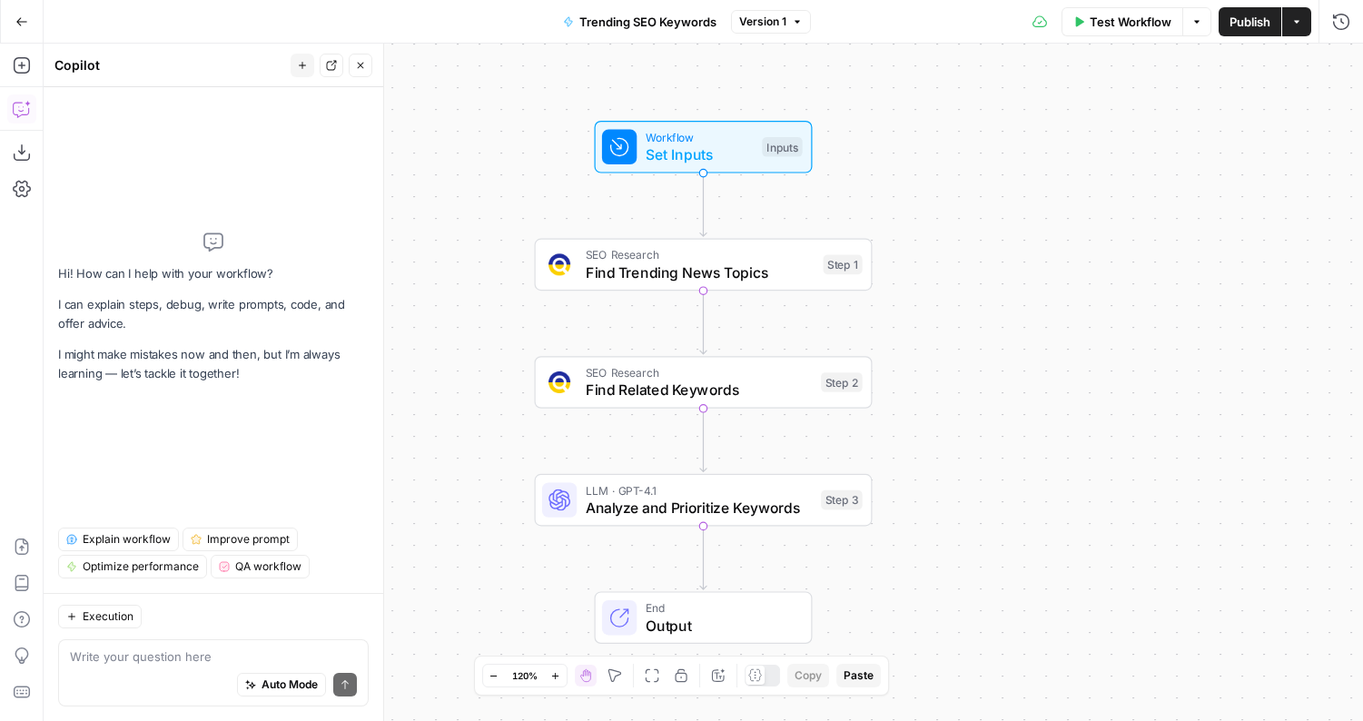
click at [155, 651] on textarea at bounding box center [213, 656] width 287 height 18
drag, startPoint x: 355, startPoint y: 656, endPoint x: 202, endPoint y: 657, distance: 153.4
click at [202, 657] on textarea "for the output can you do a different paragraph for" at bounding box center [213, 656] width 287 height 18
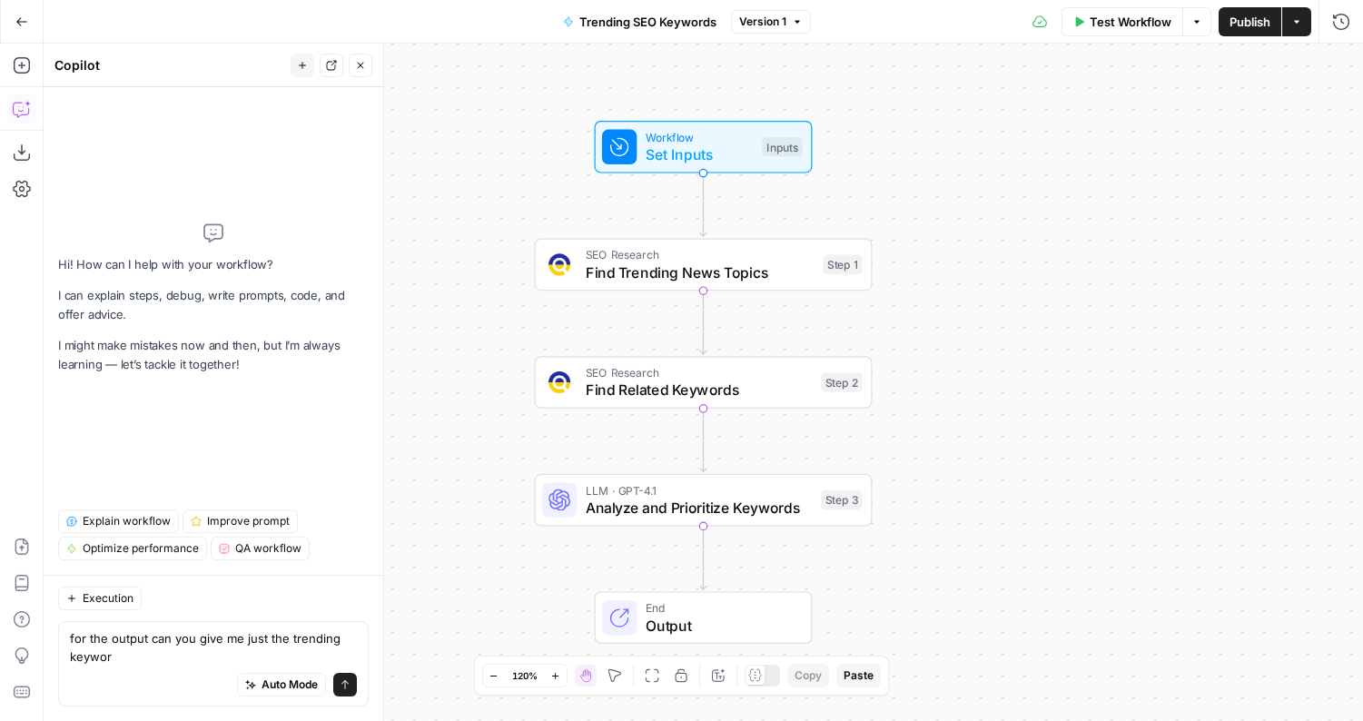
type textarea "for the output can you give me just the trending keyword"
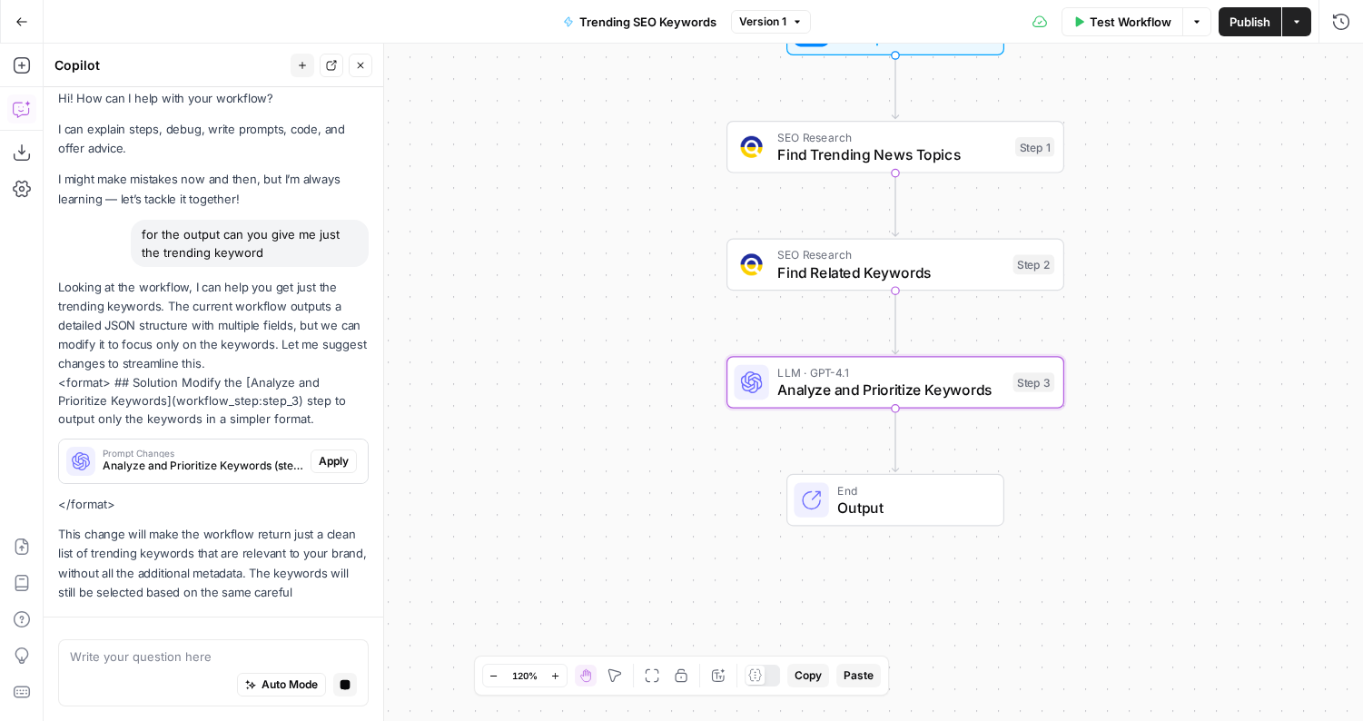
scroll to position [458, 0]
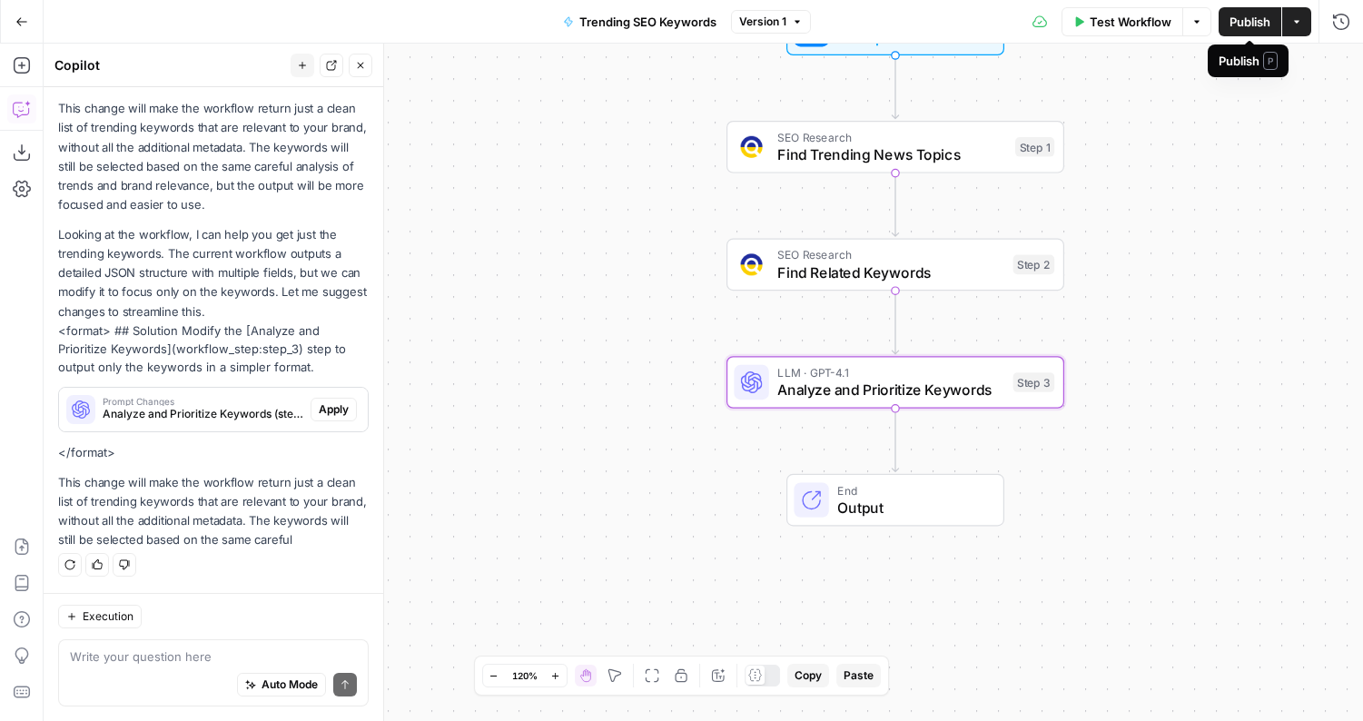
click at [1289, 23] on button "Actions" at bounding box center [1296, 21] width 29 height 29
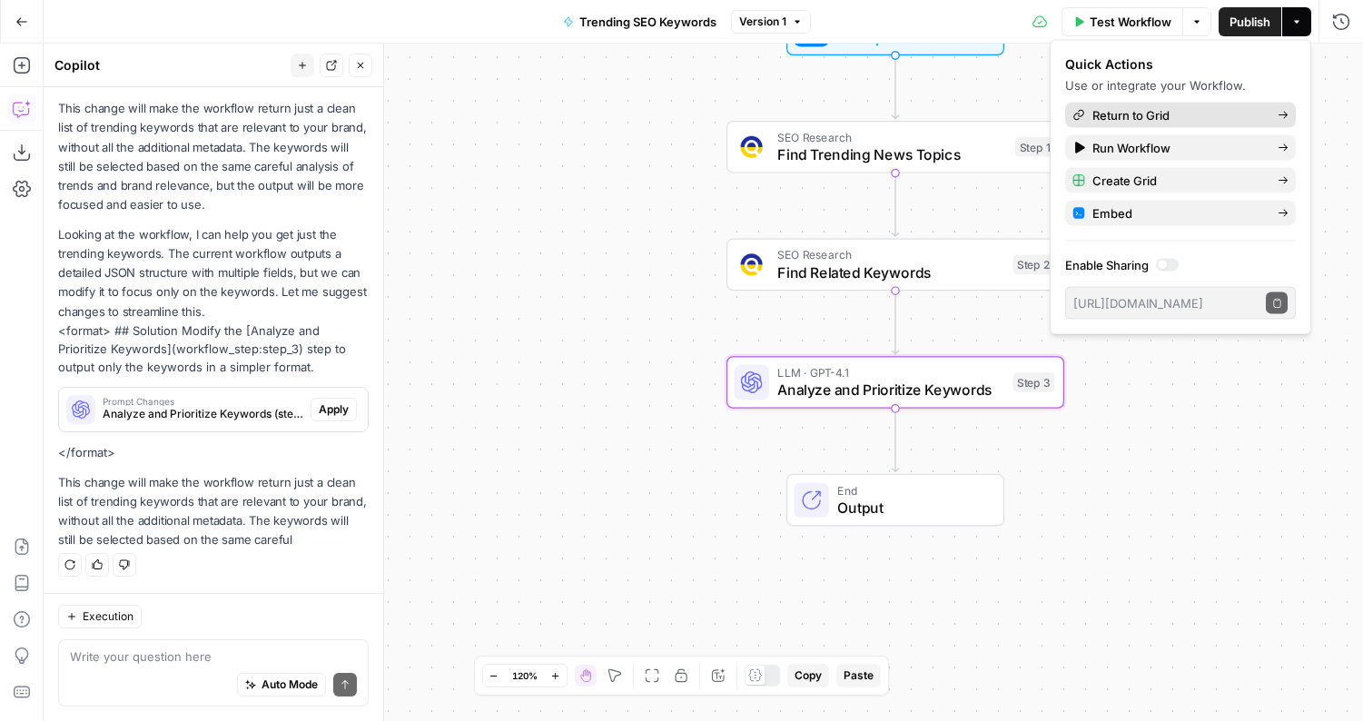
click at [1222, 114] on span "Return to Grid" at bounding box center [1177, 115] width 171 height 18
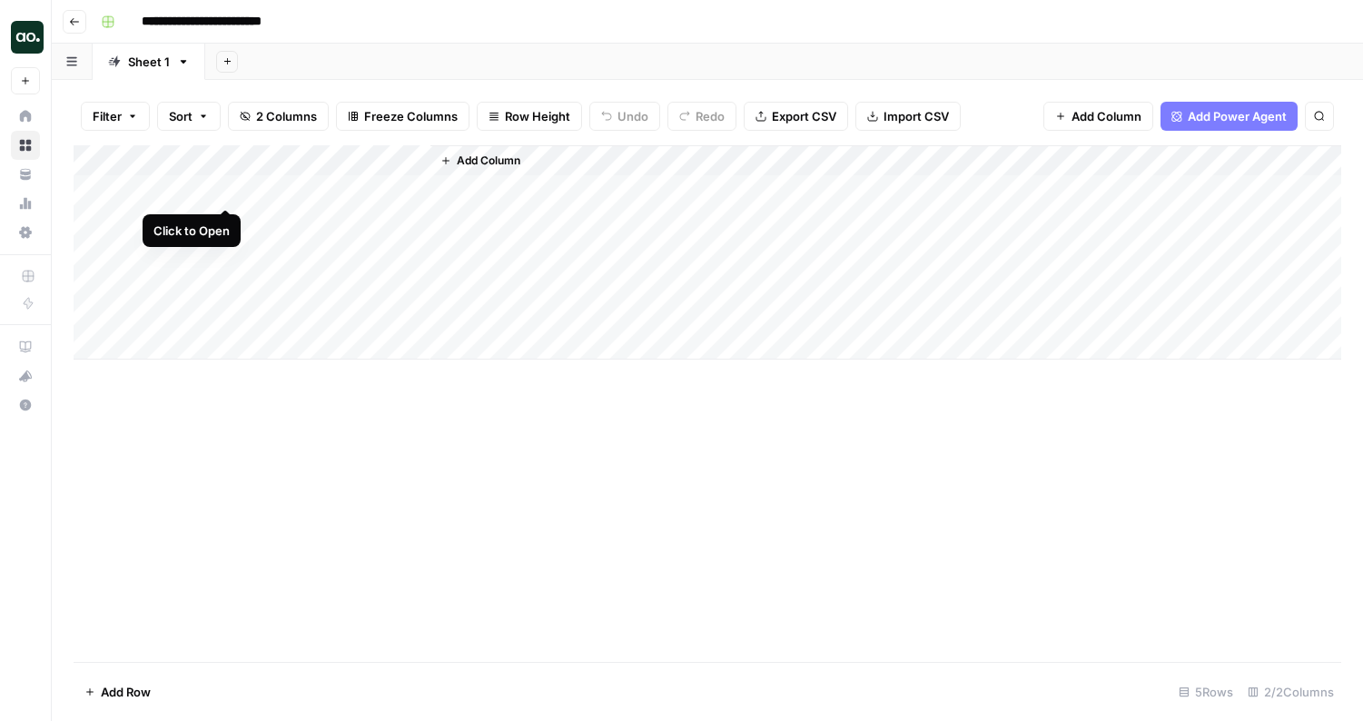
click at [245, 190] on div "Add Column" at bounding box center [707, 252] width 1267 height 214
click at [413, 190] on div "Add Column" at bounding box center [707, 252] width 1267 height 214
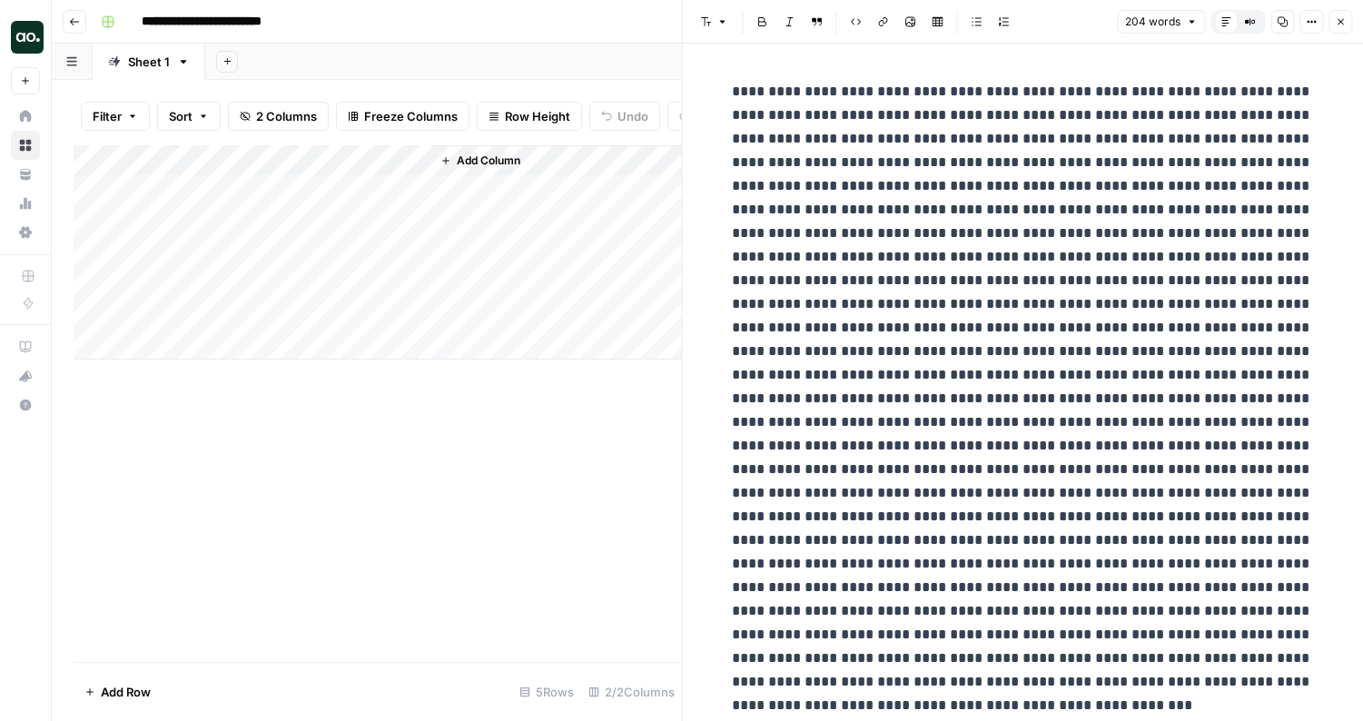
click at [1203, 132] on p at bounding box center [1022, 434] width 581 height 708
drag, startPoint x: 723, startPoint y: 91, endPoint x: 742, endPoint y: 481, distance: 390.9
click at [742, 481] on div at bounding box center [1022, 434] width 603 height 723
click at [819, 335] on p at bounding box center [1022, 434] width 581 height 708
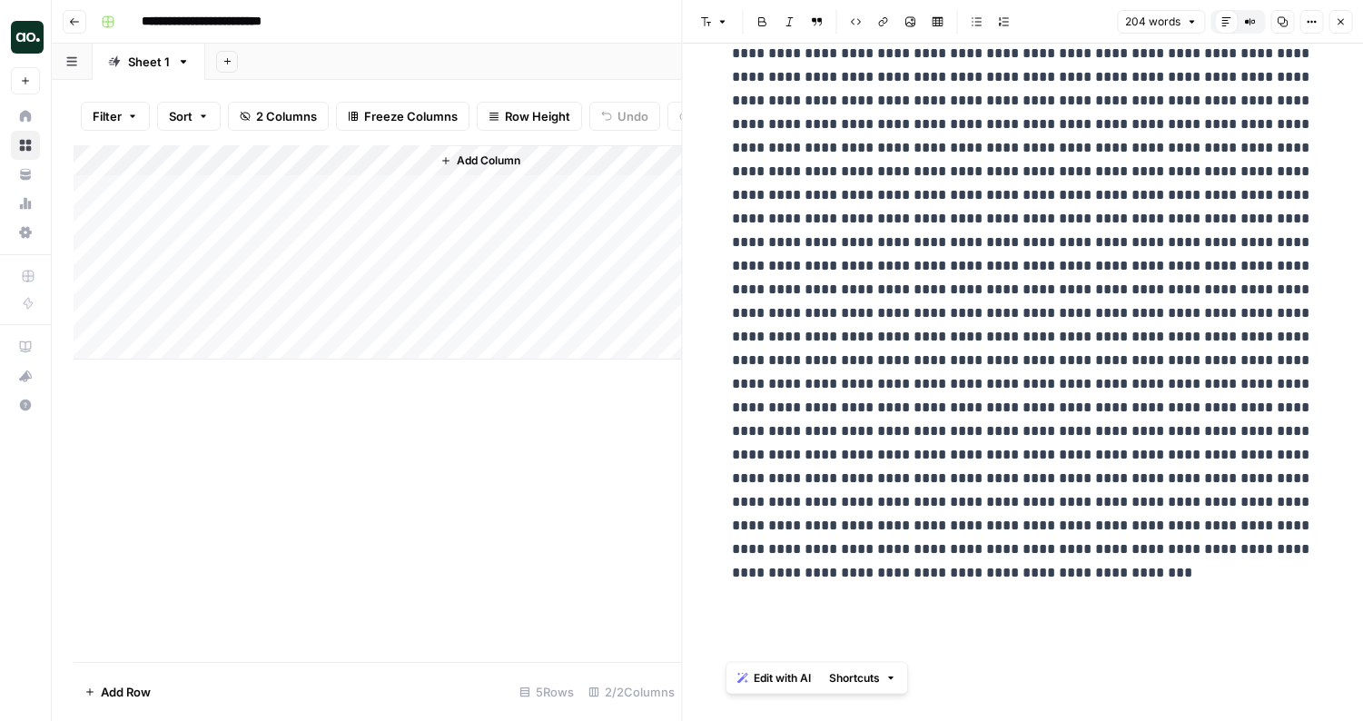
drag, startPoint x: 727, startPoint y: 89, endPoint x: 813, endPoint y: 735, distance: 652.2
click at [813, 720] on html "**********" at bounding box center [681, 360] width 1363 height 721
click at [896, 677] on icon "button" at bounding box center [890, 678] width 11 height 11
click at [931, 590] on span "Add more detail" at bounding box center [923, 592] width 112 height 18
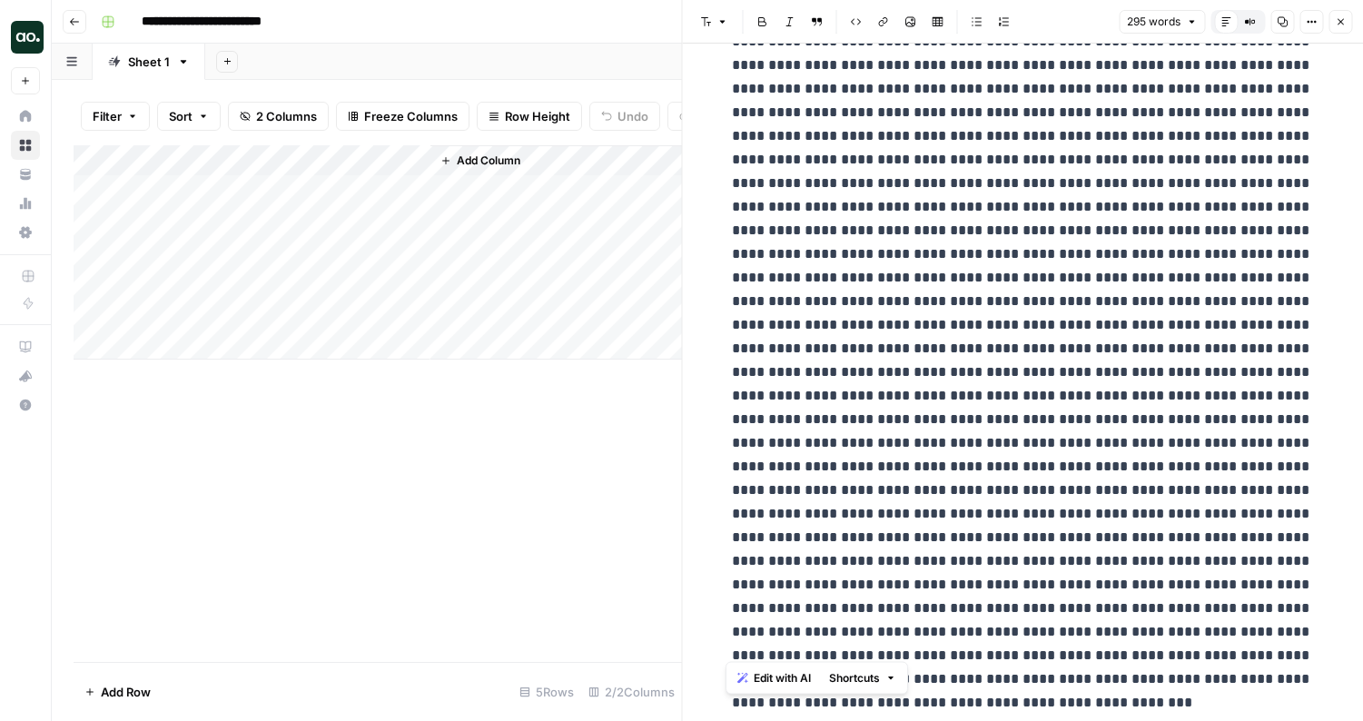
scroll to position [383, 0]
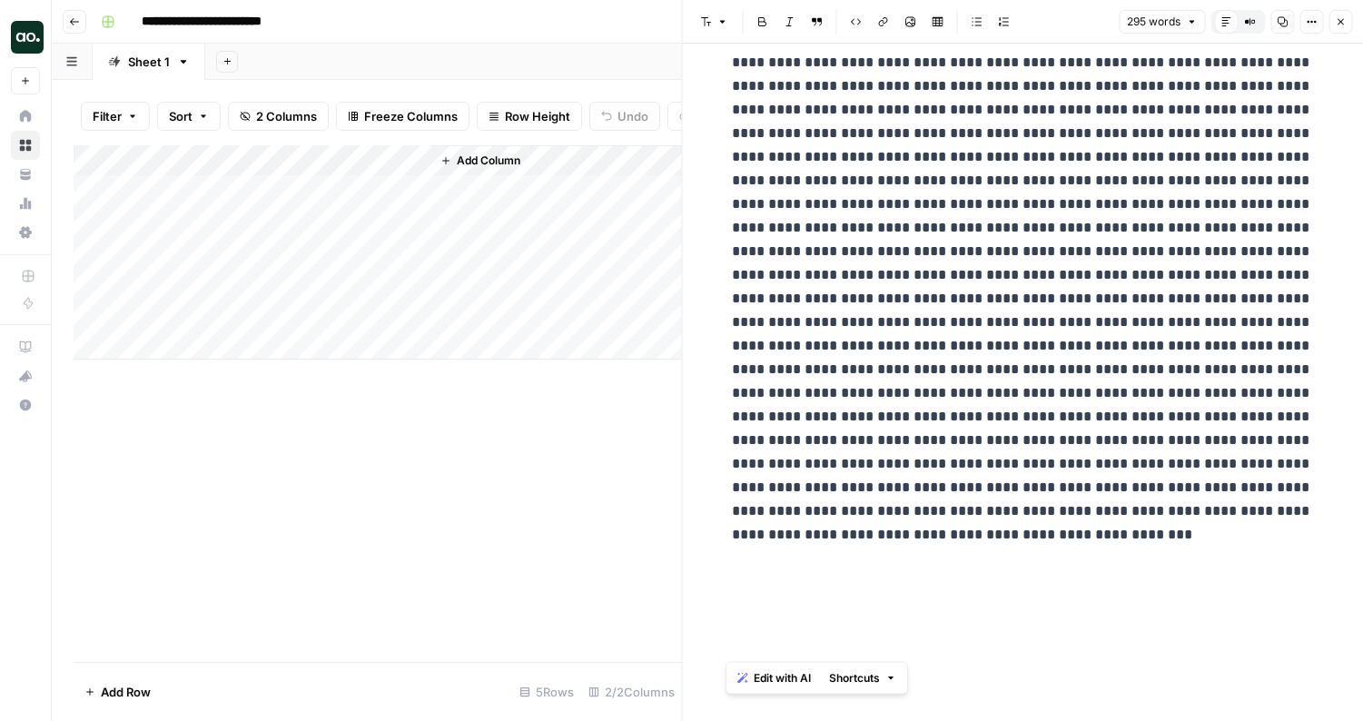
drag, startPoint x: 724, startPoint y: 90, endPoint x: 779, endPoint y: 755, distance: 667.8
click at [779, 720] on html "**********" at bounding box center [681, 360] width 1363 height 721
click at [854, 610] on p at bounding box center [1022, 157] width 581 height 921
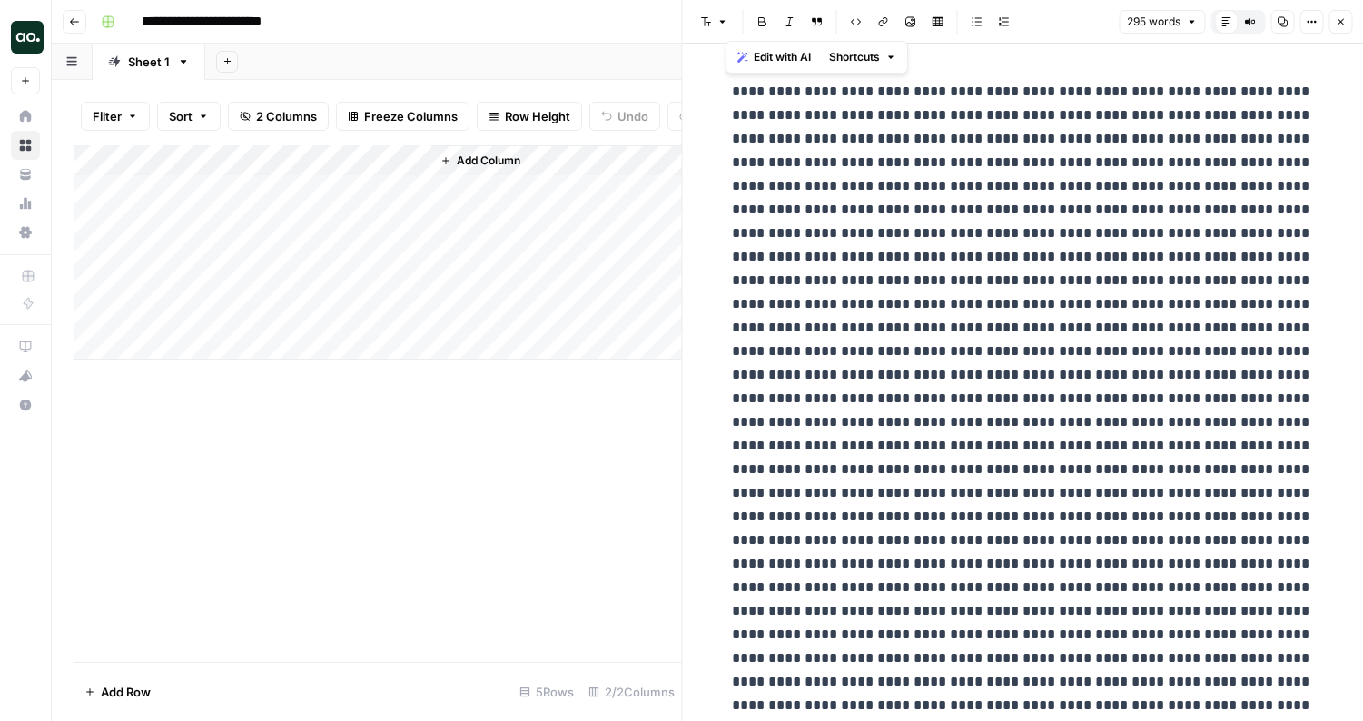
drag, startPoint x: 829, startPoint y: 606, endPoint x: 745, endPoint y: 22, distance: 589.7
click at [745, 22] on div "Font style Bold Italic Block quote Code block Link Image Insert Table Bulleted …" at bounding box center [1023, 360] width 682 height 721
click at [896, 52] on icon "button" at bounding box center [890, 57] width 11 height 11
click at [802, 56] on span "Edit with AI" at bounding box center [782, 57] width 57 height 16
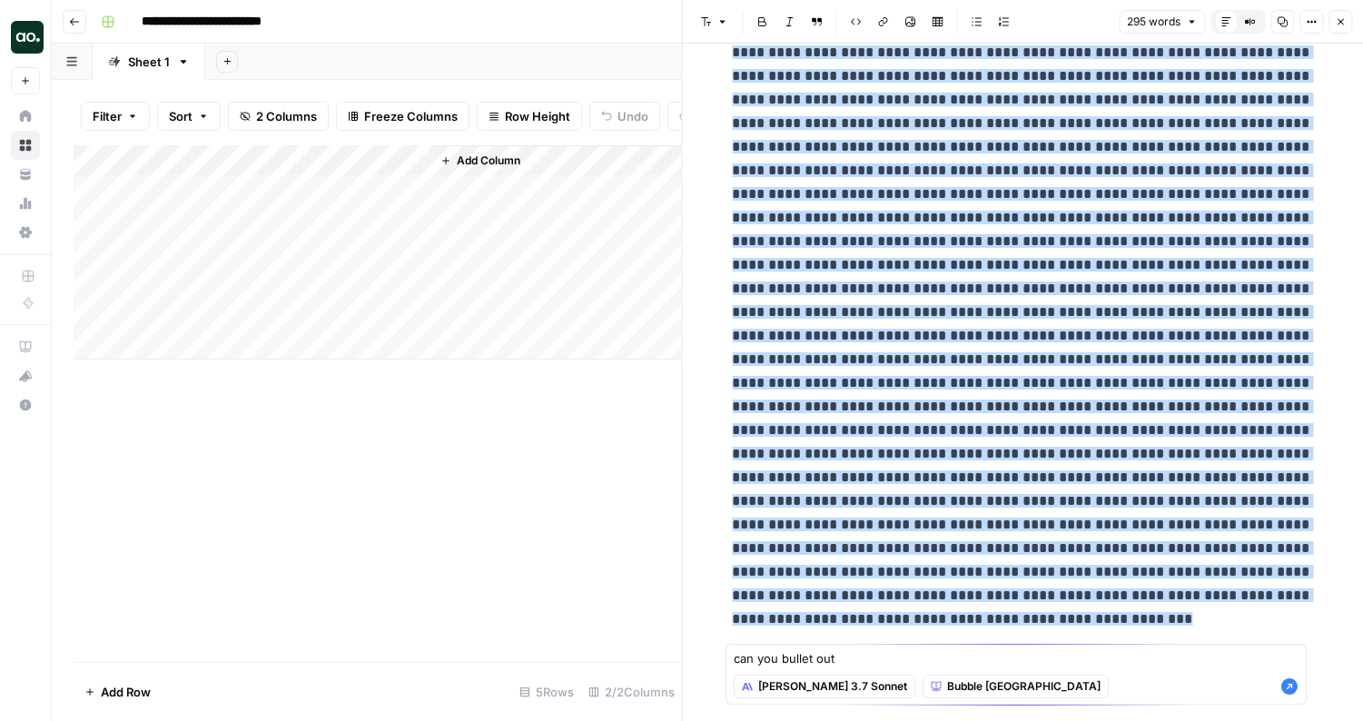
type textarea "can you bullet out"
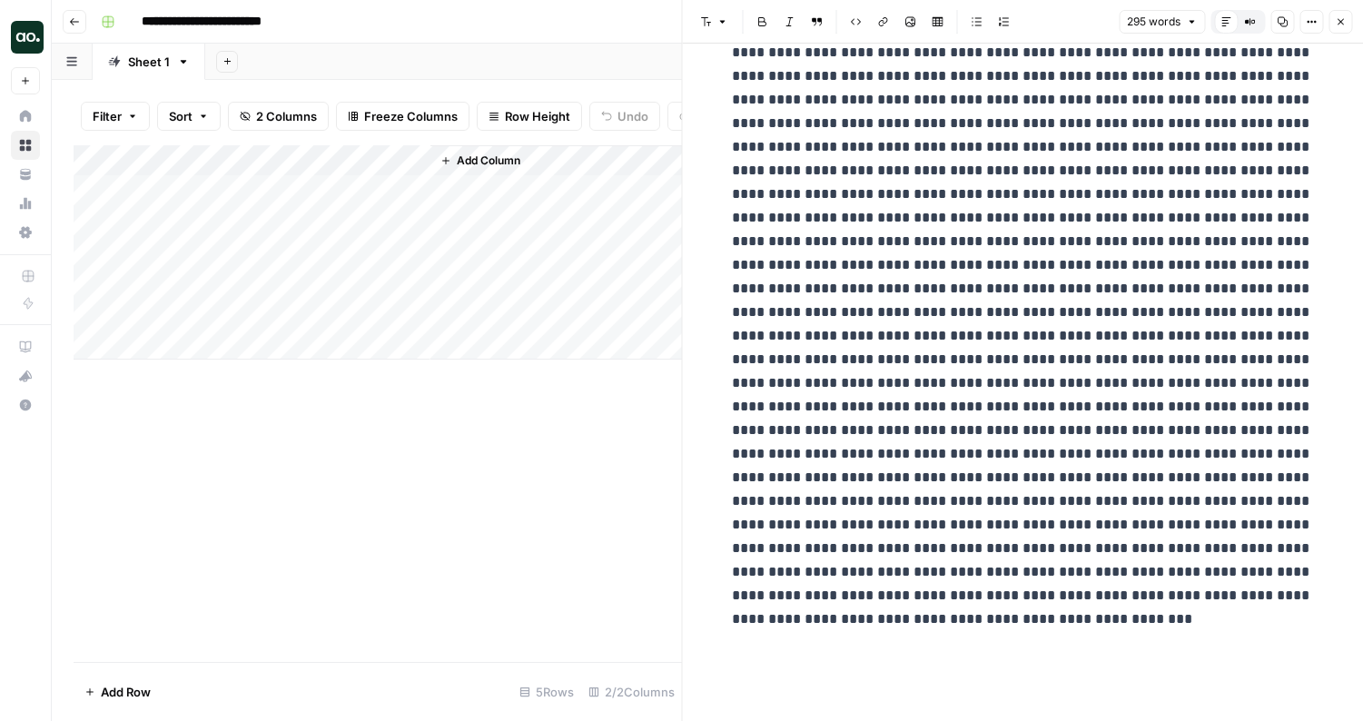
click at [527, 265] on div "Add Column" at bounding box center [555, 252] width 251 height 214
click at [1345, 20] on icon "button" at bounding box center [1340, 21] width 11 height 11
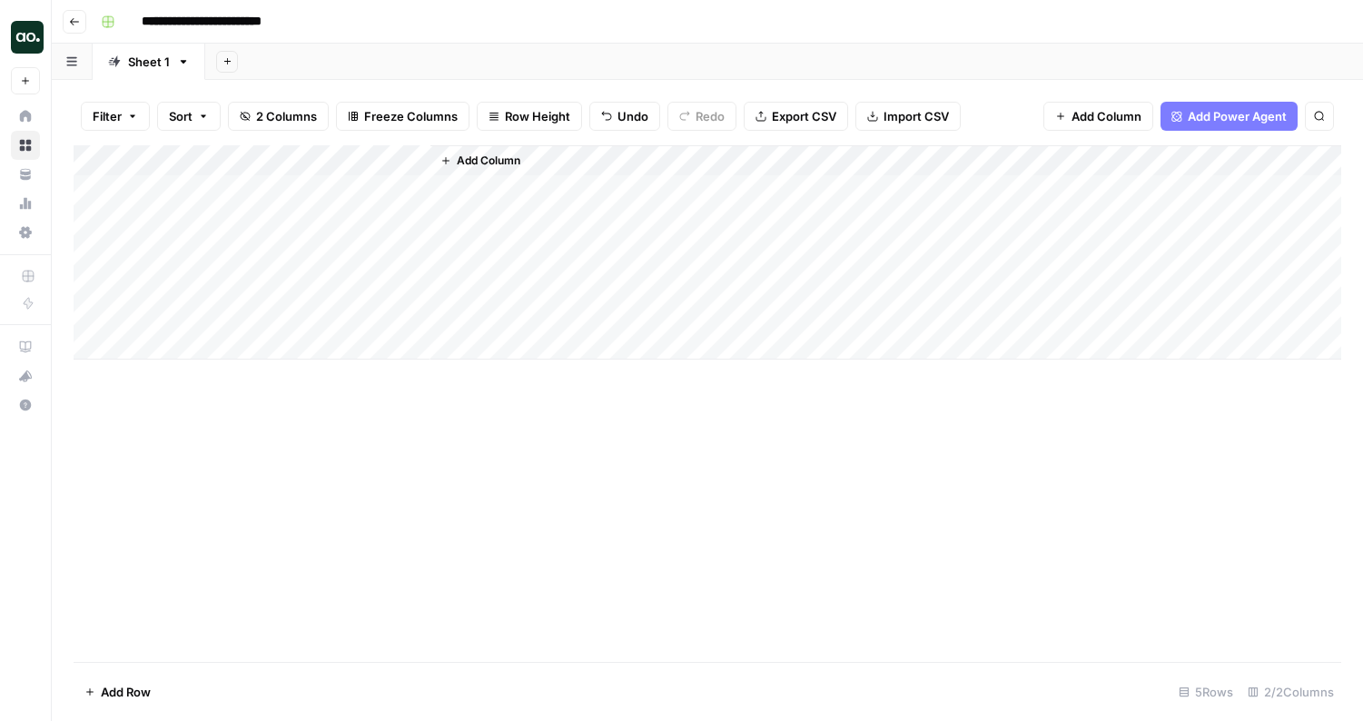
click at [488, 161] on span "Add Column" at bounding box center [489, 161] width 64 height 16
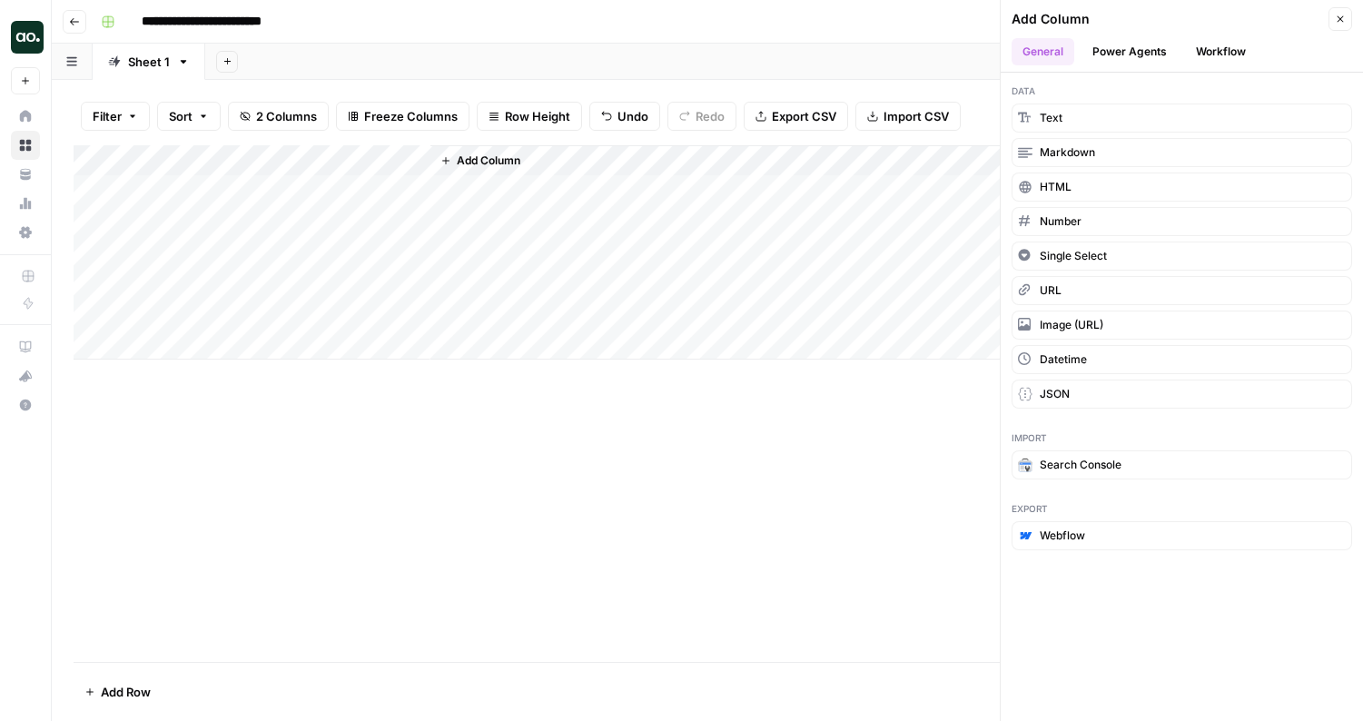
click at [1139, 51] on button "Power Agents" at bounding box center [1129, 51] width 96 height 27
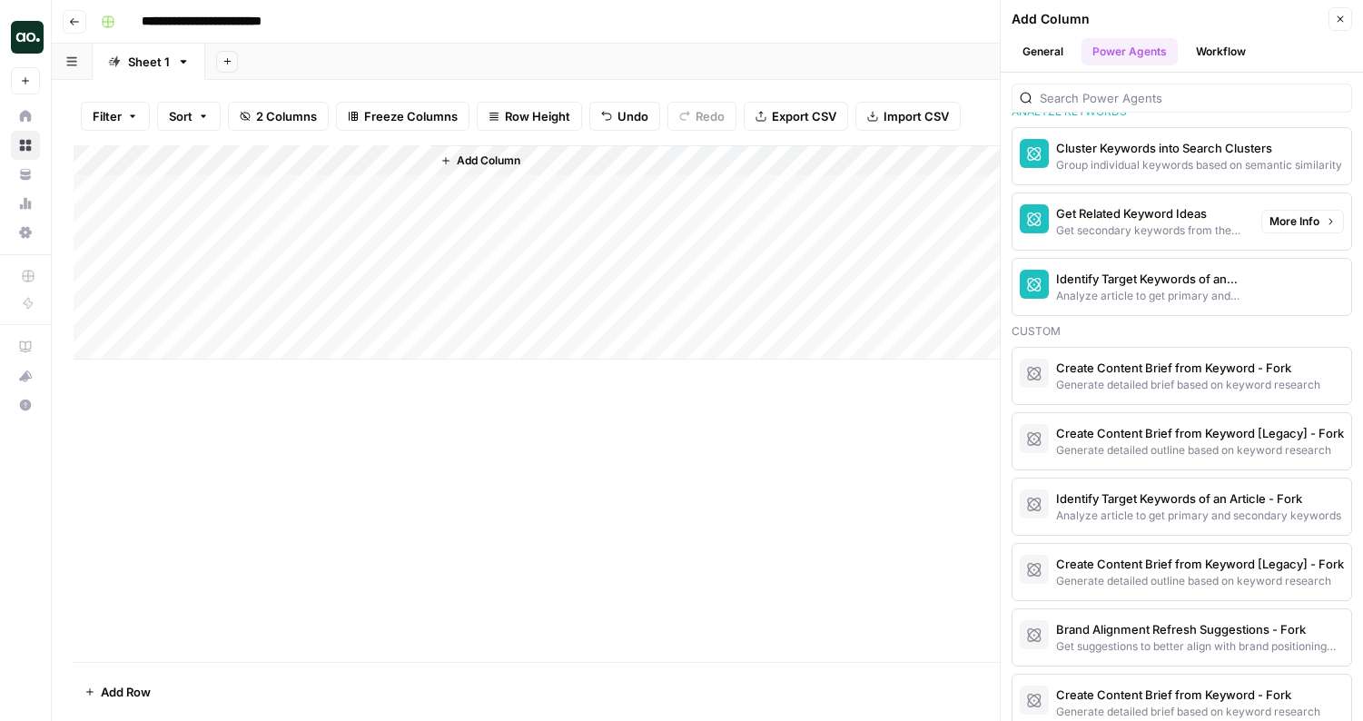
scroll to position [1503, 0]
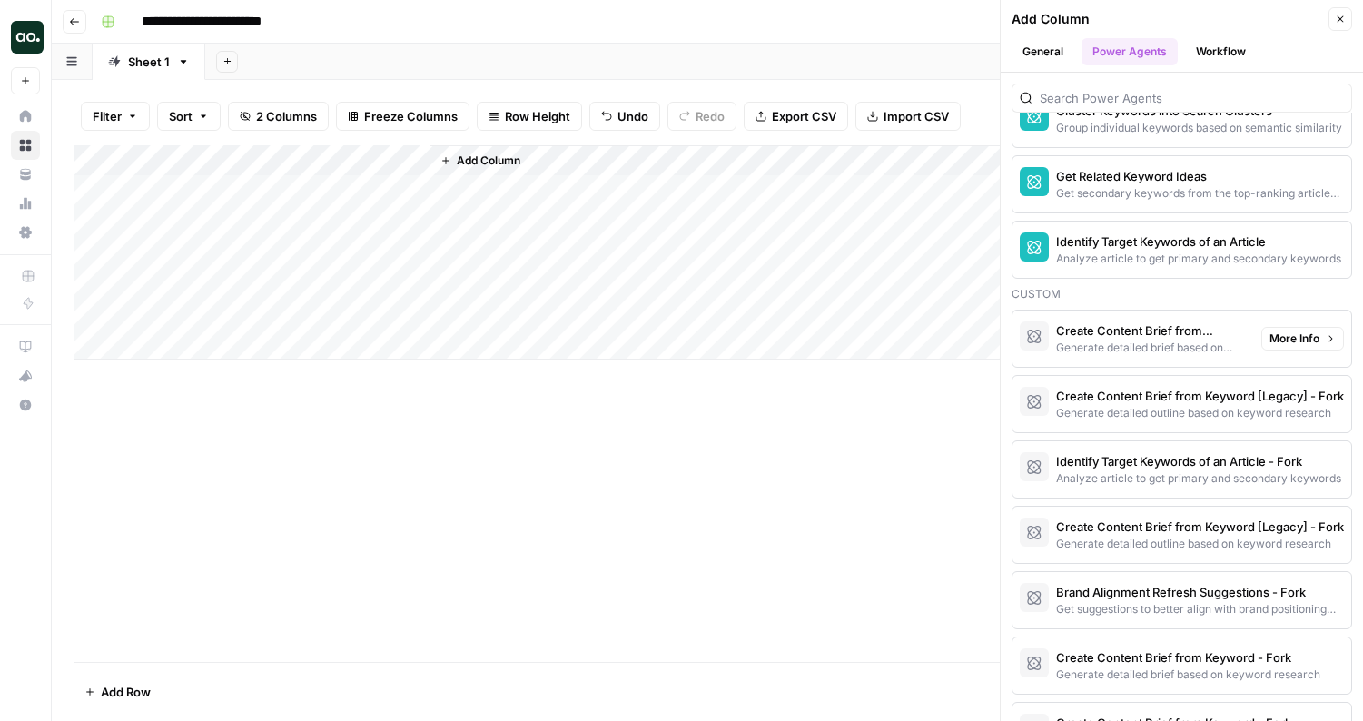
click at [1147, 340] on div "Generate detailed brief based on keyword research" at bounding box center [1151, 348] width 191 height 16
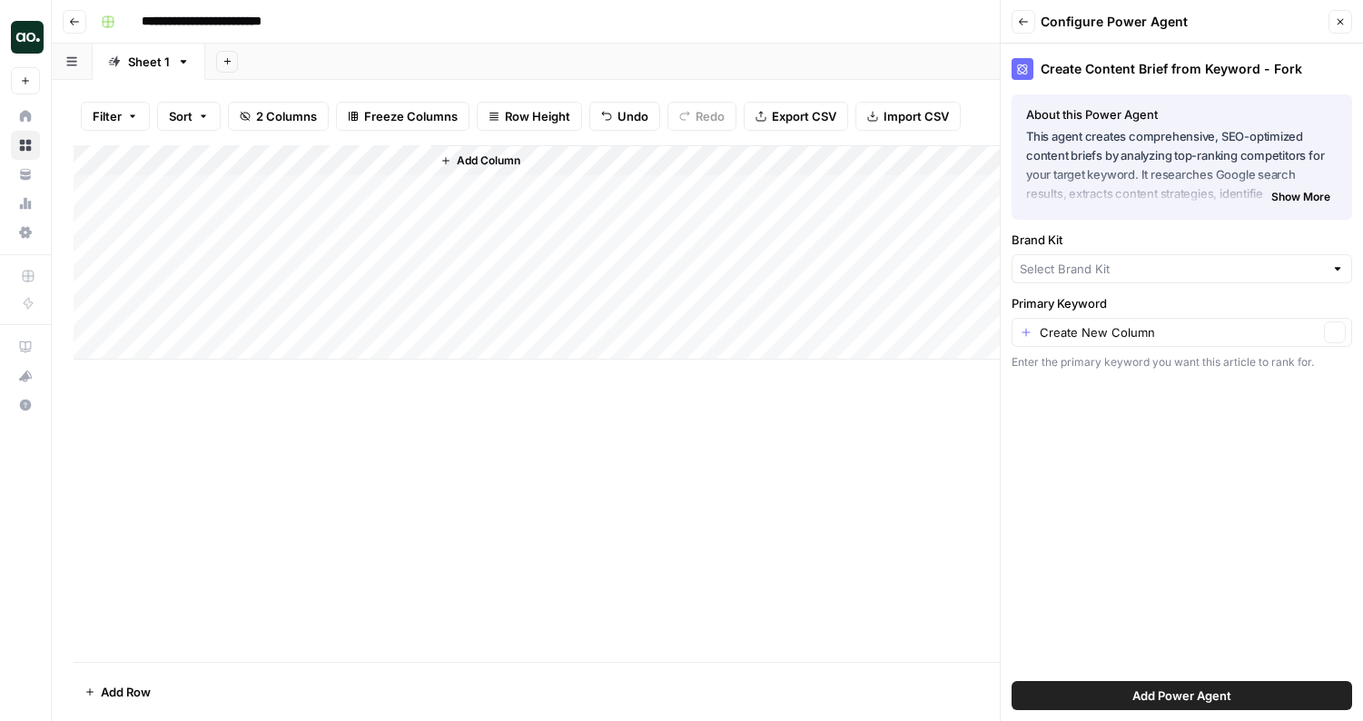
type input "Bubble"
click at [1131, 335] on input "Primary Keyword" at bounding box center [1179, 335] width 279 height 18
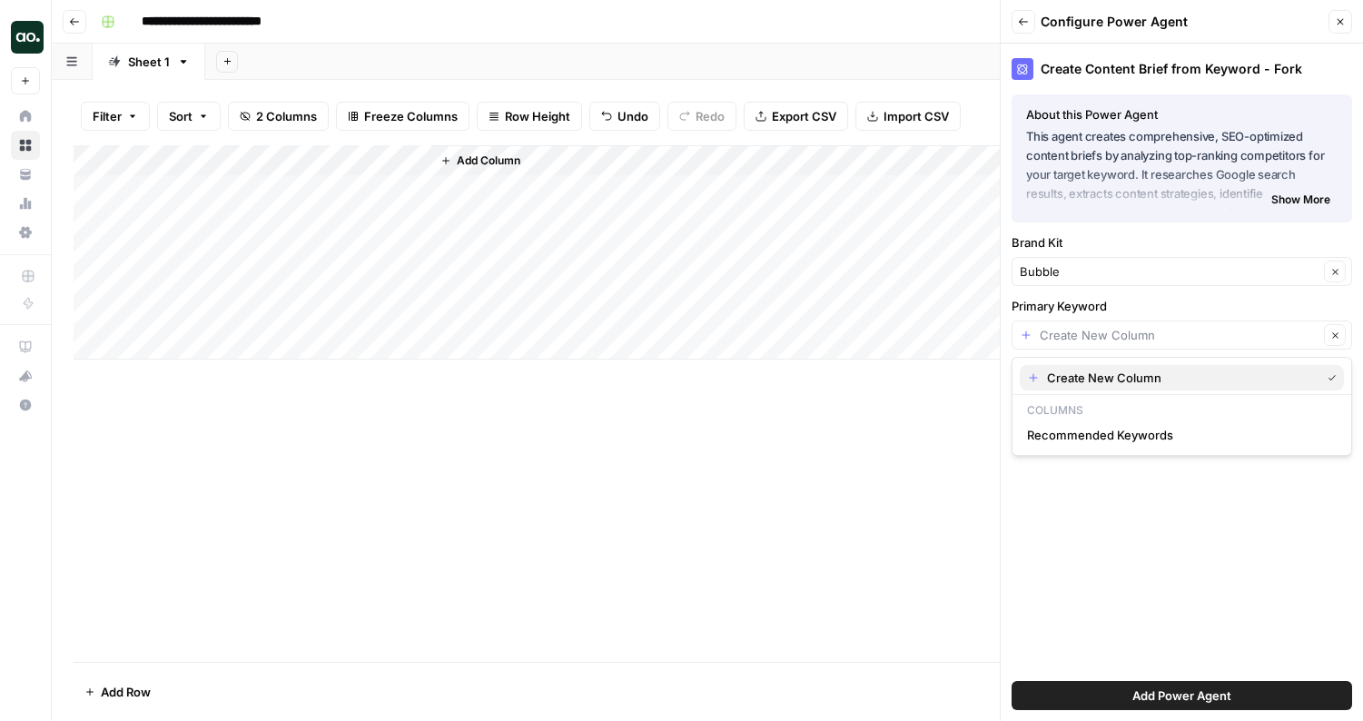
click at [1114, 373] on span "Create New Column" at bounding box center [1180, 378] width 266 height 18
type input "Create New Column"
click at [1110, 695] on button "Add Power Agent" at bounding box center [1181, 695] width 340 height 29
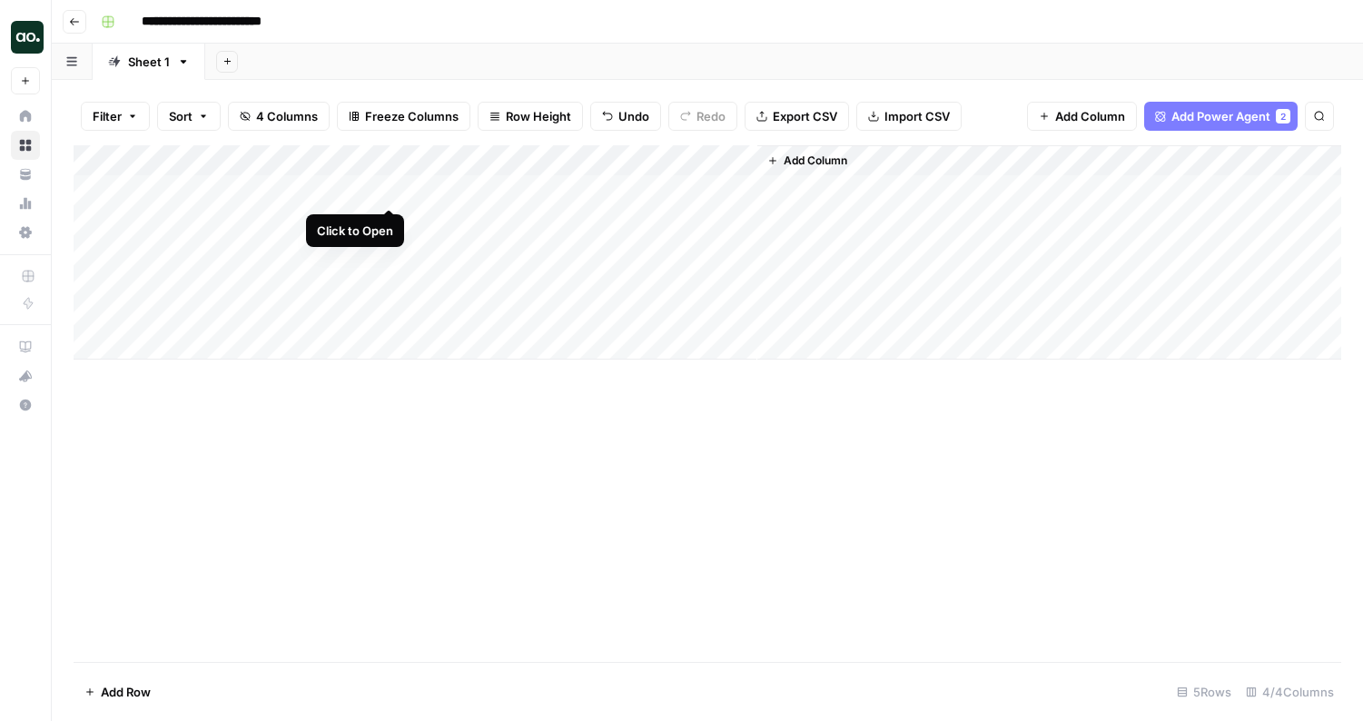
click at [394, 186] on div "Add Column" at bounding box center [707, 252] width 1267 height 214
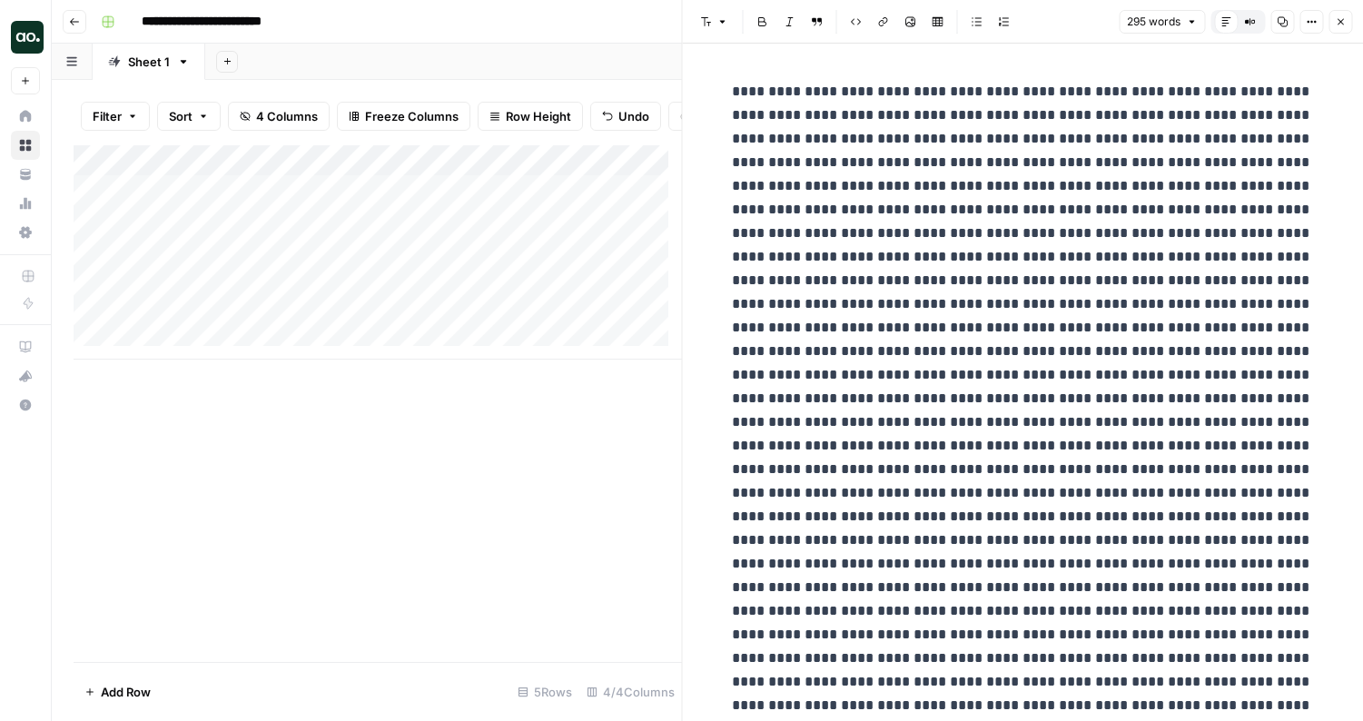
click at [1344, 19] on icon "button" at bounding box center [1340, 21] width 11 height 11
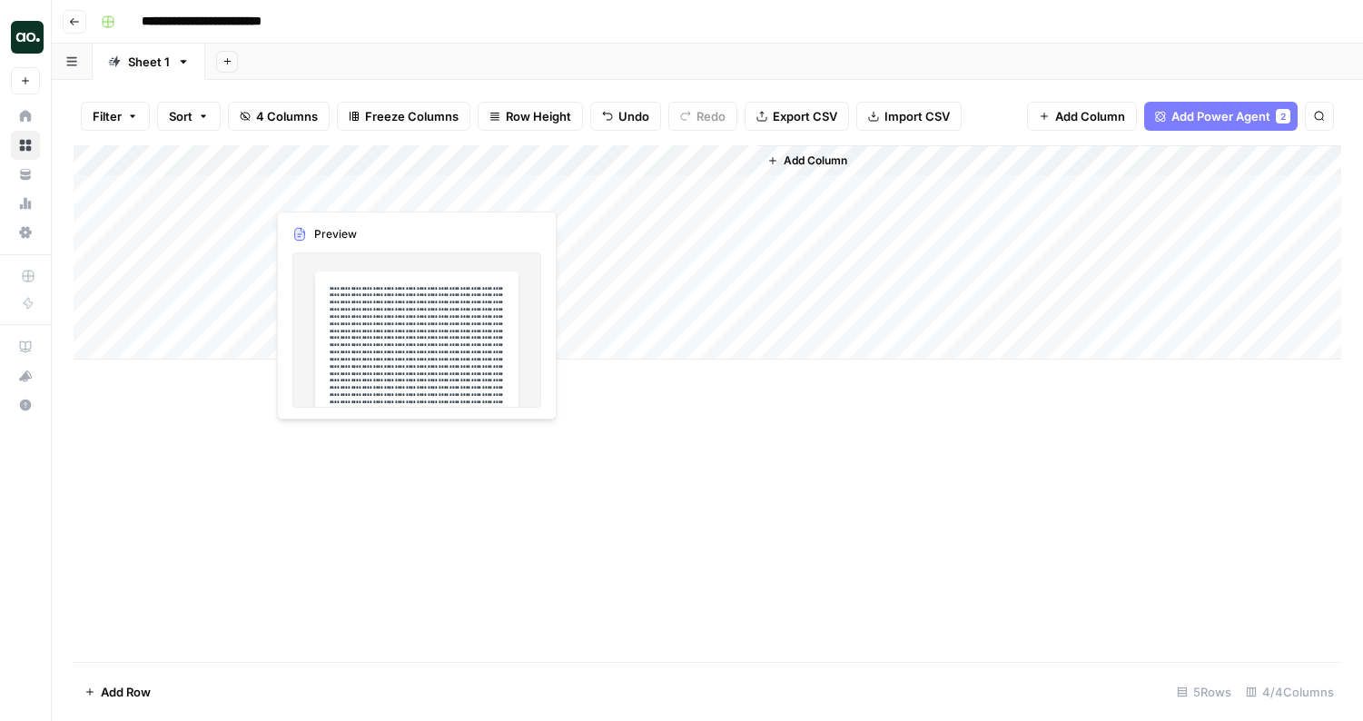
click at [333, 188] on div "Add Column" at bounding box center [707, 252] width 1267 height 214
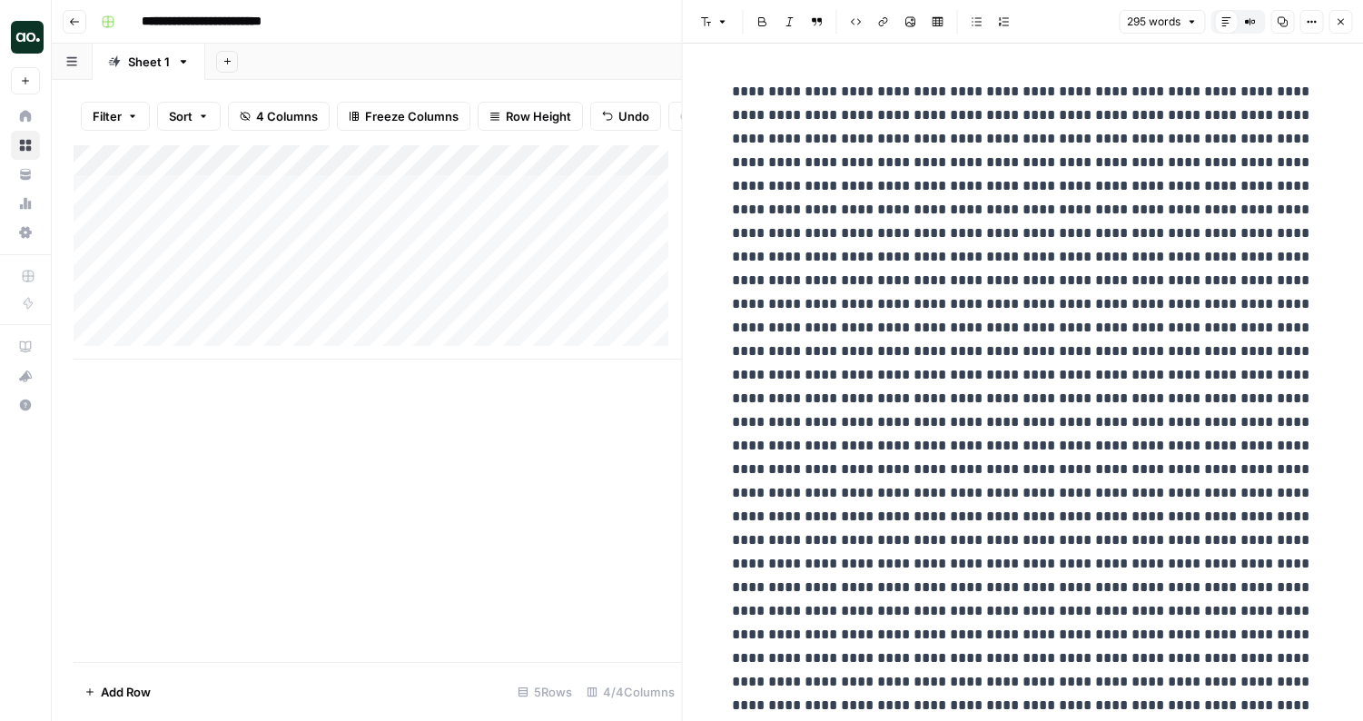
click at [601, 26] on div "**********" at bounding box center [719, 21] width 1251 height 29
click at [328, 206] on div "Add Column" at bounding box center [378, 252] width 608 height 214
click at [231, 173] on div "Add Column" at bounding box center [378, 252] width 608 height 214
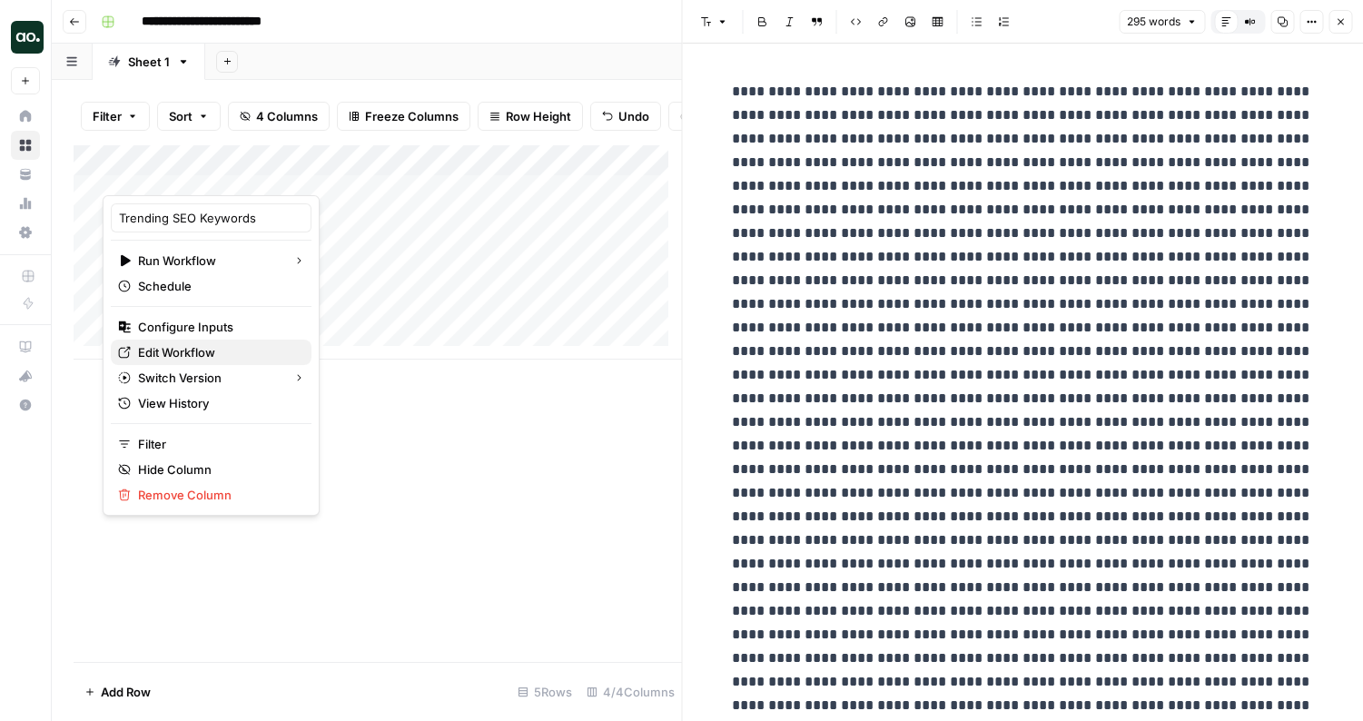
click at [195, 354] on span "Edit Workflow" at bounding box center [217, 352] width 159 height 18
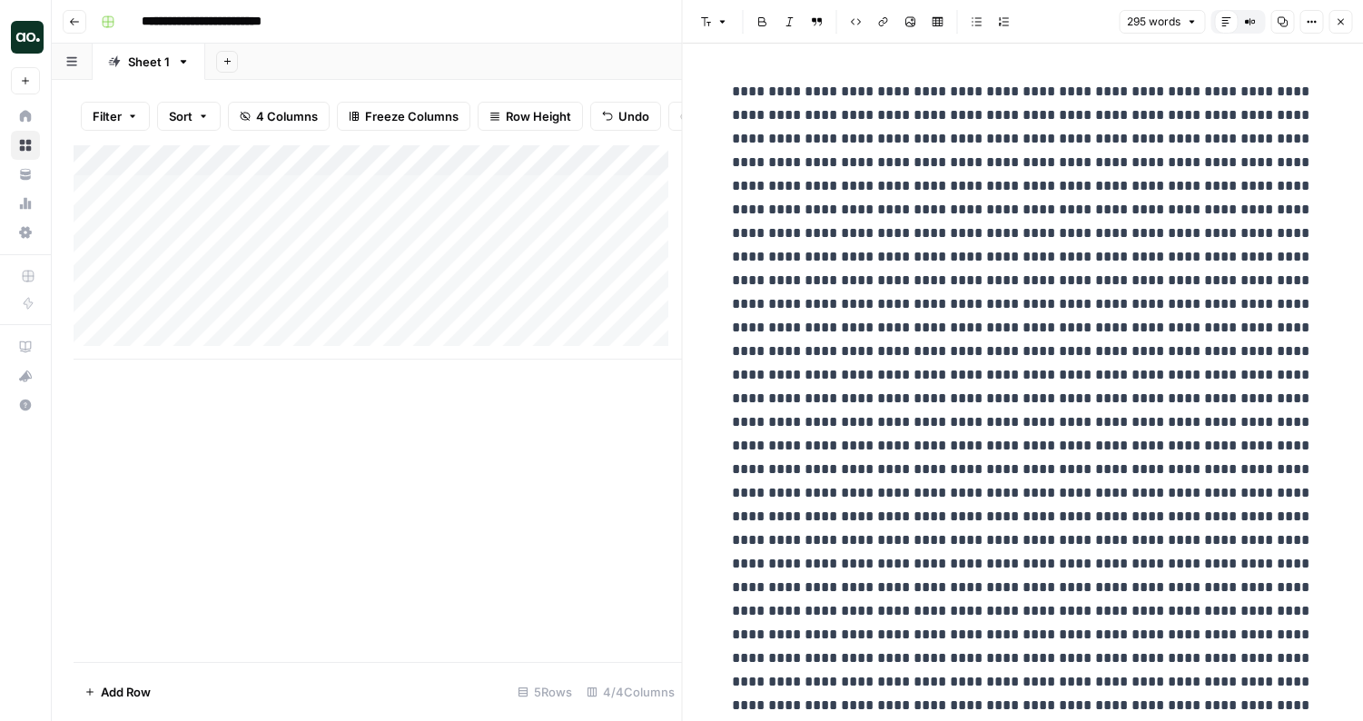
click at [597, 35] on header "**********" at bounding box center [707, 22] width 1311 height 44
click at [1340, 18] on icon "button" at bounding box center [1340, 21] width 11 height 11
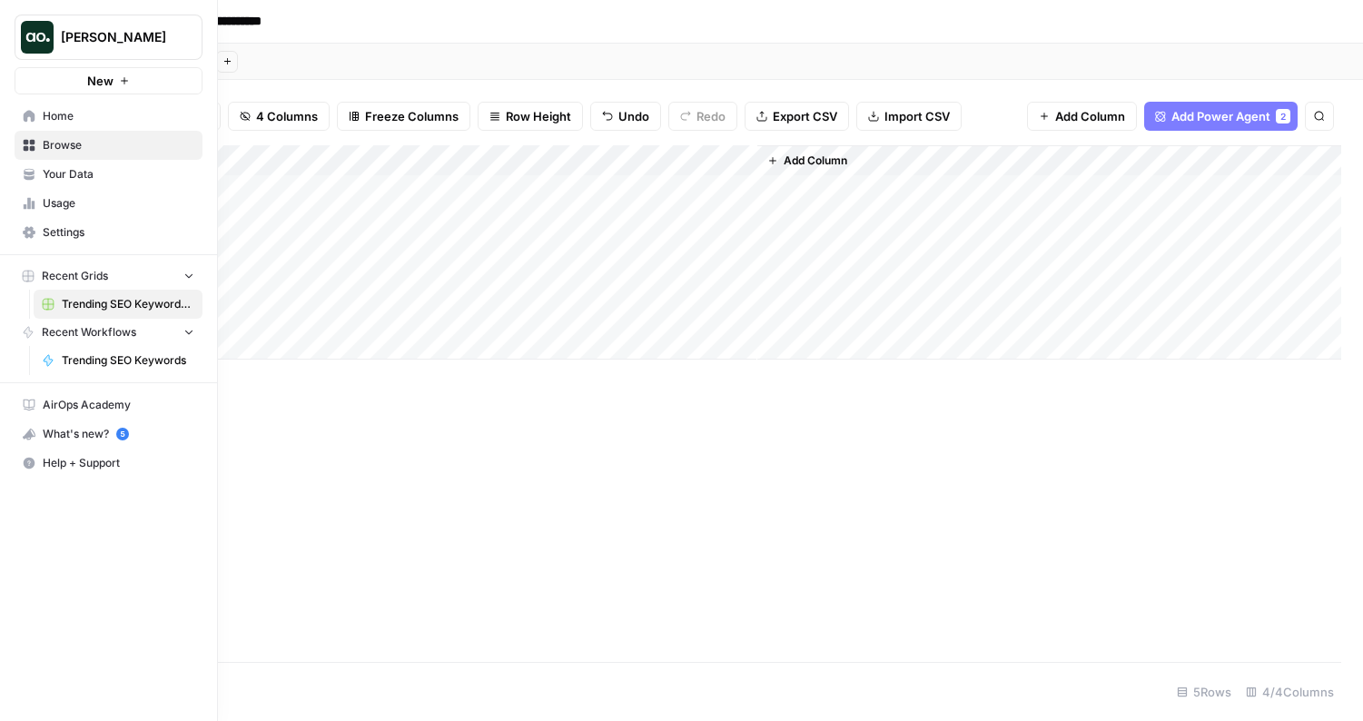
click at [45, 119] on span "Home" at bounding box center [119, 116] width 152 height 16
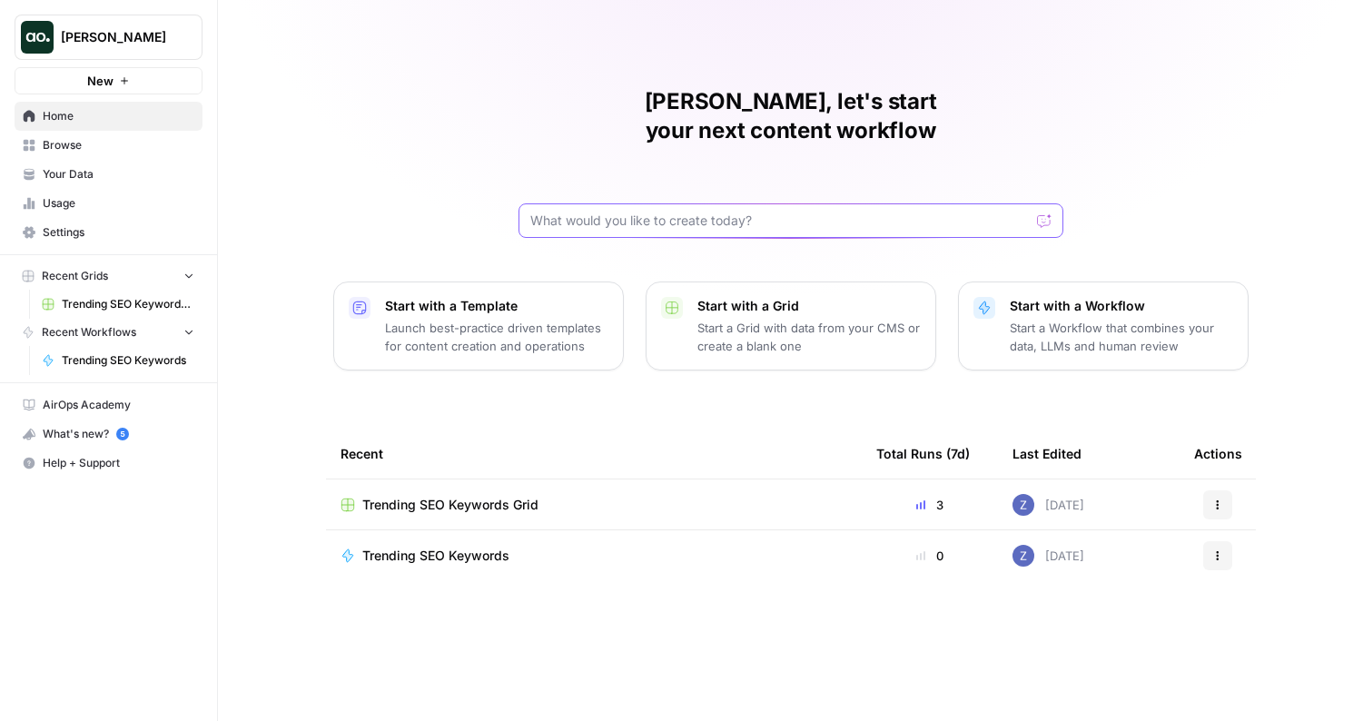
click at [584, 212] on input "text" at bounding box center [779, 221] width 499 height 18
click at [1042, 297] on p "Start with a Workflow" at bounding box center [1121, 306] width 223 height 18
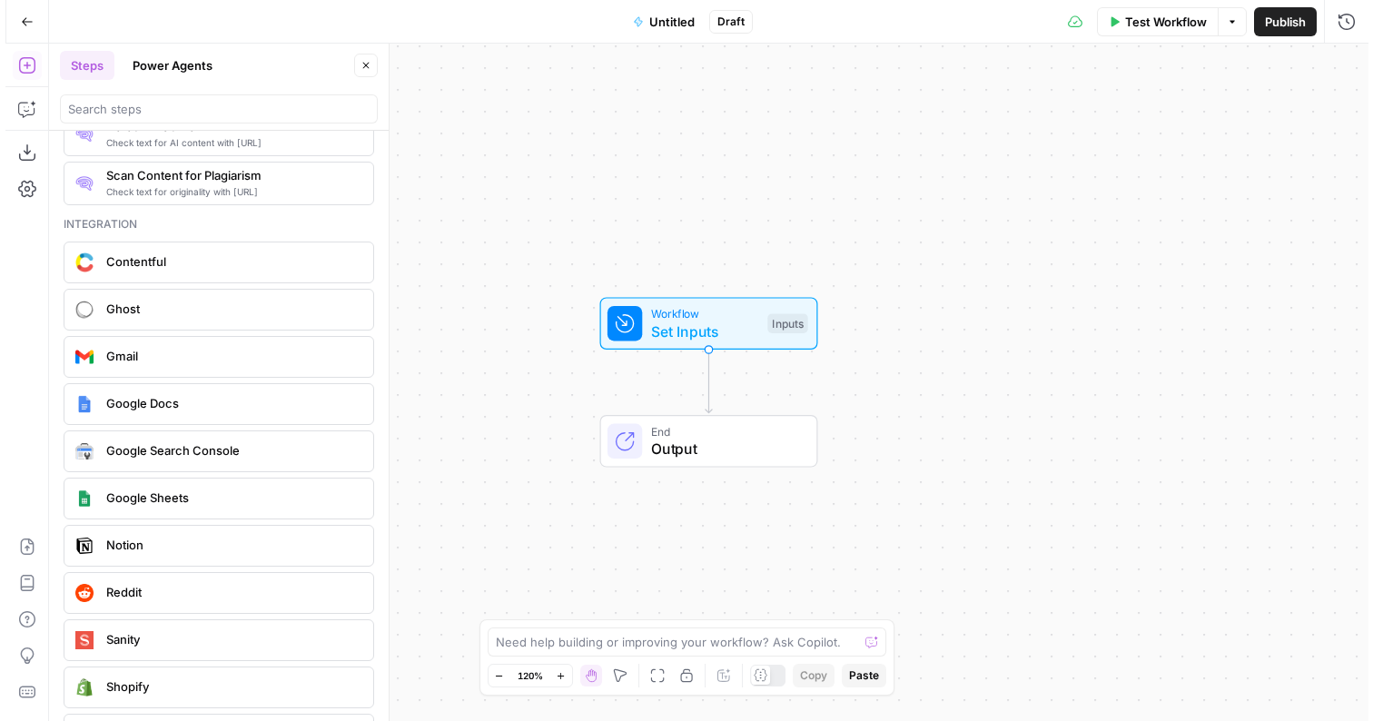
scroll to position [3130, 0]
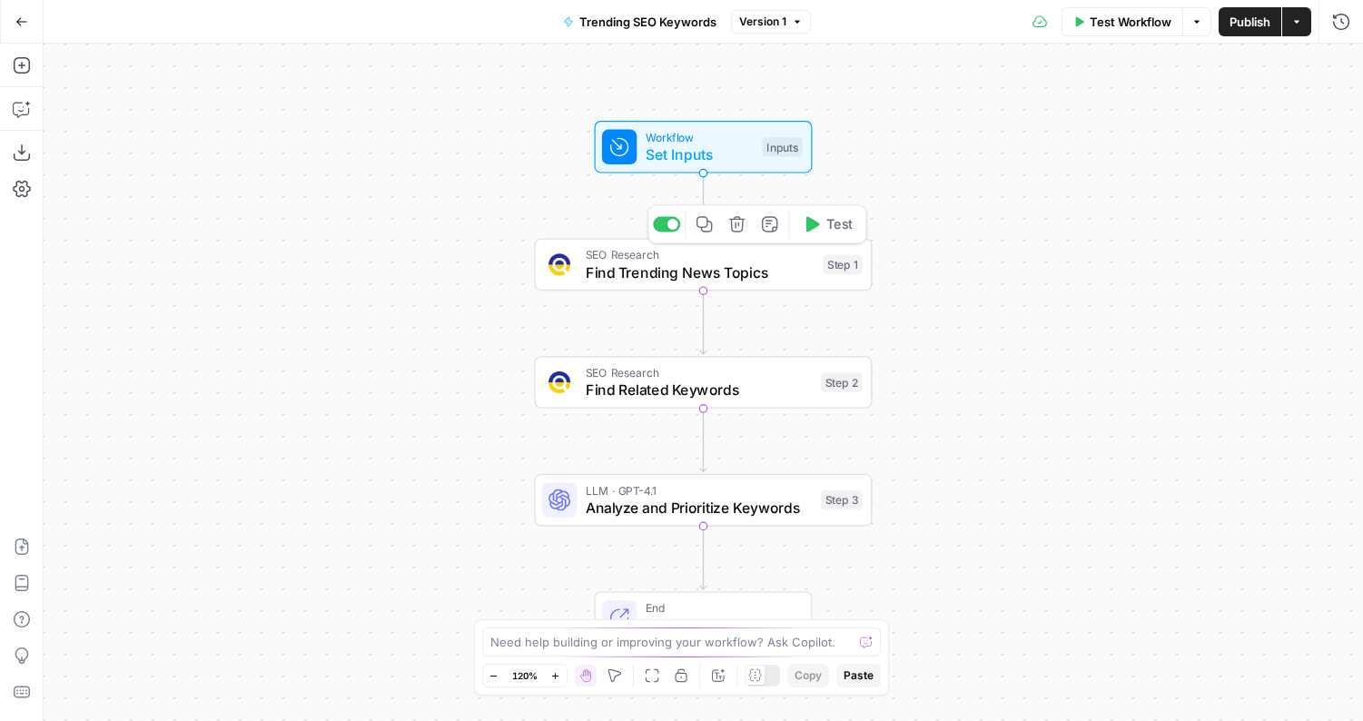
click at [638, 276] on span "Find Trending News Topics" at bounding box center [700, 272] width 229 height 22
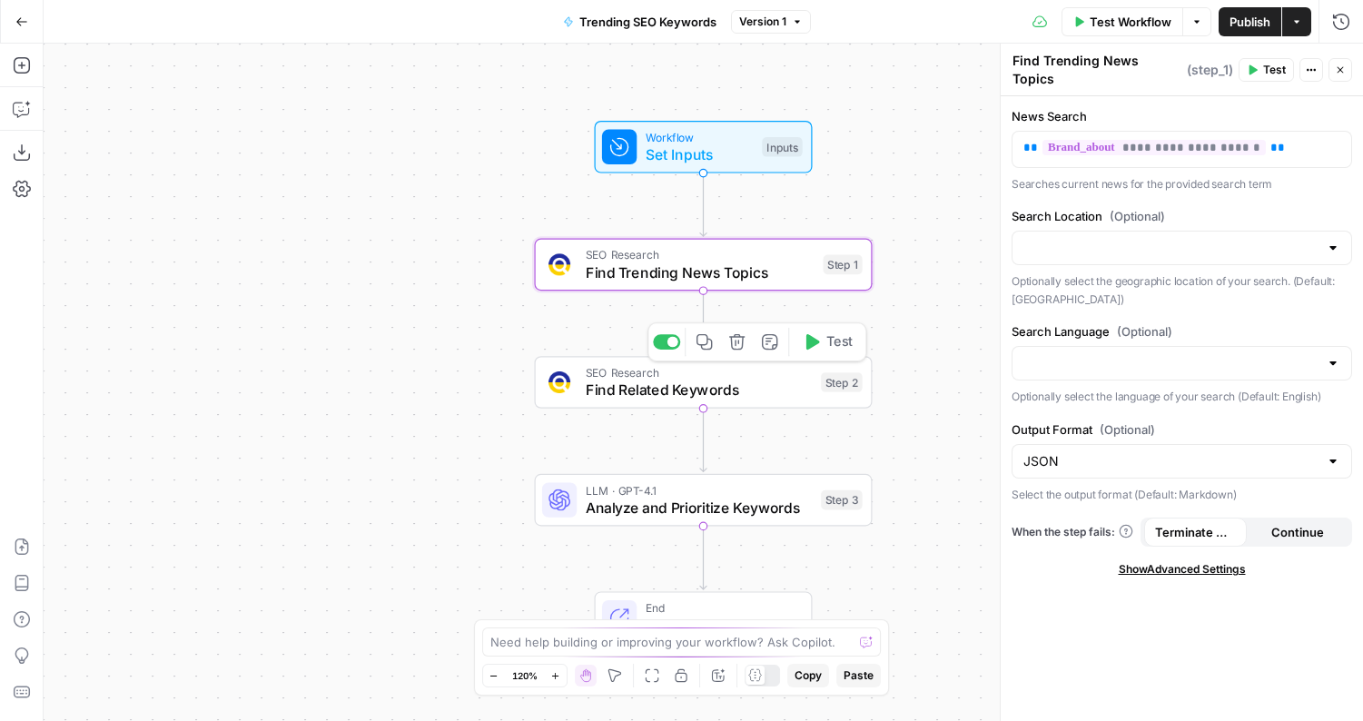
click at [613, 380] on span "Find Related Keywords" at bounding box center [699, 390] width 227 height 22
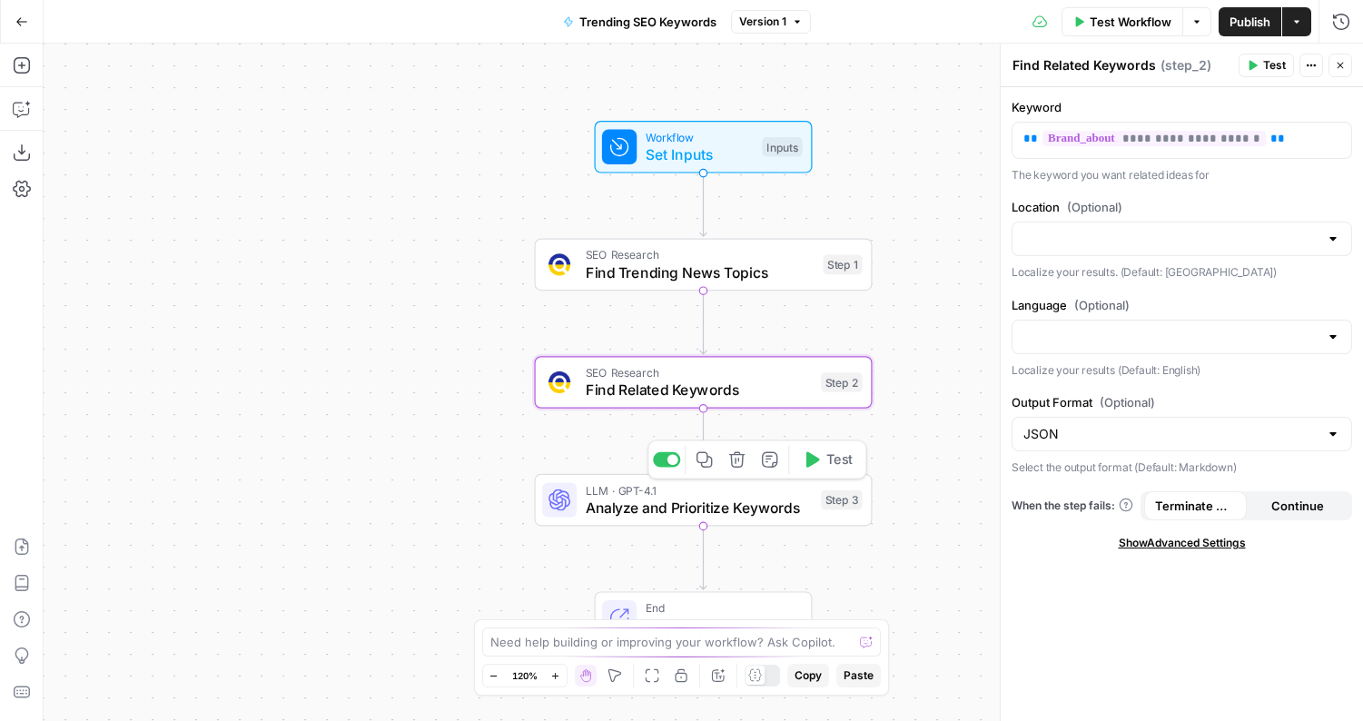
click at [622, 507] on span "Analyze and Prioritize Keywords" at bounding box center [699, 508] width 227 height 22
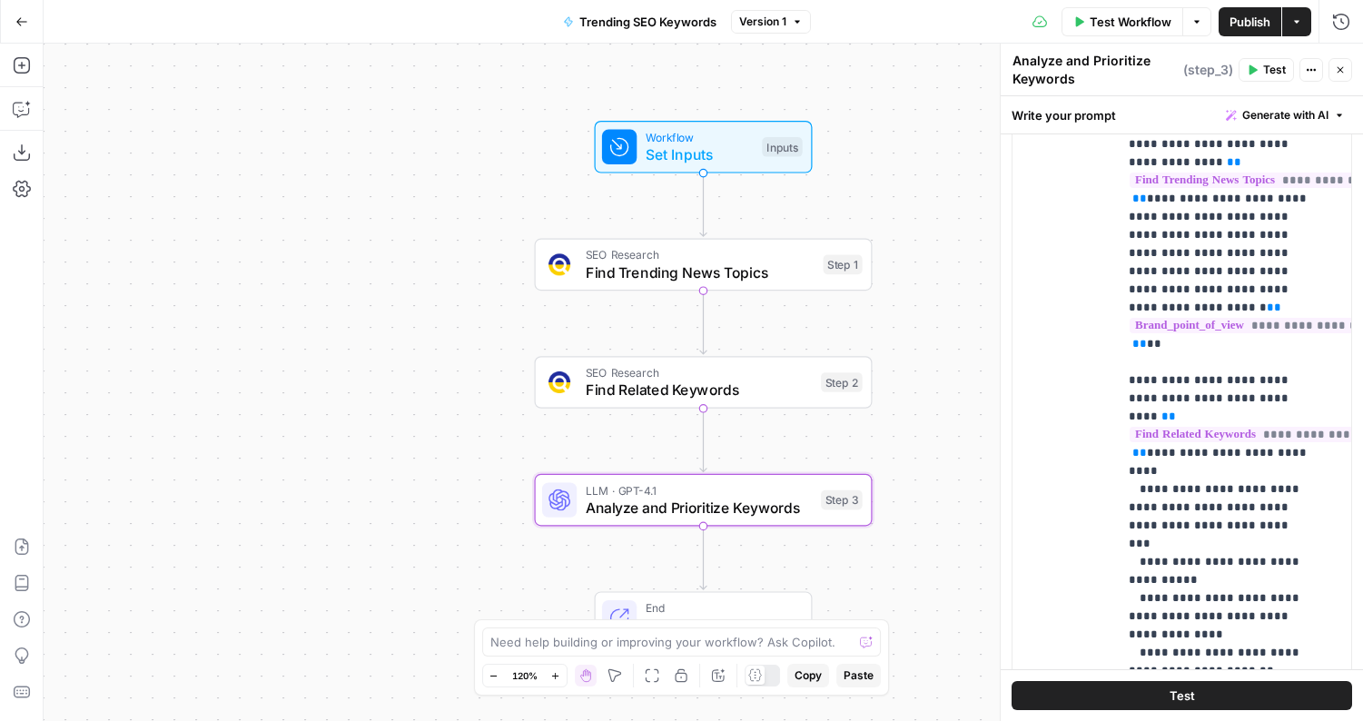
scroll to position [764, 0]
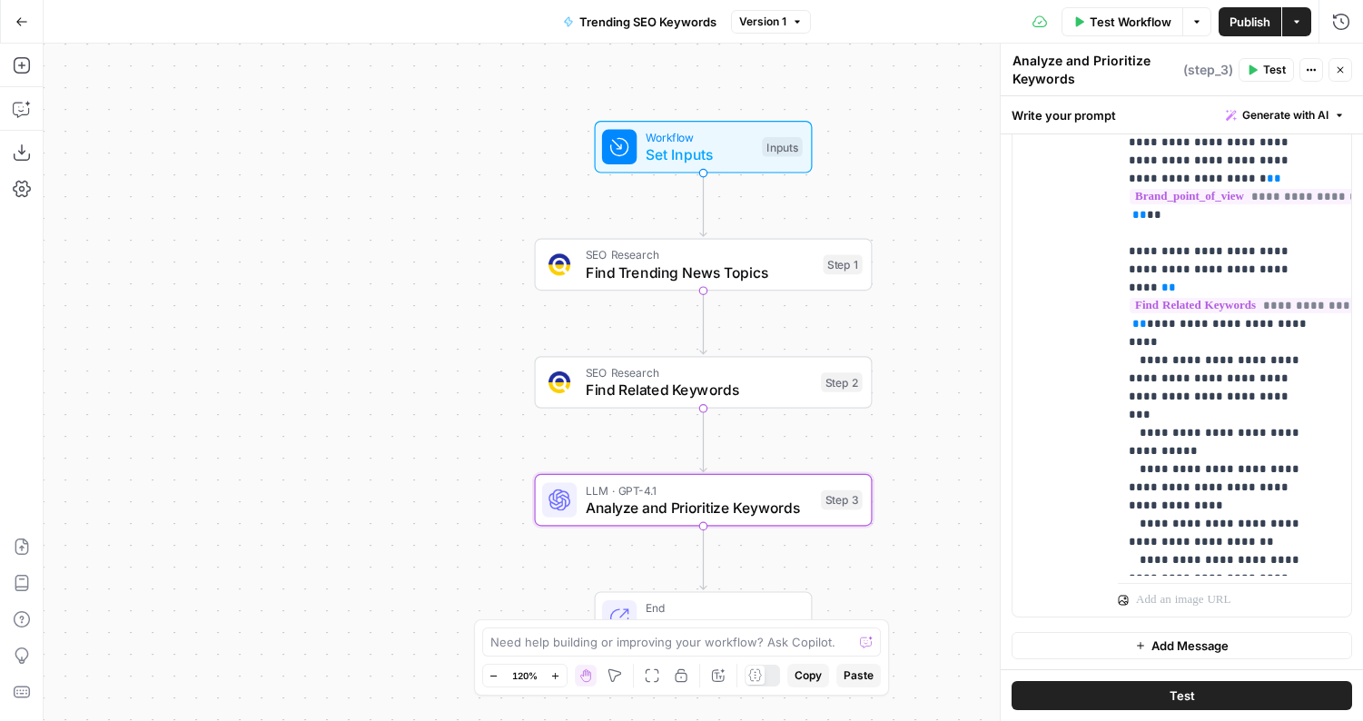
click at [1344, 77] on button "Close" at bounding box center [1340, 70] width 24 height 24
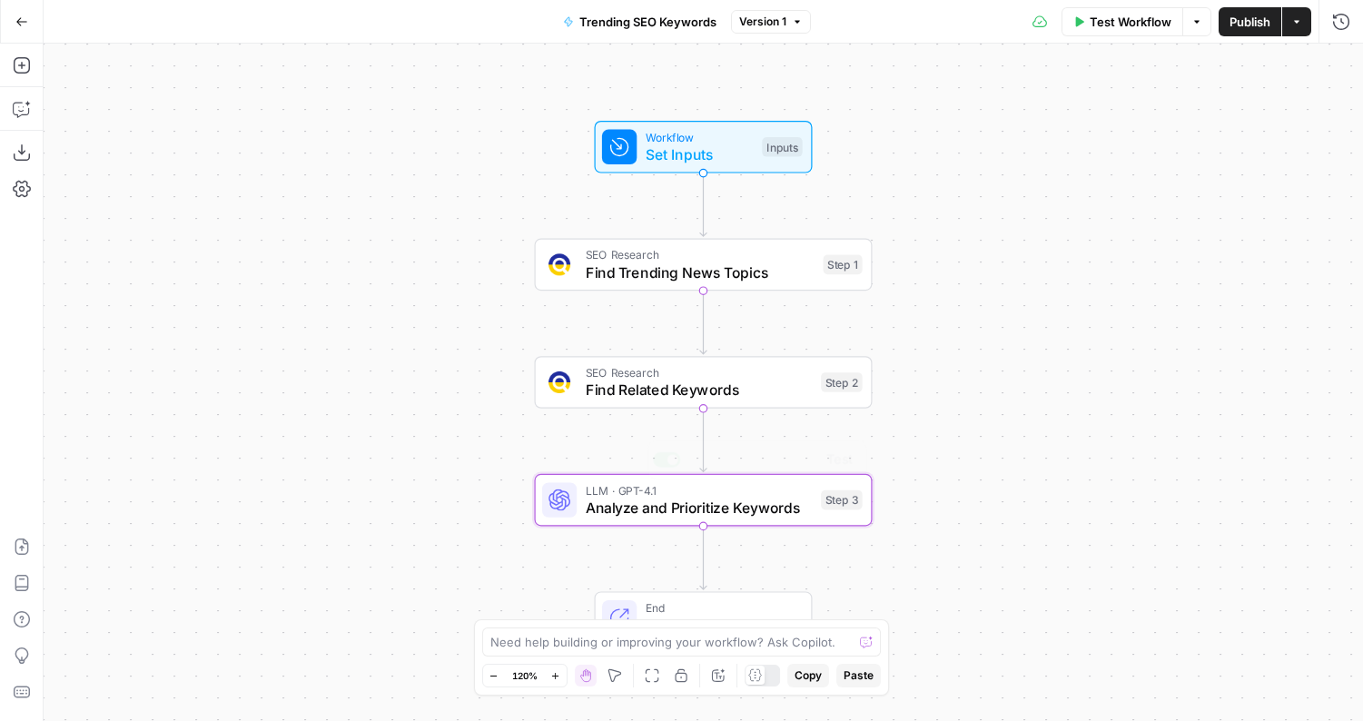
click at [668, 601] on span "End" at bounding box center [720, 607] width 148 height 17
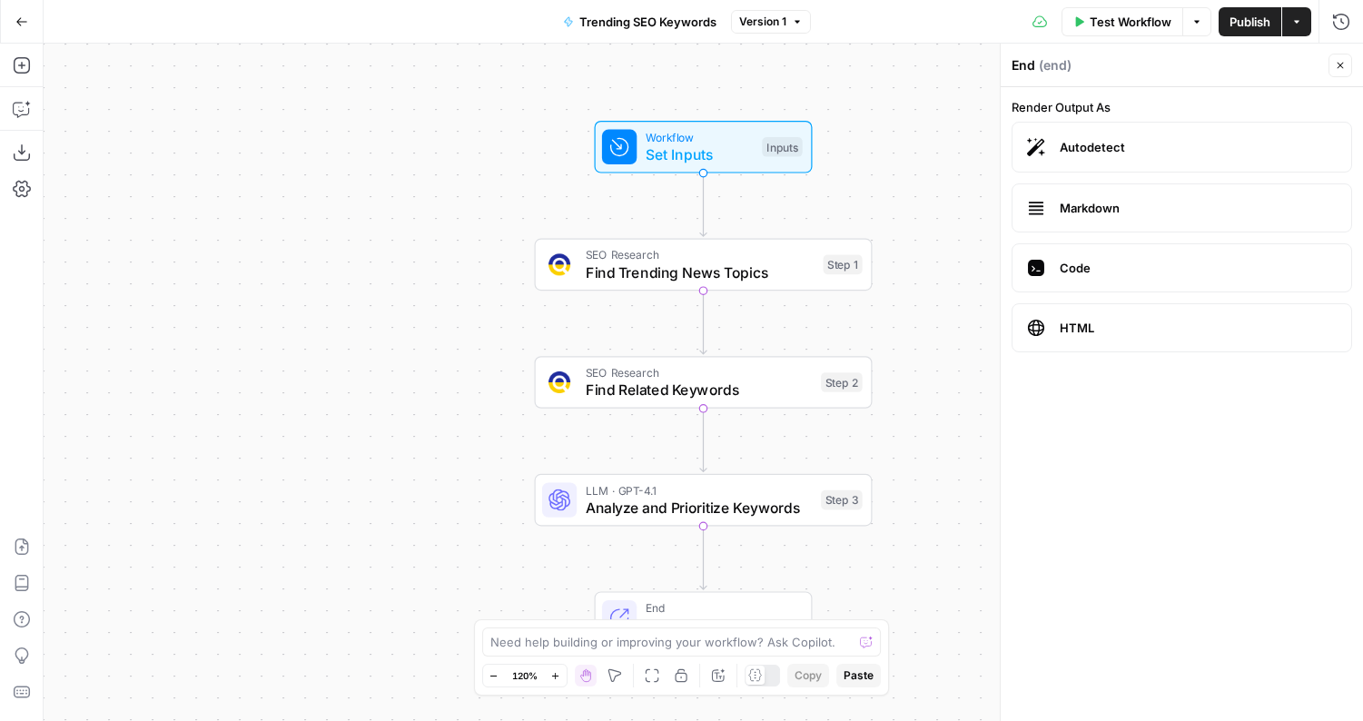
click at [1096, 211] on span "Markdown" at bounding box center [1198, 208] width 277 height 18
click at [1146, 26] on span "Test Workflow" at bounding box center [1130, 22] width 82 height 18
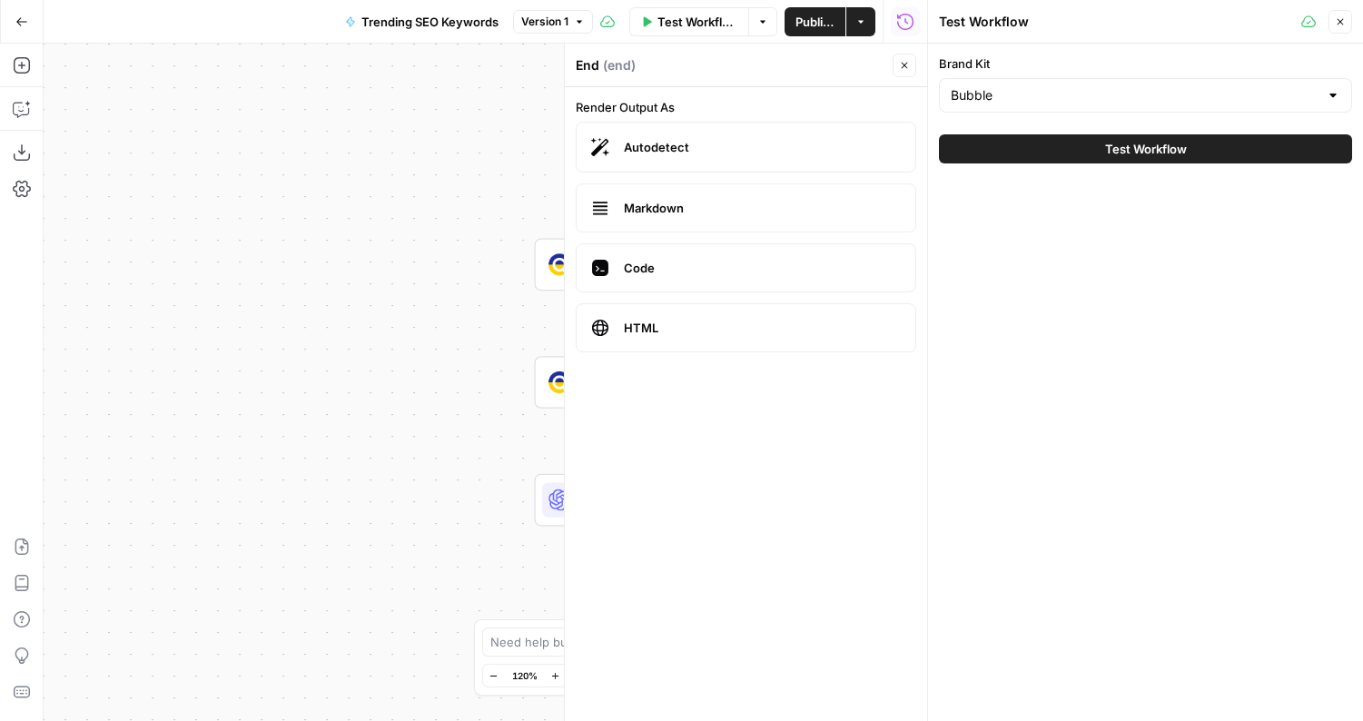
click at [1099, 146] on button "Test Workflow" at bounding box center [1145, 148] width 413 height 29
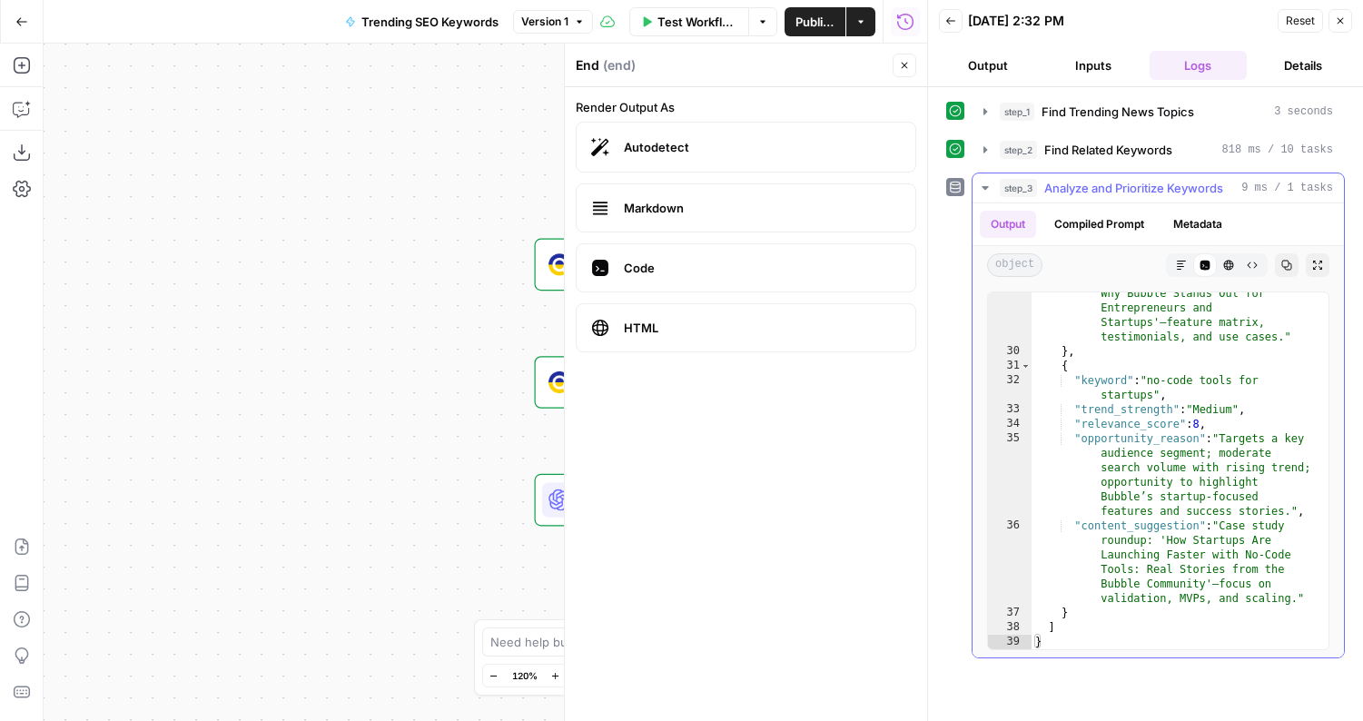
scroll to position [1081, 0]
click at [863, 19] on icon "button" at bounding box center [860, 21] width 11 height 11
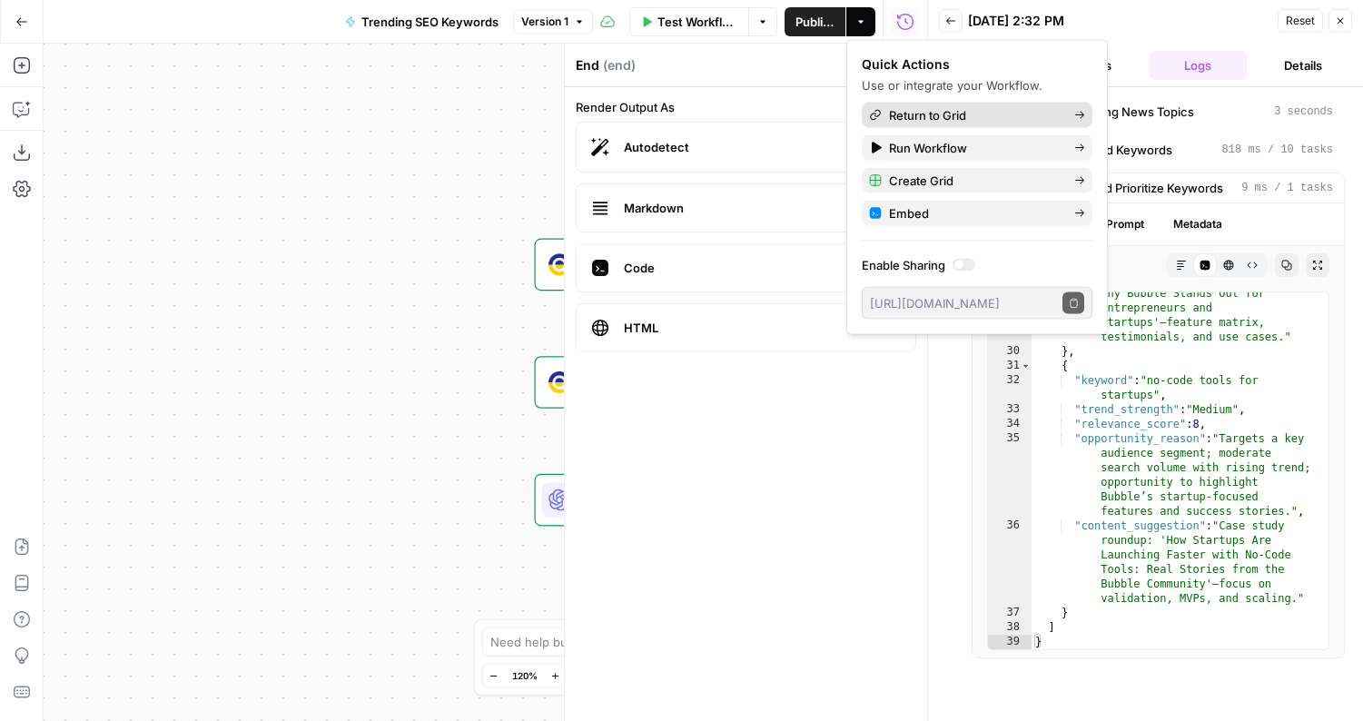
click at [946, 116] on span "Return to Grid" at bounding box center [974, 115] width 171 height 18
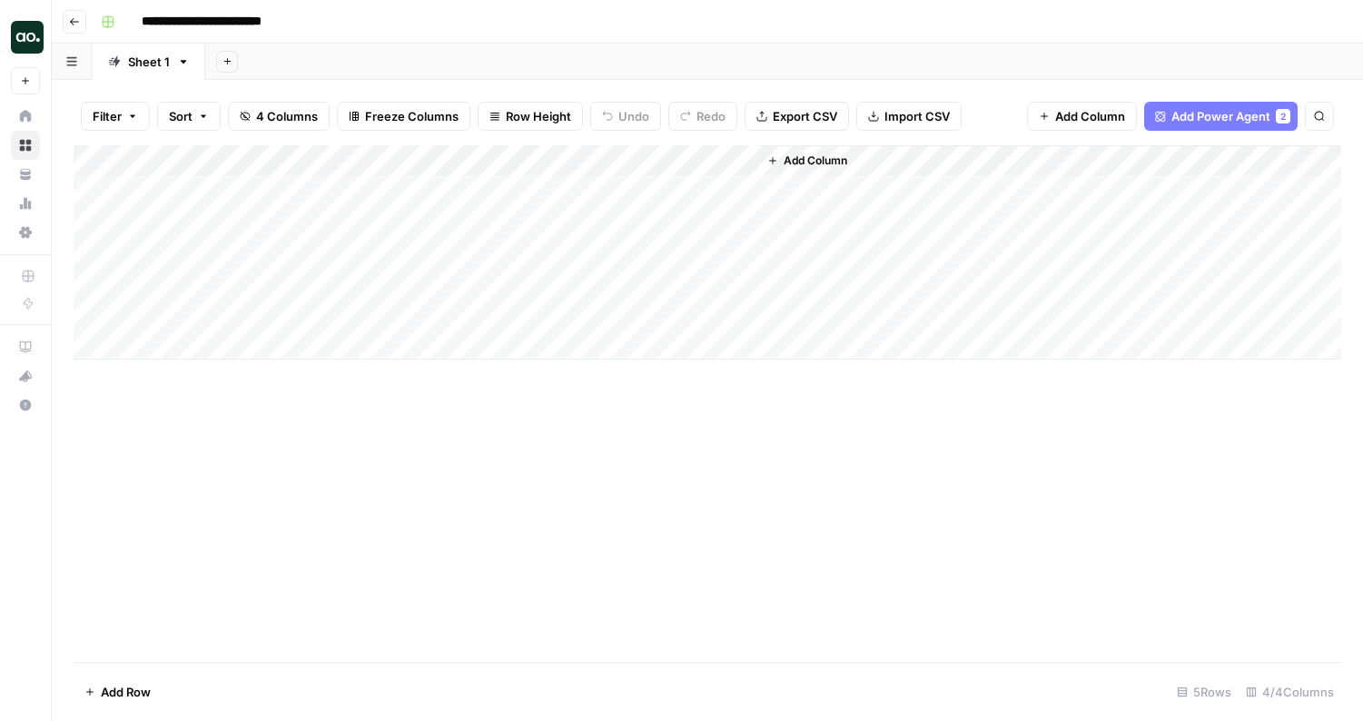
click at [356, 192] on div "Add Column" at bounding box center [707, 252] width 1267 height 214
click at [414, 158] on div "Add Column" at bounding box center [707, 252] width 1267 height 214
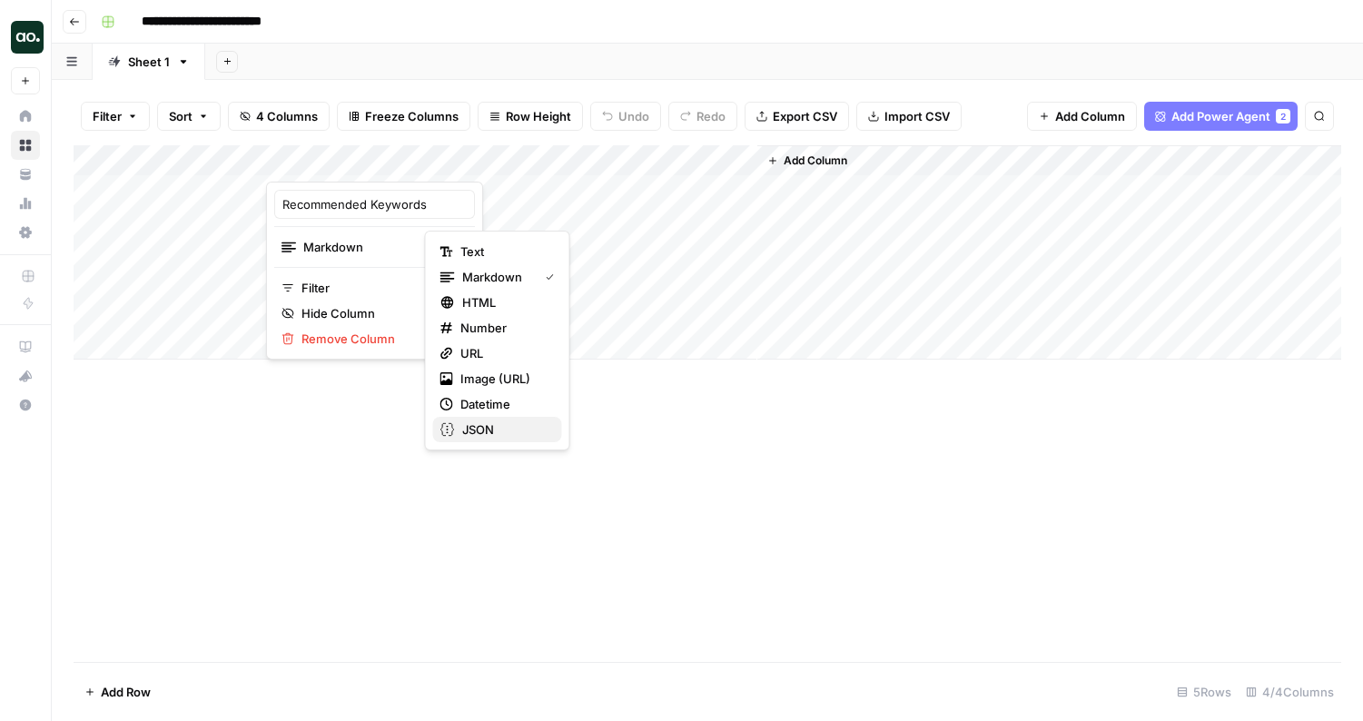
click at [464, 422] on span "JSON" at bounding box center [504, 429] width 85 height 18
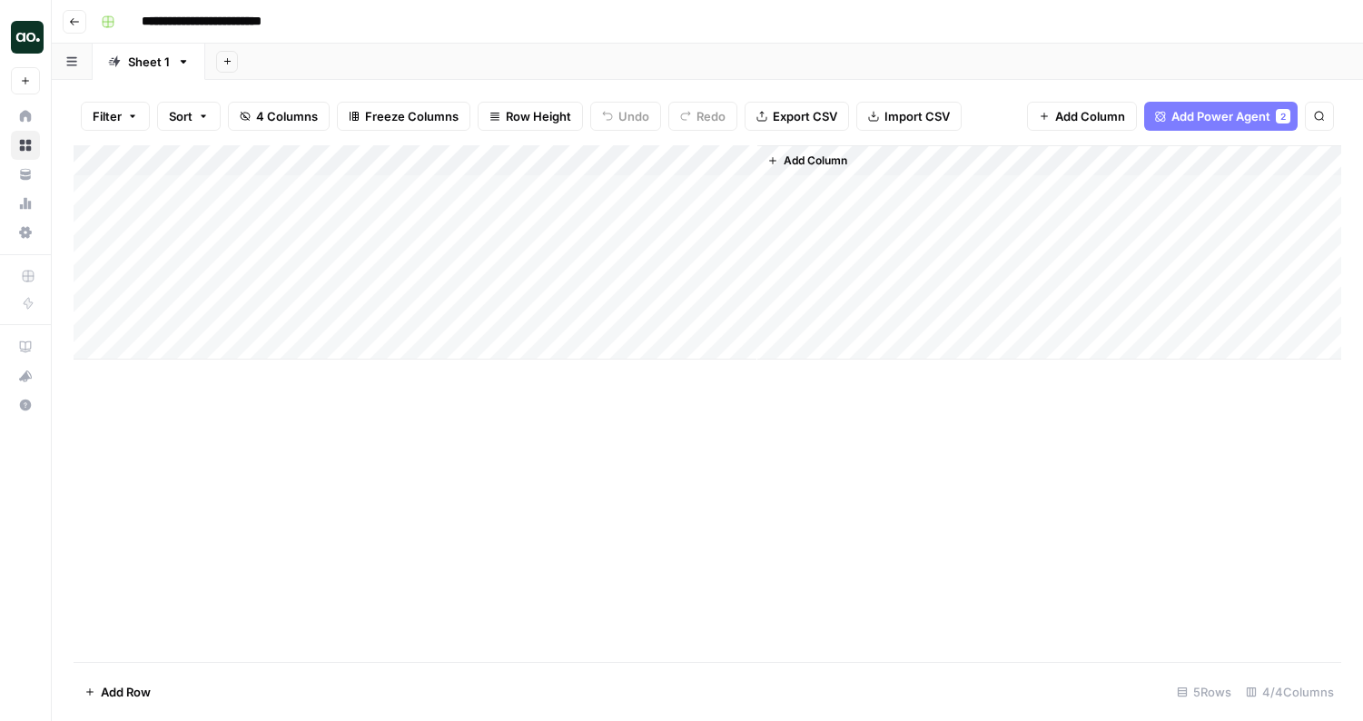
click at [389, 189] on div "Add Column" at bounding box center [707, 252] width 1267 height 214
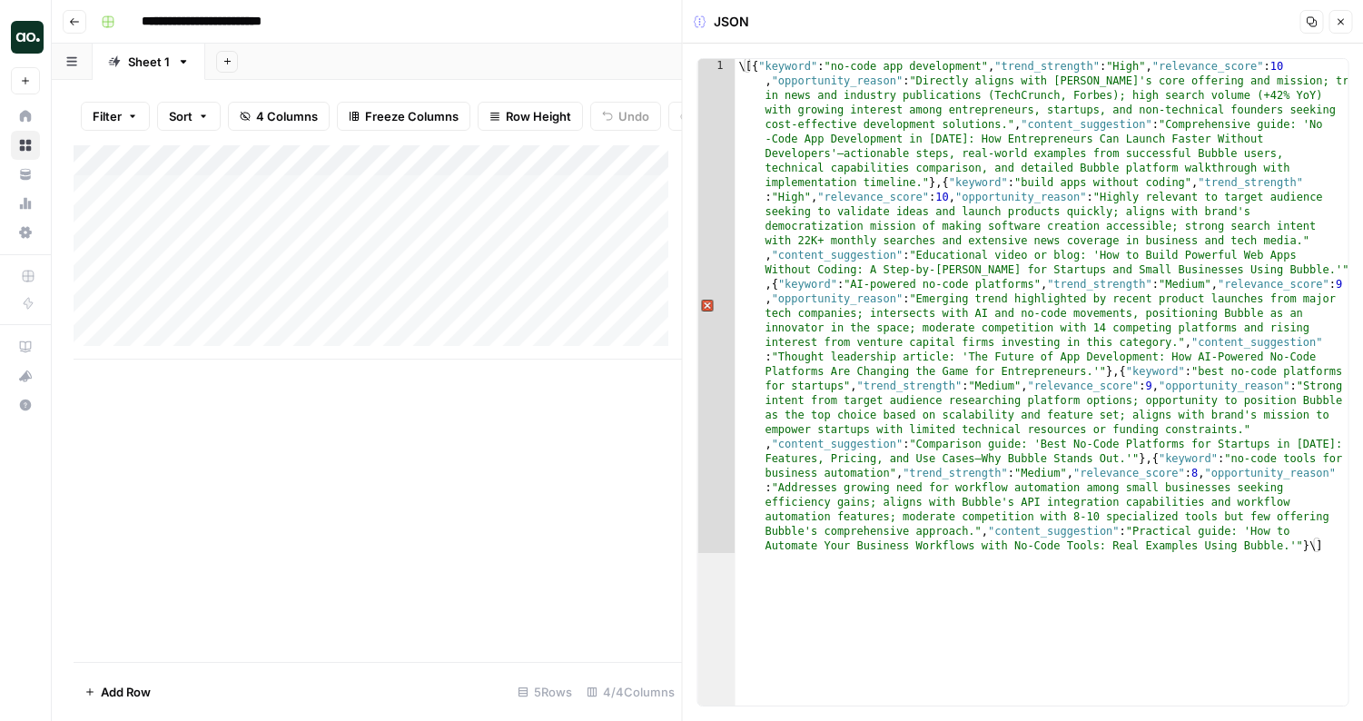
click at [1348, 25] on button "Close" at bounding box center [1340, 22] width 24 height 24
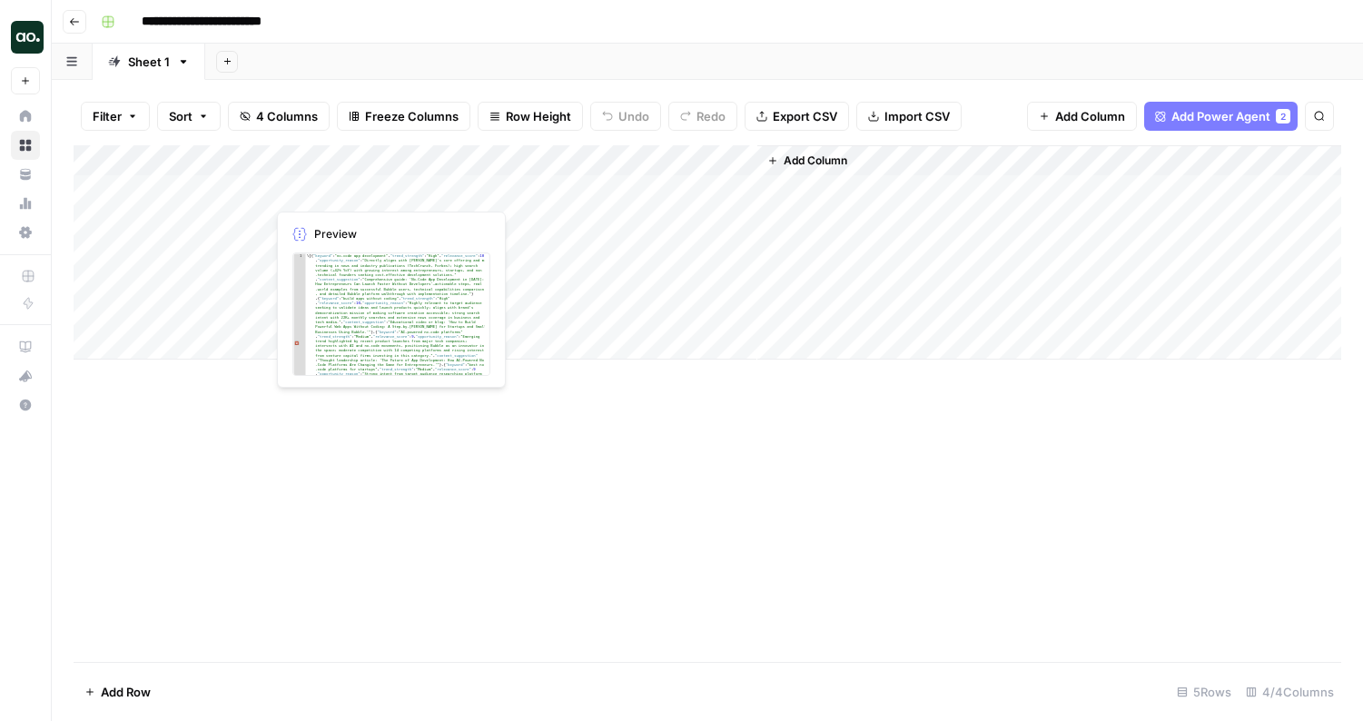
click at [345, 191] on div "Add Column" at bounding box center [707, 252] width 1267 height 214
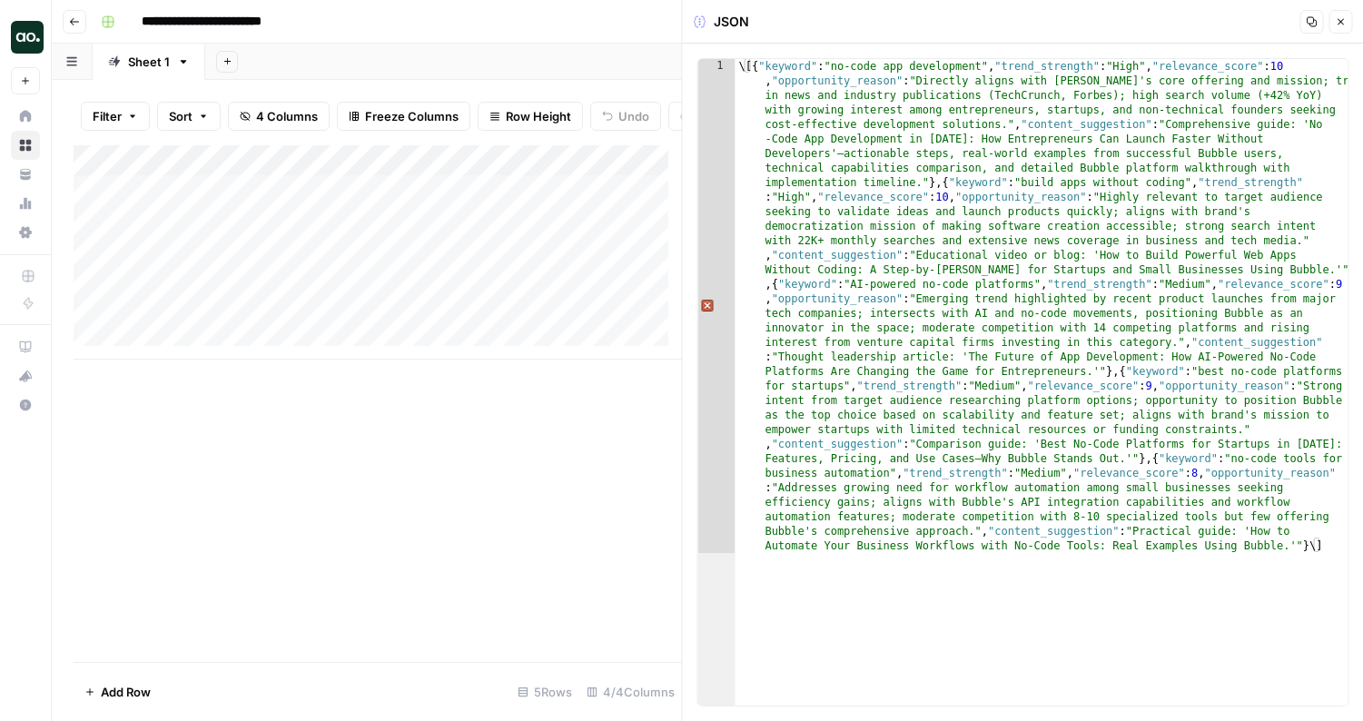
click at [514, 198] on div "Add Column" at bounding box center [378, 252] width 608 height 214
click at [499, 202] on div "Add Column" at bounding box center [378, 252] width 608 height 214
type textarea "**********"
click at [505, 230] on div "Add Column" at bounding box center [378, 252] width 608 height 214
drag, startPoint x: 1033, startPoint y: 284, endPoint x: 850, endPoint y: 287, distance: 183.4
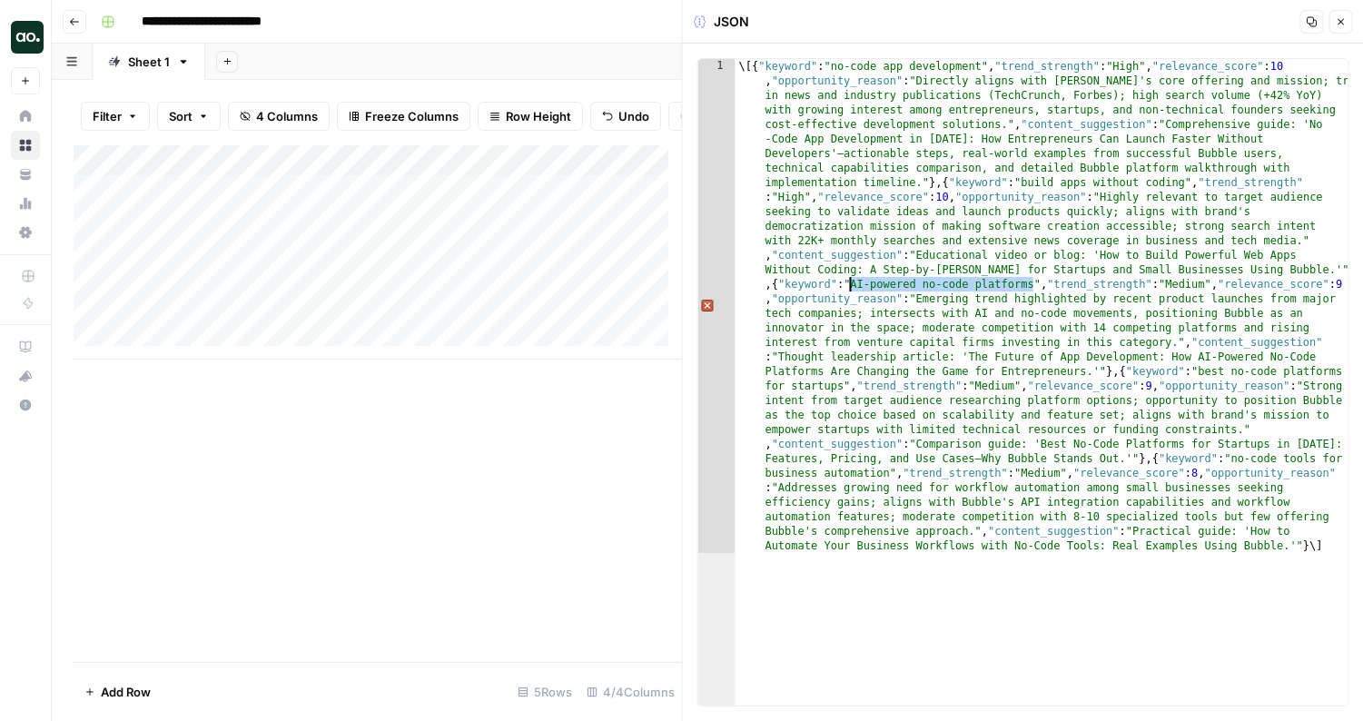
click at [535, 231] on div "Add Column" at bounding box center [378, 252] width 608 height 214
type textarea "**********"
click at [544, 265] on div "Add Column" at bounding box center [378, 252] width 608 height 214
drag, startPoint x: 841, startPoint y: 388, endPoint x: 1197, endPoint y: 373, distance: 356.2
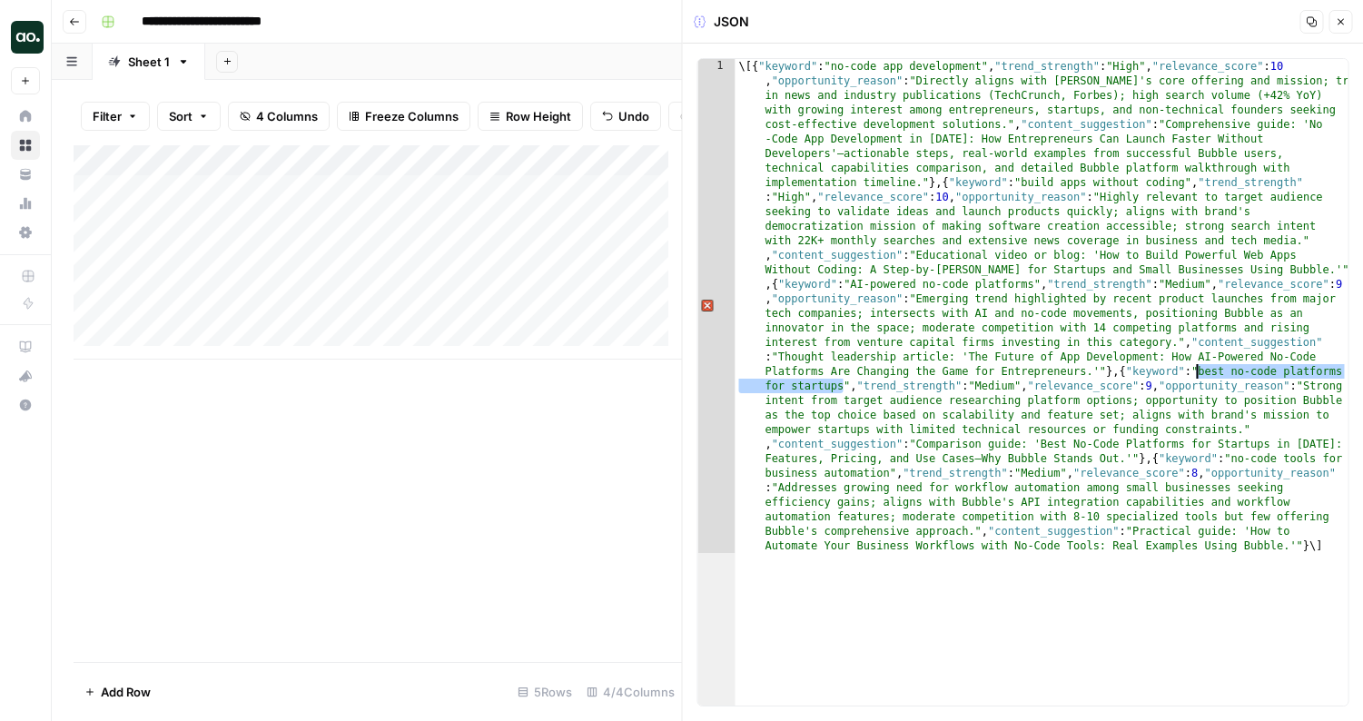
click at [529, 270] on div "Add Column" at bounding box center [378, 252] width 608 height 214
type textarea "**********"
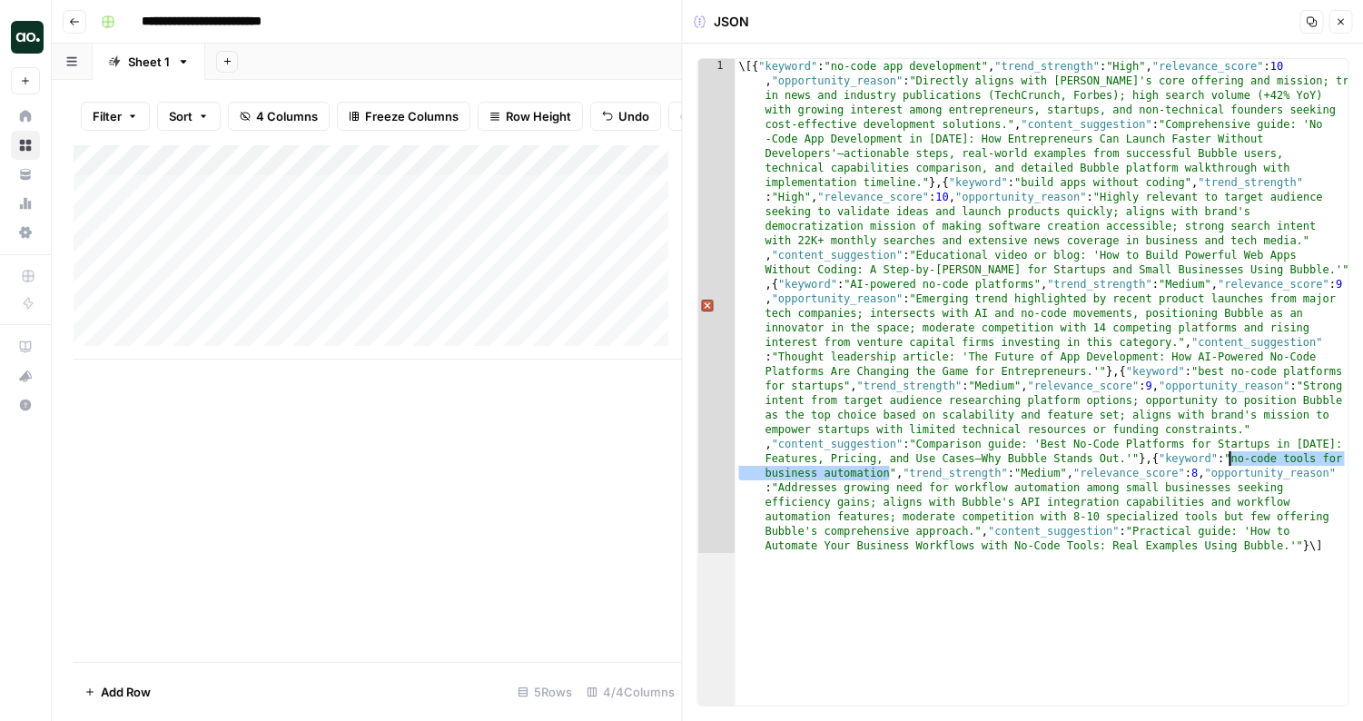
drag, startPoint x: 890, startPoint y: 475, endPoint x: 1230, endPoint y: 455, distance: 341.0
click at [488, 287] on div "Add Column" at bounding box center [378, 252] width 608 height 214
click at [500, 294] on div "Add Column" at bounding box center [378, 252] width 608 height 214
type textarea "**********"
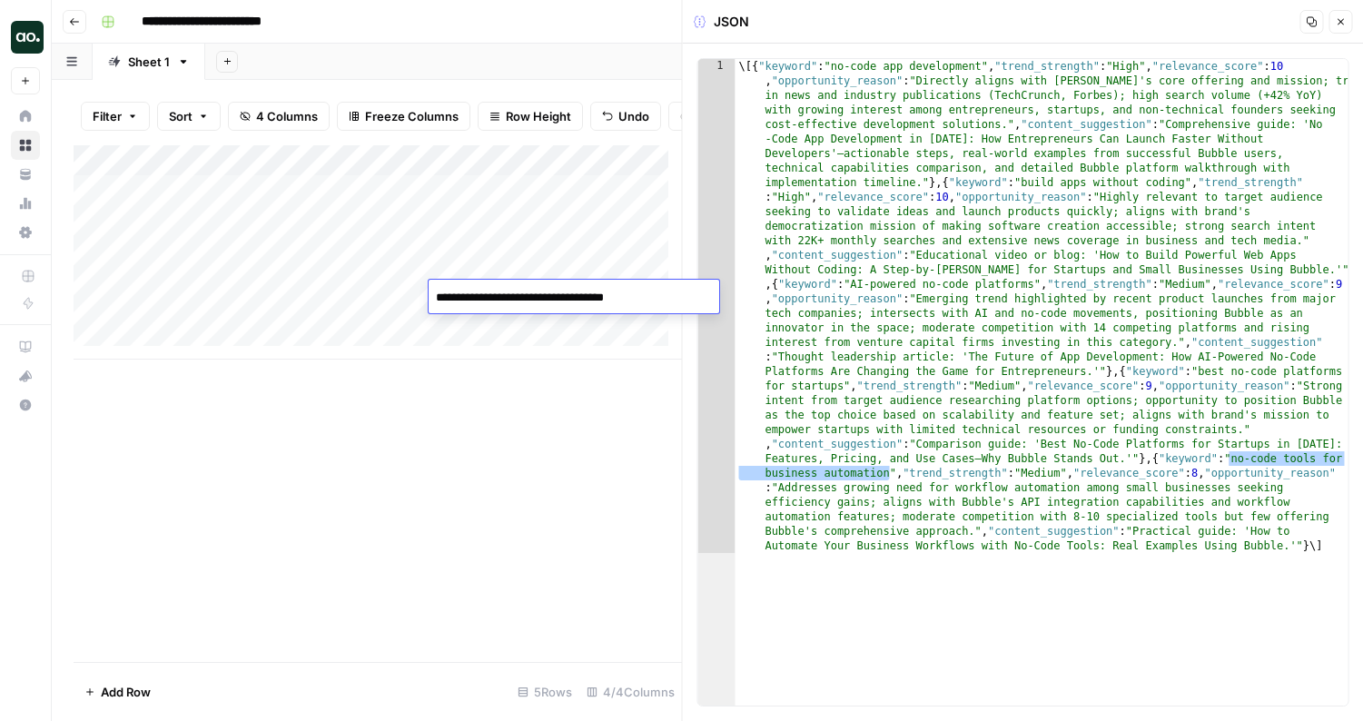
click at [527, 330] on div "Add Column" at bounding box center [378, 252] width 608 height 214
click at [1346, 27] on button "Close" at bounding box center [1340, 22] width 24 height 24
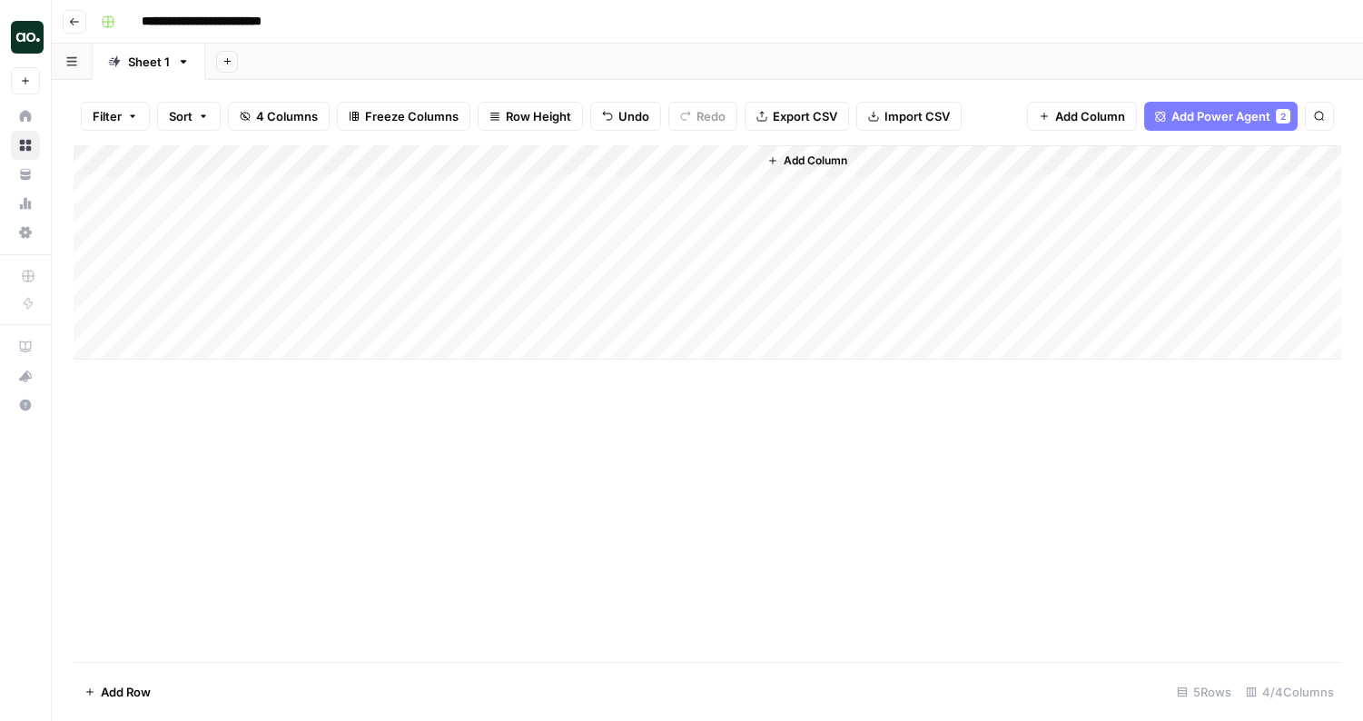
click at [668, 185] on div "Add Column" at bounding box center [707, 252] width 1267 height 214
click at [691, 192] on div "Add Column" at bounding box center [707, 252] width 1267 height 214
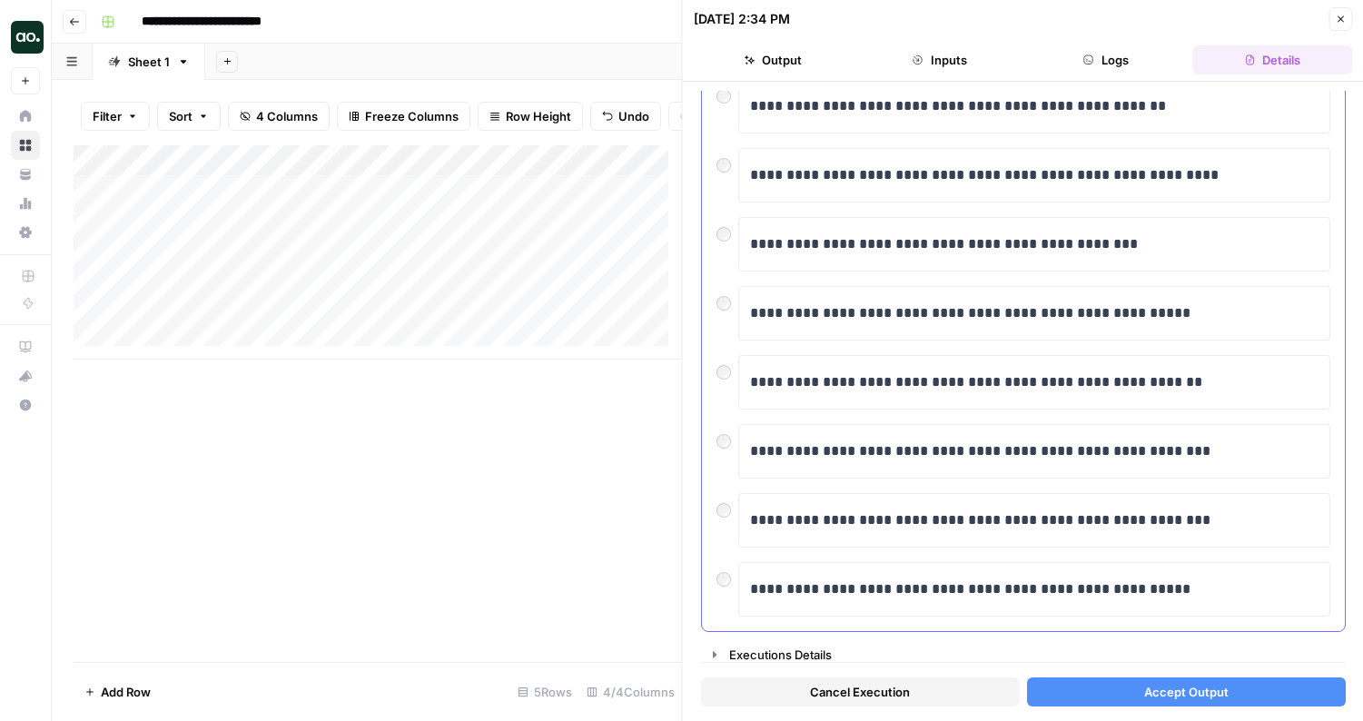
scroll to position [294, 0]
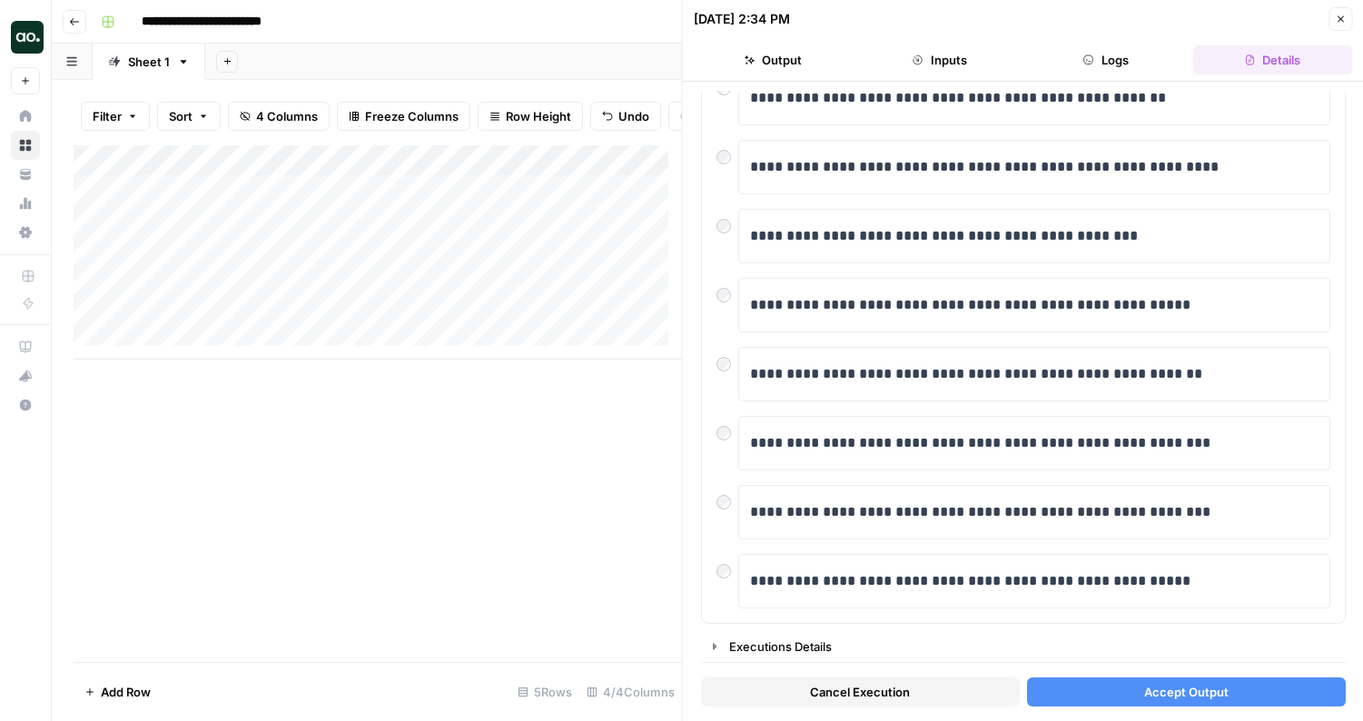
click at [1144, 694] on span "Accept Output" at bounding box center [1185, 692] width 84 height 18
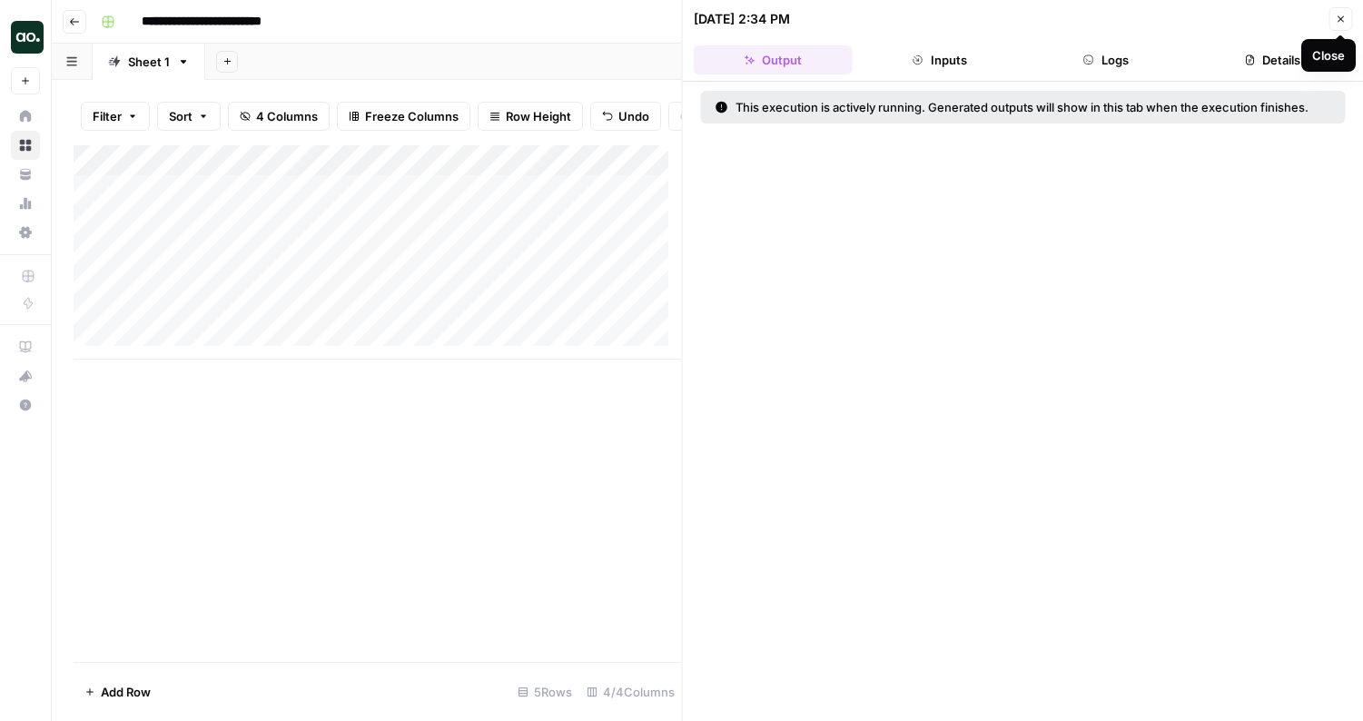
click at [1344, 20] on icon "button" at bounding box center [1340, 19] width 11 height 11
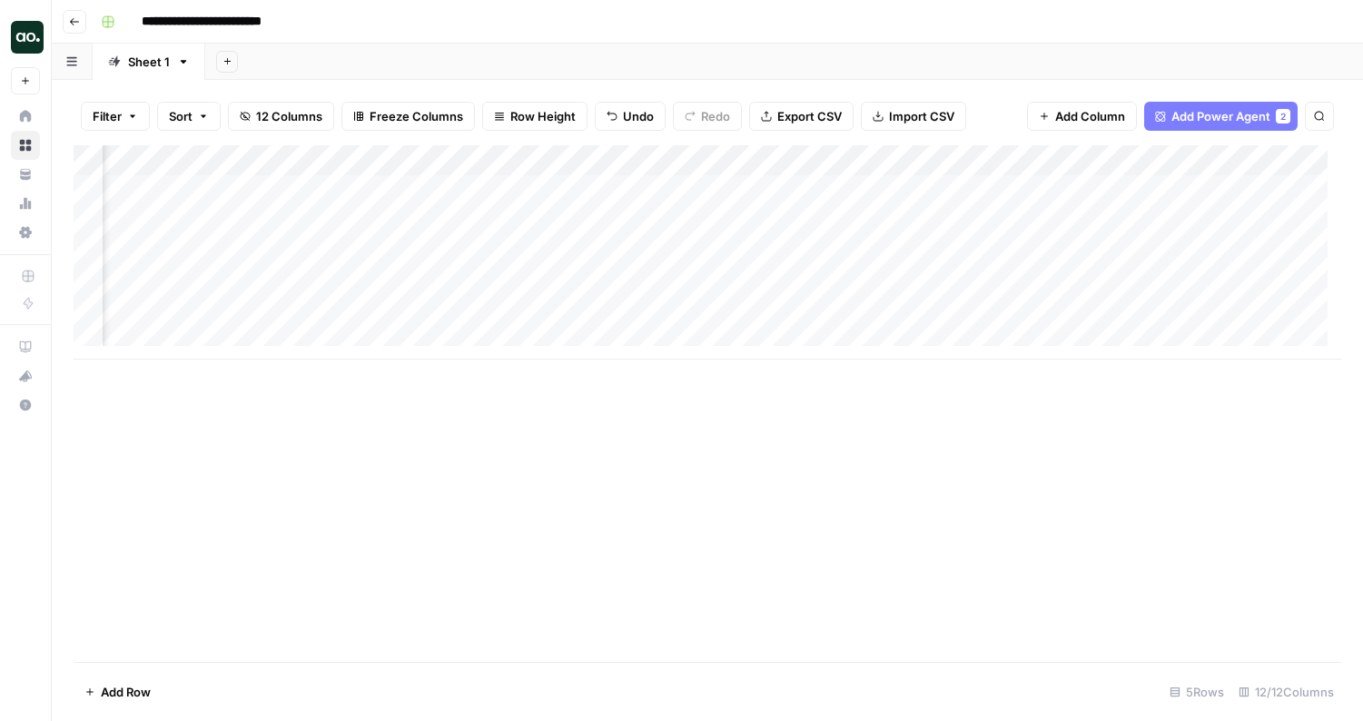
scroll to position [0, 838]
click at [554, 188] on div "Add Column" at bounding box center [707, 252] width 1267 height 214
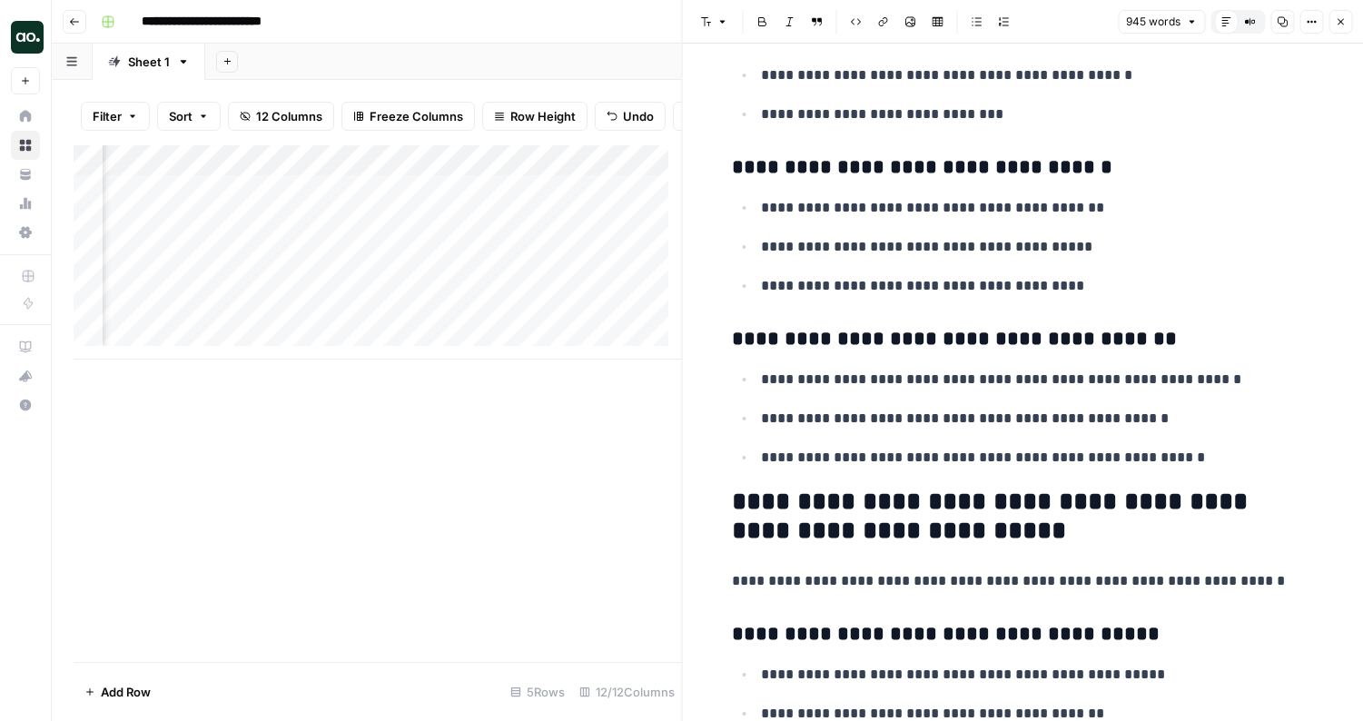
scroll to position [3016, 0]
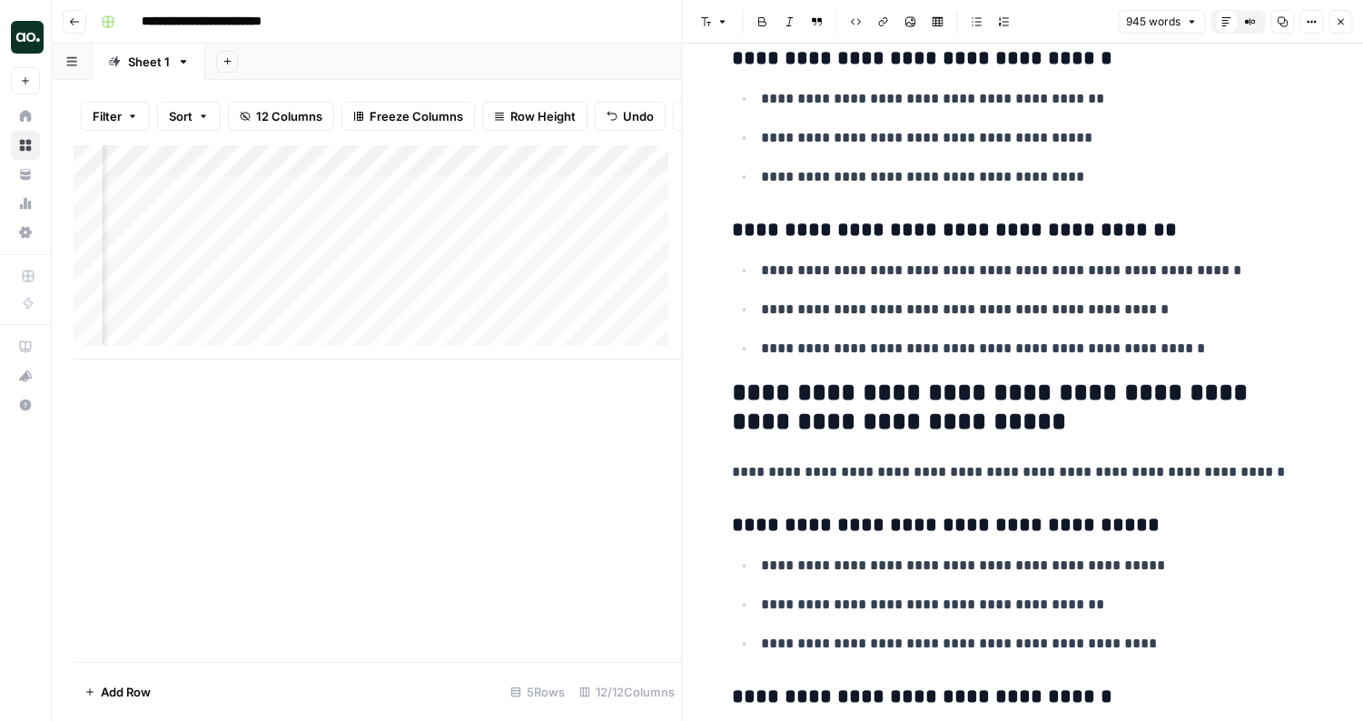
click at [1346, 20] on button "Close" at bounding box center [1340, 22] width 24 height 24
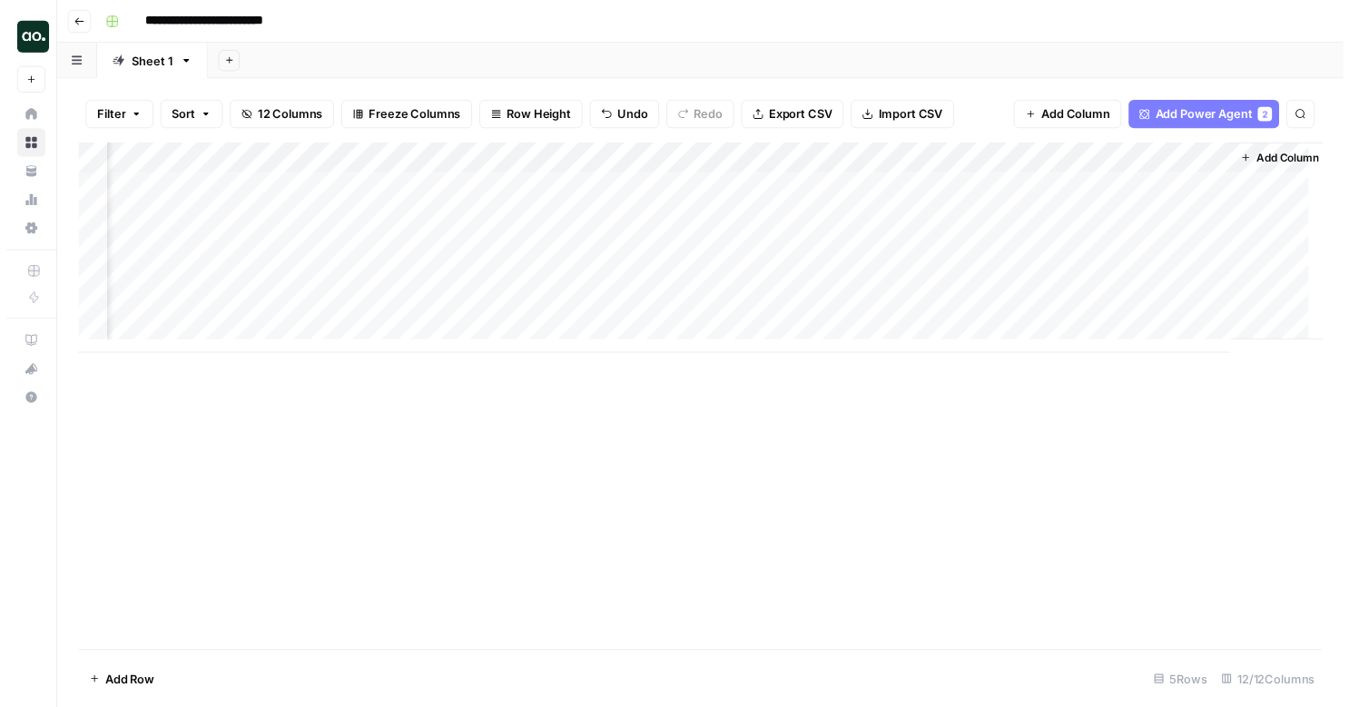
scroll to position [0, 838]
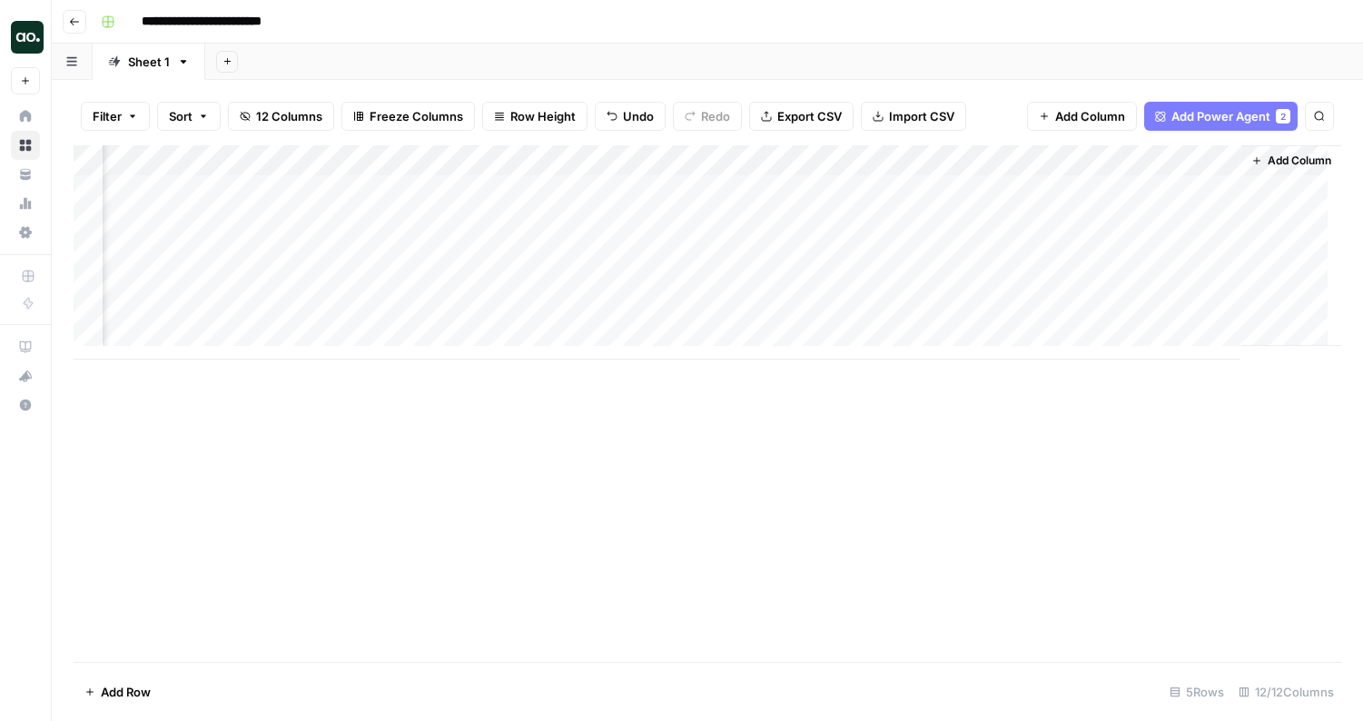
click at [285, 121] on span "12 Columns" at bounding box center [289, 116] width 66 height 18
click at [917, 189] on div "Add Column" at bounding box center [707, 252] width 1267 height 214
click at [1045, 191] on div "Add Column" at bounding box center [707, 252] width 1267 height 214
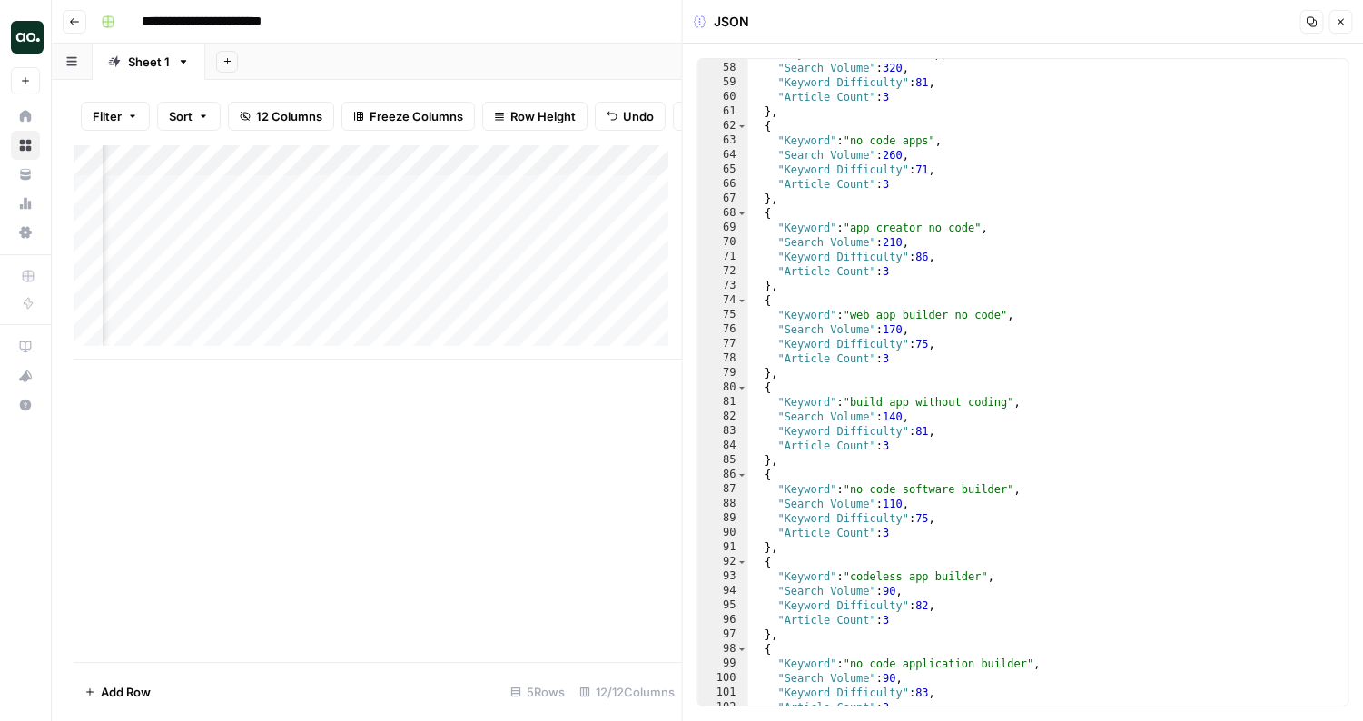
scroll to position [864, 0]
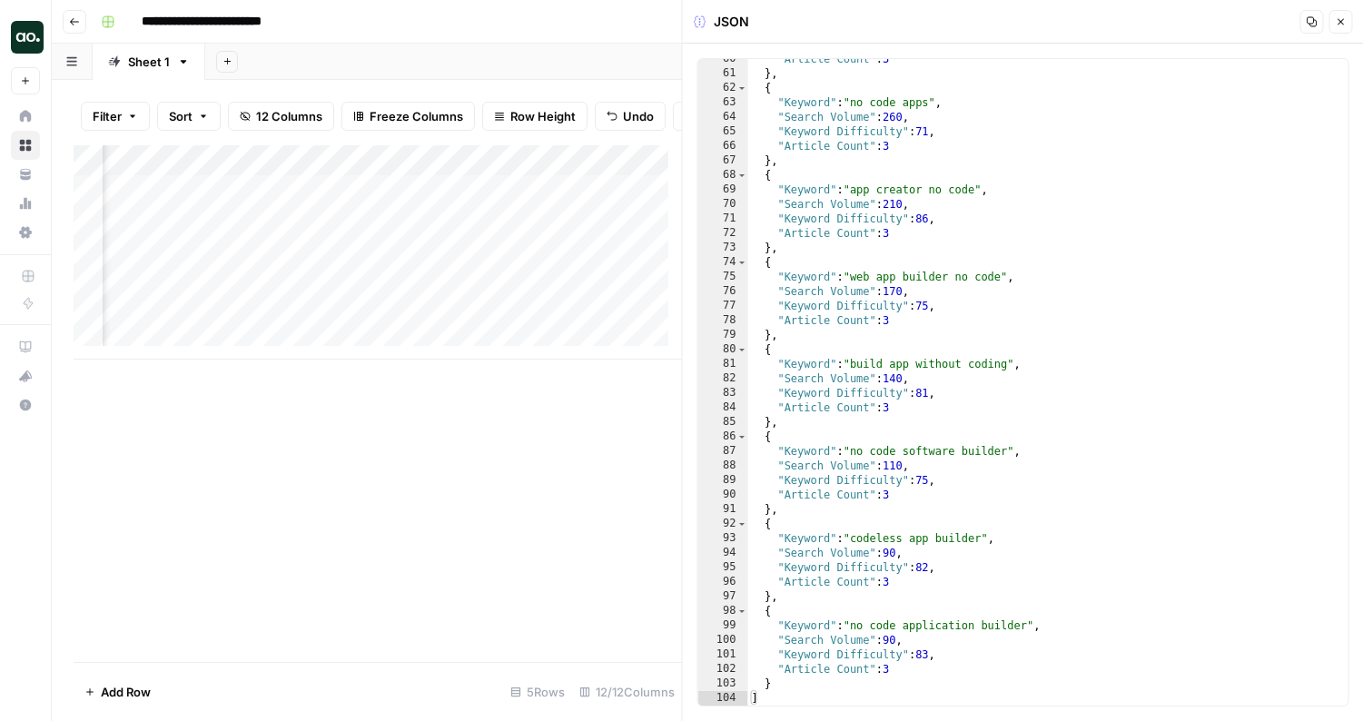
click at [1343, 18] on icon "button" at bounding box center [1340, 21] width 11 height 11
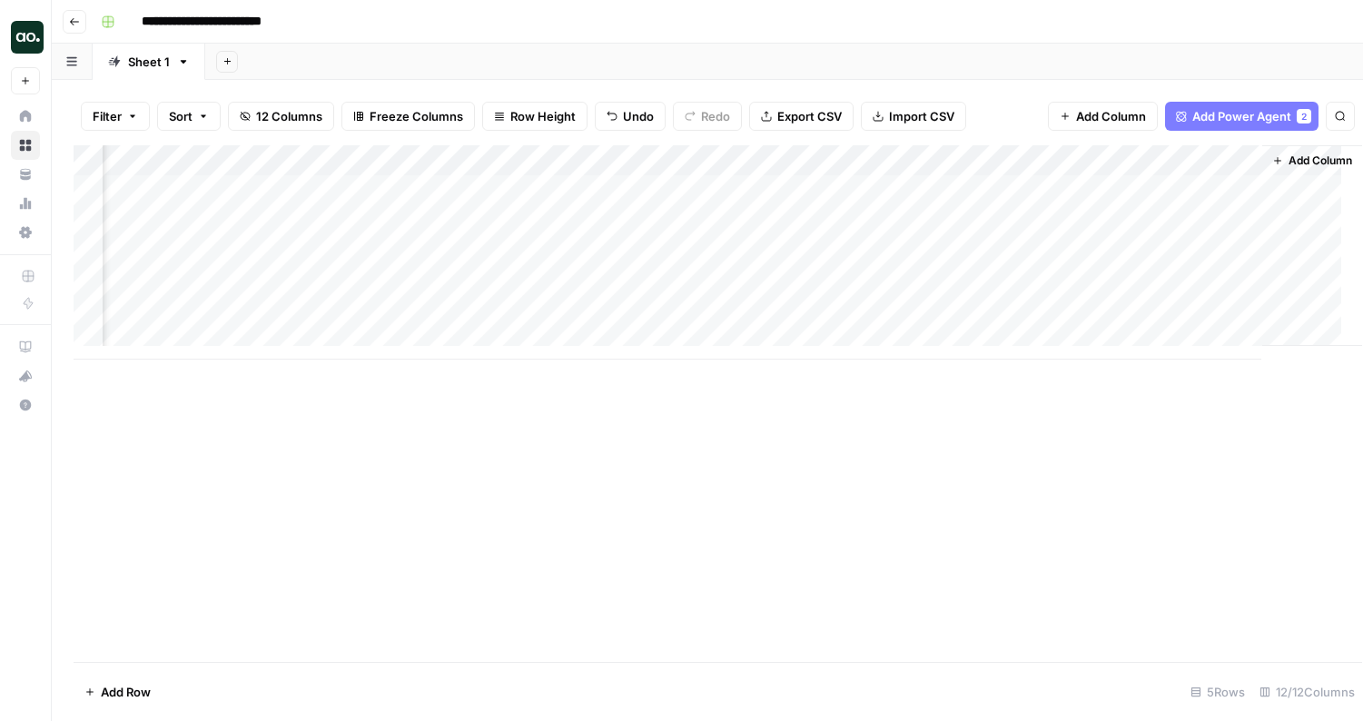
scroll to position [0, 816]
click at [302, 123] on span "12 Columns" at bounding box center [289, 116] width 66 height 18
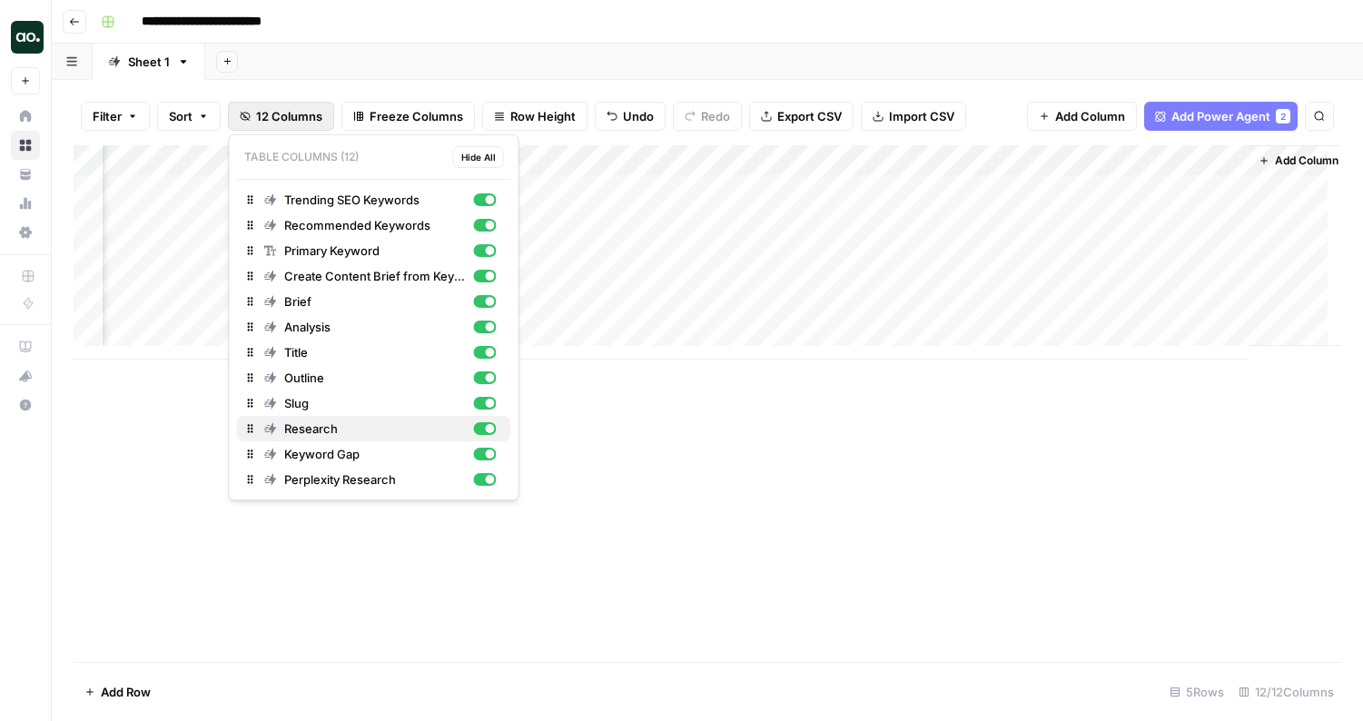
click at [479, 426] on div "button" at bounding box center [484, 428] width 23 height 13
click at [482, 455] on div "button" at bounding box center [484, 454] width 23 height 13
click at [1115, 188] on div "Add Column" at bounding box center [707, 252] width 1267 height 214
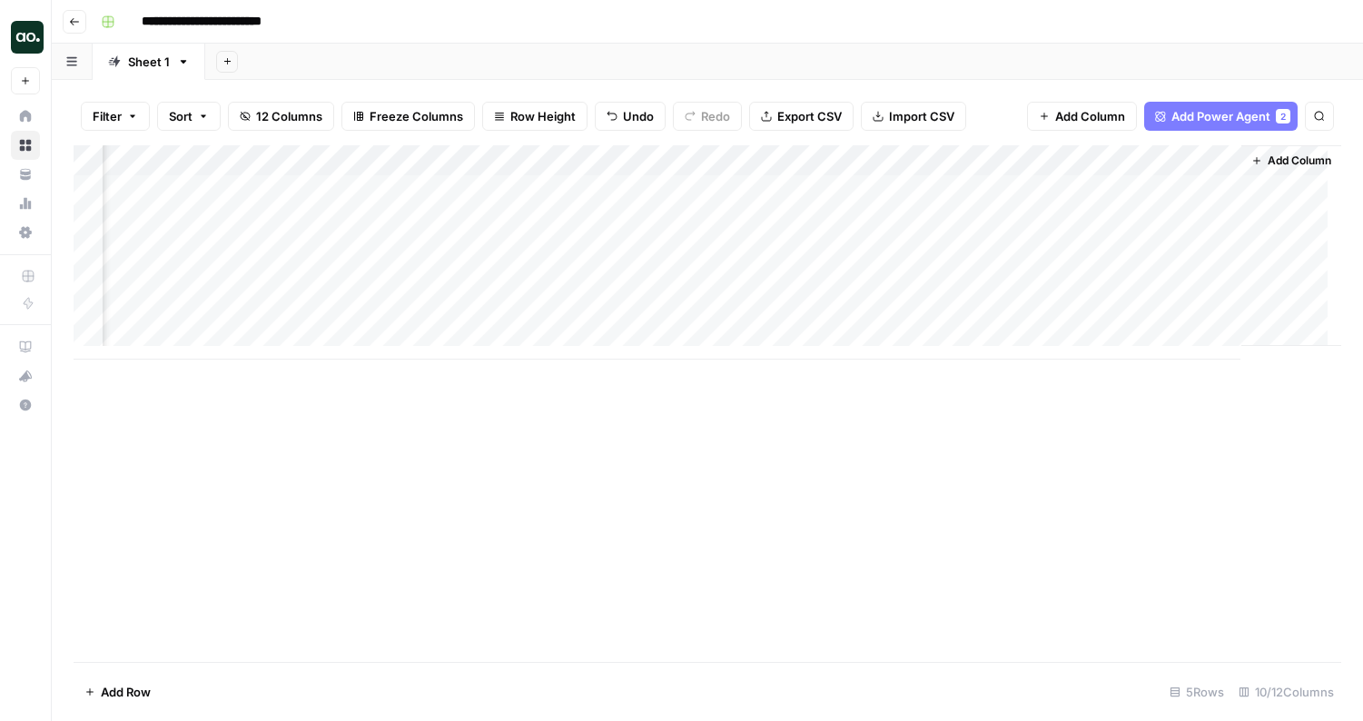
click at [1198, 195] on div "Add Column" at bounding box center [707, 252] width 1267 height 214
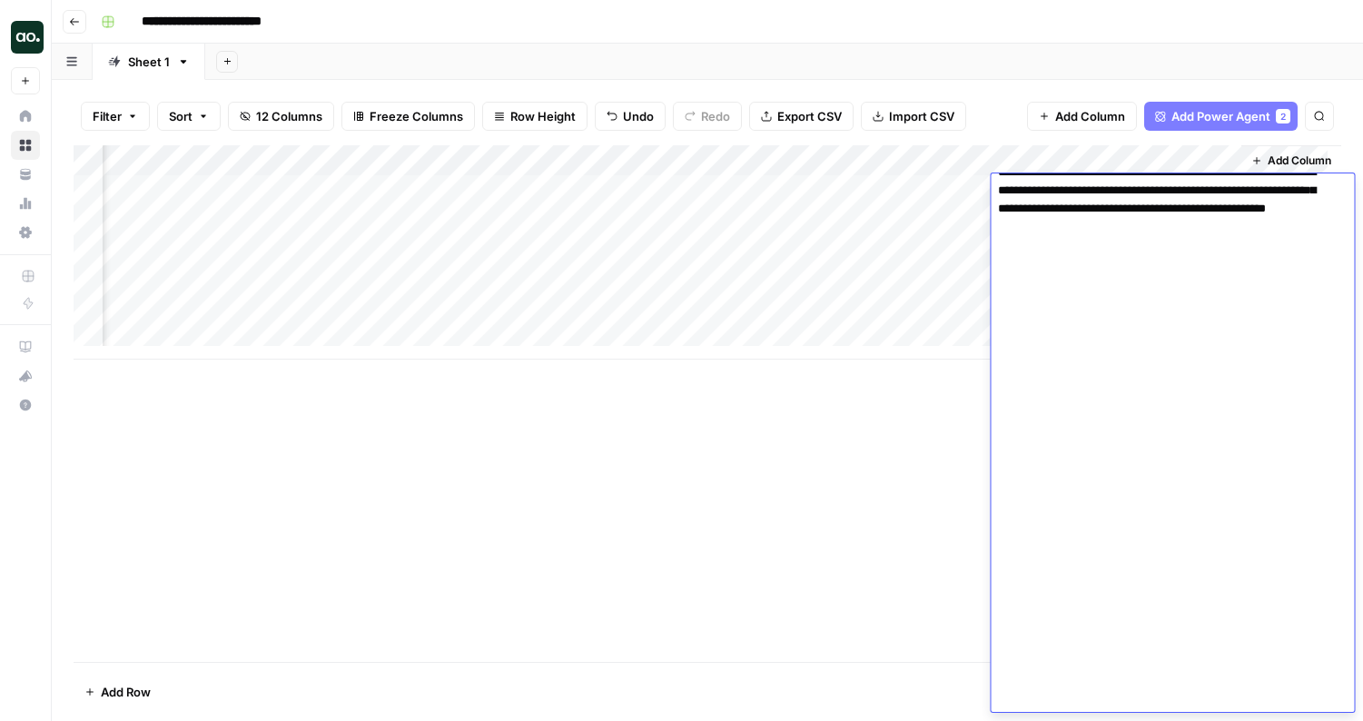
click at [910, 419] on div "Add Column" at bounding box center [707, 403] width 1267 height 517
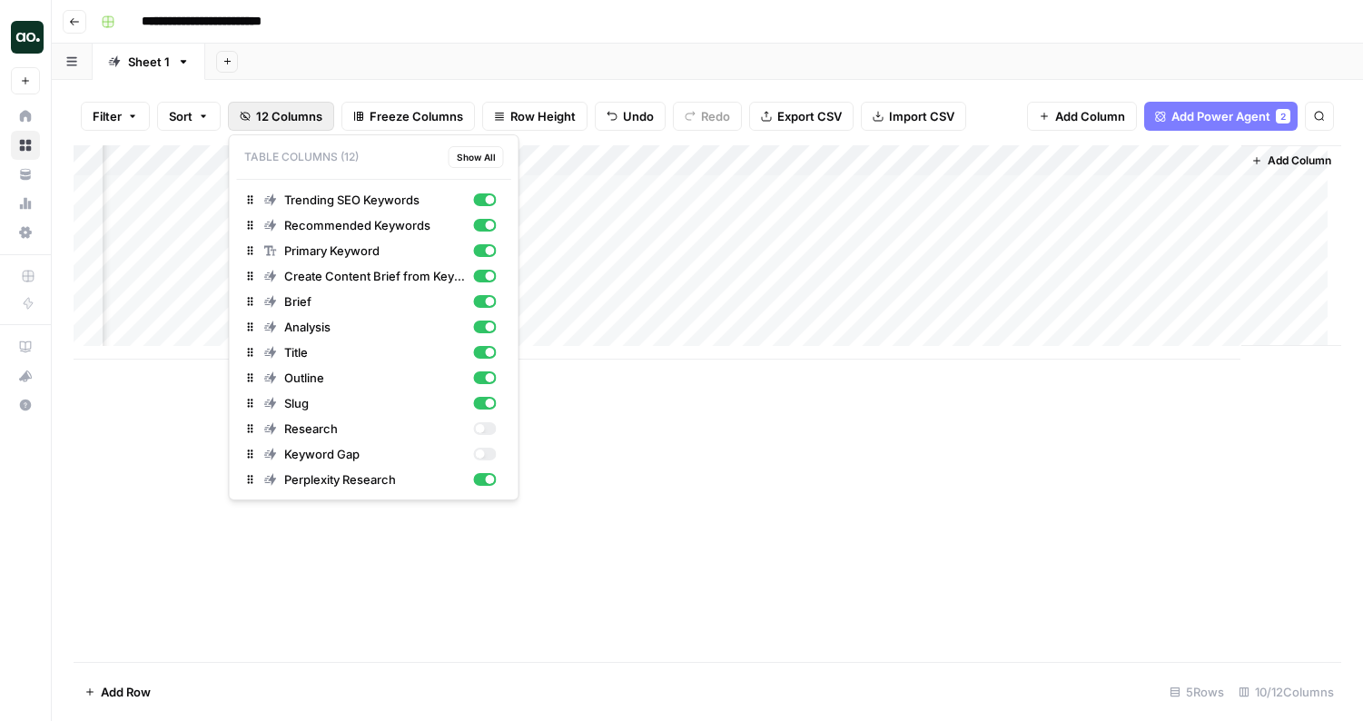
click at [297, 121] on span "12 Columns" at bounding box center [289, 116] width 66 height 18
click at [489, 478] on div "button" at bounding box center [490, 479] width 9 height 9
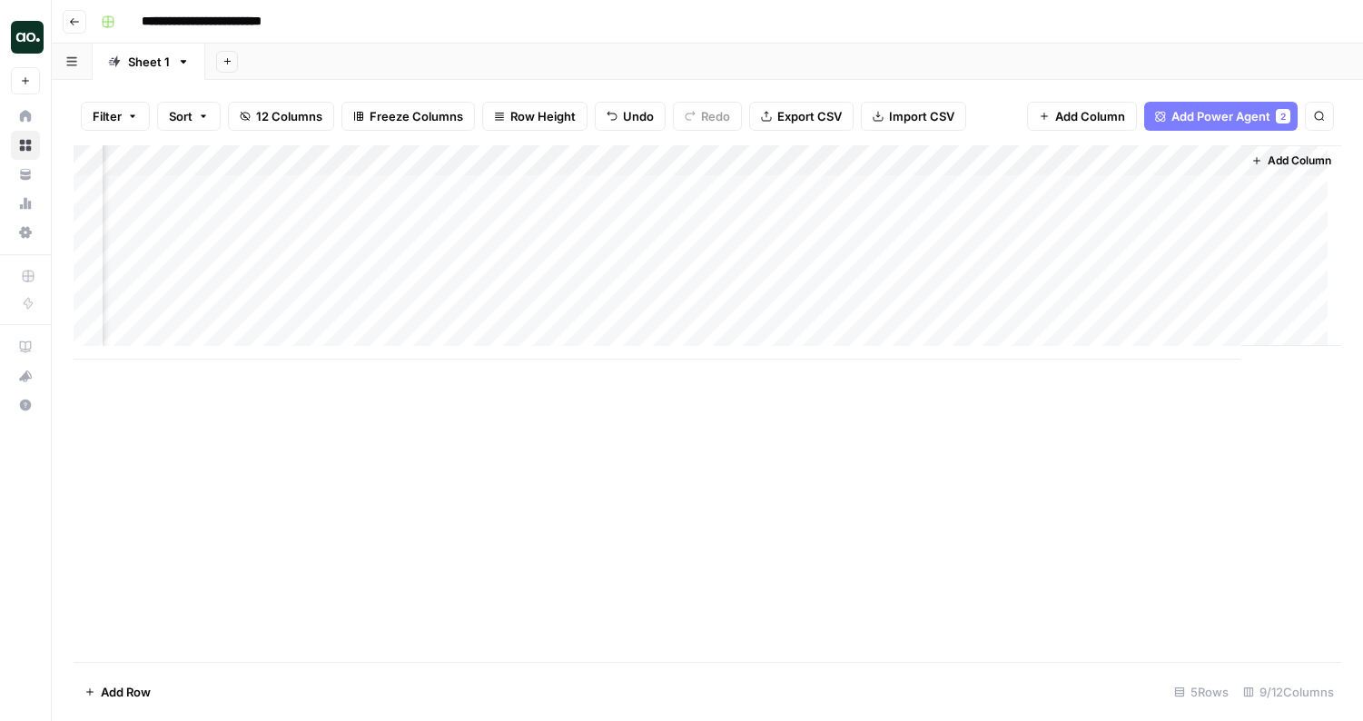
click at [692, 63] on div "Add Sheet" at bounding box center [784, 62] width 1158 height 36
click at [1296, 161] on span "Add Column" at bounding box center [1299, 161] width 64 height 16
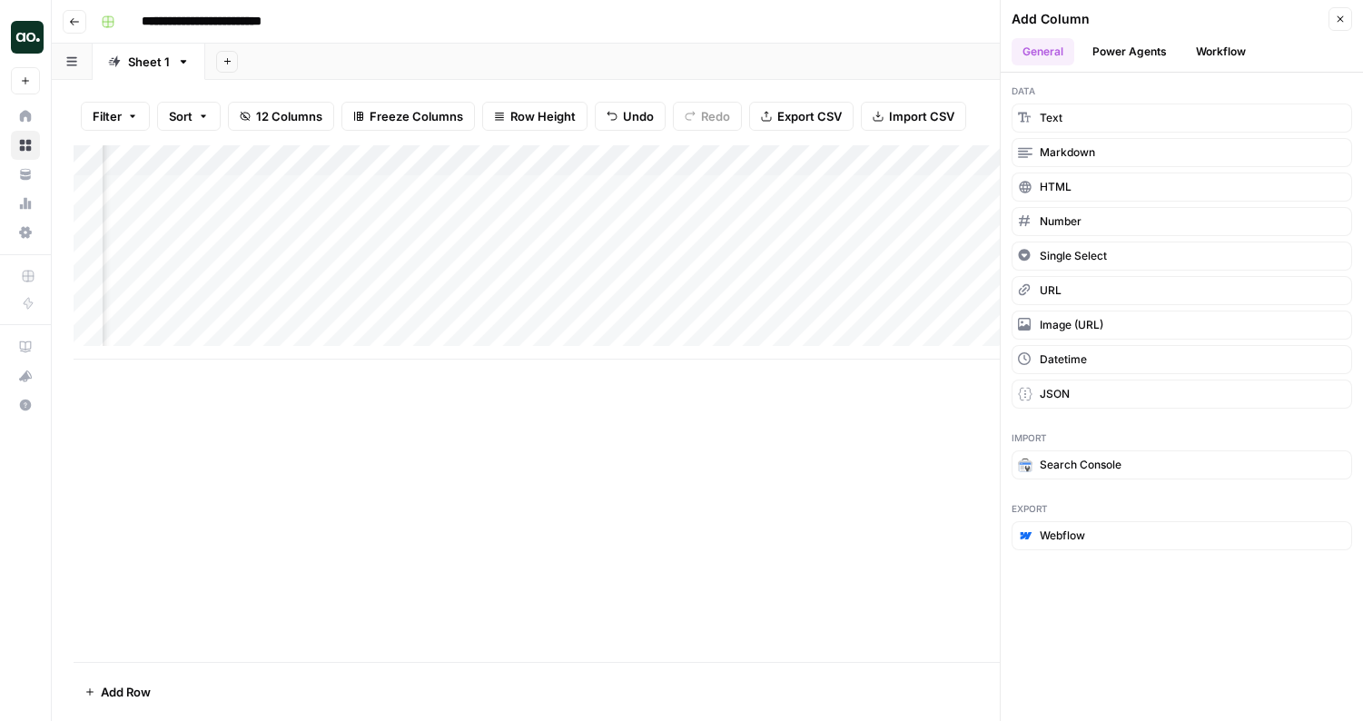
click at [1234, 49] on button "Workflow" at bounding box center [1221, 51] width 72 height 27
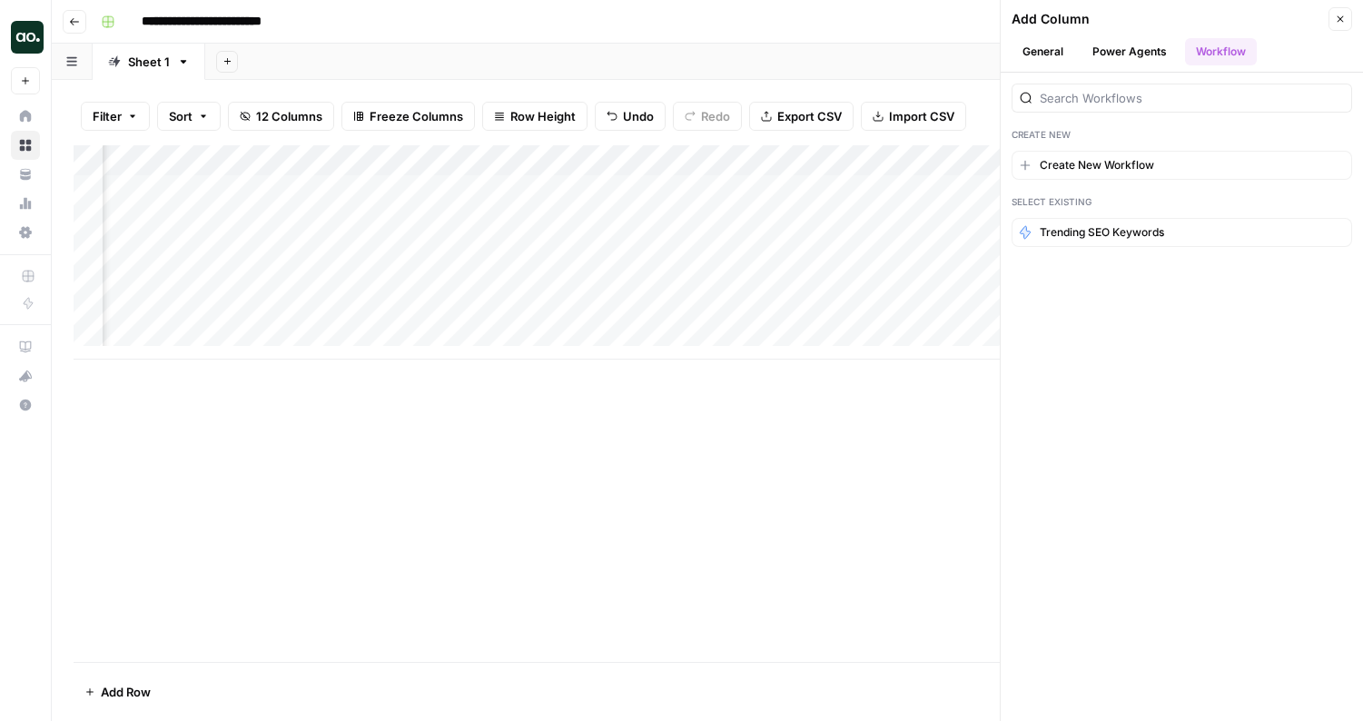
click at [1136, 52] on button "Power Agents" at bounding box center [1129, 51] width 96 height 27
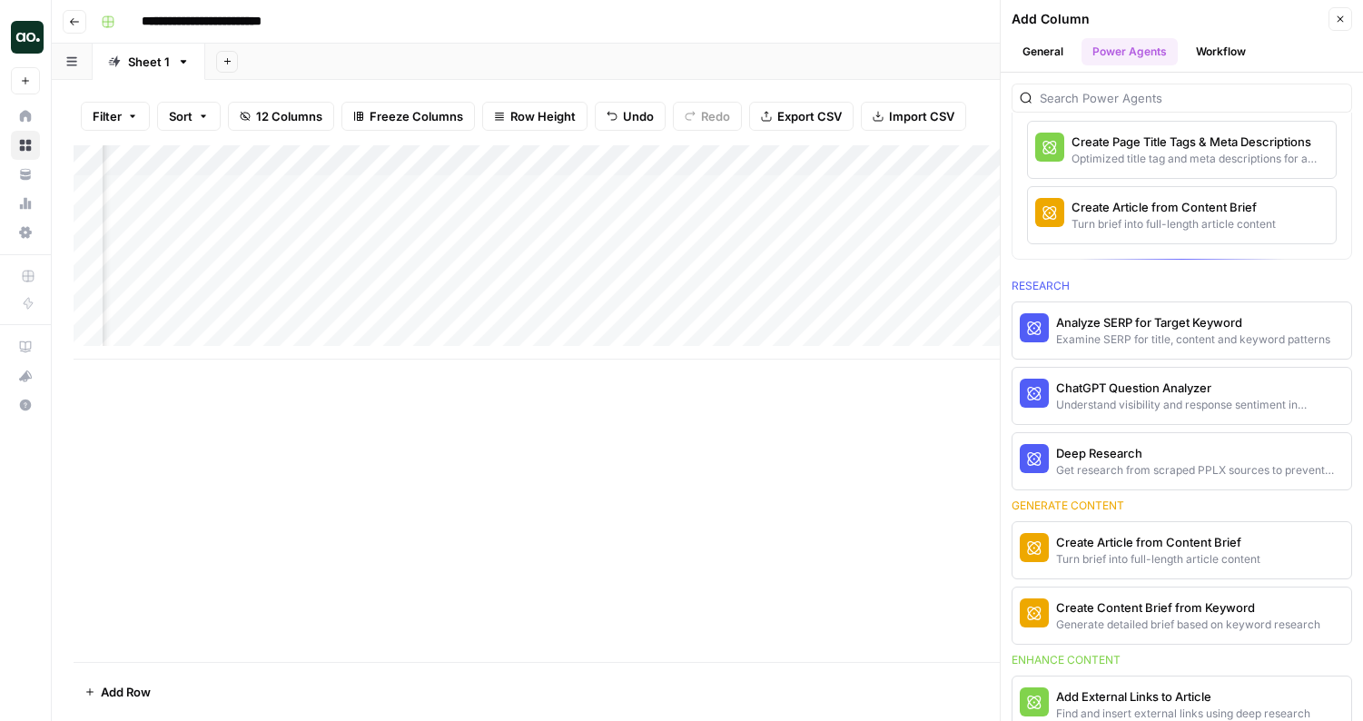
scroll to position [0, 0]
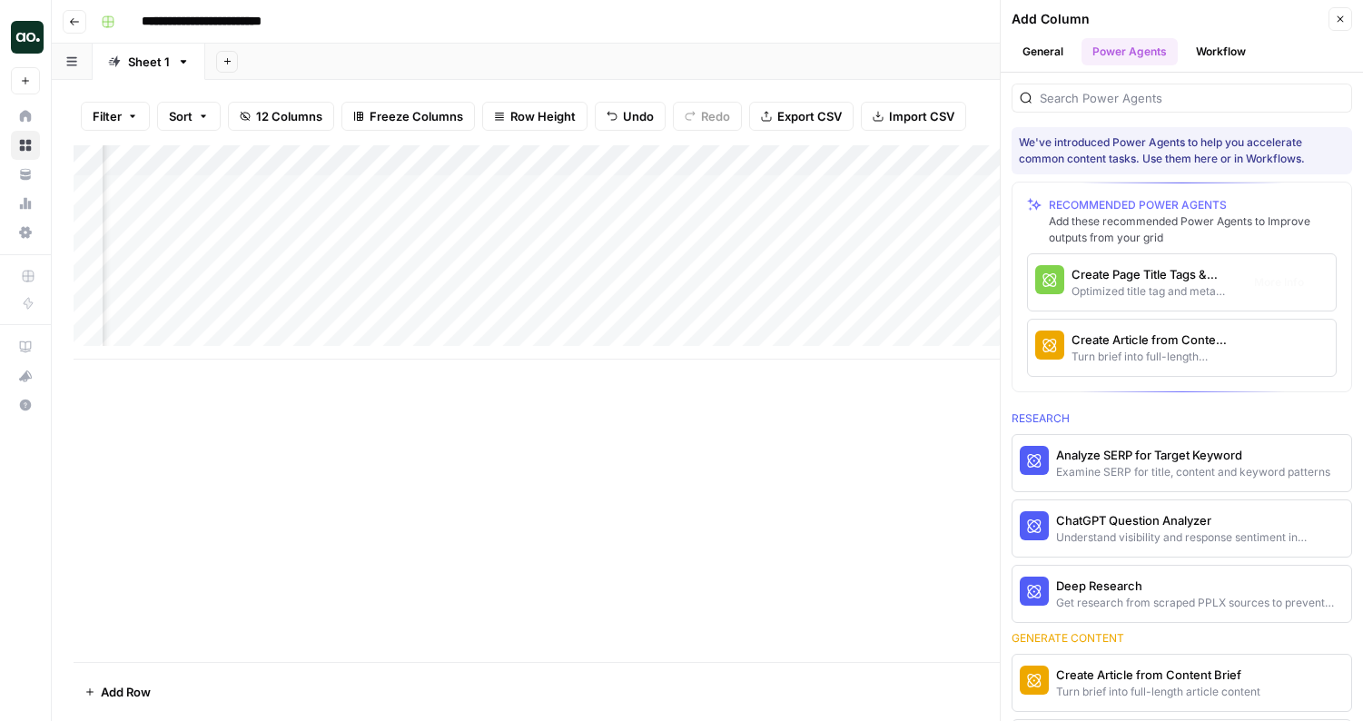
click at [1123, 350] on div "Turn brief into full-length article content" at bounding box center [1151, 357] width 160 height 16
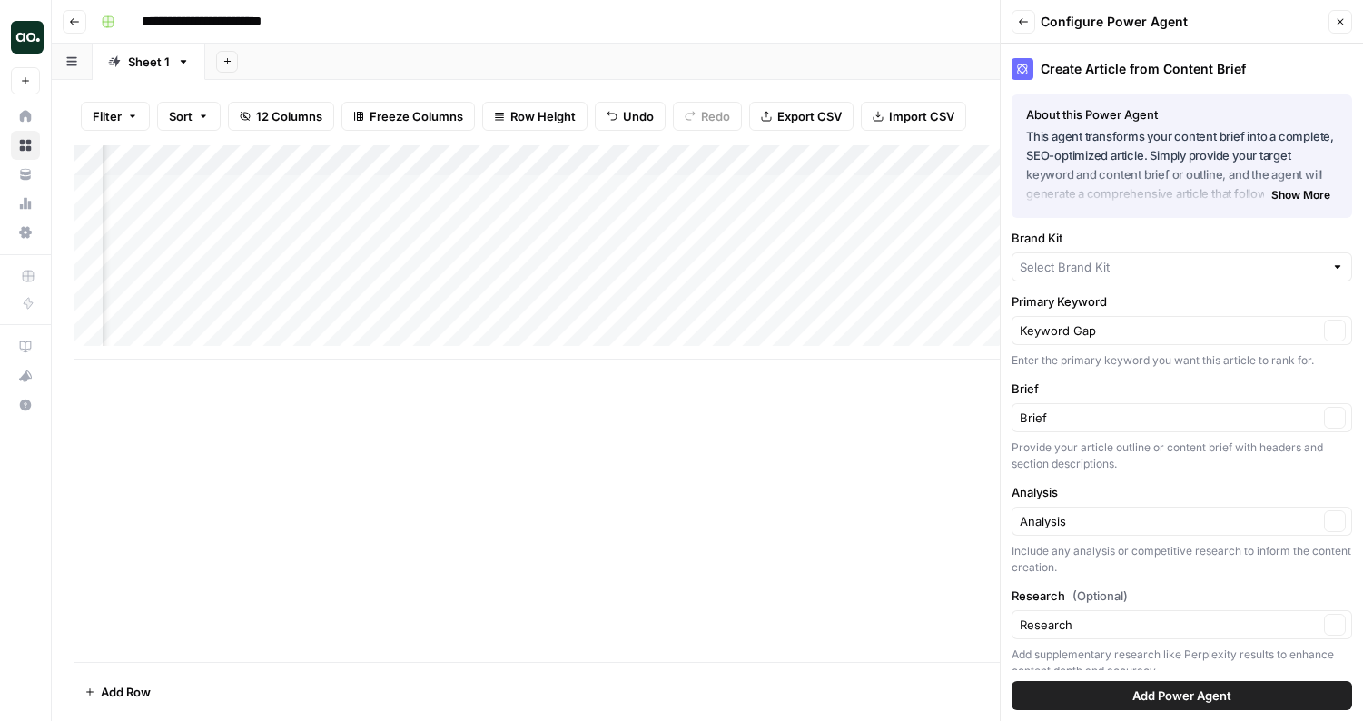
type input "Bubble"
click at [1115, 331] on input "Primary Keyword" at bounding box center [1169, 335] width 299 height 18
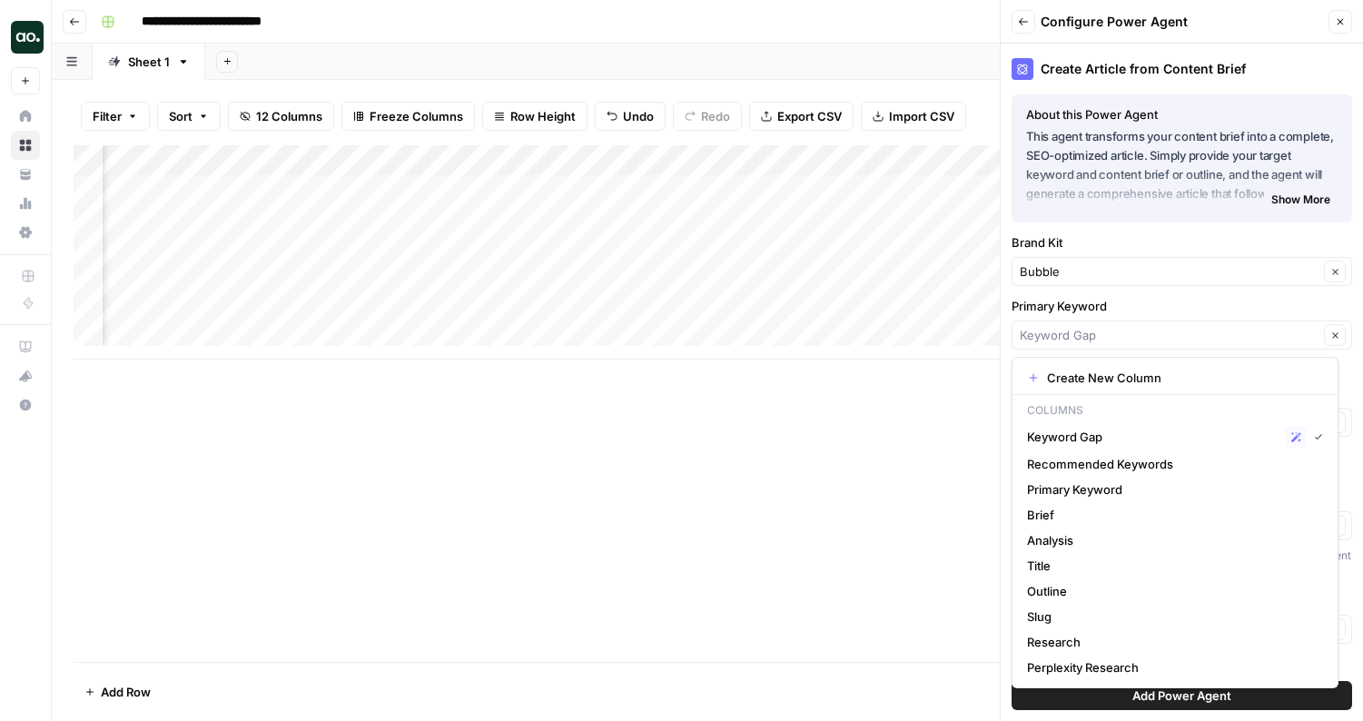
type input "Keyword Gap"
click at [1148, 306] on label "Primary Keyword" at bounding box center [1181, 306] width 340 height 18
click at [1148, 326] on input "Keyword Gap" at bounding box center [1169, 335] width 299 height 18
click at [1206, 438] on span "Keyword Gap" at bounding box center [1152, 437] width 251 height 18
type input "Keyword Gap"
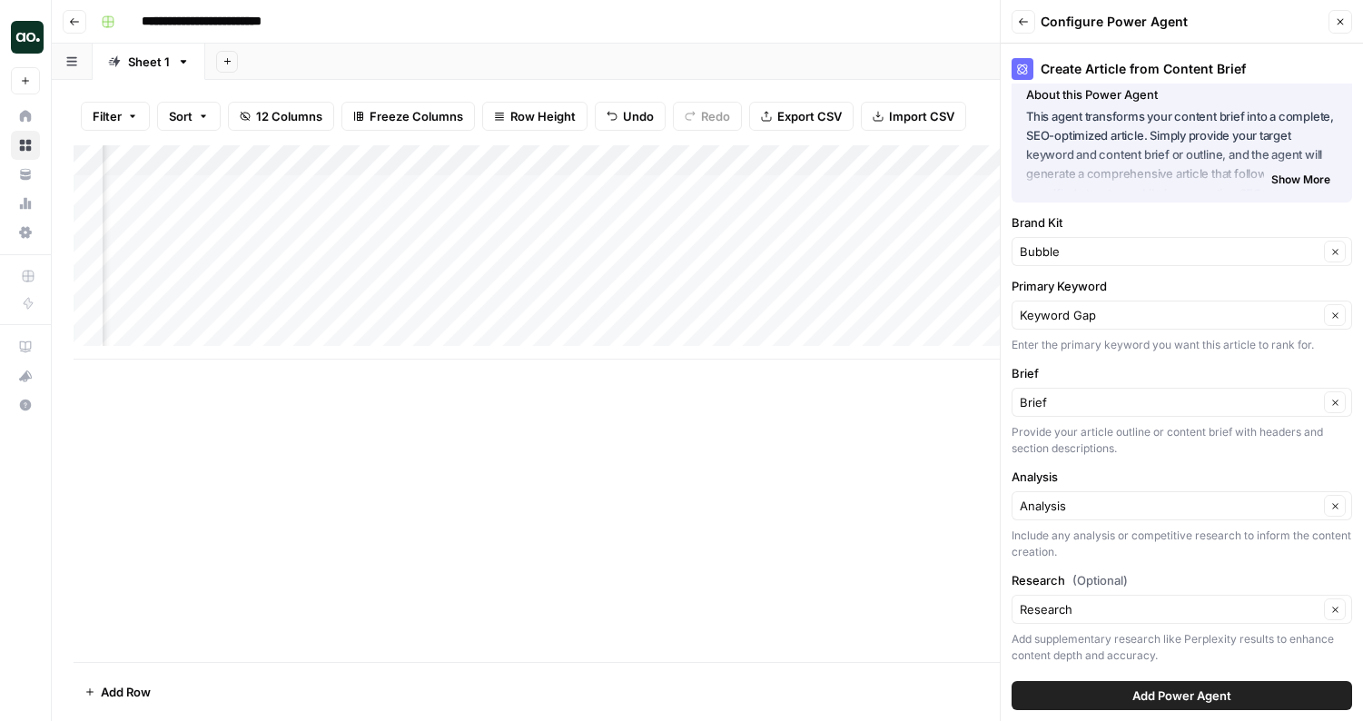
scroll to position [25, 0]
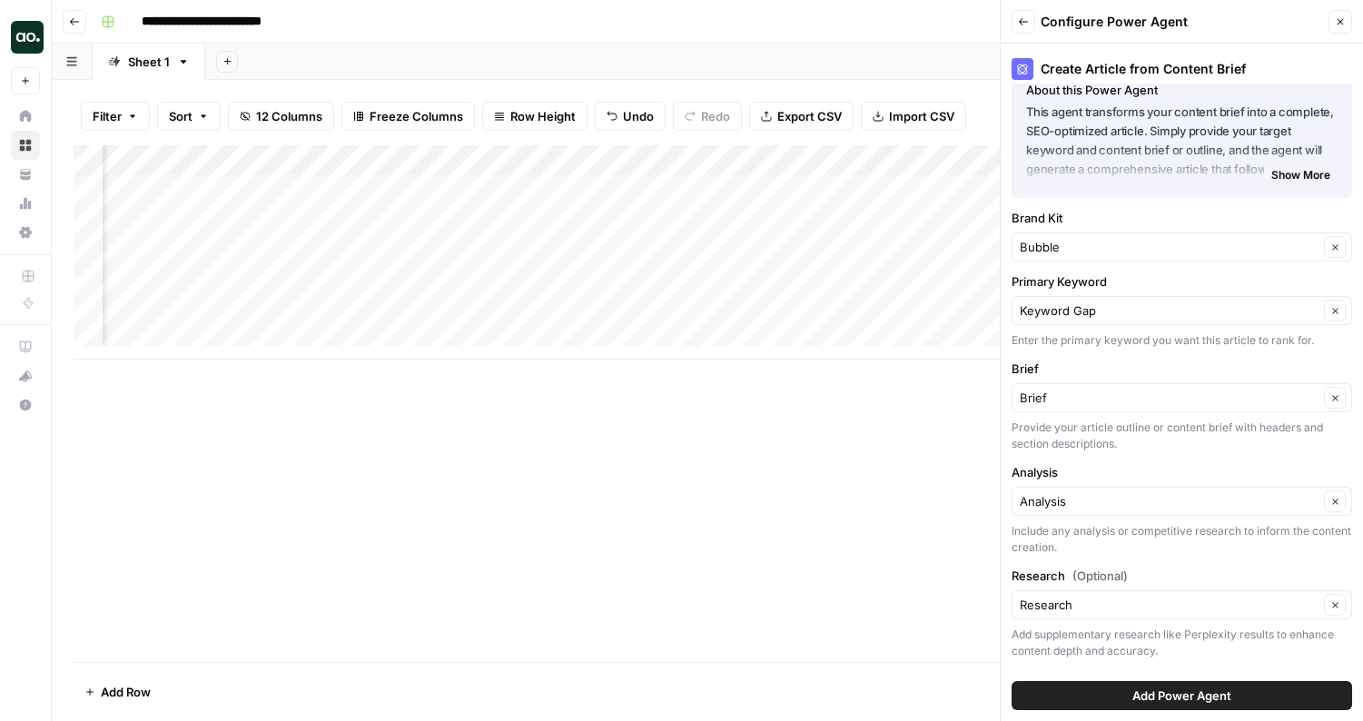
click at [1137, 695] on span "Add Power Agent" at bounding box center [1181, 695] width 99 height 18
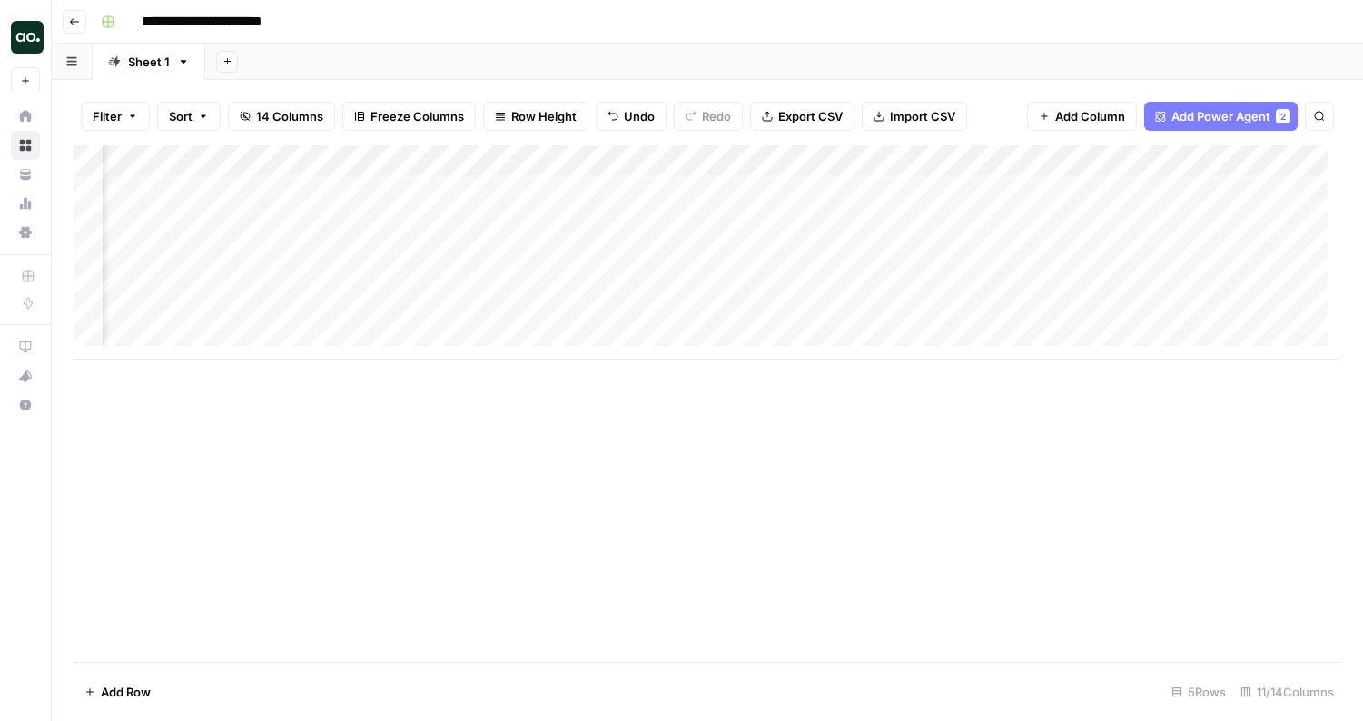
scroll to position [0, 547]
click at [1108, 192] on div "Add Column" at bounding box center [707, 252] width 1267 height 214
click at [807, 192] on div "Add Column" at bounding box center [707, 252] width 1267 height 214
click at [812, 192] on div "Add Column" at bounding box center [707, 252] width 1267 height 214
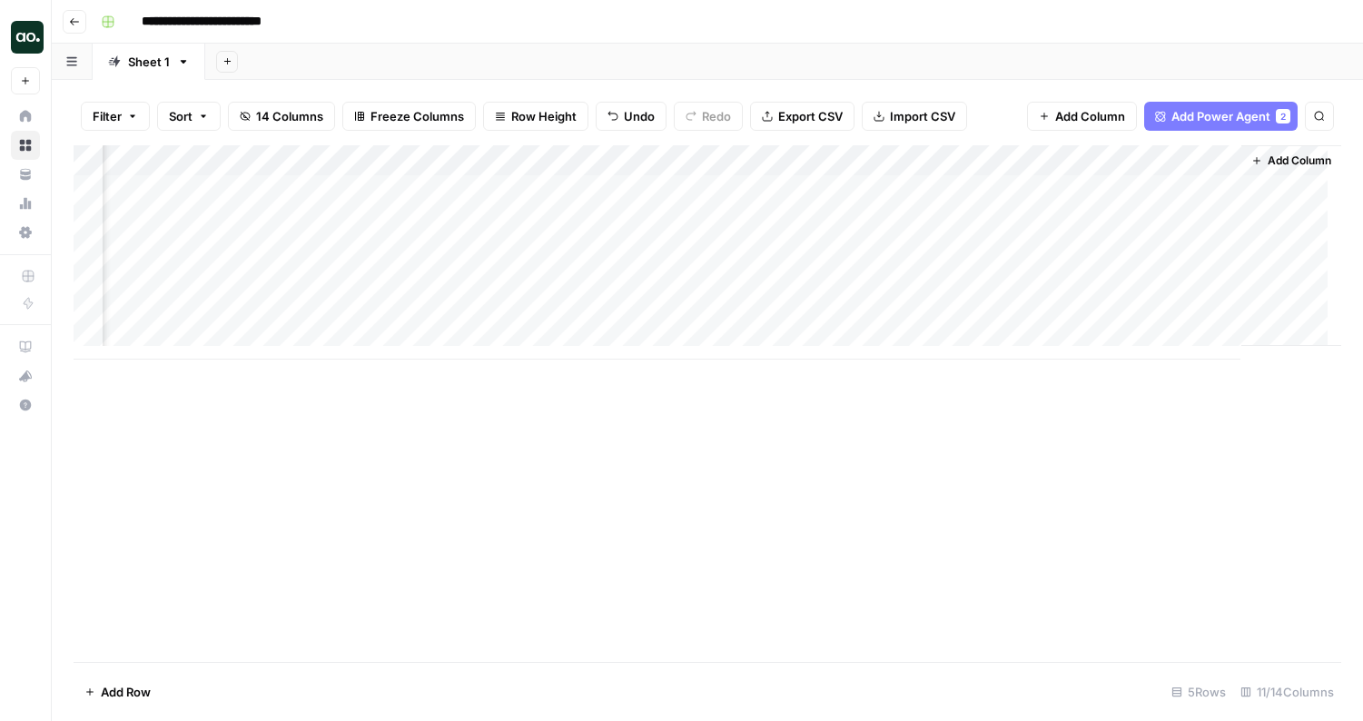
click at [858, 37] on header "**********" at bounding box center [707, 22] width 1311 height 44
click at [465, 56] on div "Add Sheet" at bounding box center [784, 62] width 1158 height 36
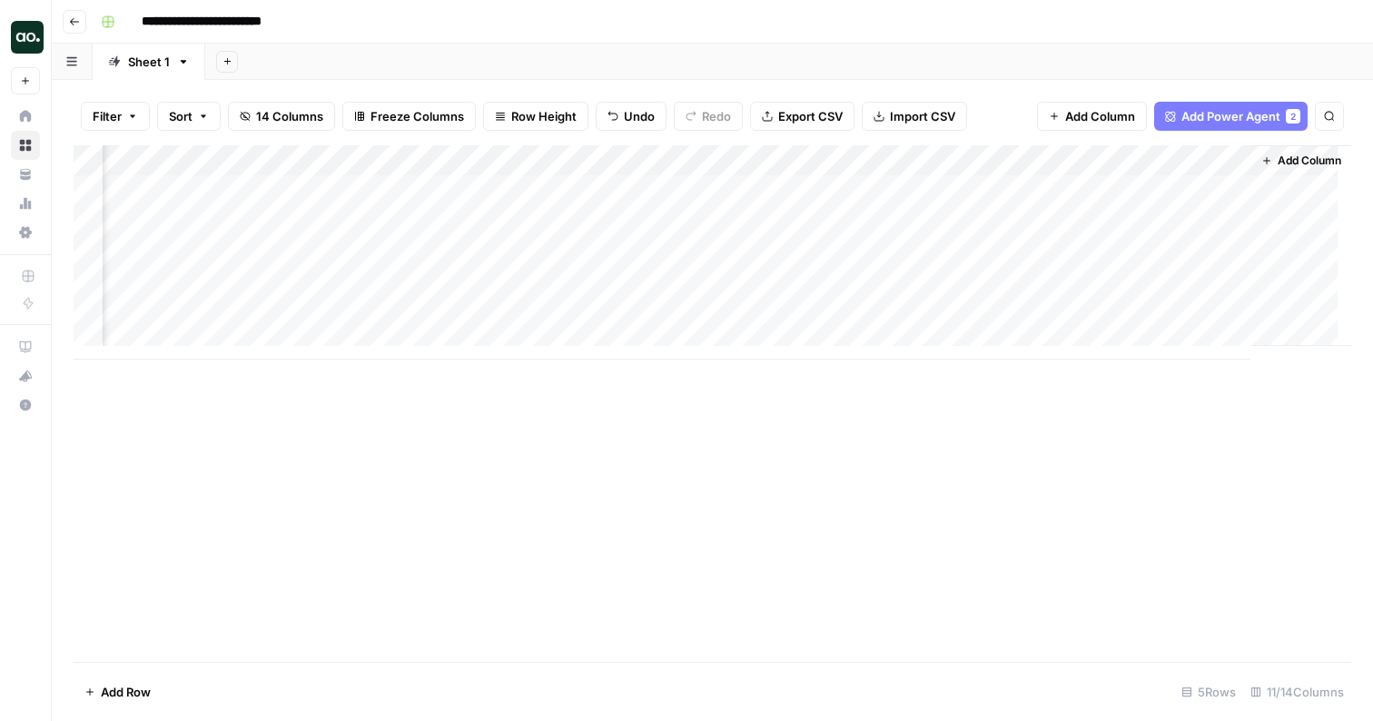
scroll to position [0, 665]
click at [1114, 206] on div "Add Column" at bounding box center [712, 252] width 1277 height 214
click at [1216, 188] on div "Add Column" at bounding box center [712, 252] width 1277 height 214
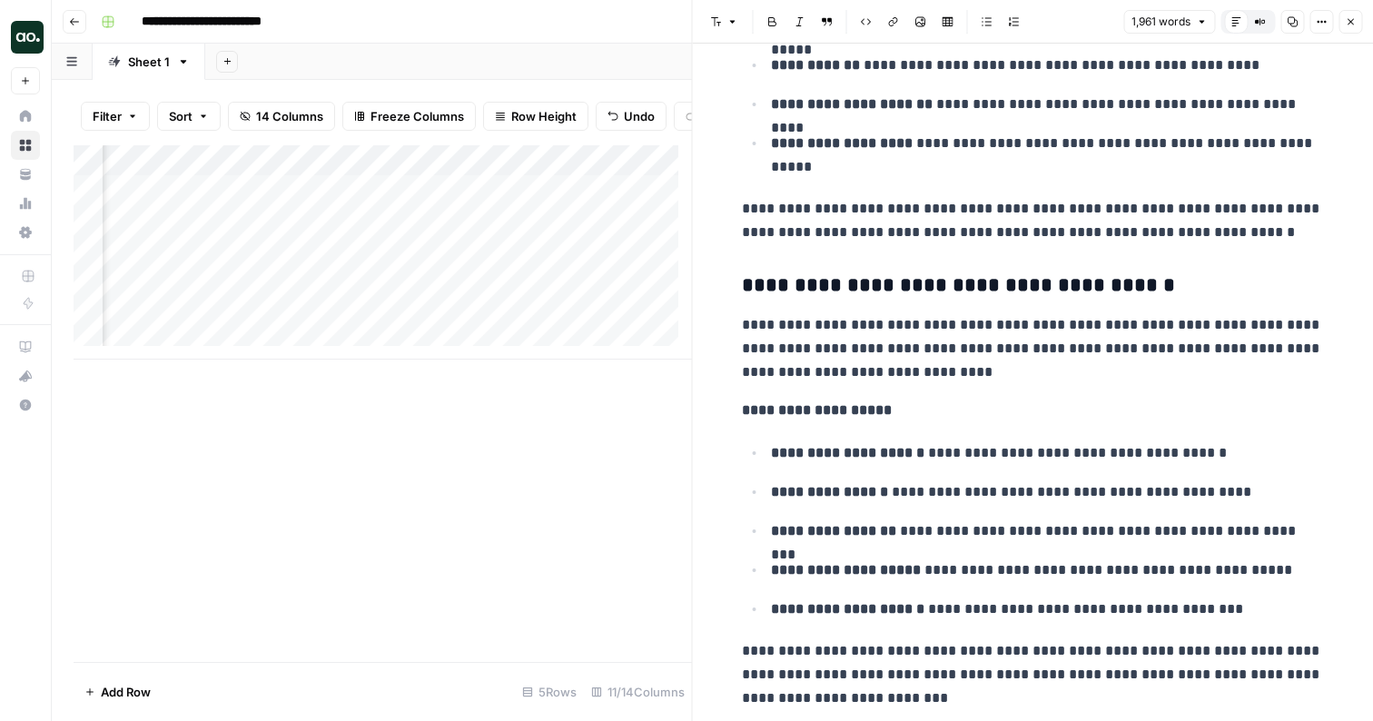
scroll to position [3413, 0]
